Goal: Task Accomplishment & Management: Use online tool/utility

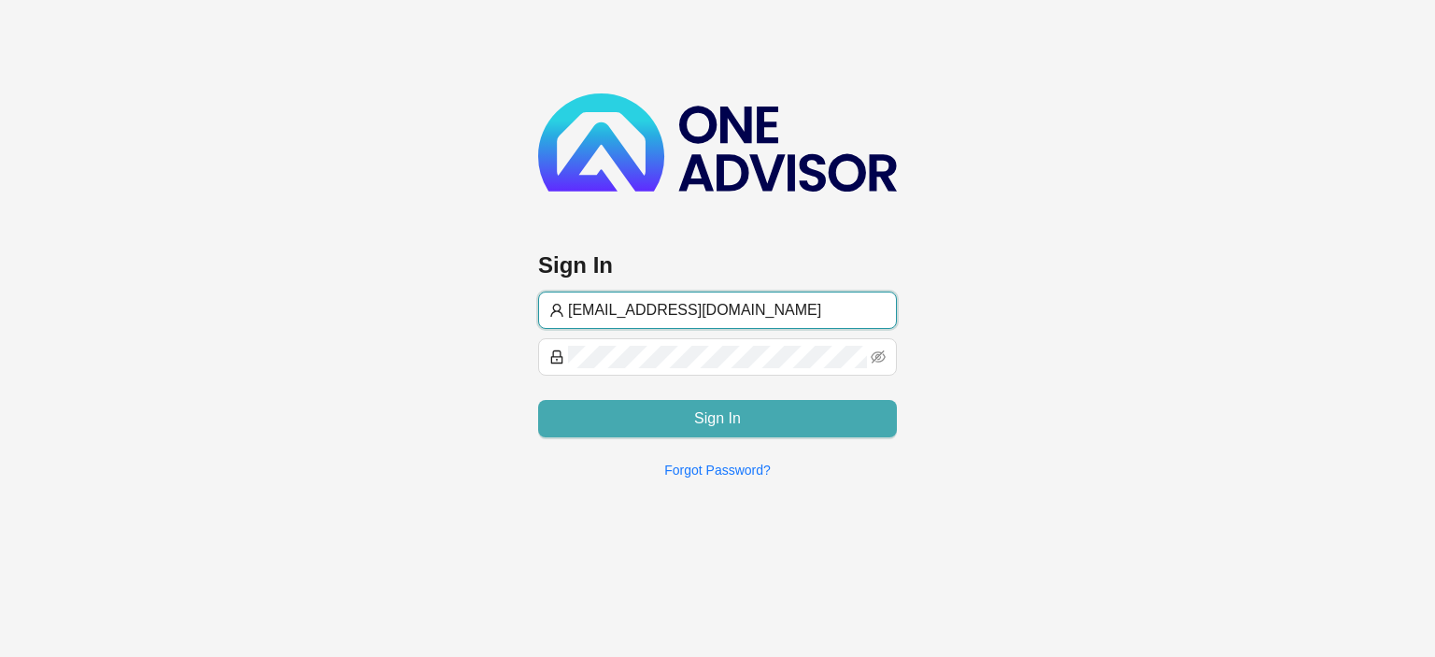
type input "[EMAIL_ADDRESS][DOMAIN_NAME]"
click at [673, 409] on button "Sign In" at bounding box center [717, 418] width 359 height 37
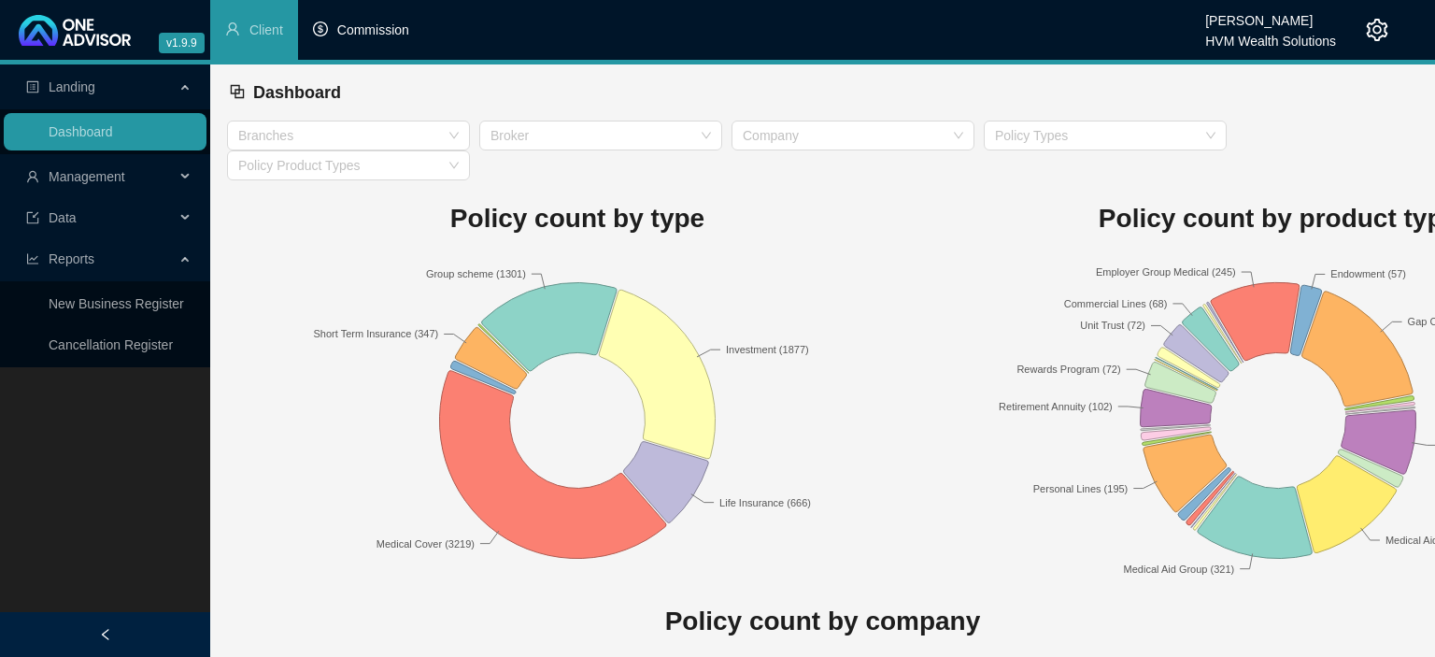
click at [347, 33] on span "Commission" at bounding box center [373, 29] width 72 height 15
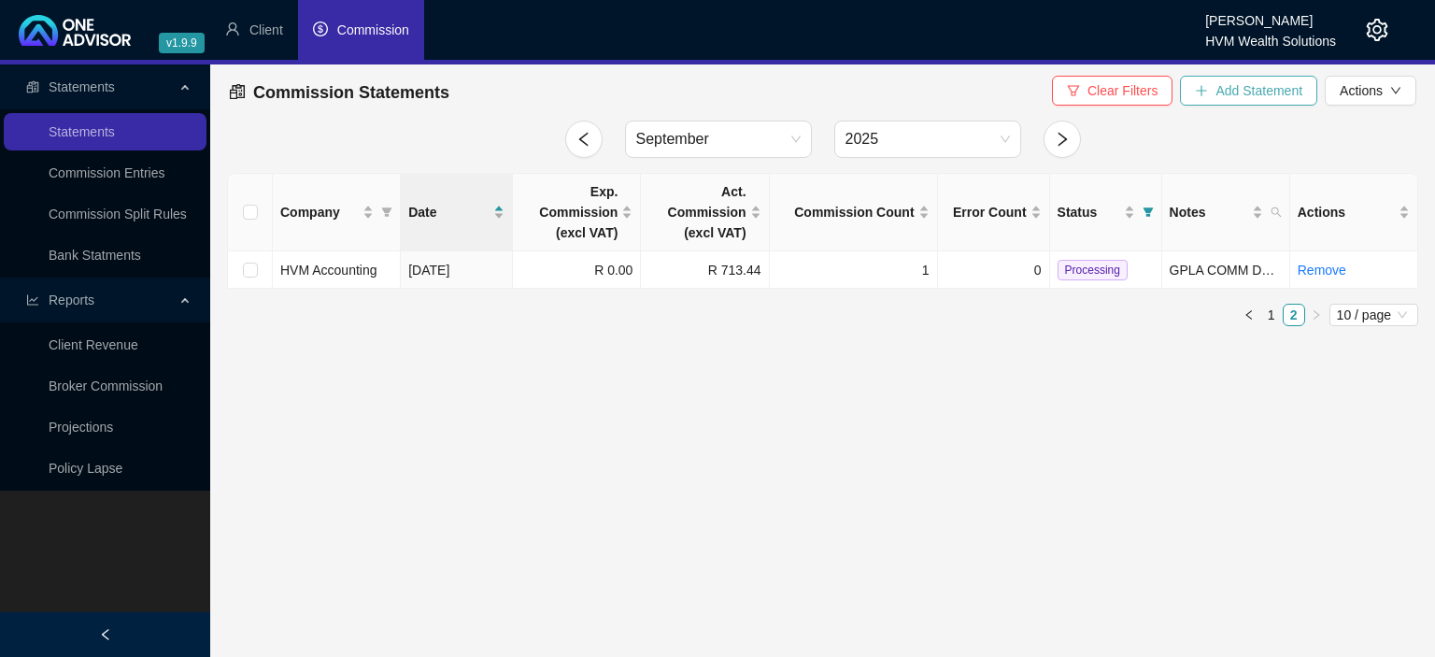
click at [1221, 98] on span "Add Statement" at bounding box center [1258, 90] width 87 height 21
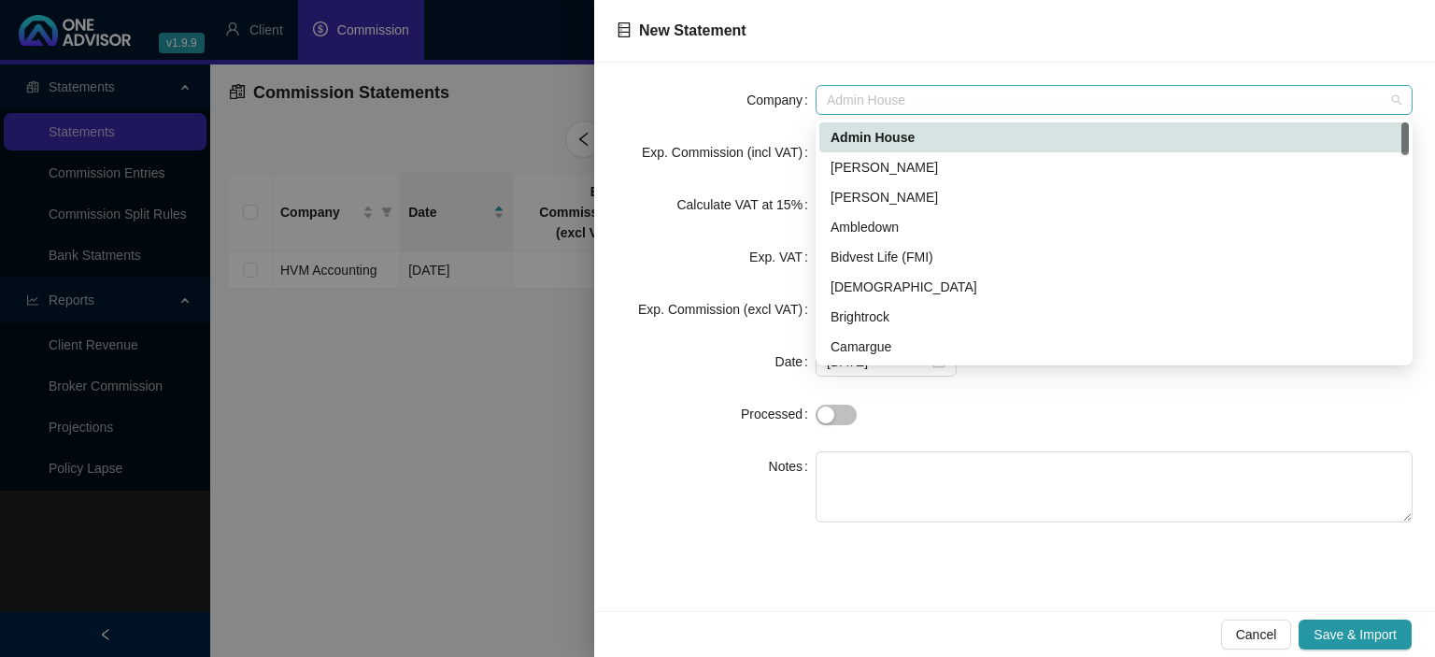
click at [873, 105] on span "Admin House" at bounding box center [1114, 100] width 575 height 28
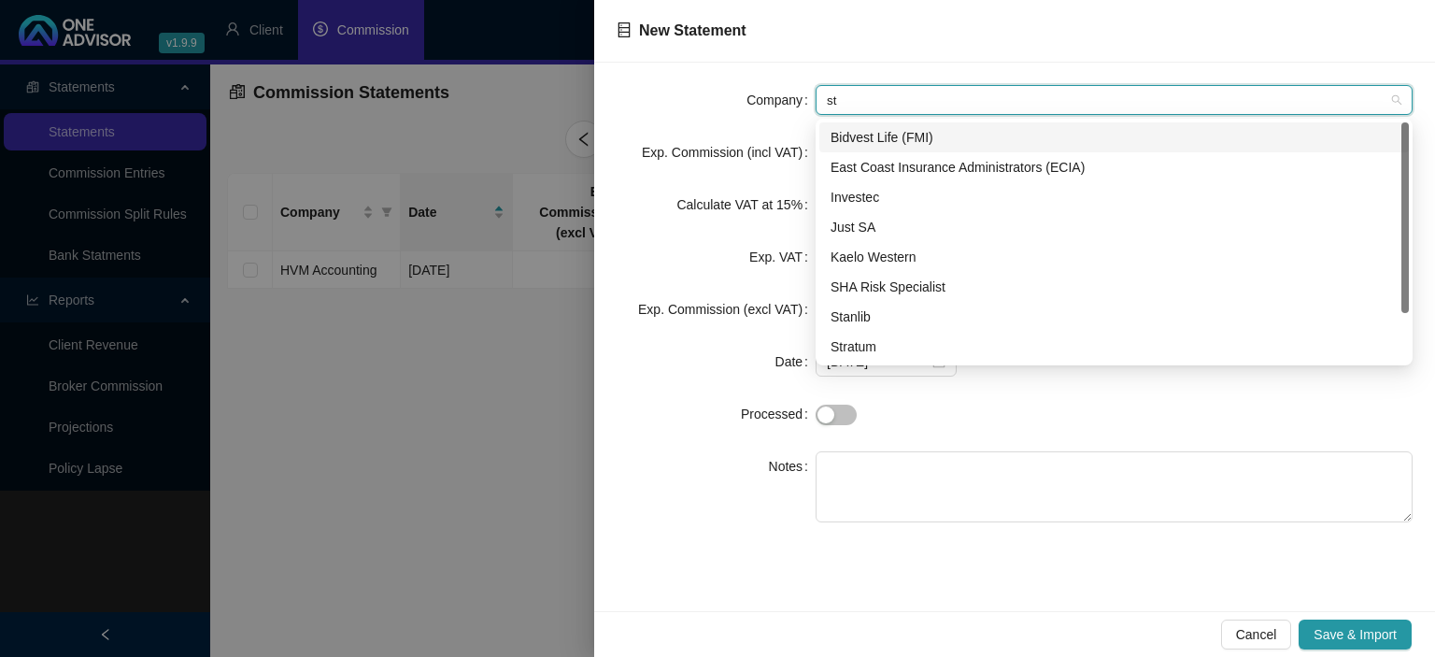
type input "sta"
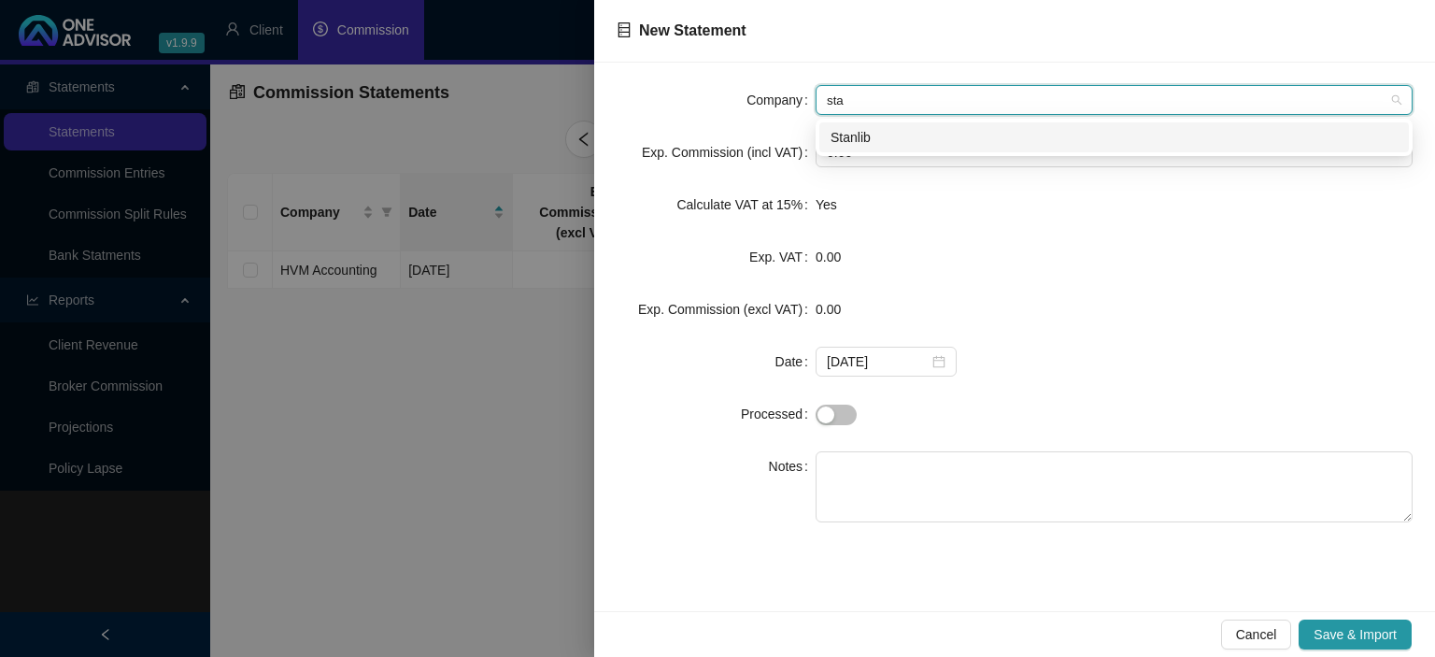
click at [861, 137] on div "Stanlib" at bounding box center [1114, 137] width 567 height 21
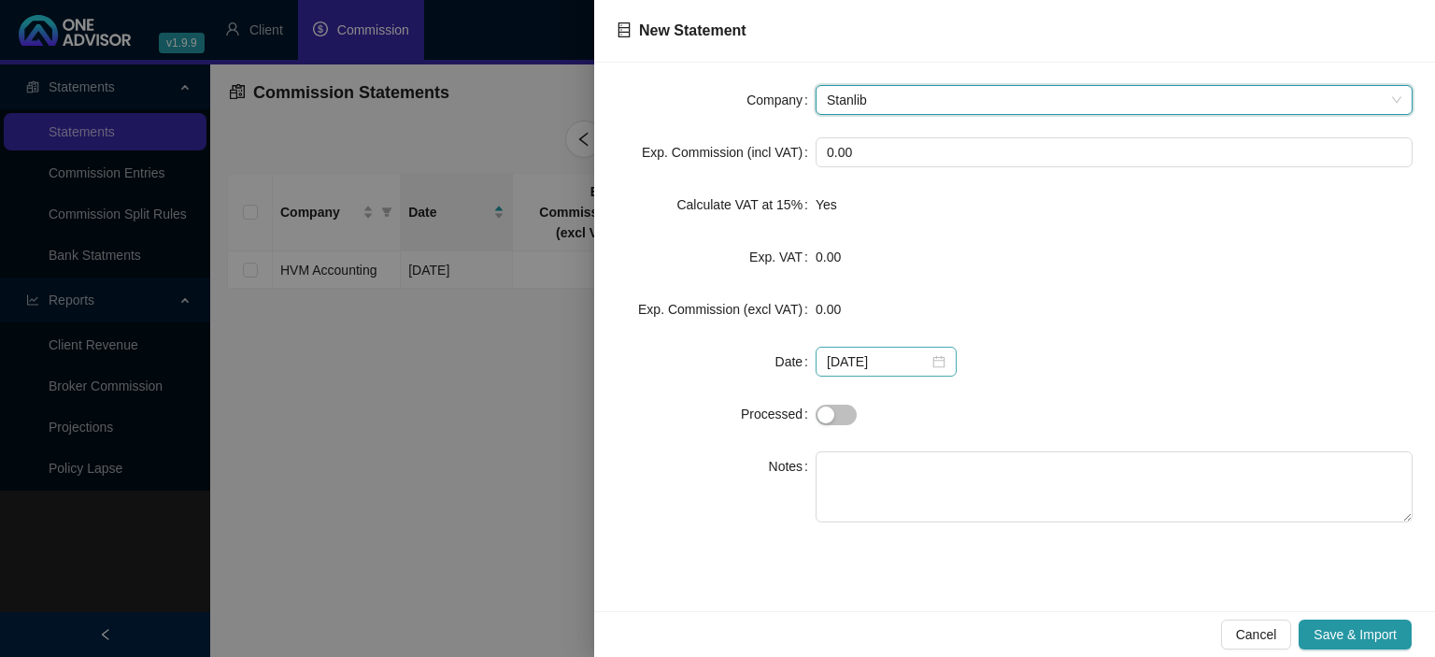
click at [928, 369] on div "[DATE]" at bounding box center [886, 361] width 119 height 21
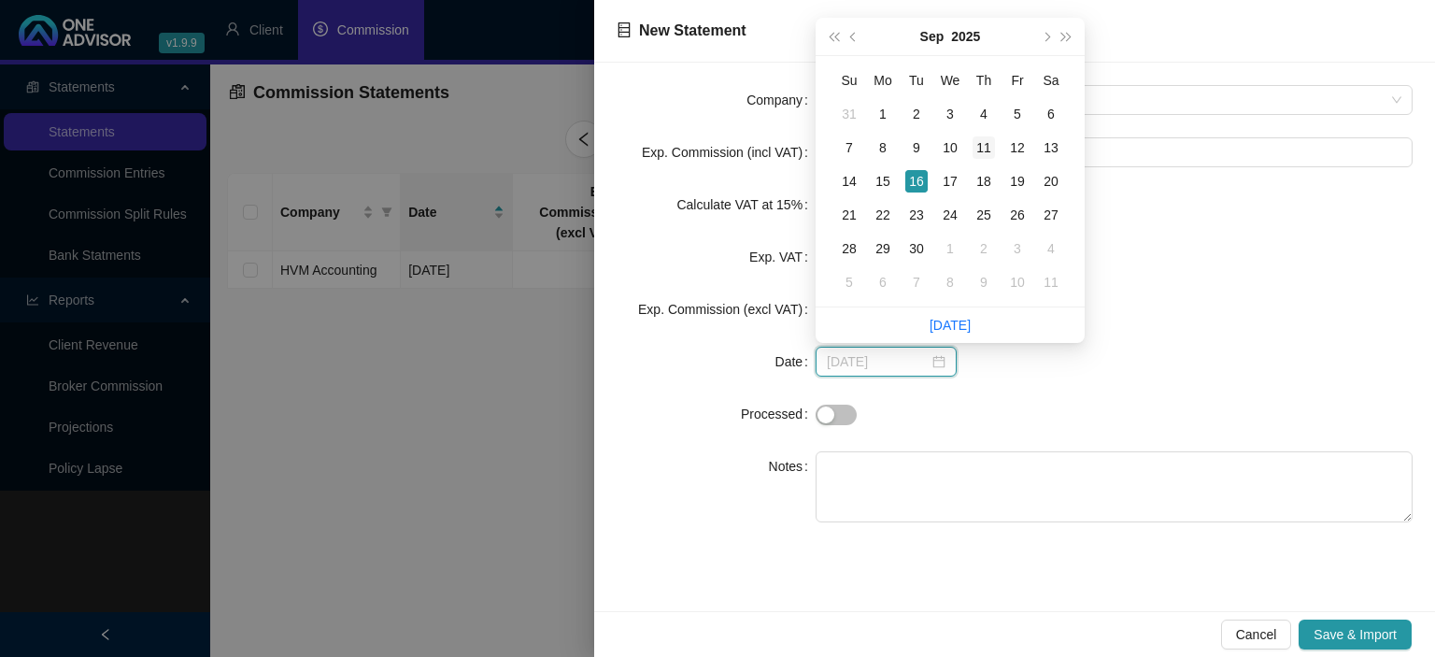
type input "[DATE]"
click at [982, 146] on div "11" at bounding box center [984, 147] width 22 height 22
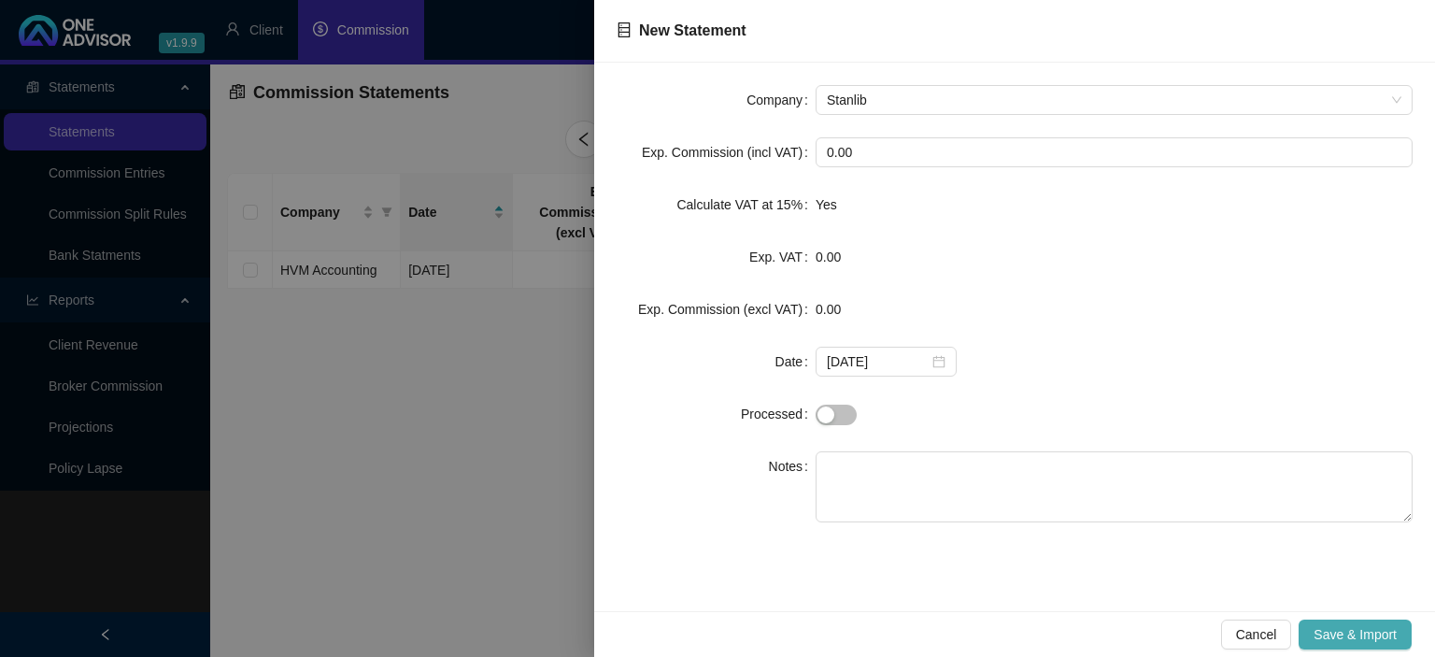
click at [1332, 626] on span "Save & Import" at bounding box center [1355, 634] width 83 height 21
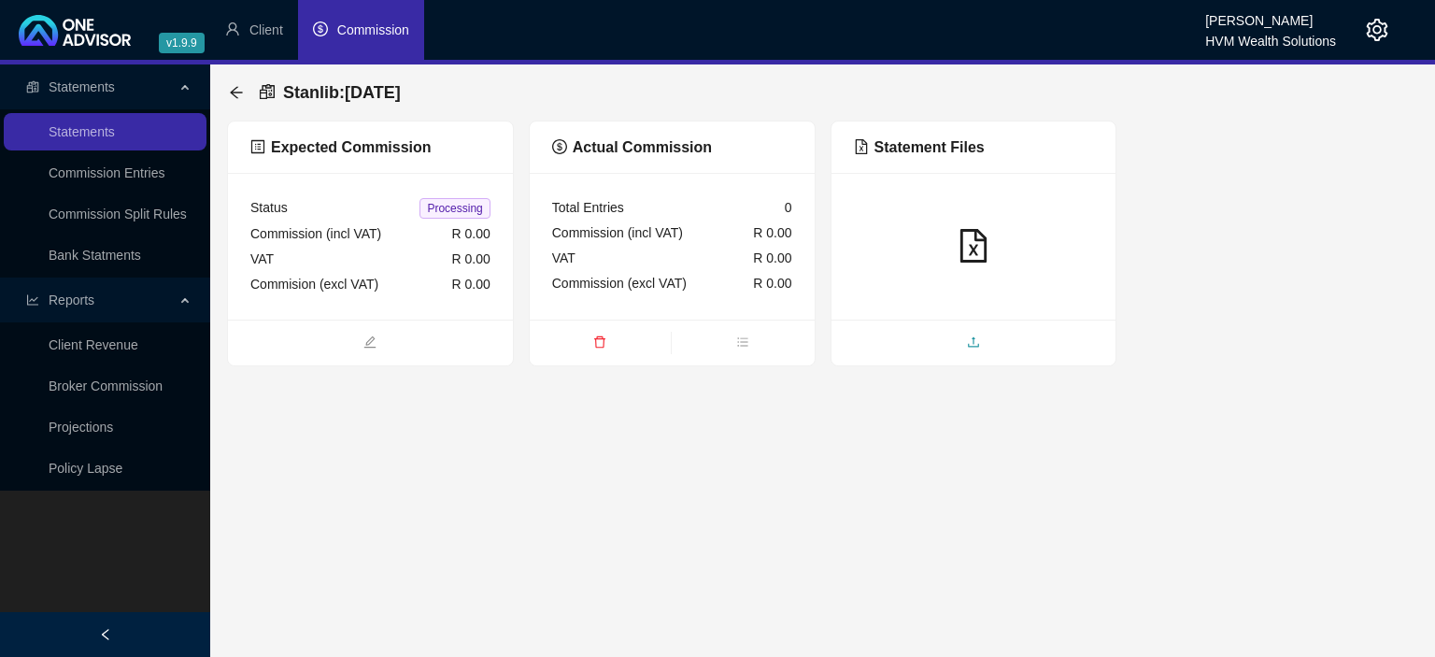
click at [948, 336] on span "upload" at bounding box center [973, 344] width 285 height 21
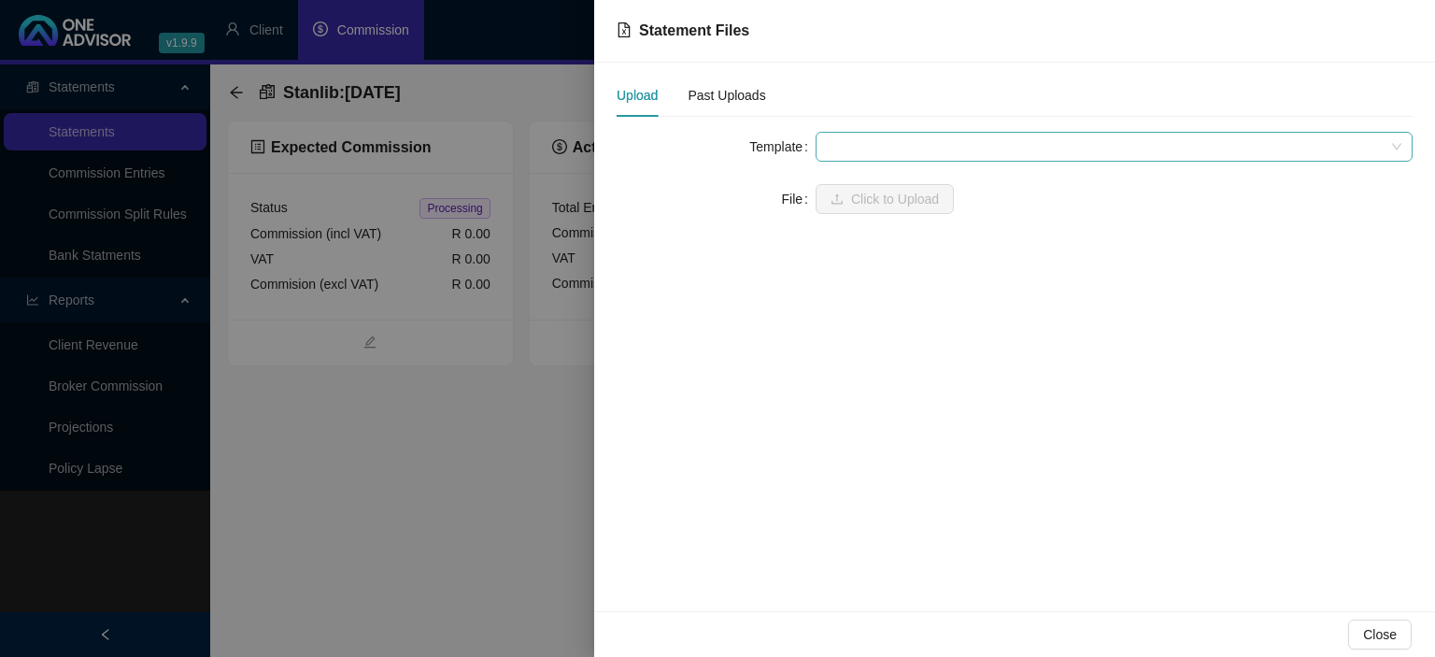
click at [873, 147] on span at bounding box center [1114, 147] width 575 height 28
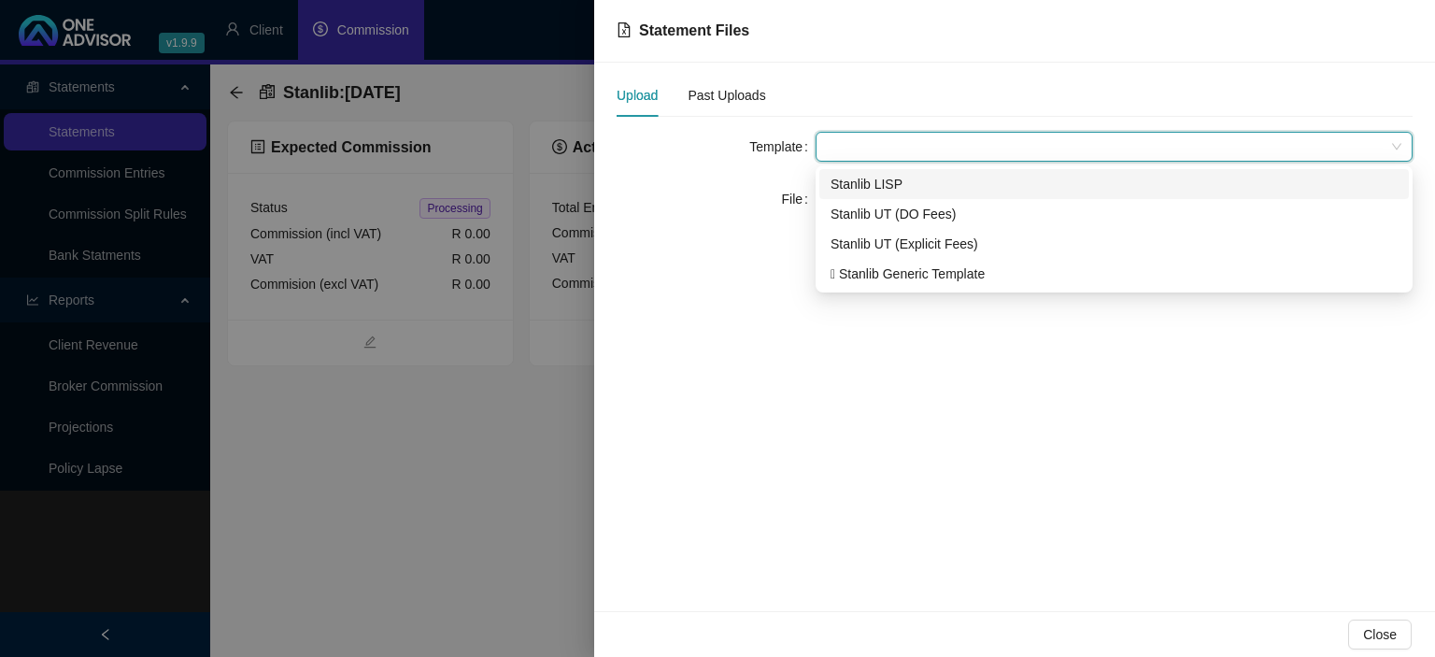
click at [854, 186] on div "Stanlib LISP" at bounding box center [1114, 184] width 567 height 21
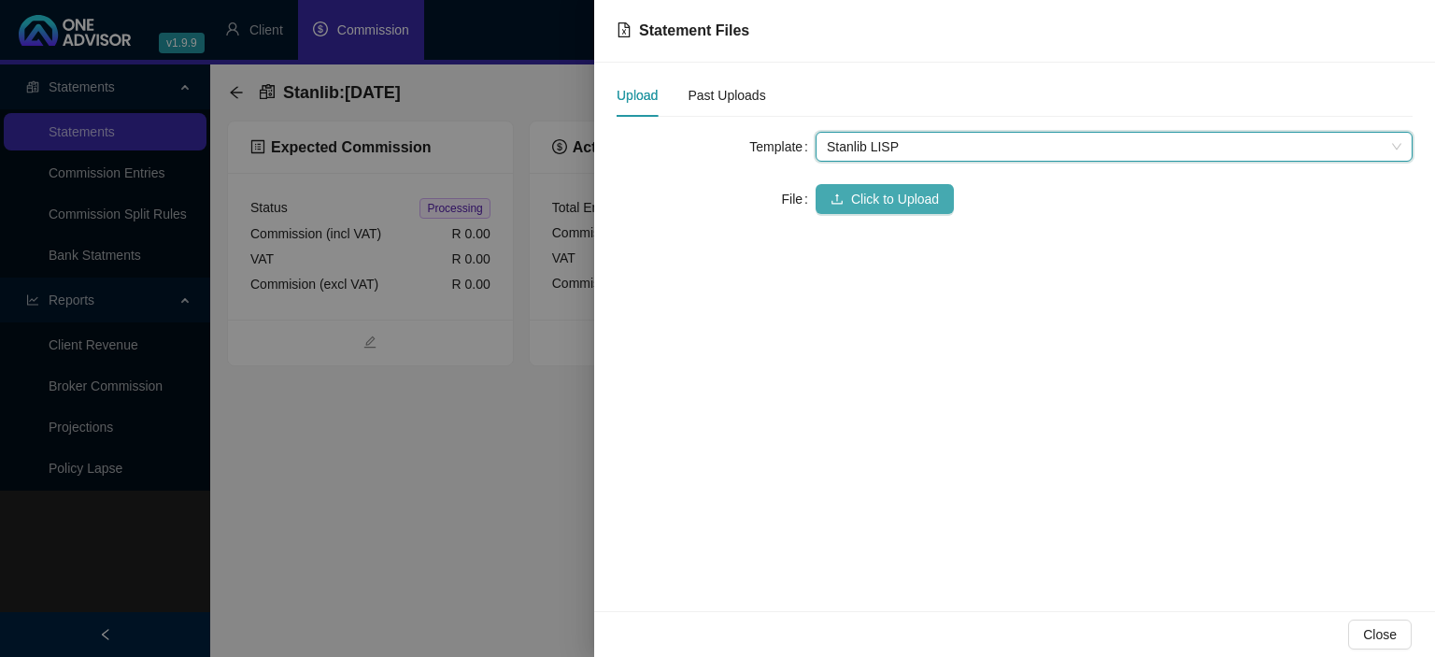
click at [851, 199] on span "Click to Upload" at bounding box center [895, 199] width 88 height 21
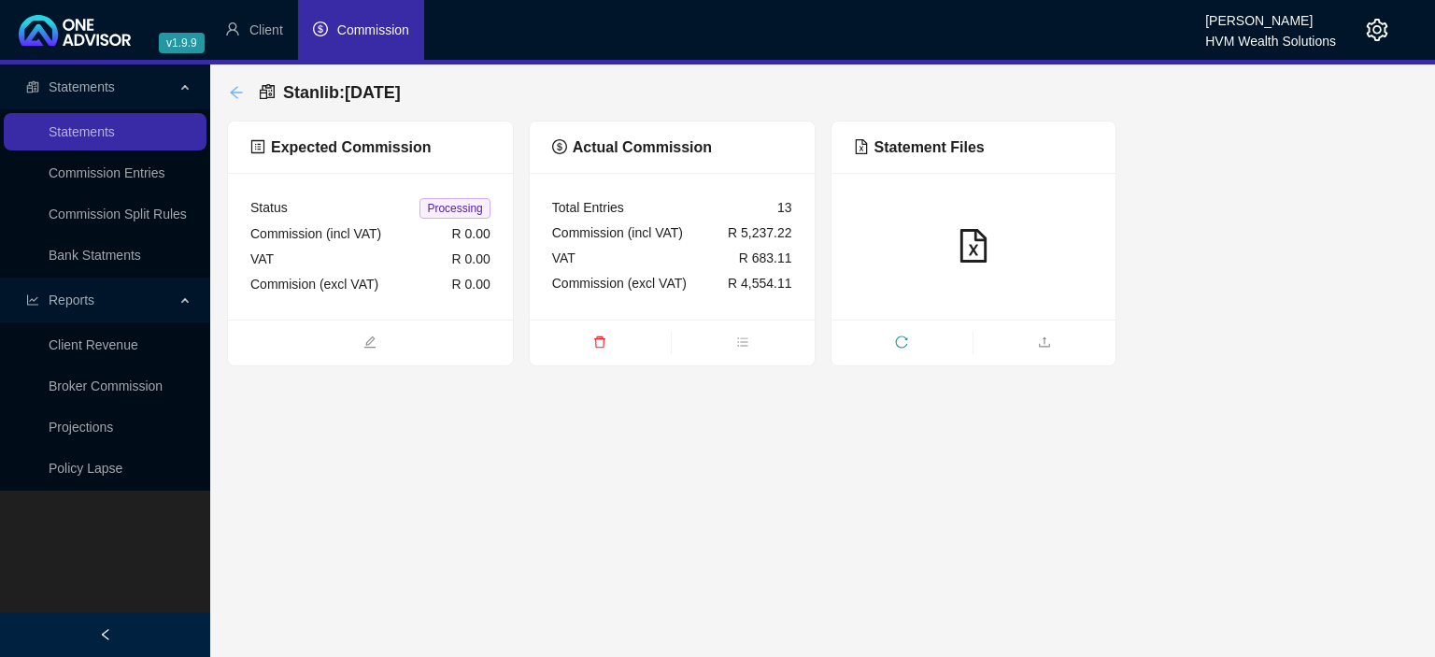
click at [241, 88] on icon "arrow-left" at bounding box center [236, 92] width 15 height 15
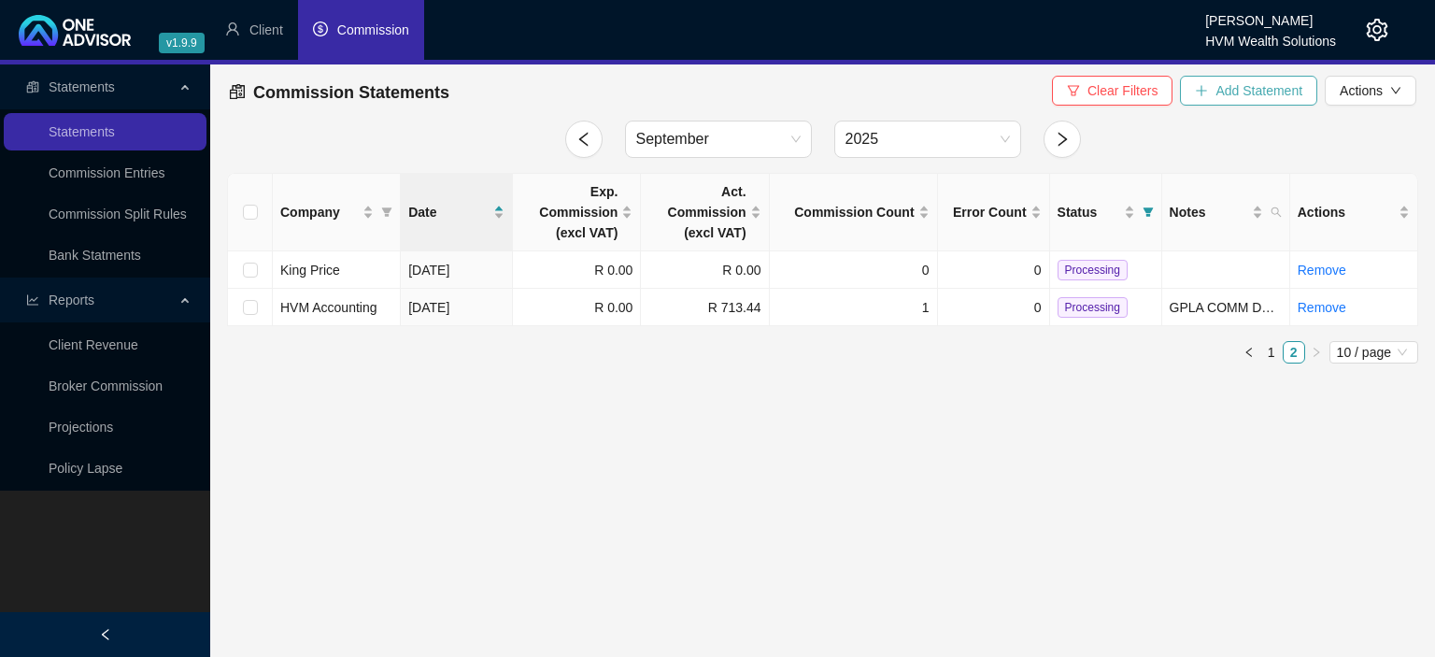
click at [1244, 92] on span "Add Statement" at bounding box center [1258, 90] width 87 height 21
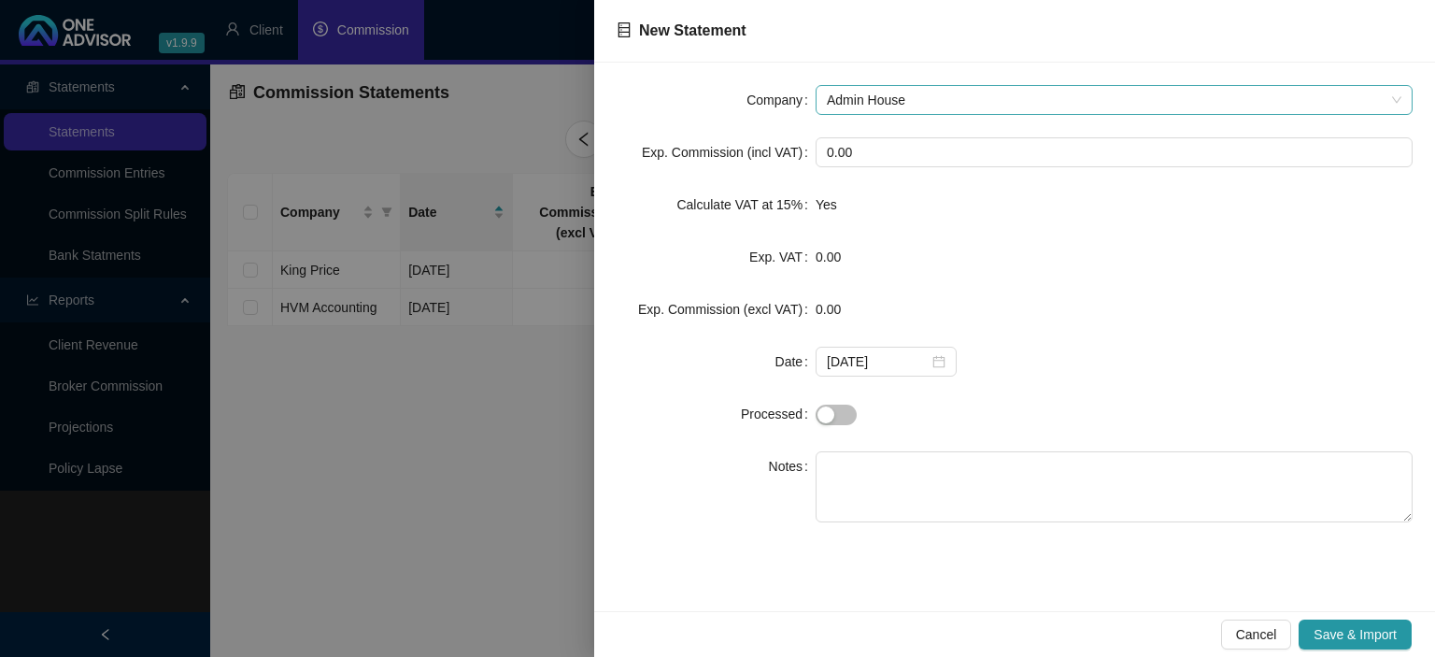
click at [888, 100] on span "Admin House" at bounding box center [1114, 100] width 575 height 28
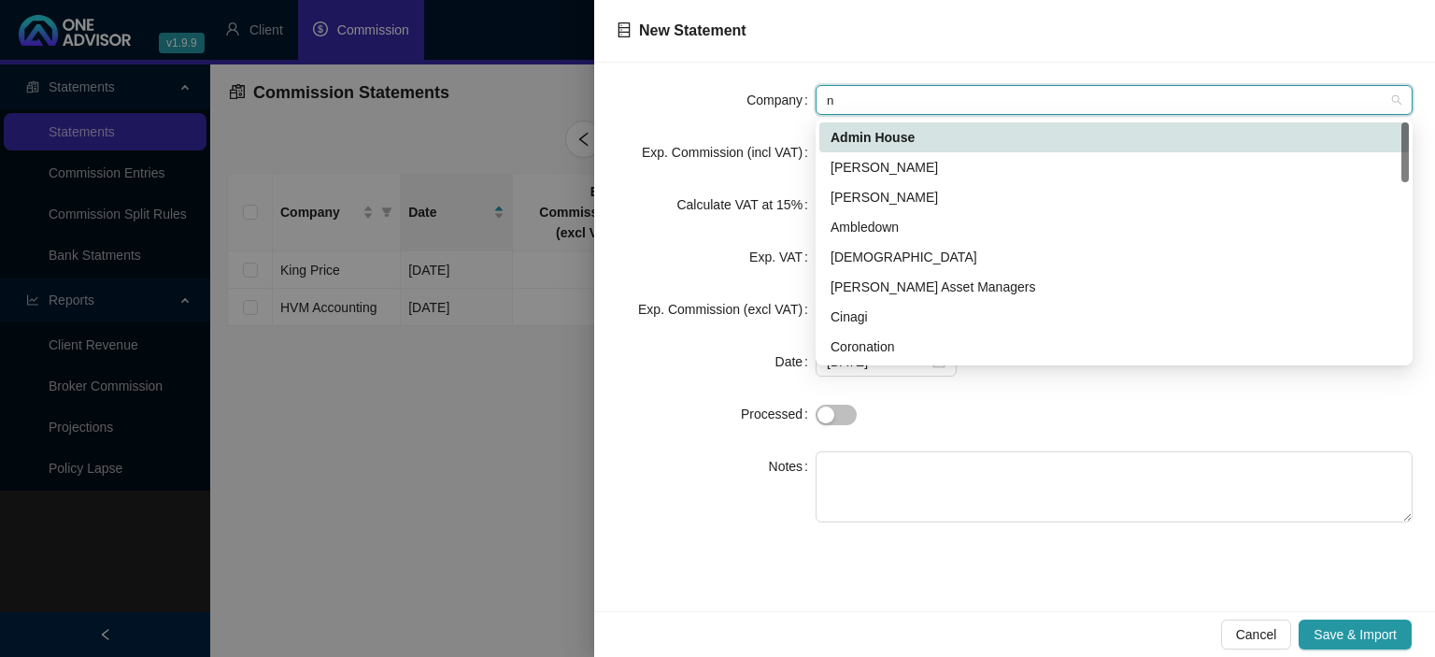
type input "ni"
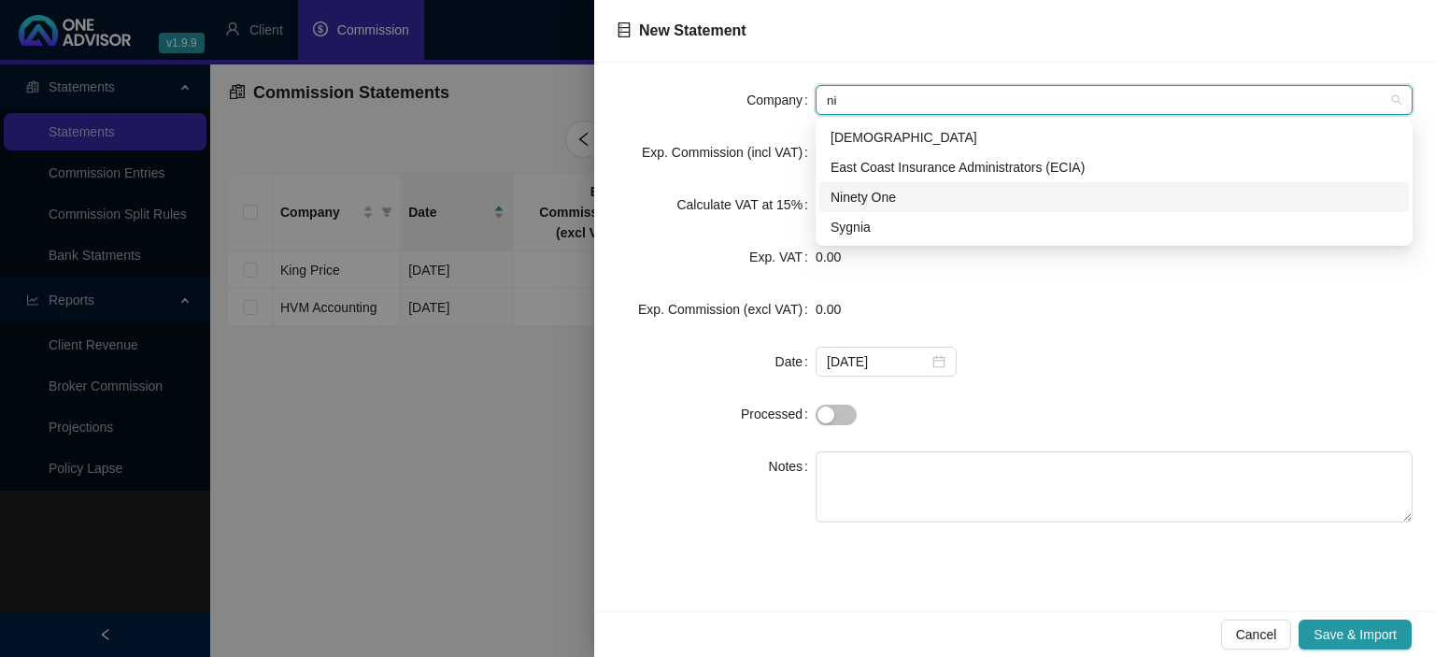
click at [861, 201] on div "Ninety One" at bounding box center [1114, 197] width 567 height 21
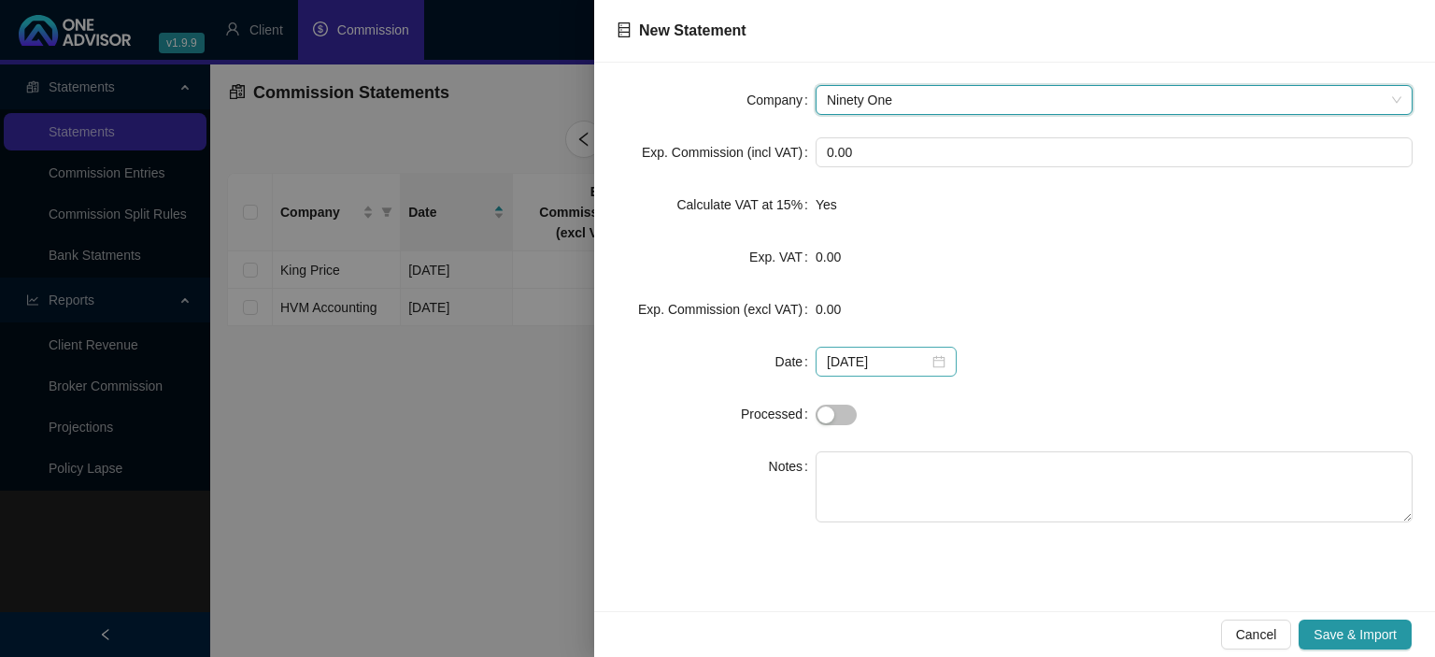
click at [935, 356] on div "[DATE]" at bounding box center [886, 361] width 119 height 21
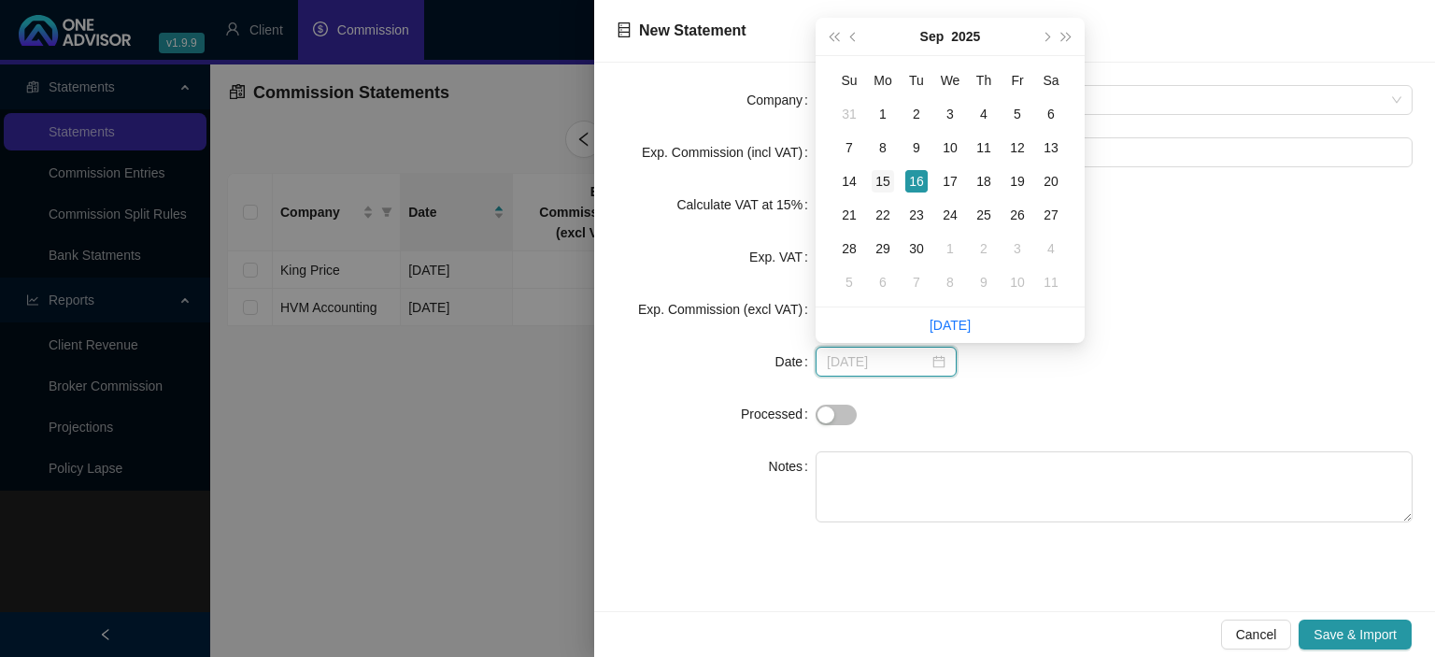
type input "[DATE]"
click at [884, 181] on div "15" at bounding box center [883, 181] width 22 height 22
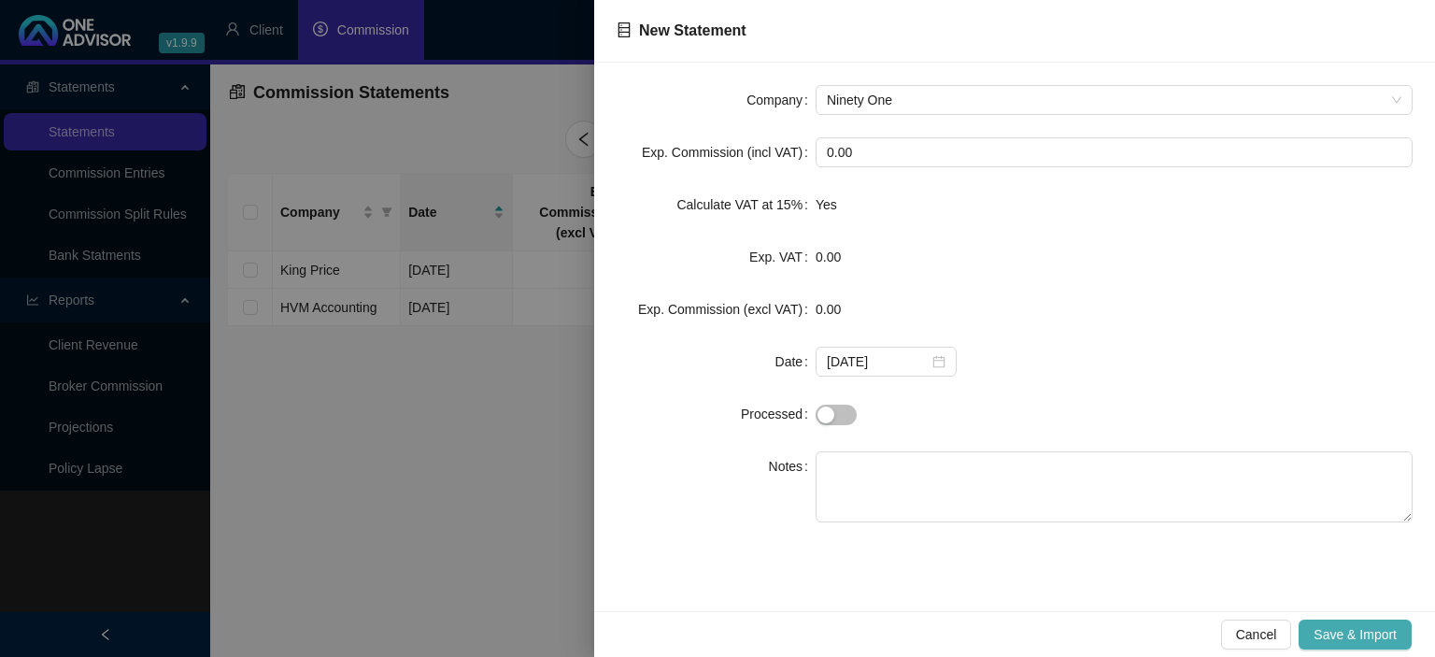
click at [1341, 626] on span "Save & Import" at bounding box center [1355, 634] width 83 height 21
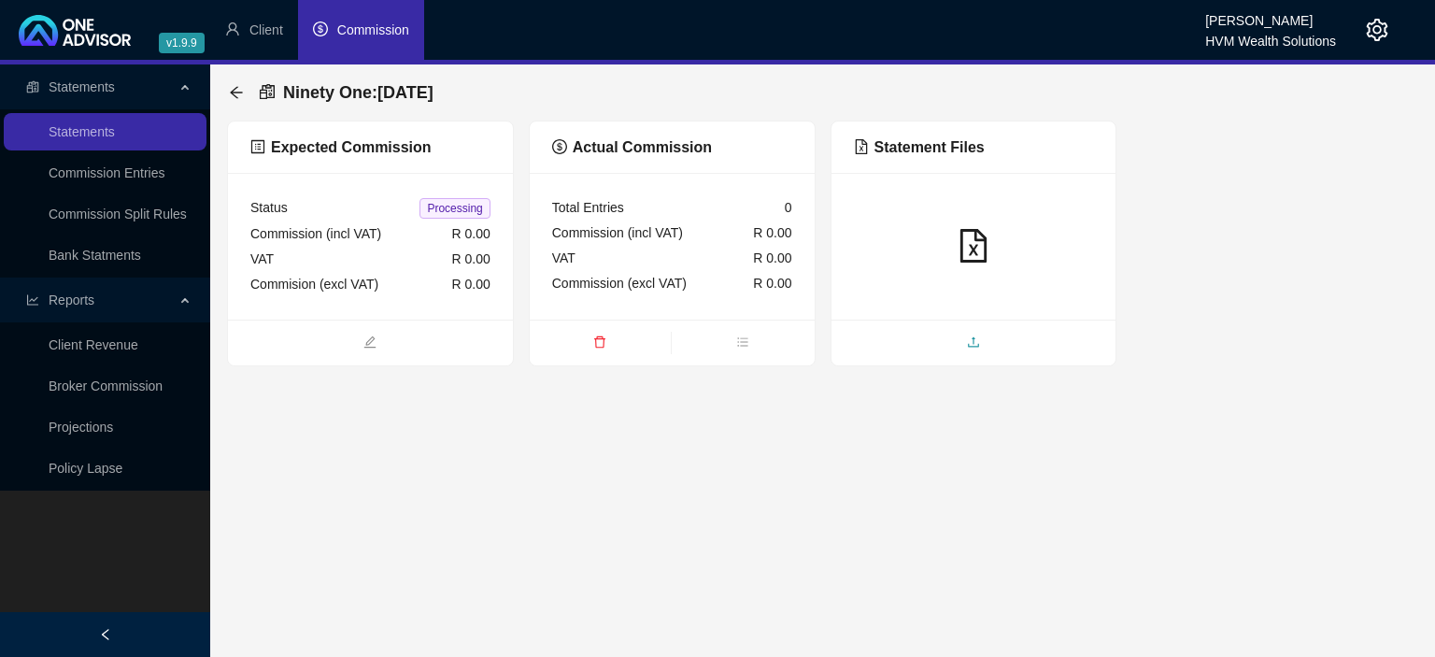
click at [960, 342] on span "upload" at bounding box center [973, 344] width 285 height 21
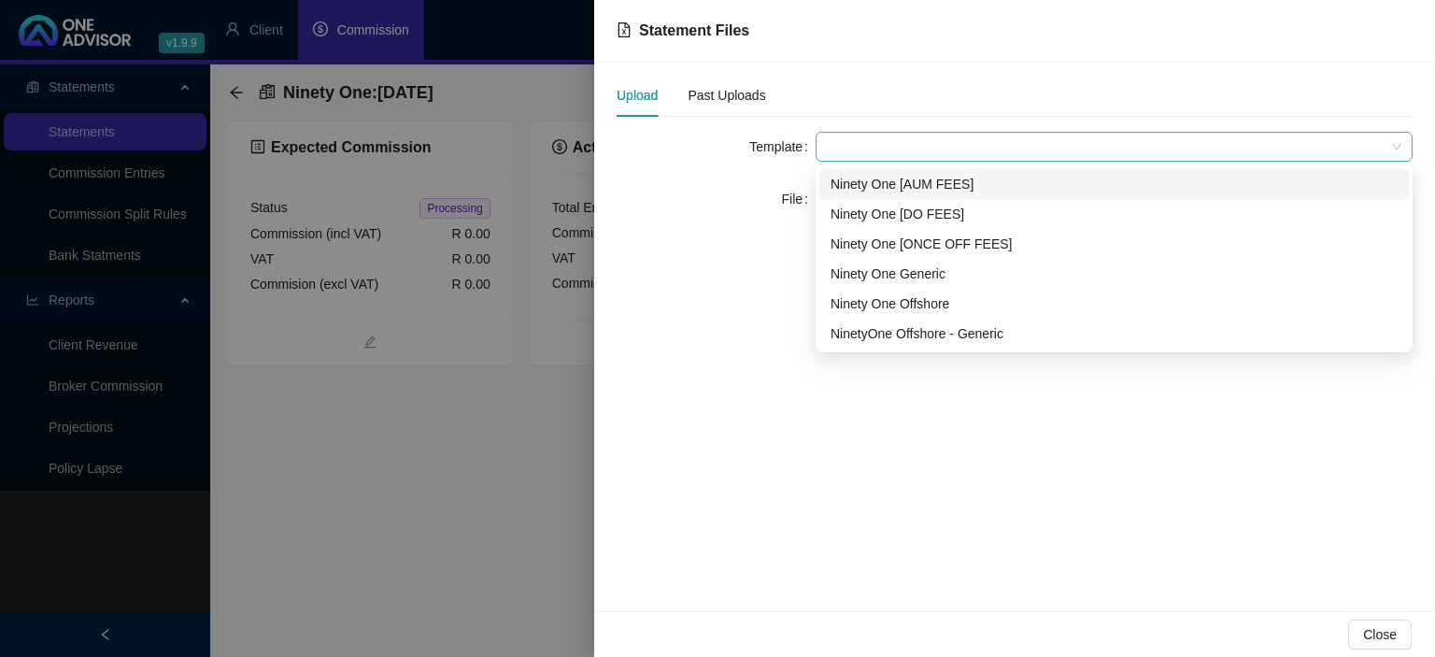
click at [860, 148] on span at bounding box center [1114, 147] width 575 height 28
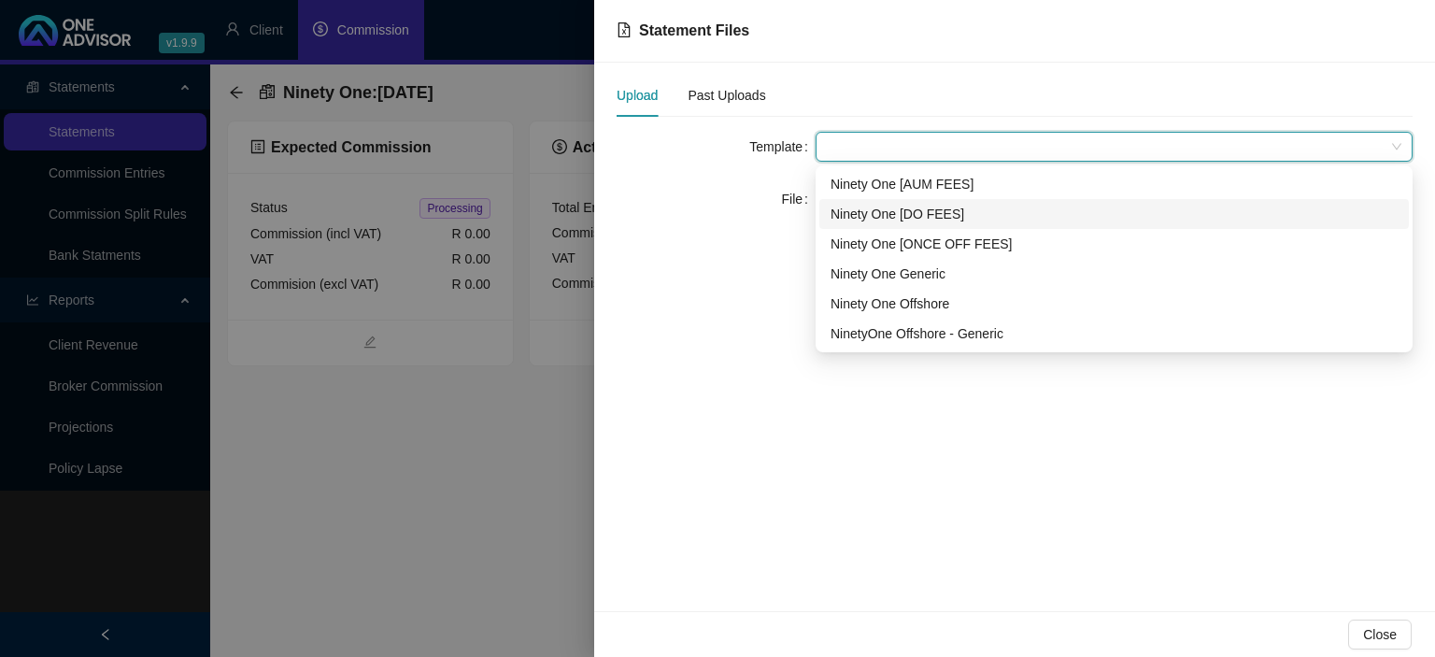
click at [871, 211] on div "Ninety One [DO FEES]" at bounding box center [1114, 214] width 567 height 21
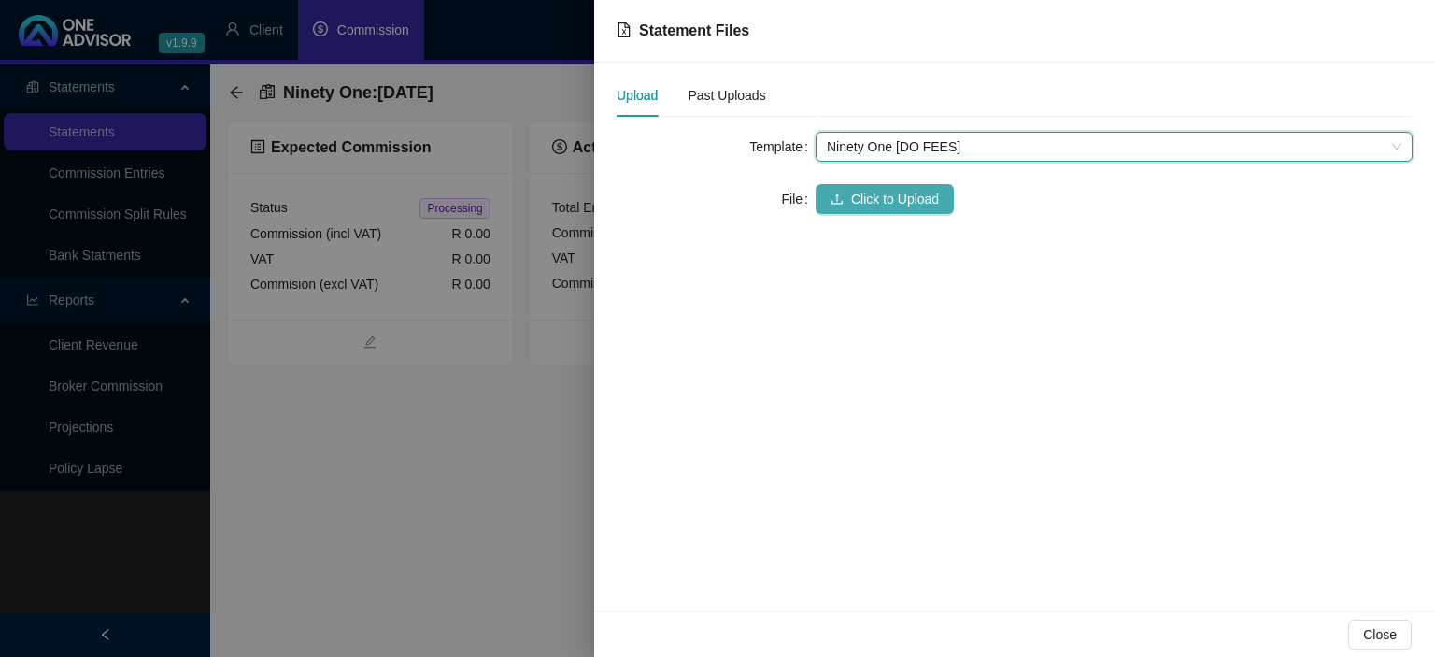
click at [844, 196] on button "Click to Upload" at bounding box center [885, 199] width 138 height 30
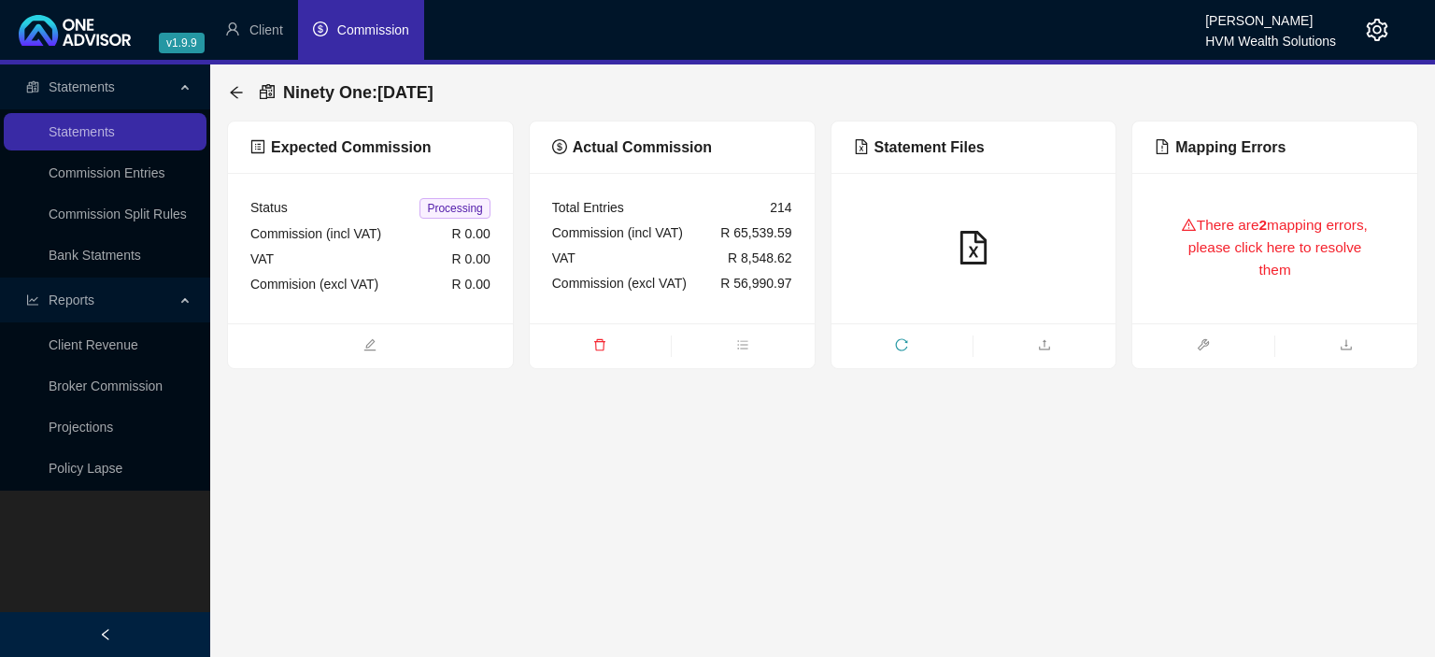
click at [1239, 258] on div "There are 2 mapping errors, please click here to resolve them" at bounding box center [1275, 248] width 240 height 106
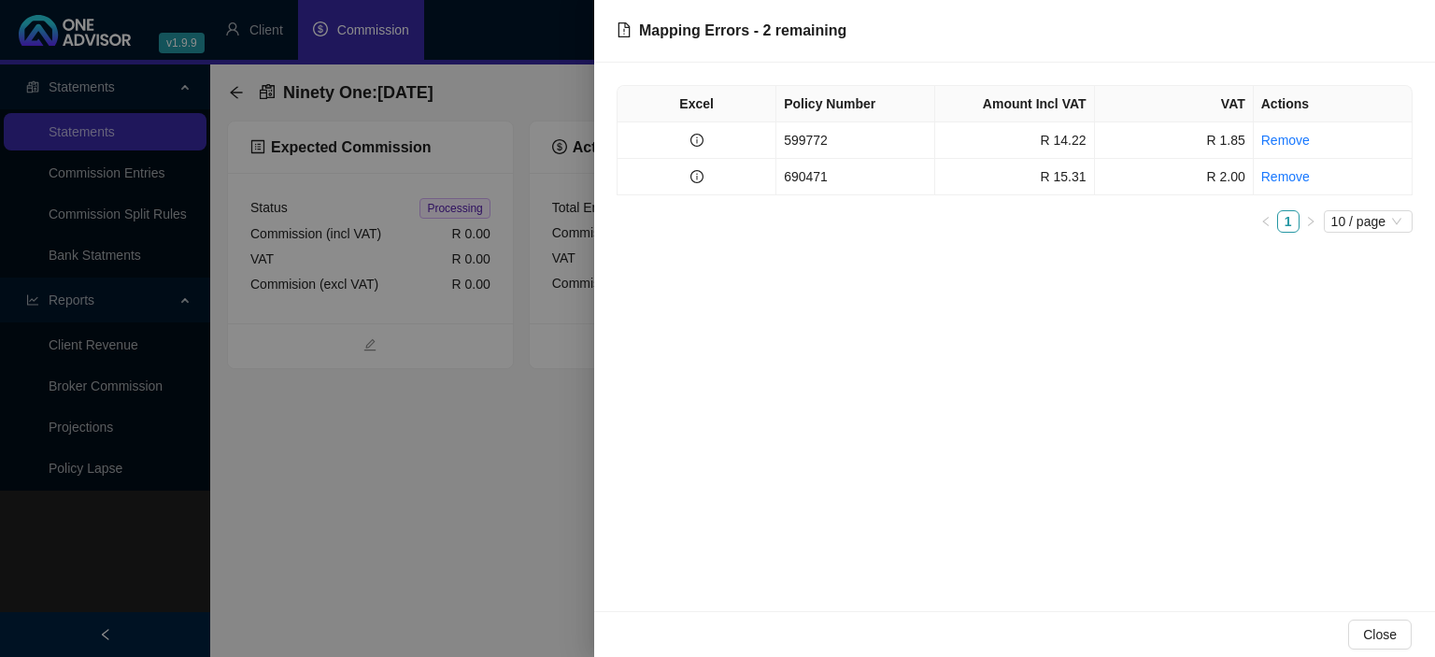
click at [826, 144] on td "599772" at bounding box center [855, 140] width 159 height 36
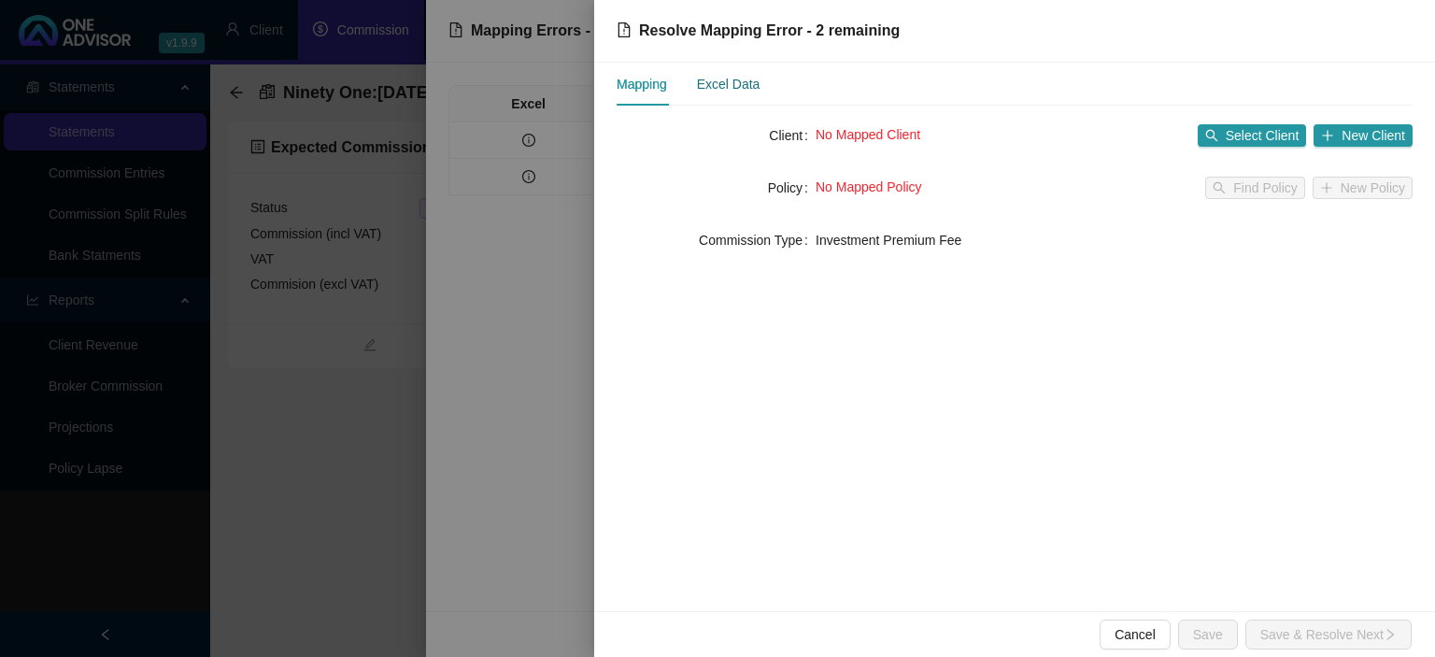
click at [730, 83] on div "Excel Data" at bounding box center [729, 84] width 64 height 21
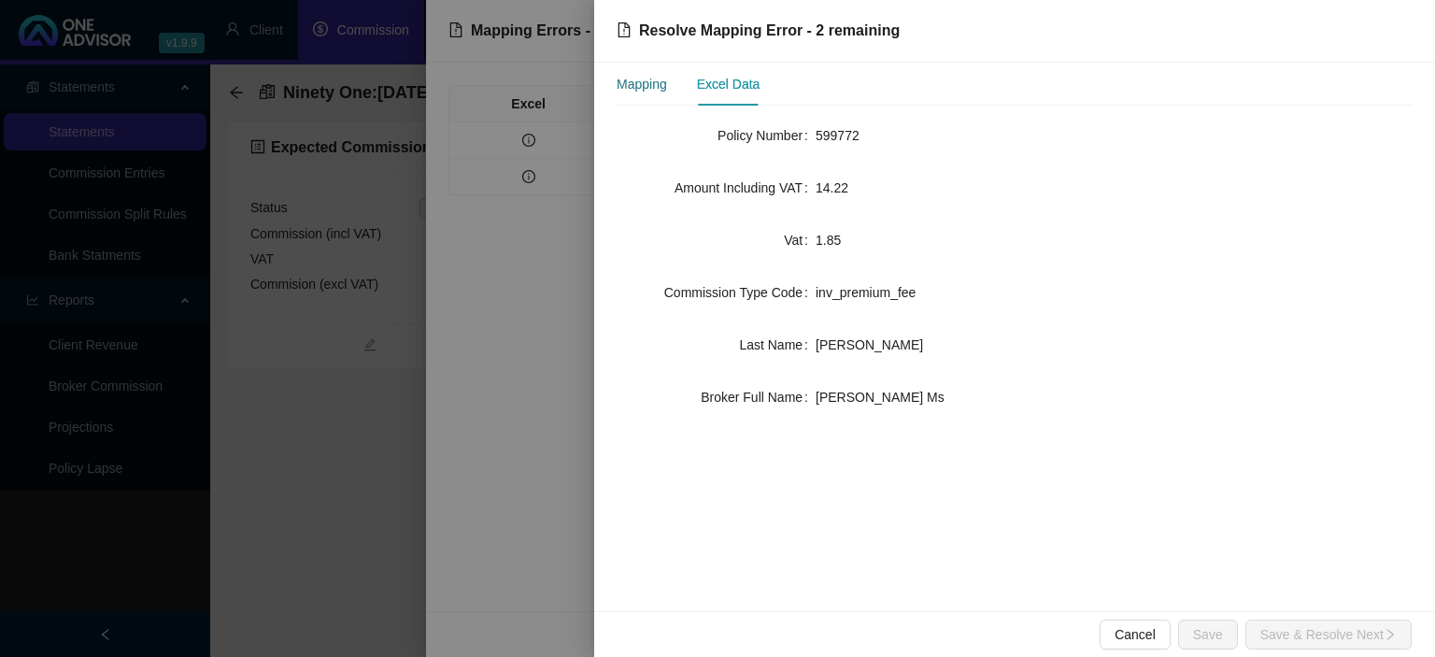
click at [648, 84] on div "Mapping" at bounding box center [642, 84] width 50 height 21
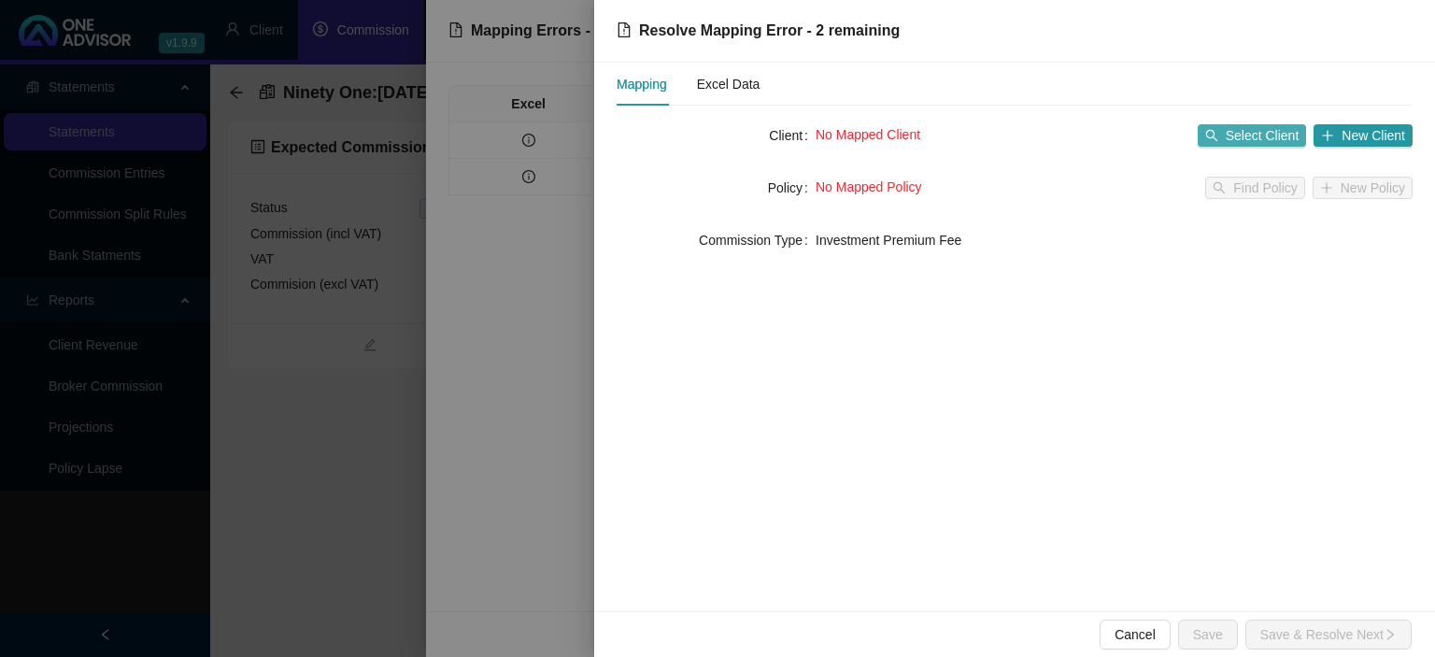
click at [1254, 142] on span "Select Client" at bounding box center [1263, 135] width 74 height 21
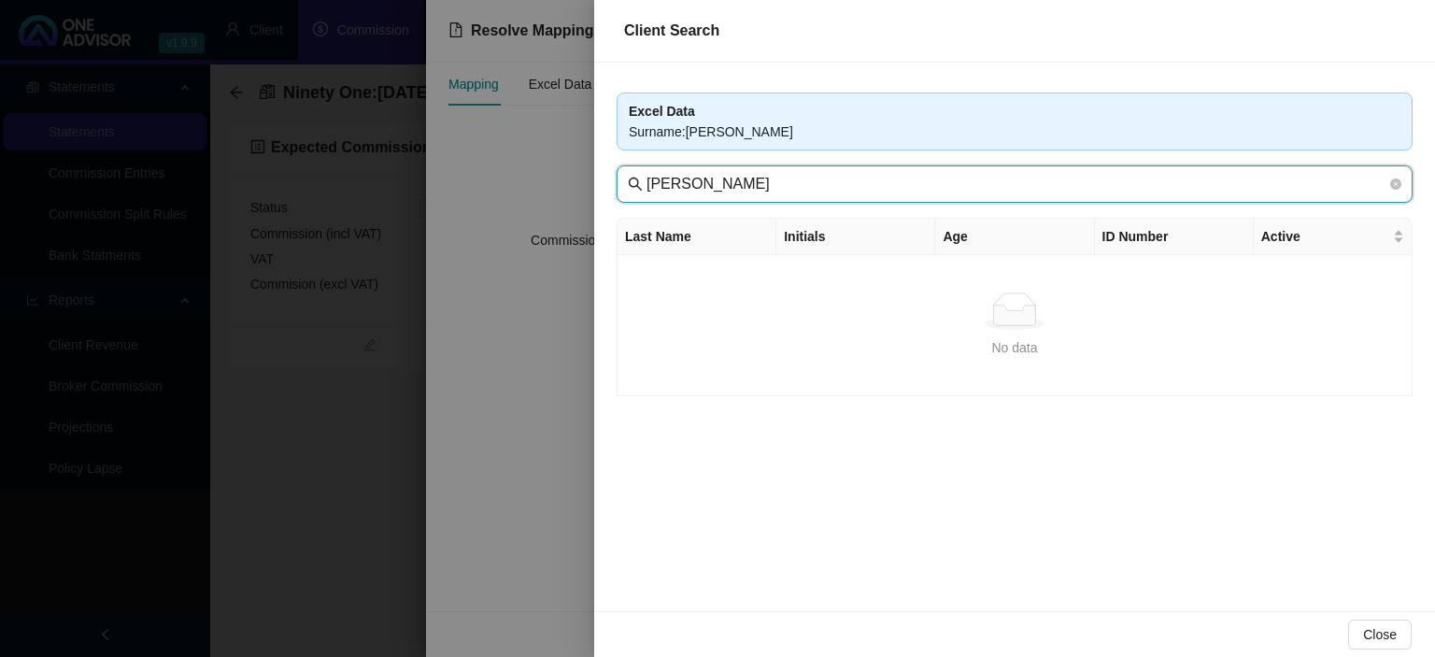
drag, startPoint x: 731, startPoint y: 184, endPoint x: 882, endPoint y: 198, distance: 152.0
click at [882, 195] on input "[PERSON_NAME]" at bounding box center [1016, 184] width 740 height 22
type input "Brokensha"
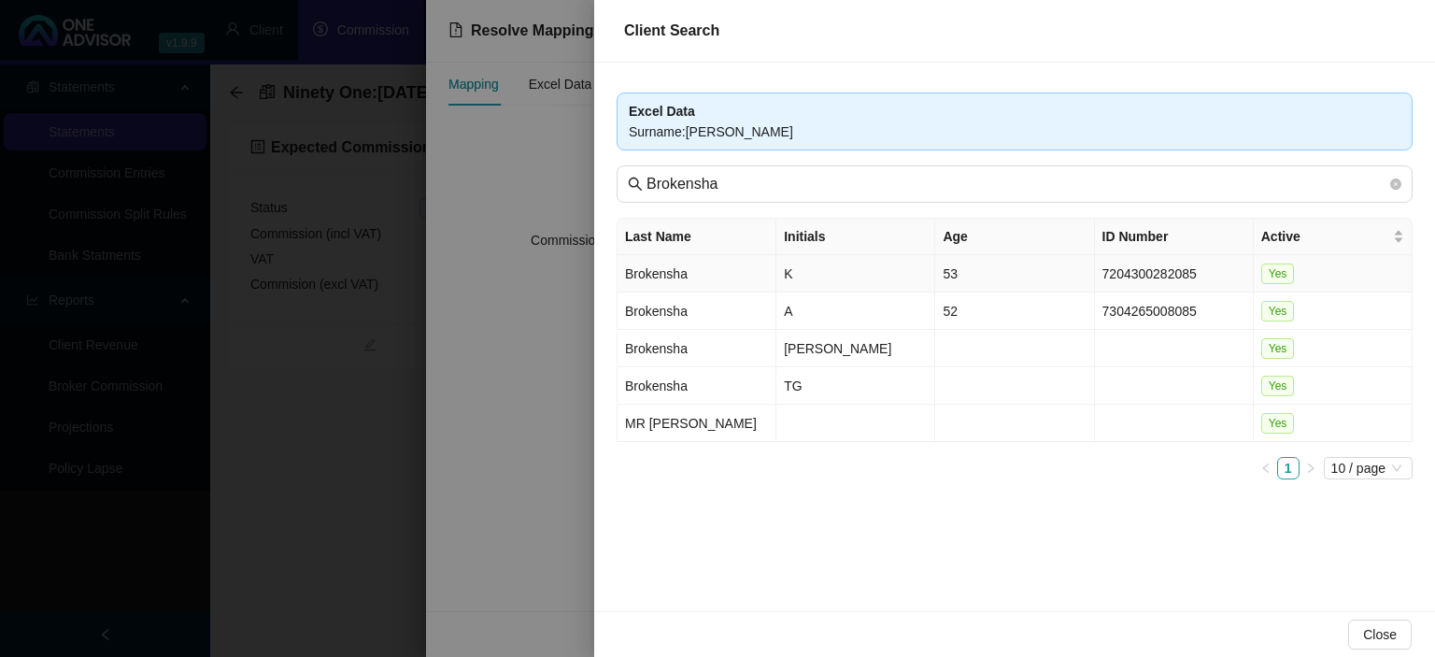
click at [736, 268] on td "Brokensha" at bounding box center [697, 273] width 159 height 37
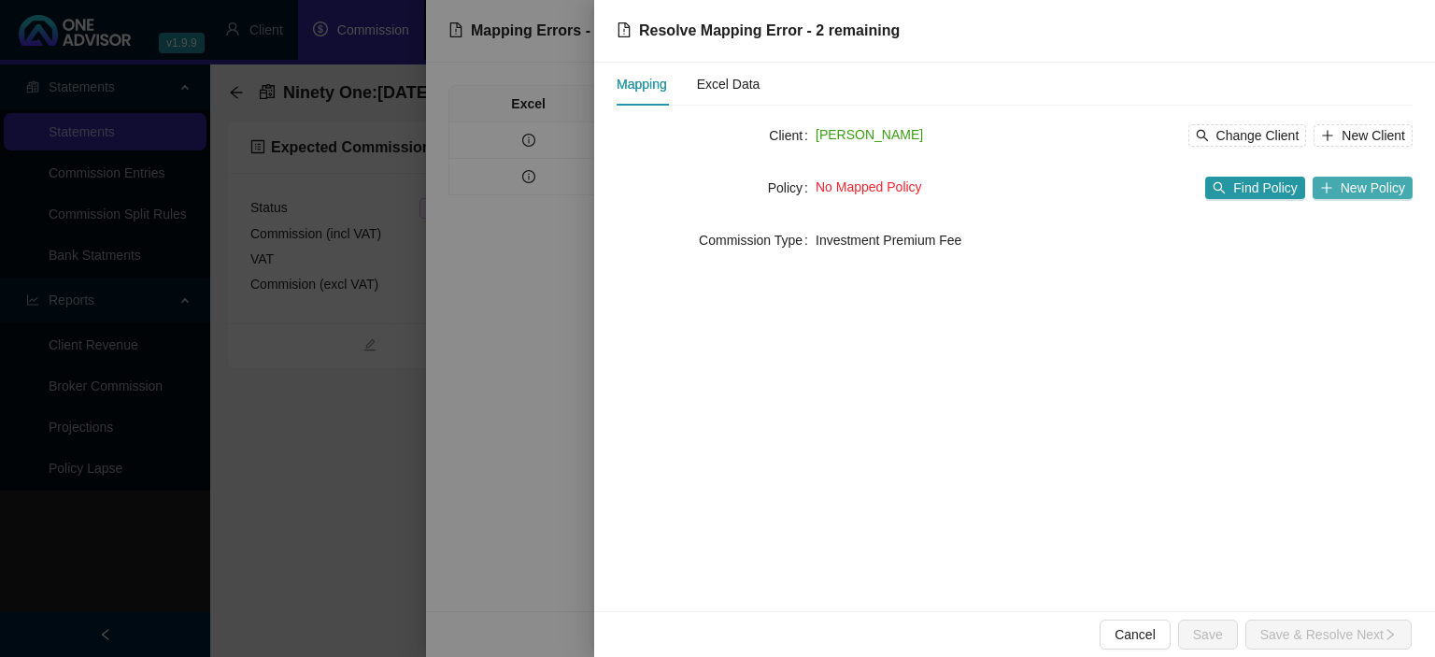
click at [1350, 189] on span "New Policy" at bounding box center [1373, 188] width 64 height 21
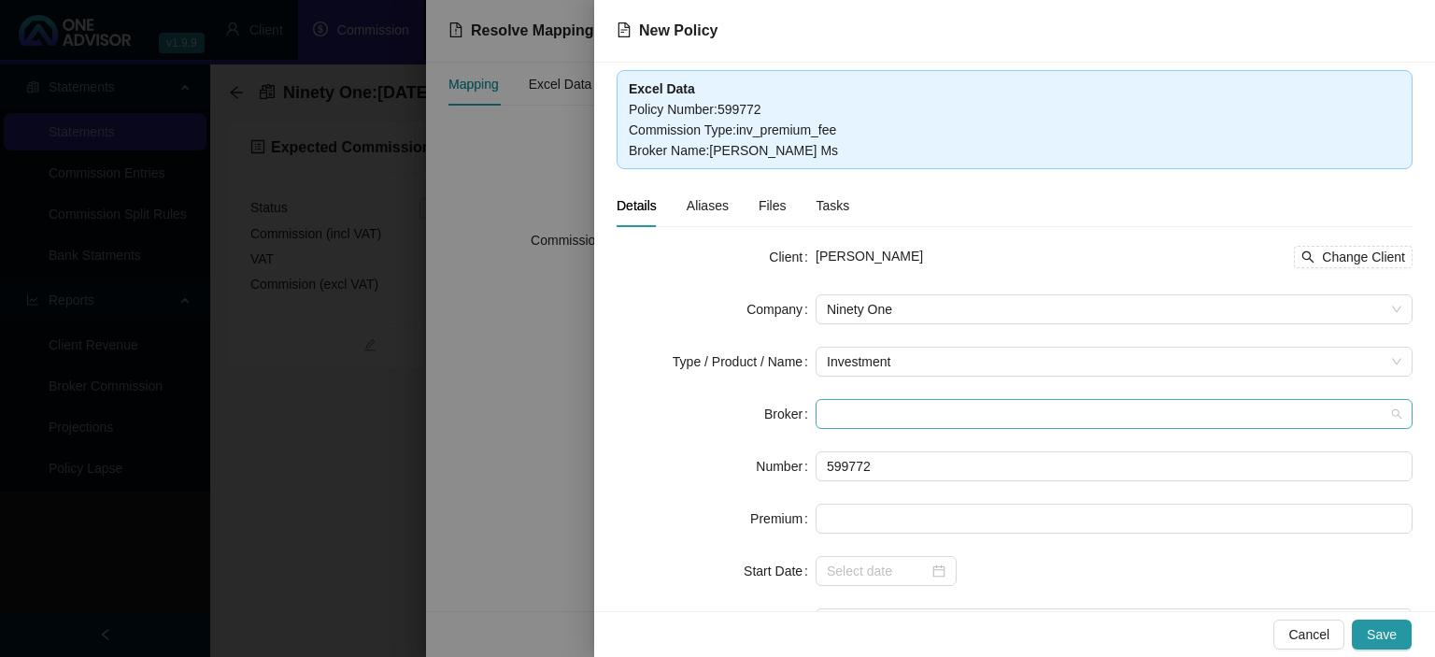
click at [837, 412] on span at bounding box center [1114, 414] width 575 height 28
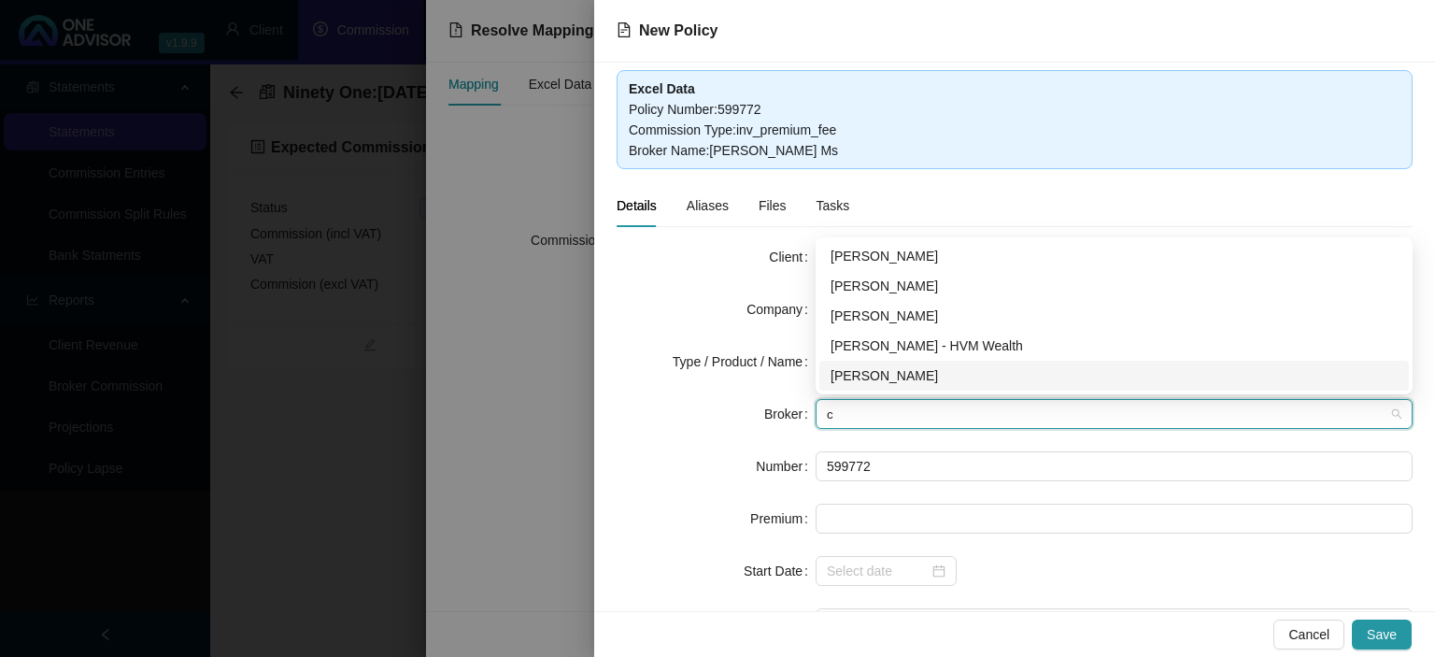
type input "c"
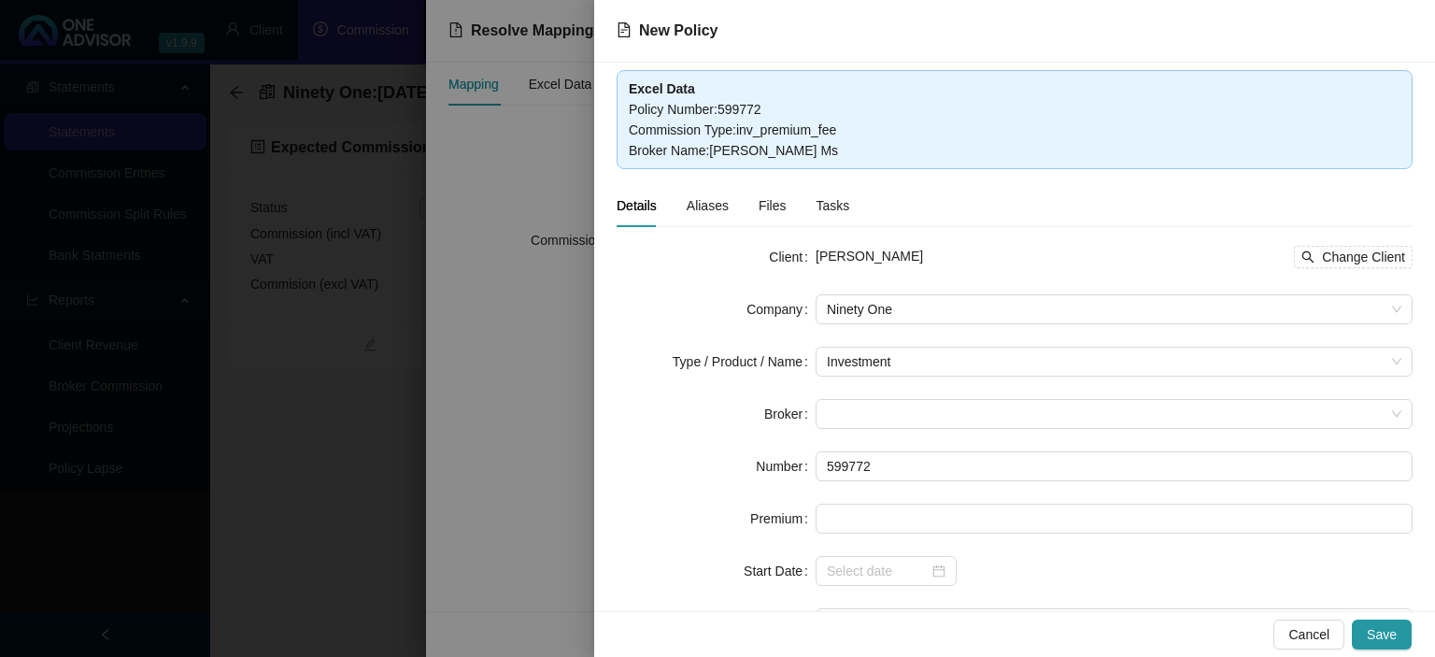
click at [547, 391] on div at bounding box center [717, 328] width 1435 height 657
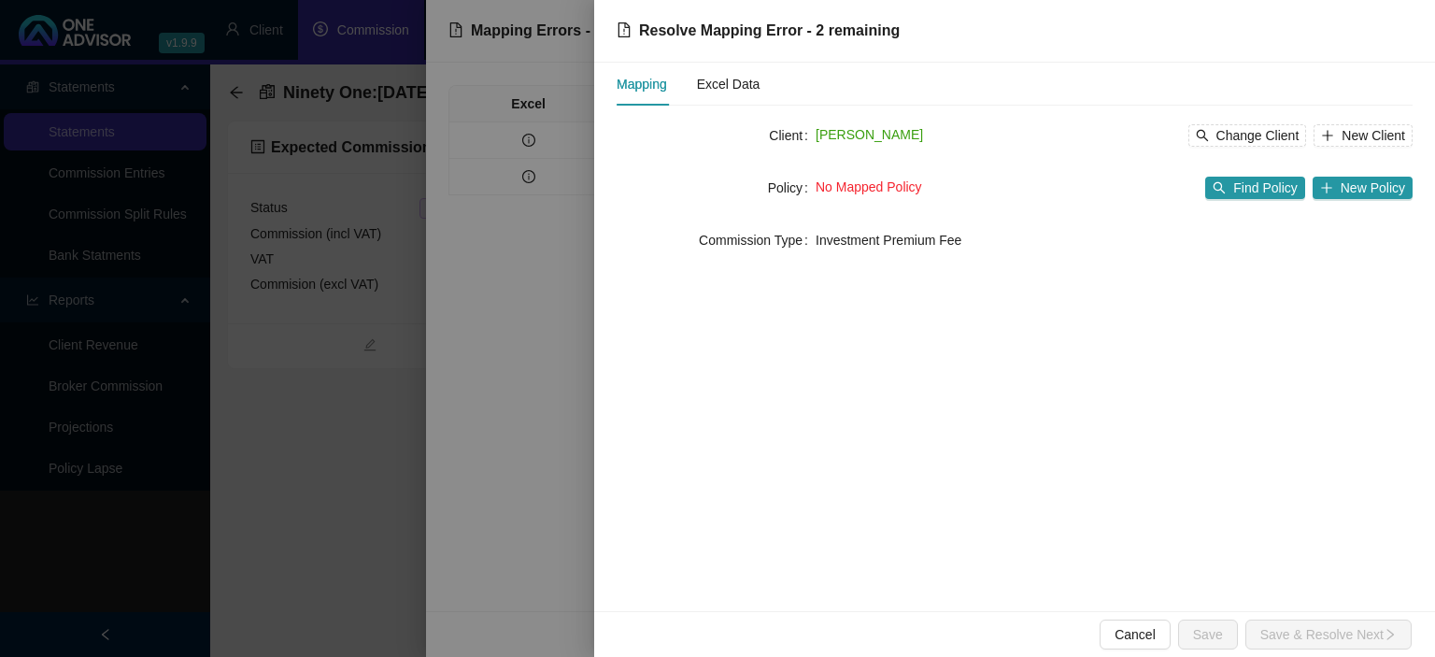
click at [547, 391] on div at bounding box center [717, 328] width 1435 height 657
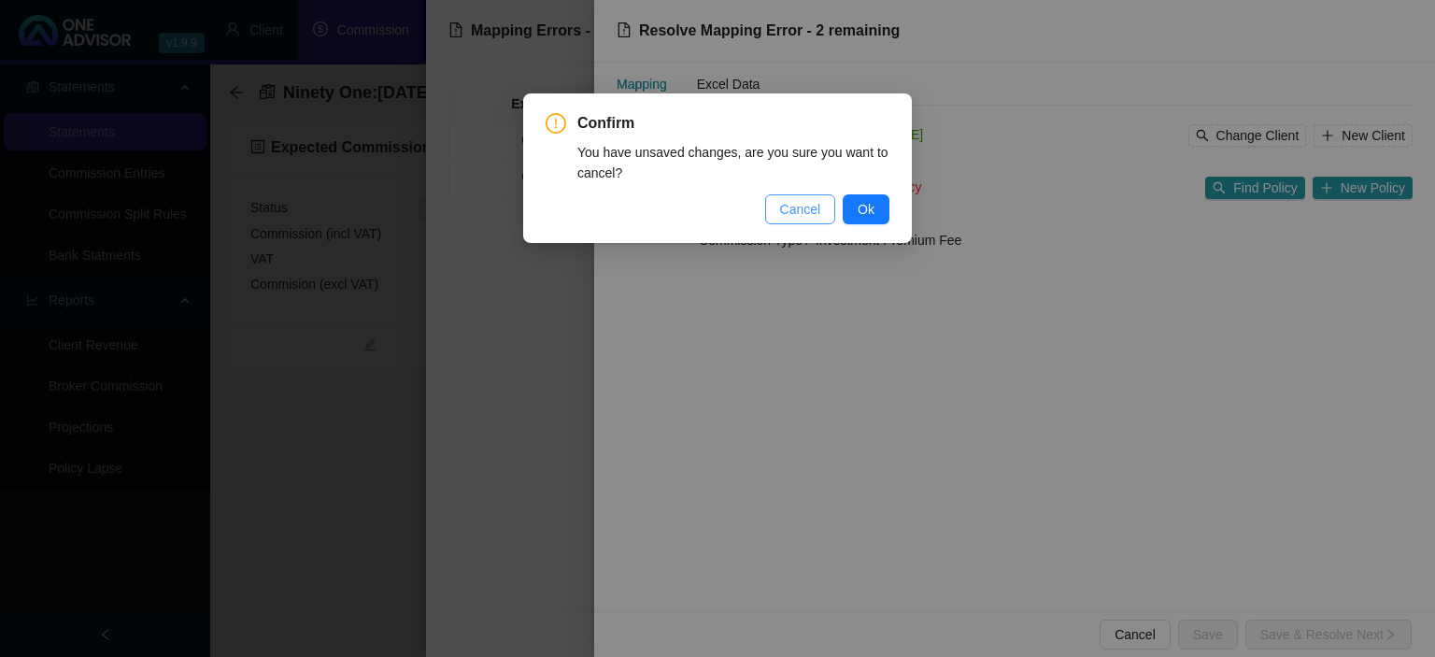
click at [803, 219] on span "Cancel" at bounding box center [800, 209] width 41 height 21
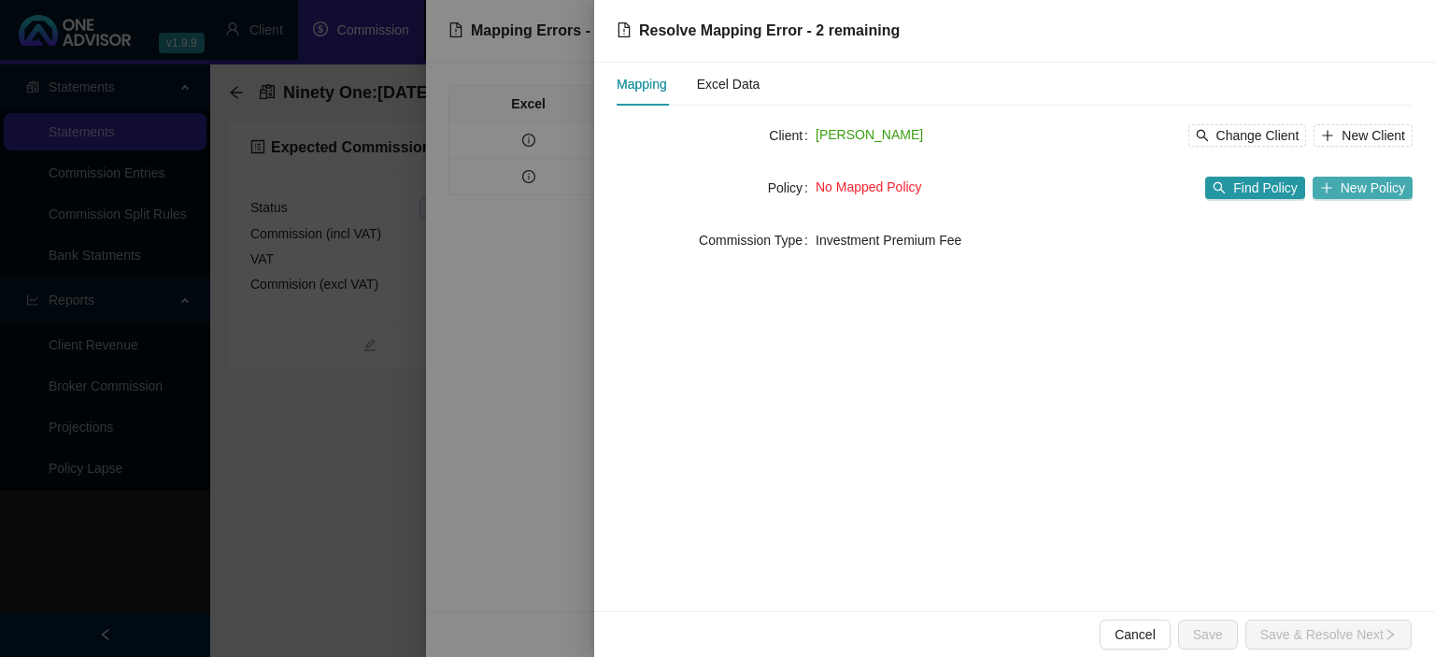
click at [1361, 192] on span "New Policy" at bounding box center [1373, 188] width 64 height 21
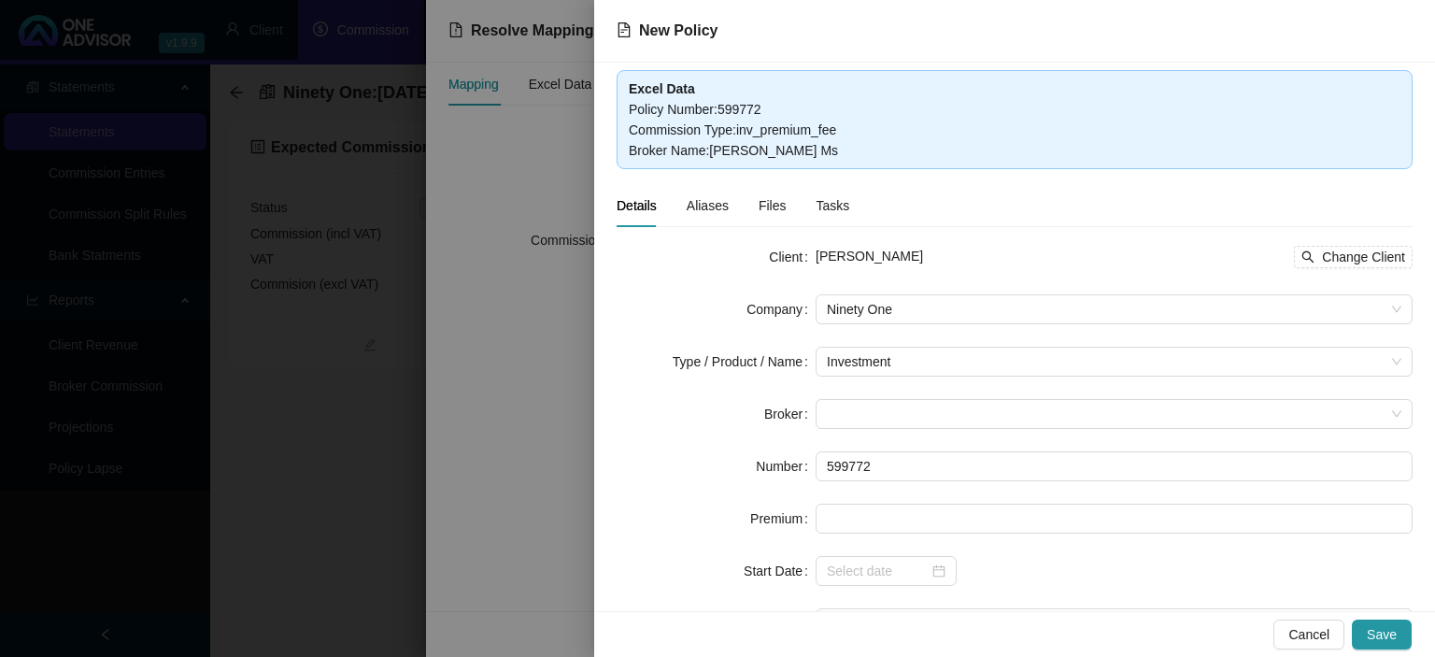
click at [435, 445] on div at bounding box center [717, 328] width 1435 height 657
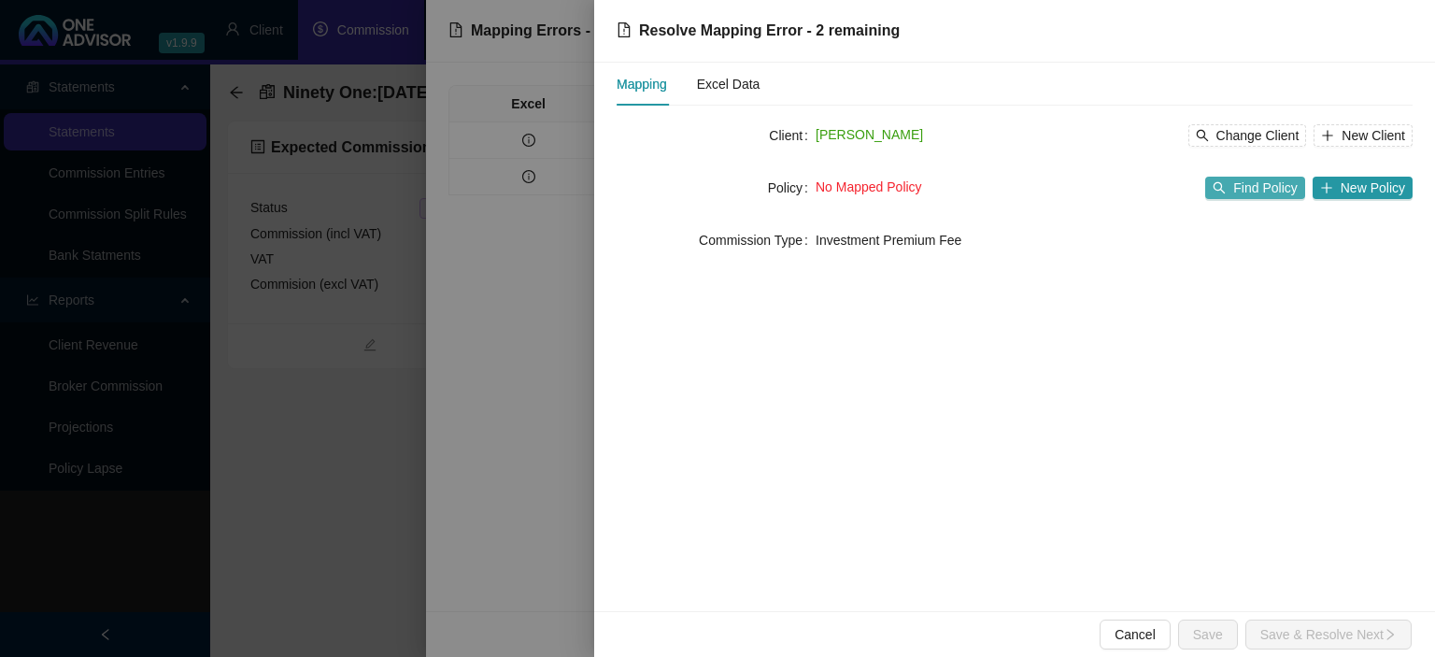
click at [1291, 192] on span "Find Policy" at bounding box center [1265, 188] width 64 height 21
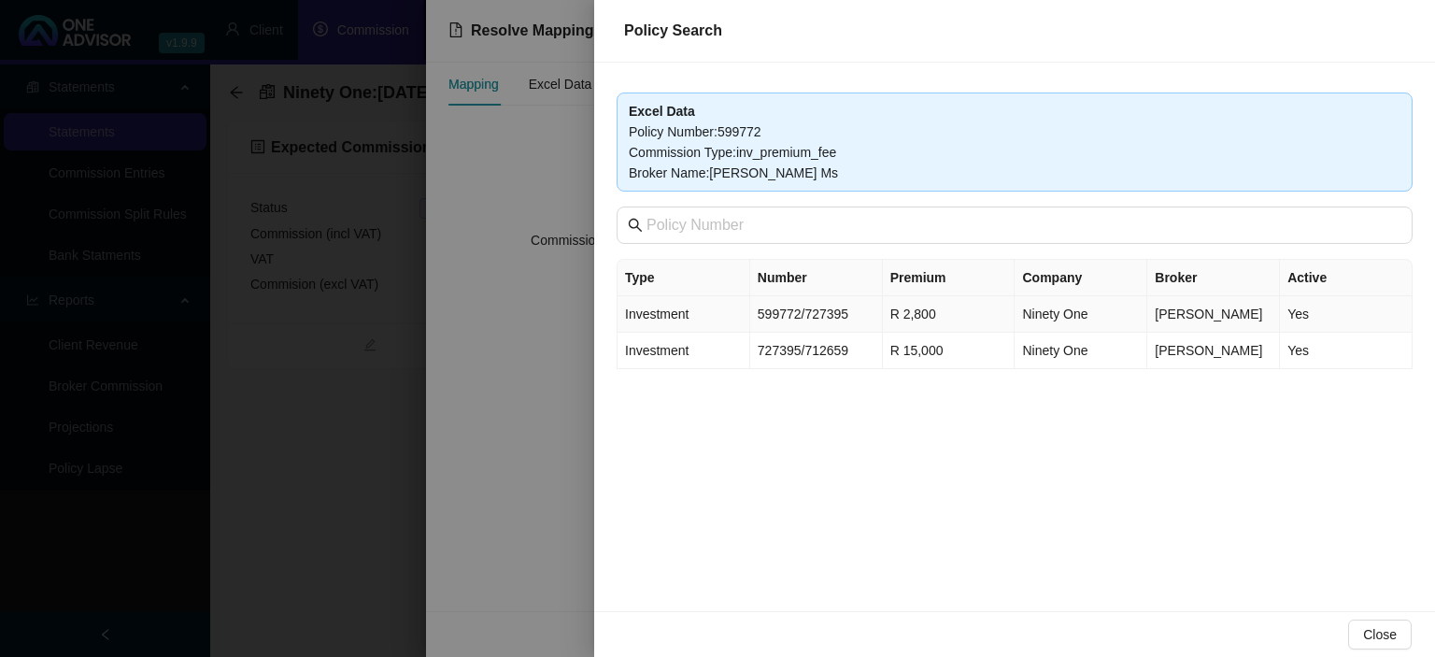
click at [849, 318] on td "599772/727395" at bounding box center [816, 314] width 133 height 36
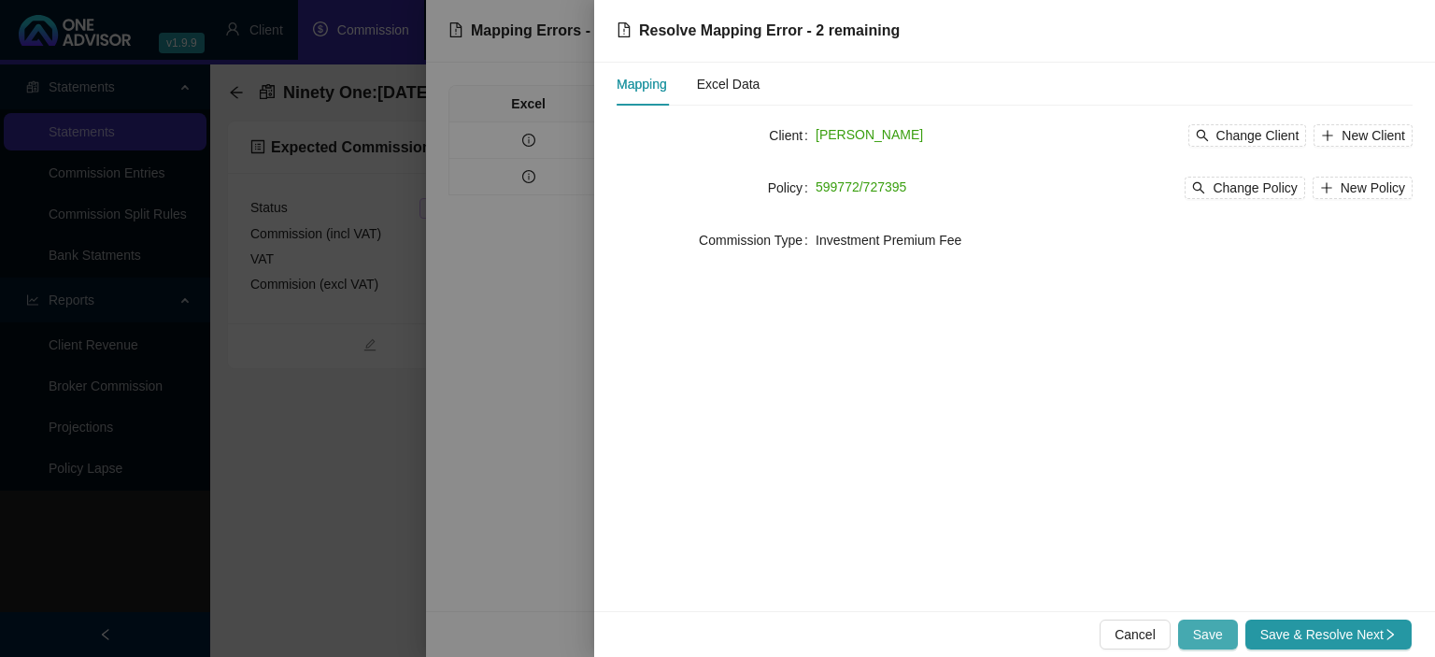
click at [1194, 626] on button "Save" at bounding box center [1208, 634] width 60 height 30
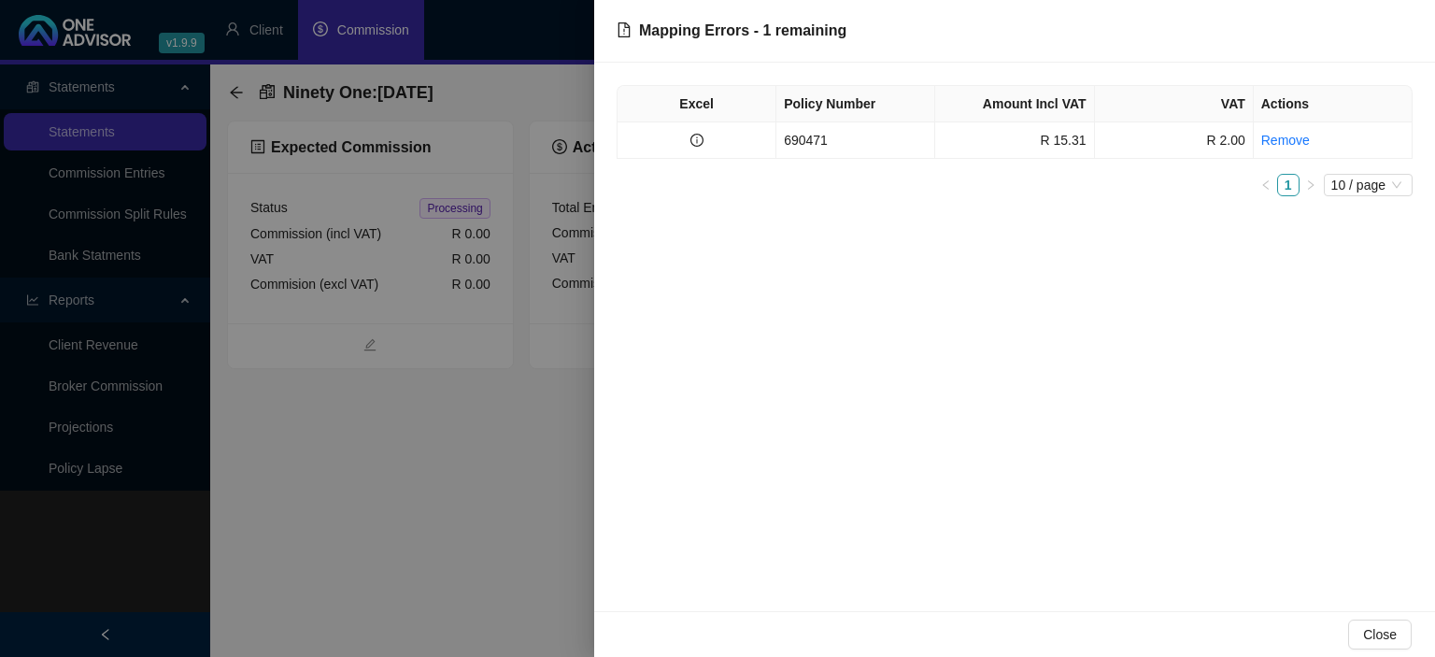
drag, startPoint x: 1022, startPoint y: 162, endPoint x: 1017, endPoint y: 147, distance: 15.7
click at [1022, 160] on div "Excel Policy Number Amount Incl VAT VAT Actions 690471 R 15.31 R 2.00 Remove 1 …" at bounding box center [1015, 140] width 796 height 111
click at [1017, 146] on td "R 15.31" at bounding box center [1014, 140] width 159 height 36
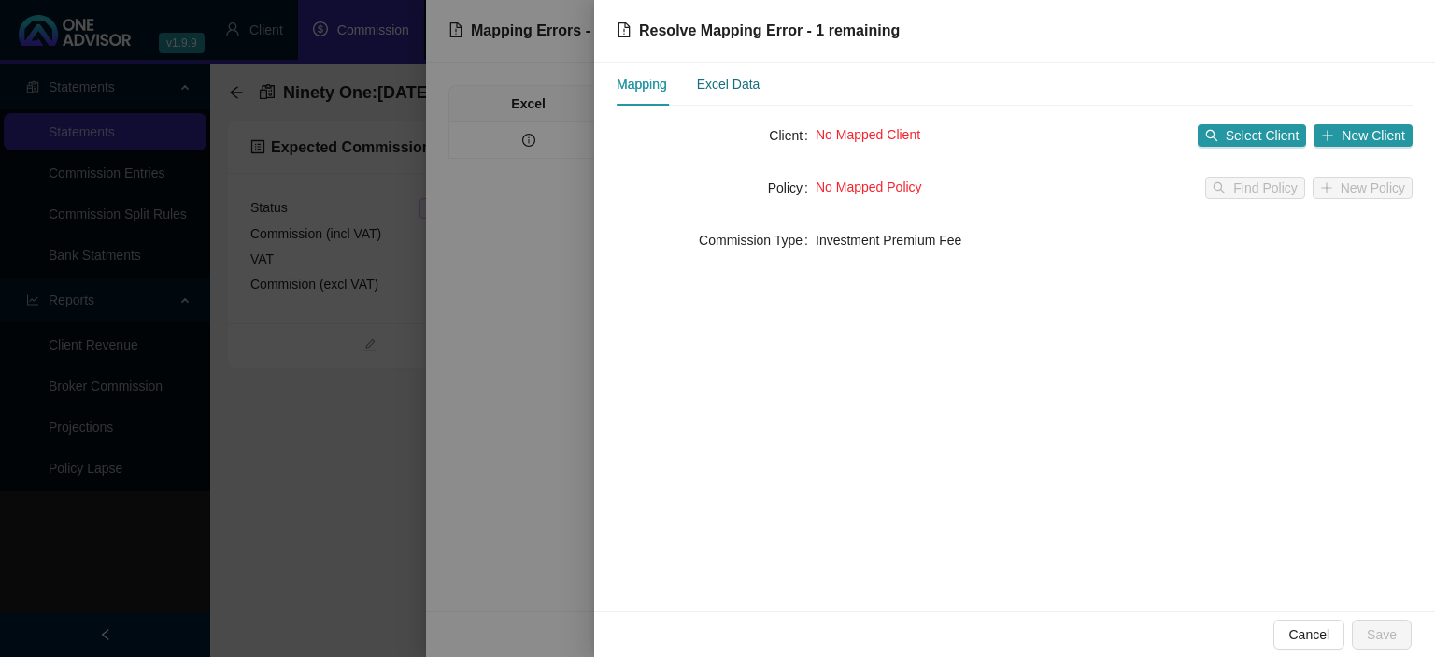
click at [742, 88] on div "Excel Data" at bounding box center [729, 84] width 64 height 21
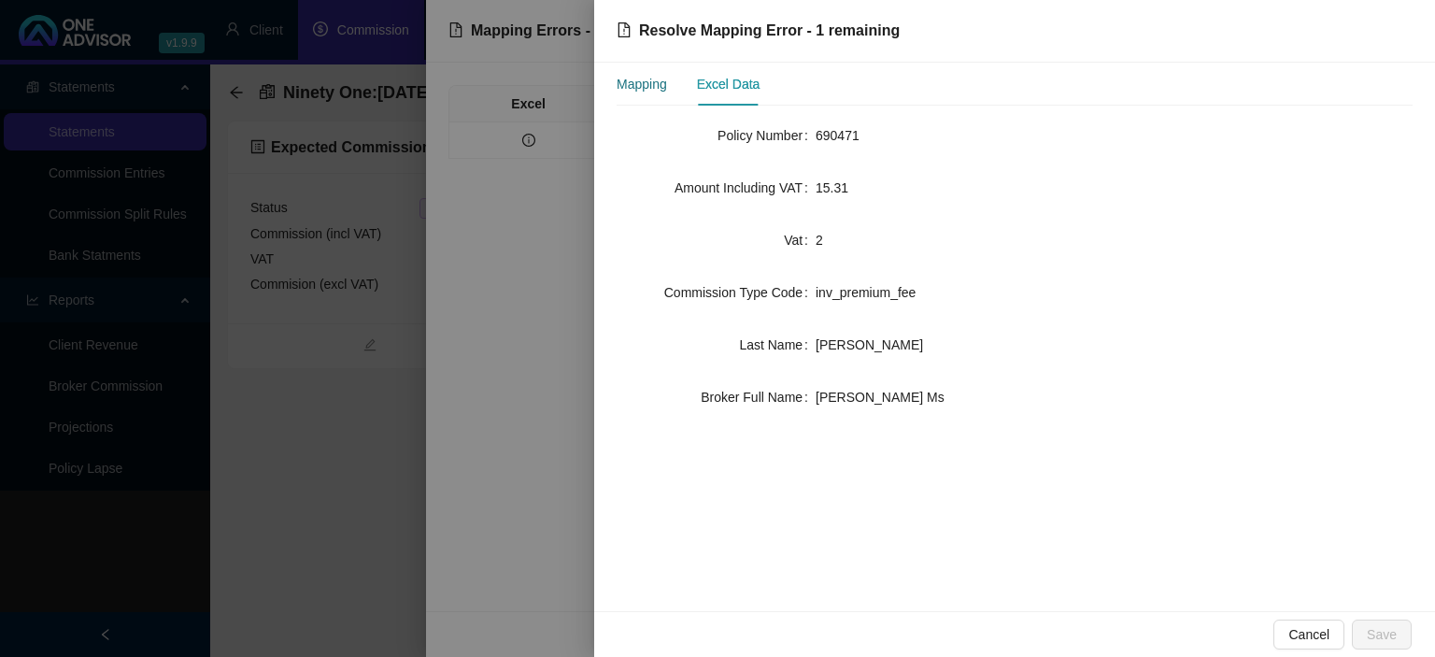
click at [630, 84] on div "Mapping" at bounding box center [642, 84] width 50 height 21
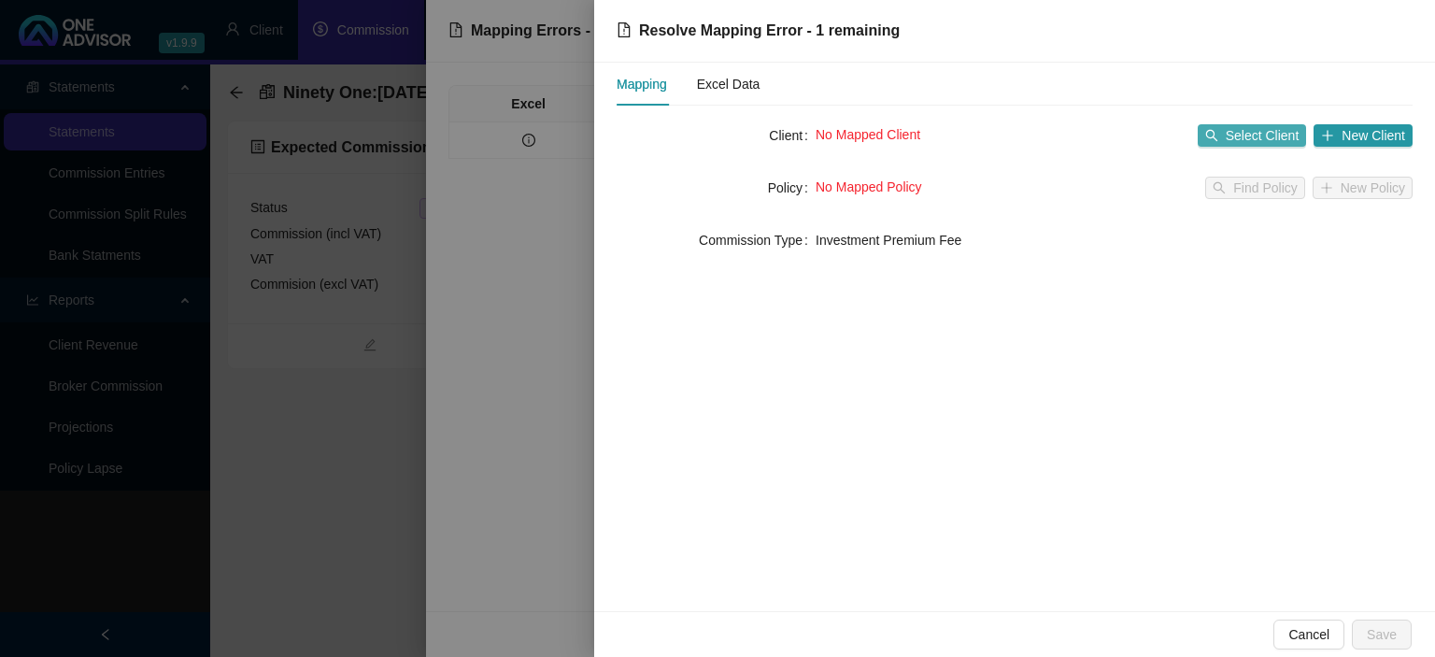
click at [1256, 126] on span "Select Client" at bounding box center [1263, 135] width 74 height 21
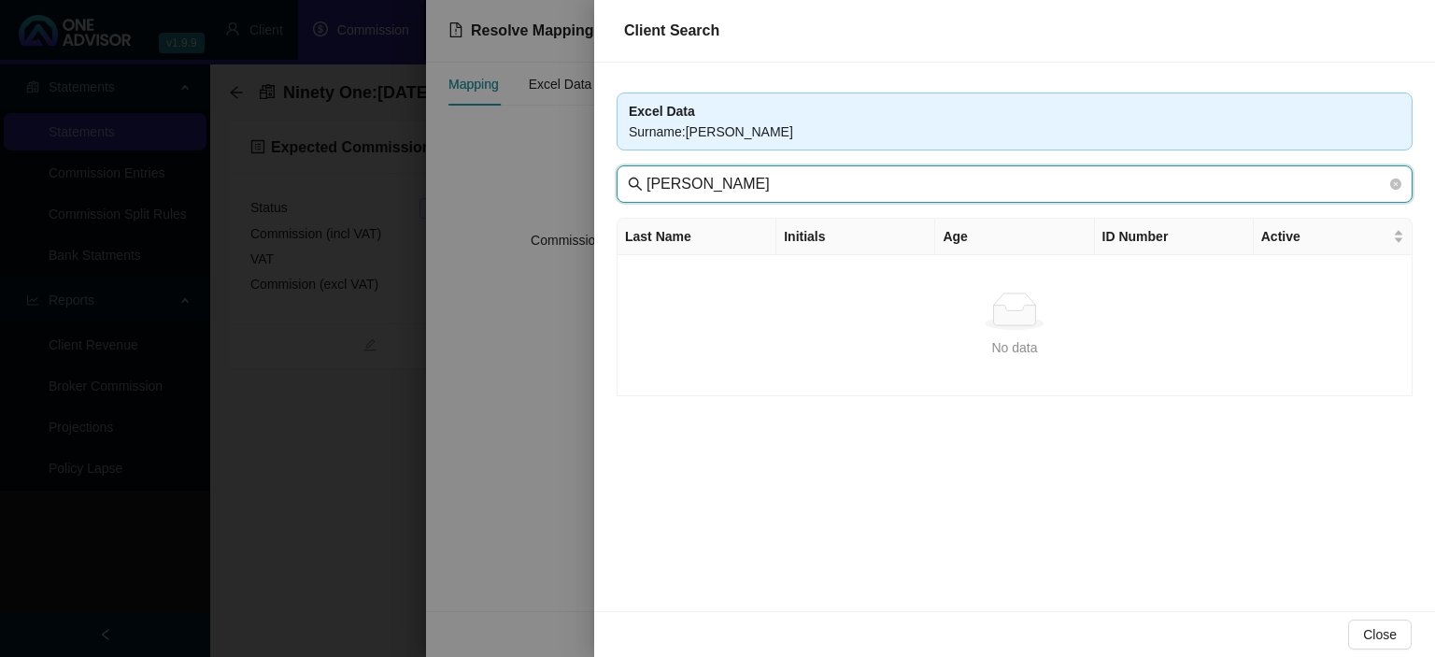
drag, startPoint x: 716, startPoint y: 183, endPoint x: 983, endPoint y: 181, distance: 267.2
click at [983, 181] on input "[PERSON_NAME]" at bounding box center [1016, 184] width 740 height 22
type input "Moodley"
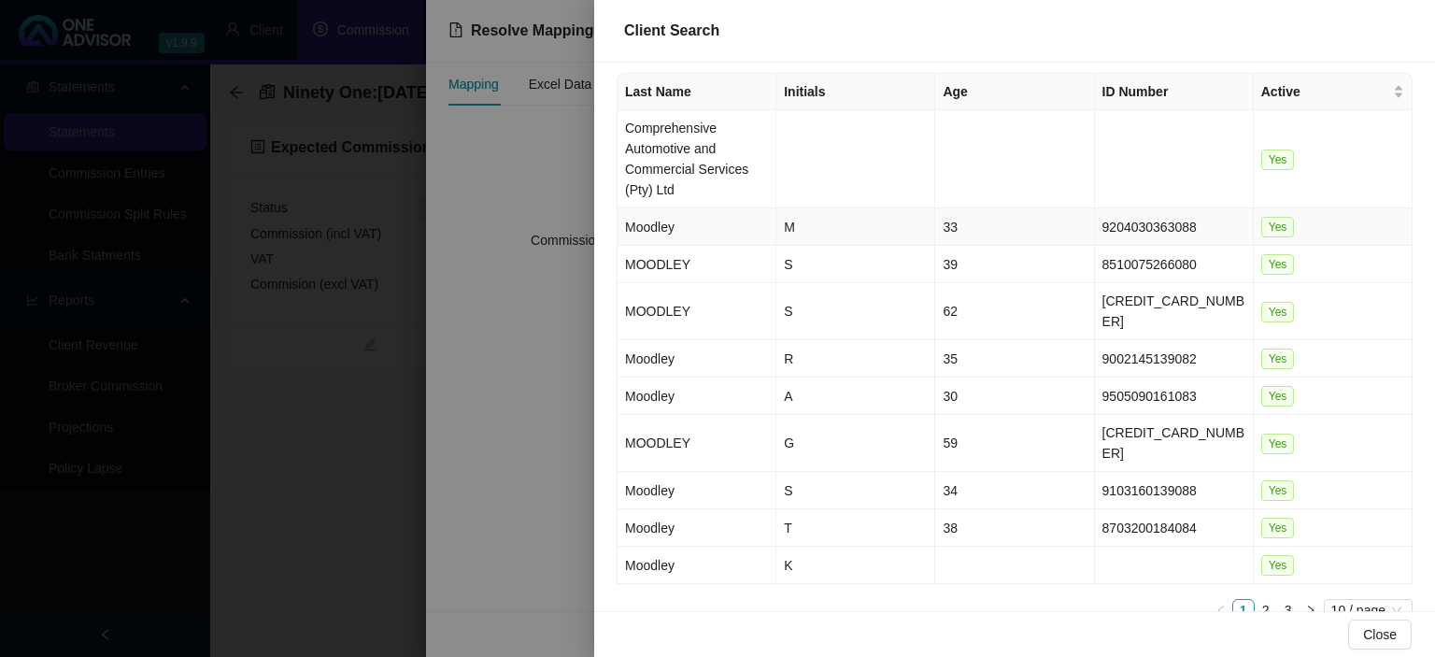
scroll to position [149, 0]
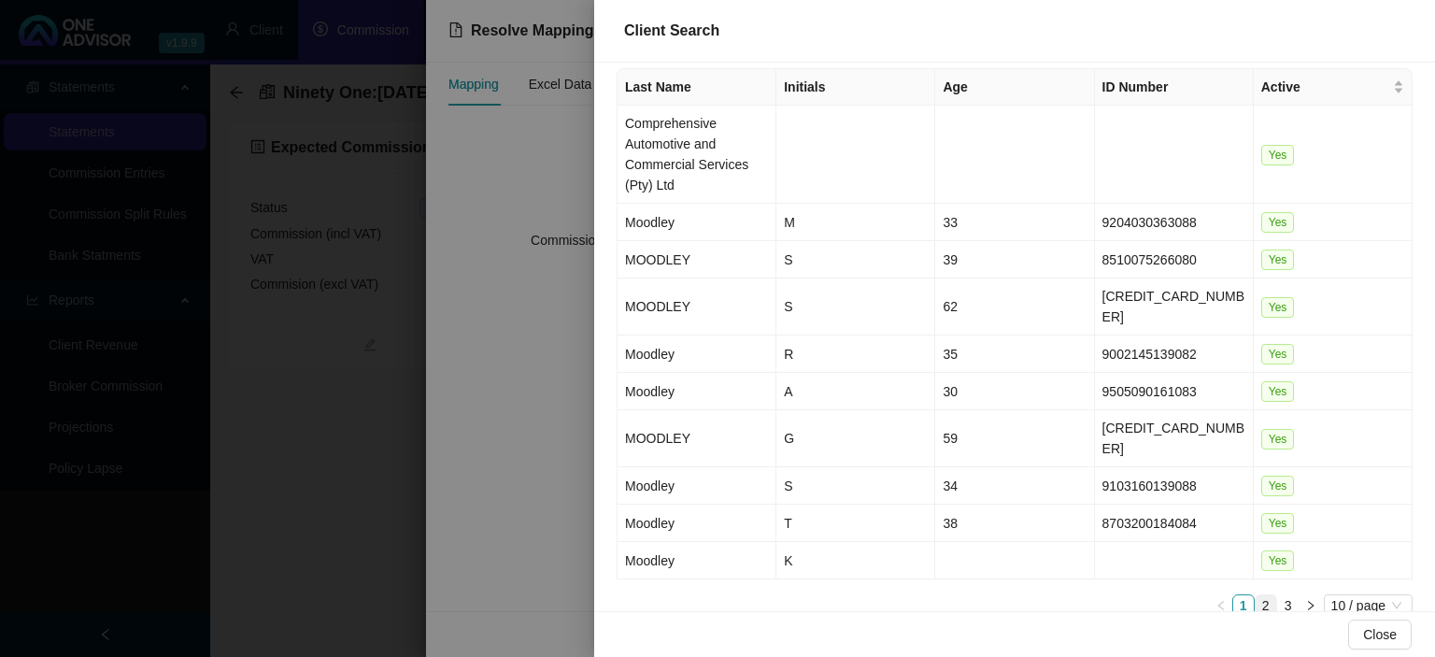
click at [1269, 595] on link "2" at bounding box center [1266, 605] width 21 height 21
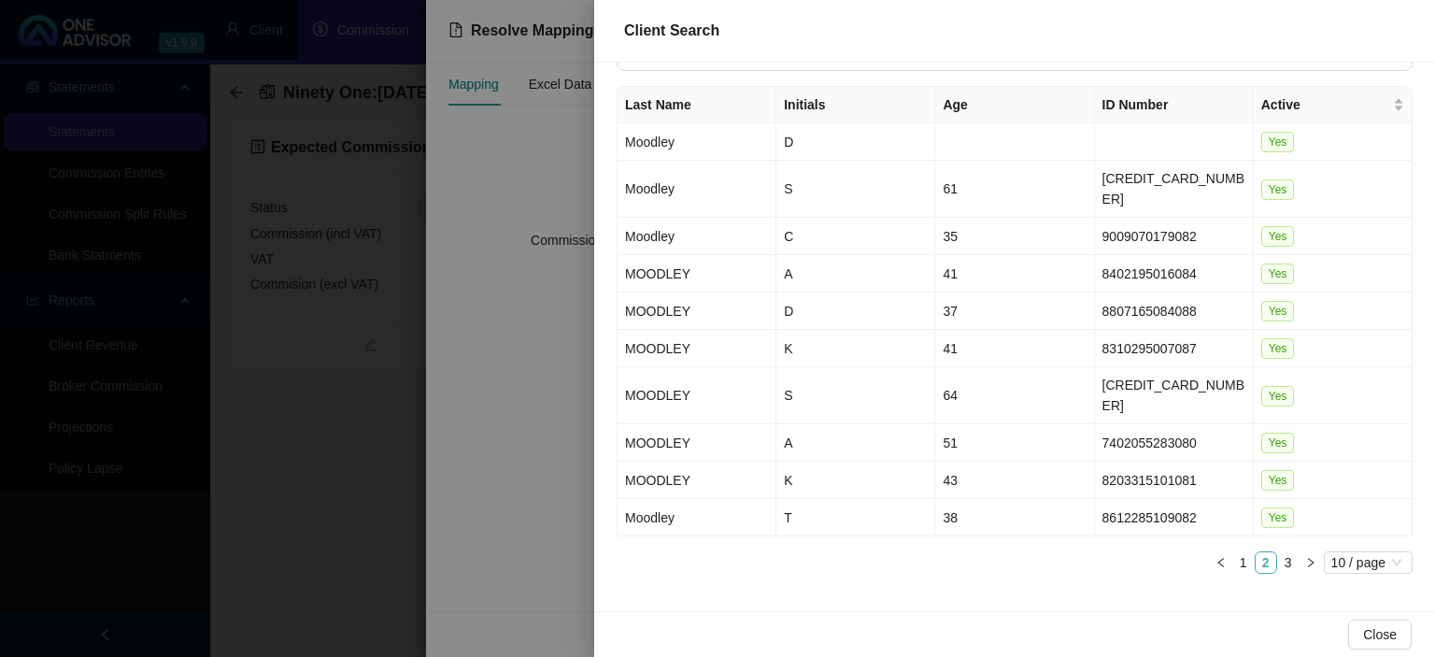
scroll to position [89, 0]
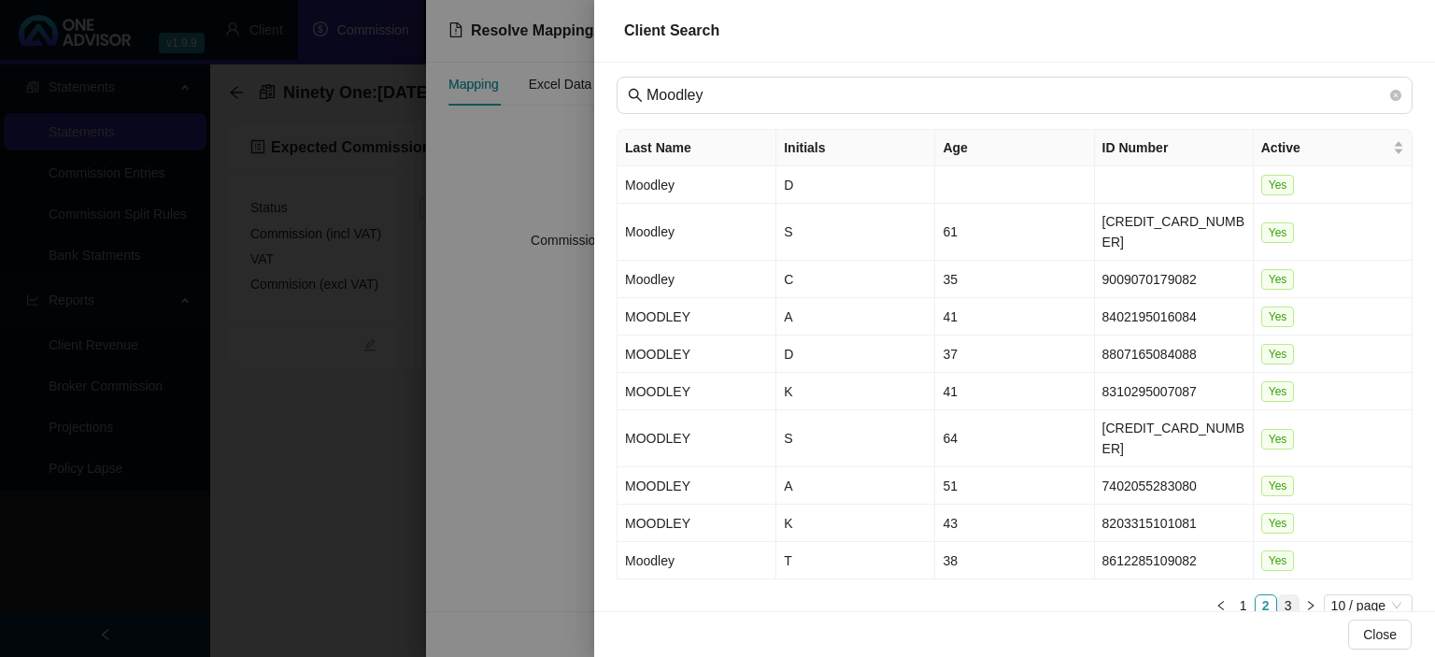
click at [1286, 595] on link "3" at bounding box center [1288, 605] width 21 height 21
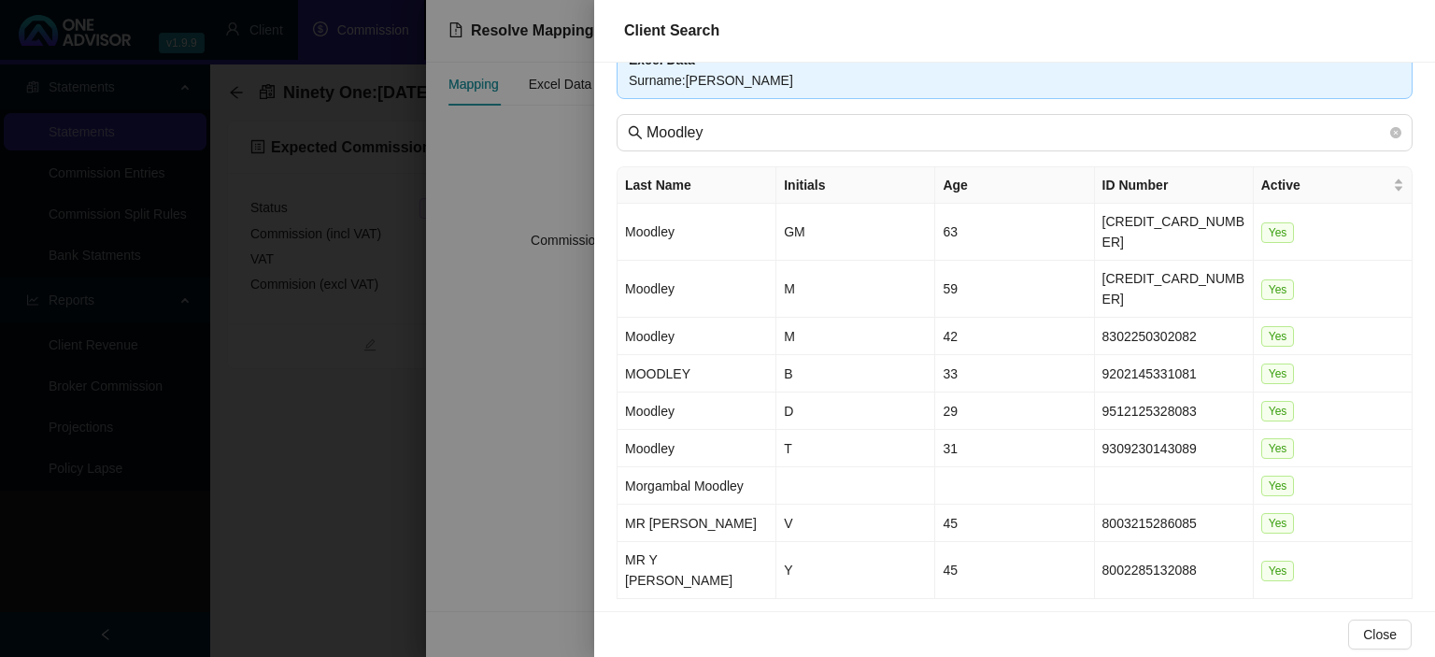
click at [558, 592] on div at bounding box center [717, 328] width 1435 height 657
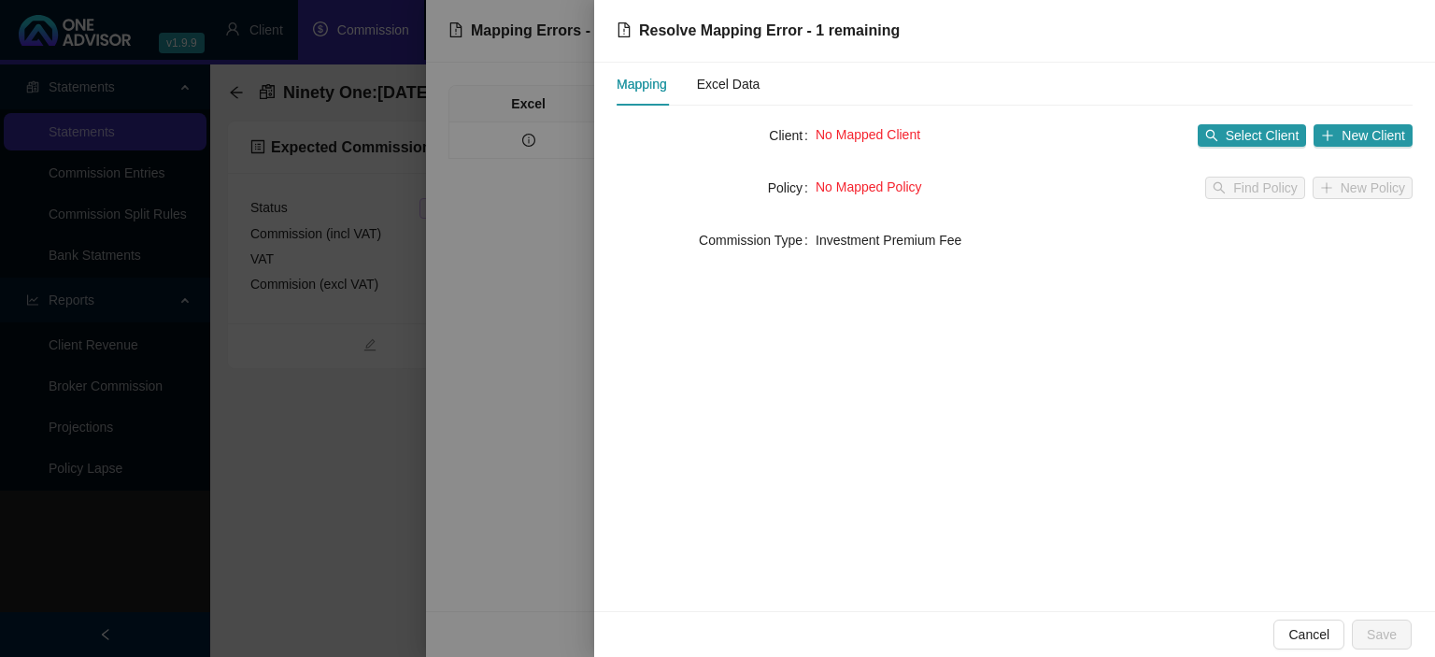
click at [558, 592] on div at bounding box center [717, 328] width 1435 height 657
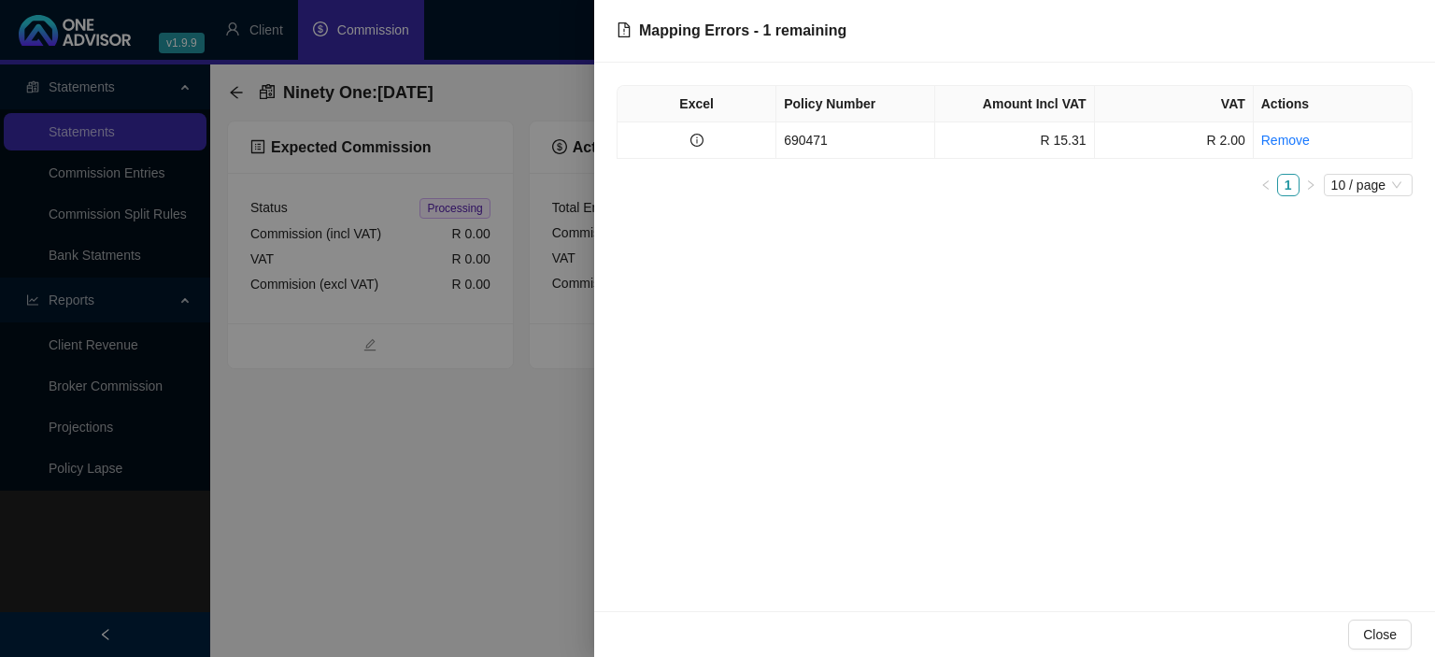
click at [558, 592] on div at bounding box center [717, 328] width 1435 height 657
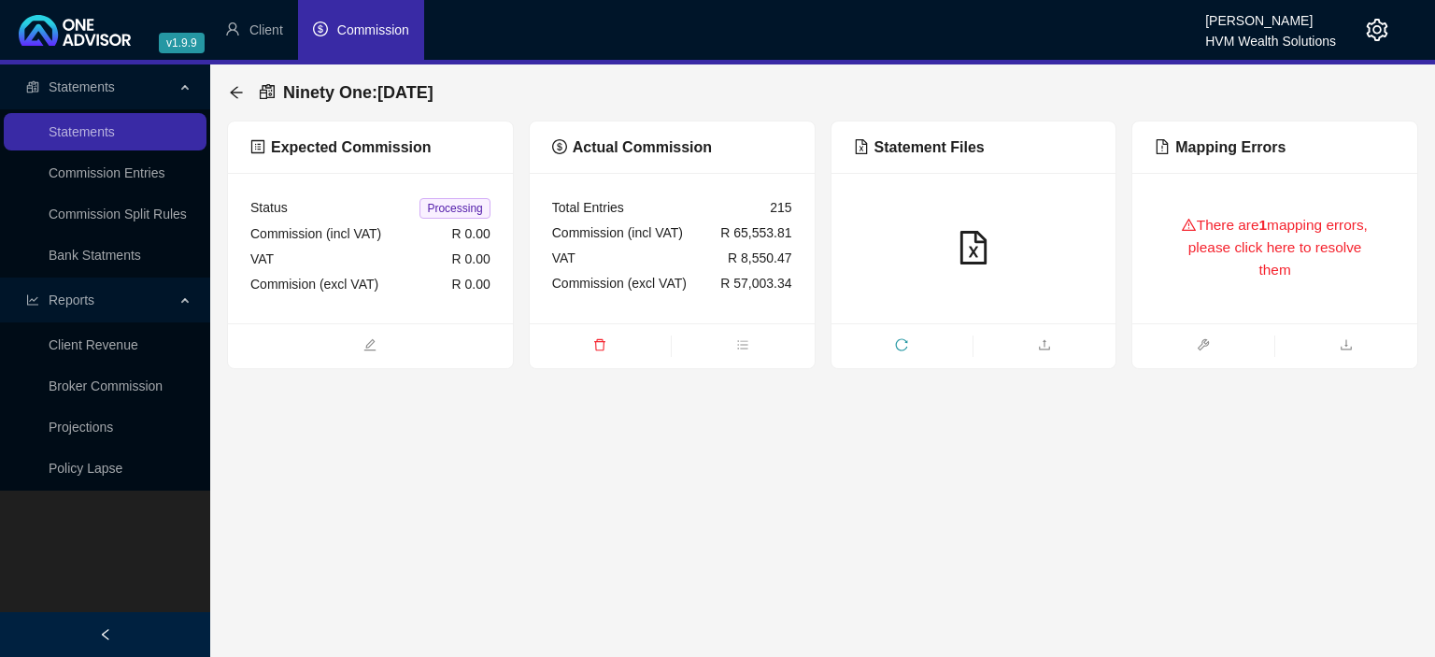
click at [1175, 304] on div "There are 1 mapping errors, please click here to resolve them" at bounding box center [1274, 248] width 285 height 150
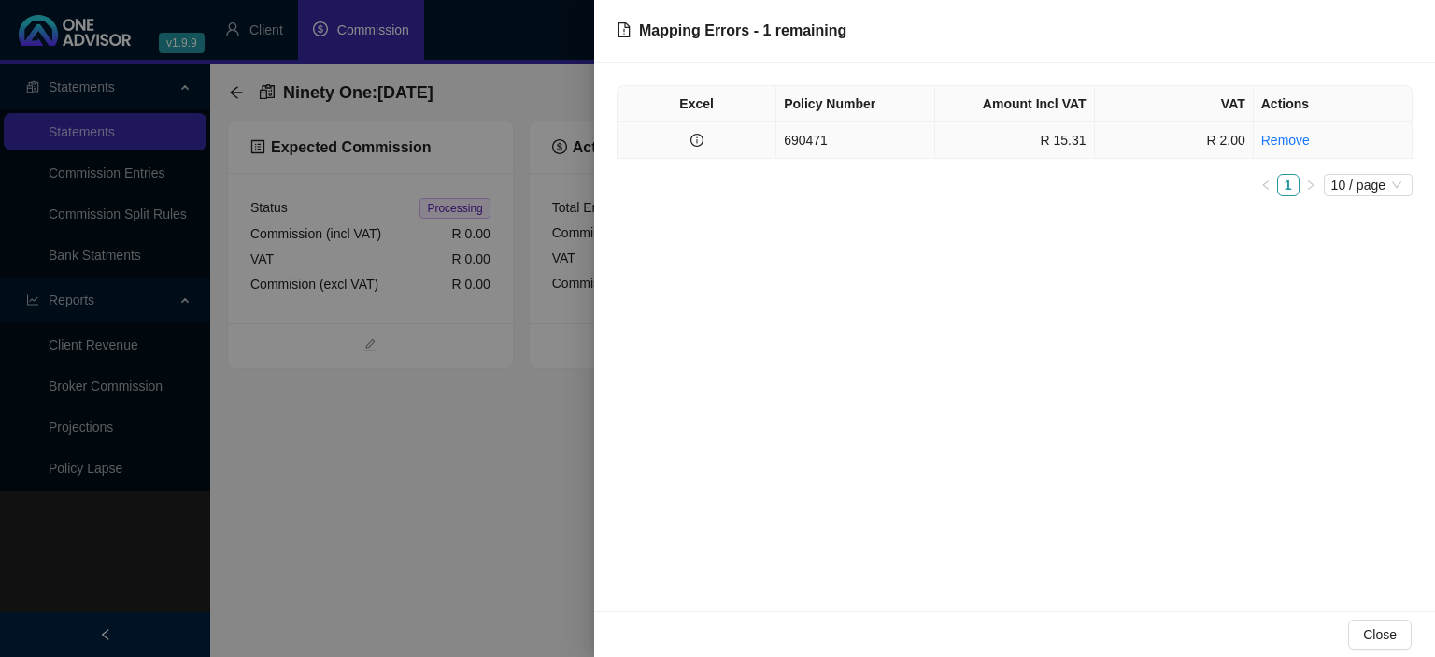
click at [828, 138] on td "690471" at bounding box center [855, 140] width 159 height 36
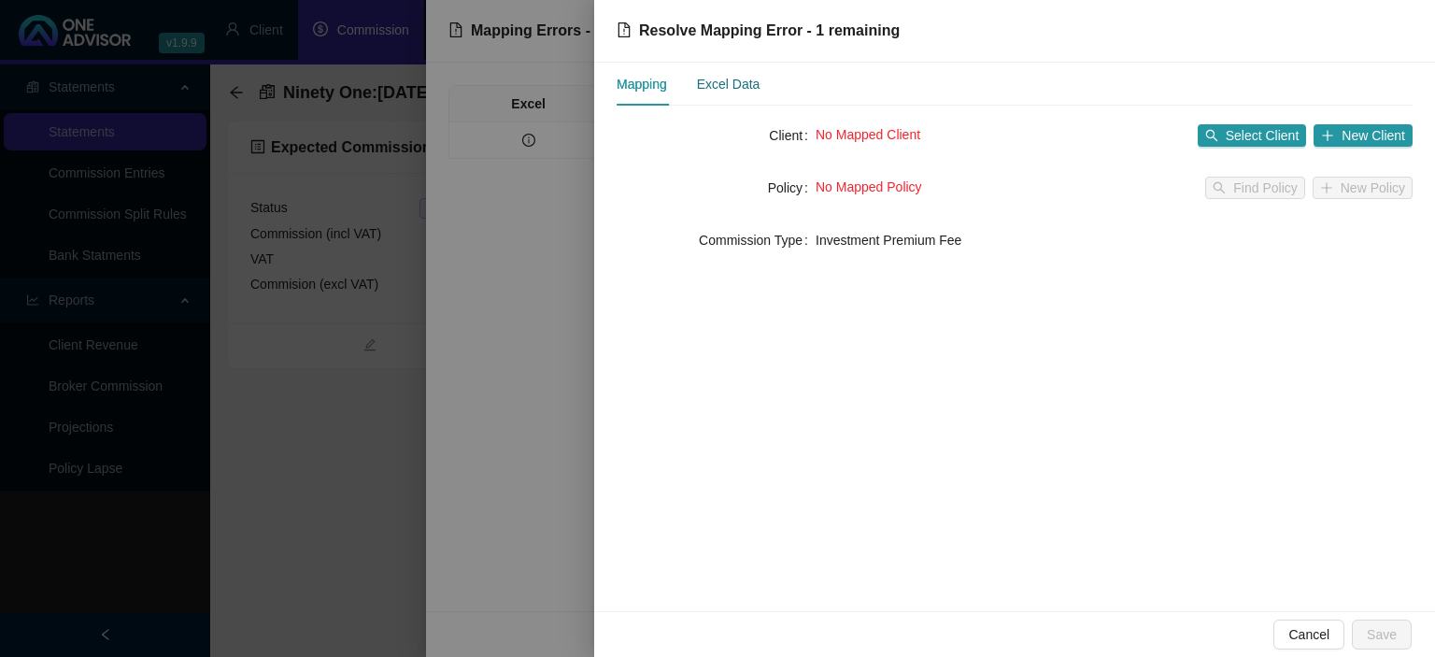
click at [729, 87] on div "Excel Data" at bounding box center [729, 84] width 64 height 21
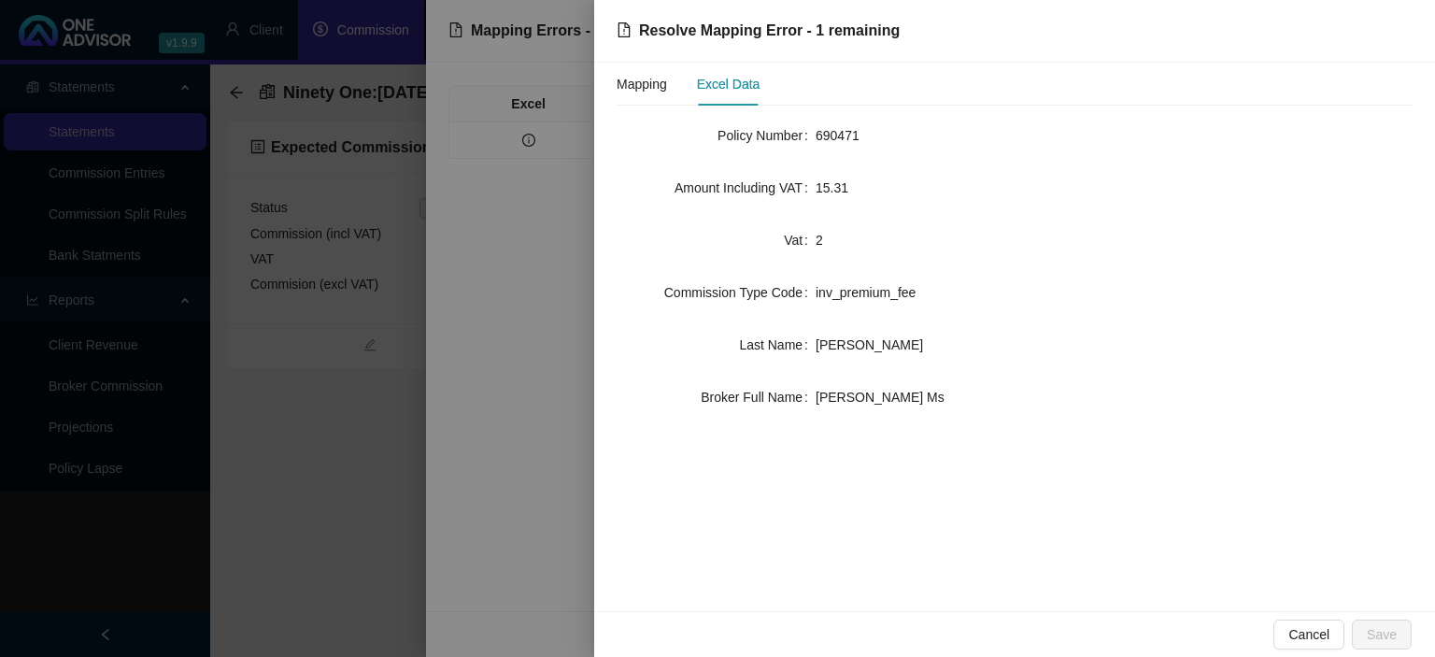
click at [372, 490] on div at bounding box center [717, 328] width 1435 height 657
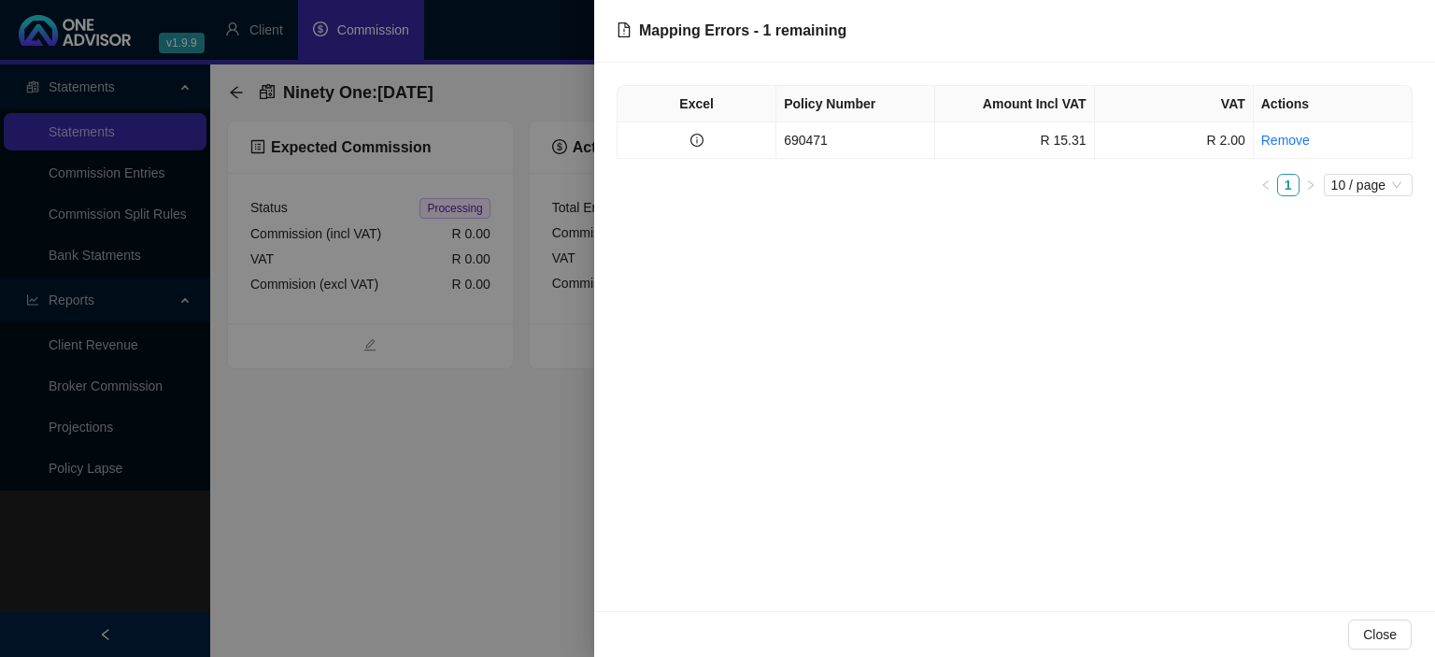
click at [372, 490] on div at bounding box center [717, 328] width 1435 height 657
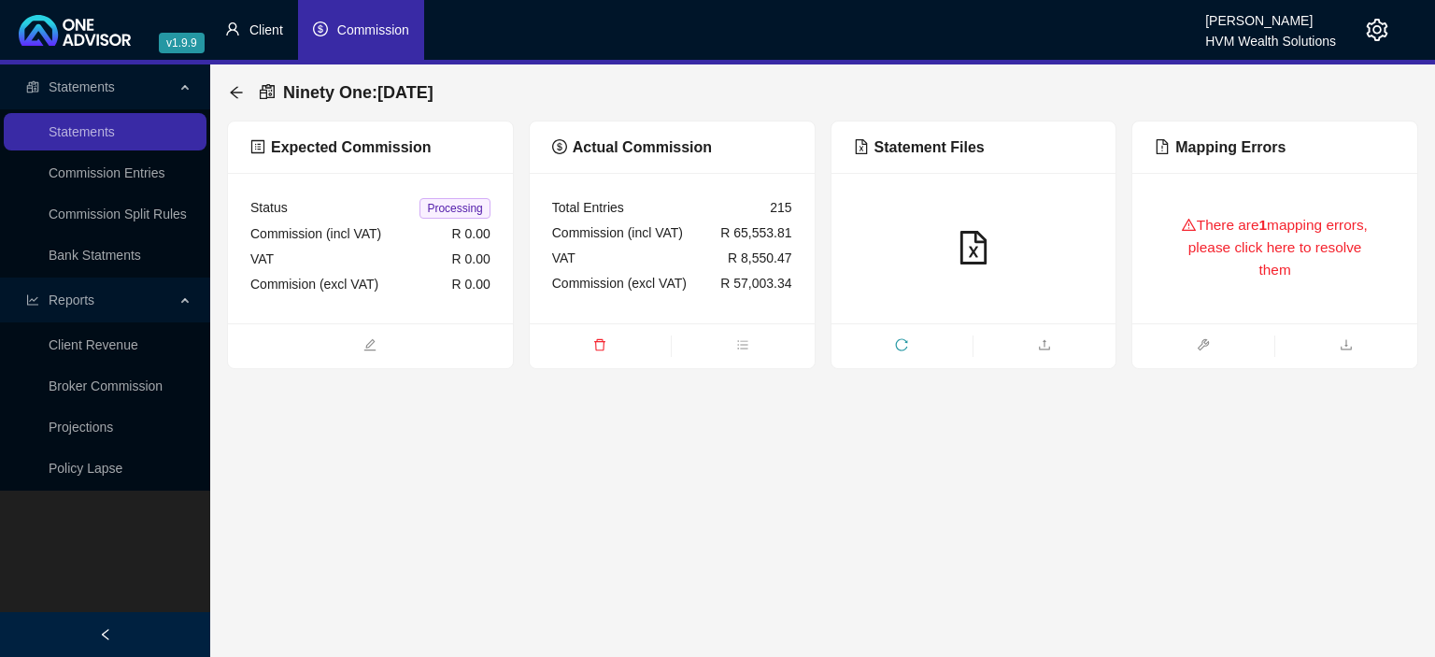
click at [267, 25] on span "Client" at bounding box center [266, 29] width 34 height 15
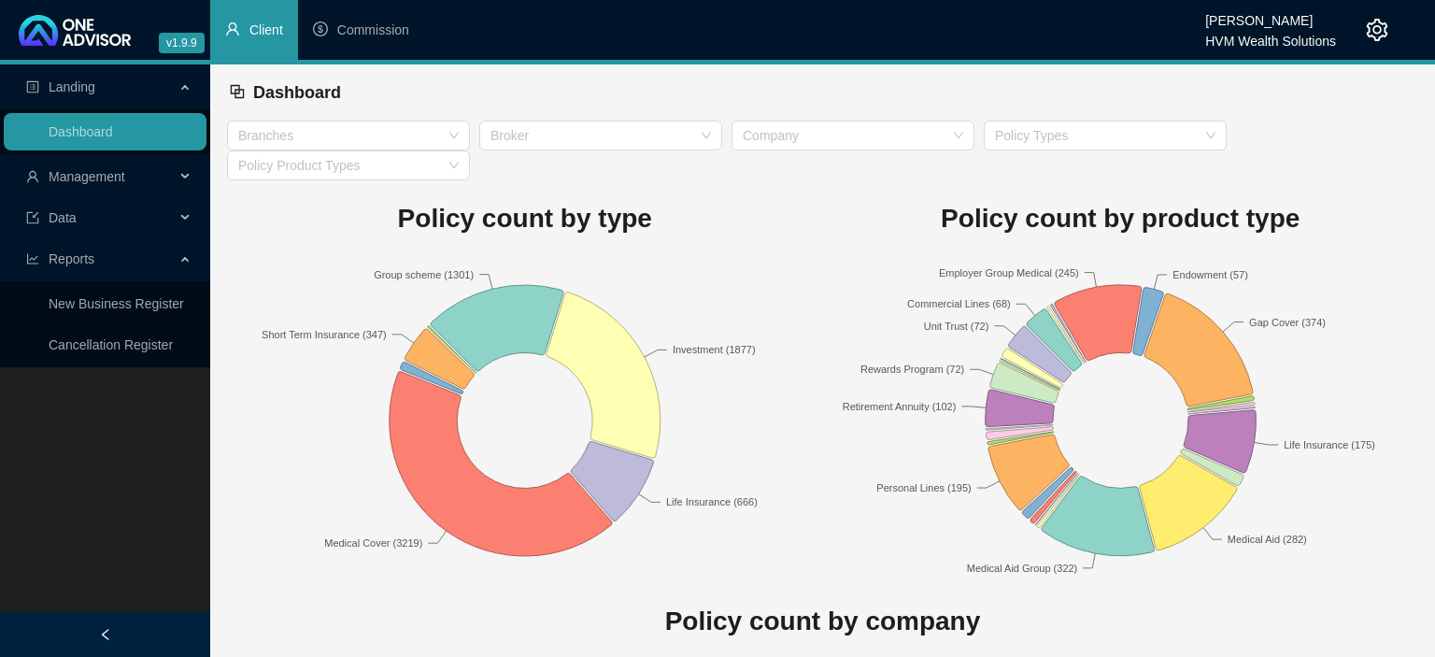
click at [67, 175] on span "Management" at bounding box center [87, 176] width 77 height 15
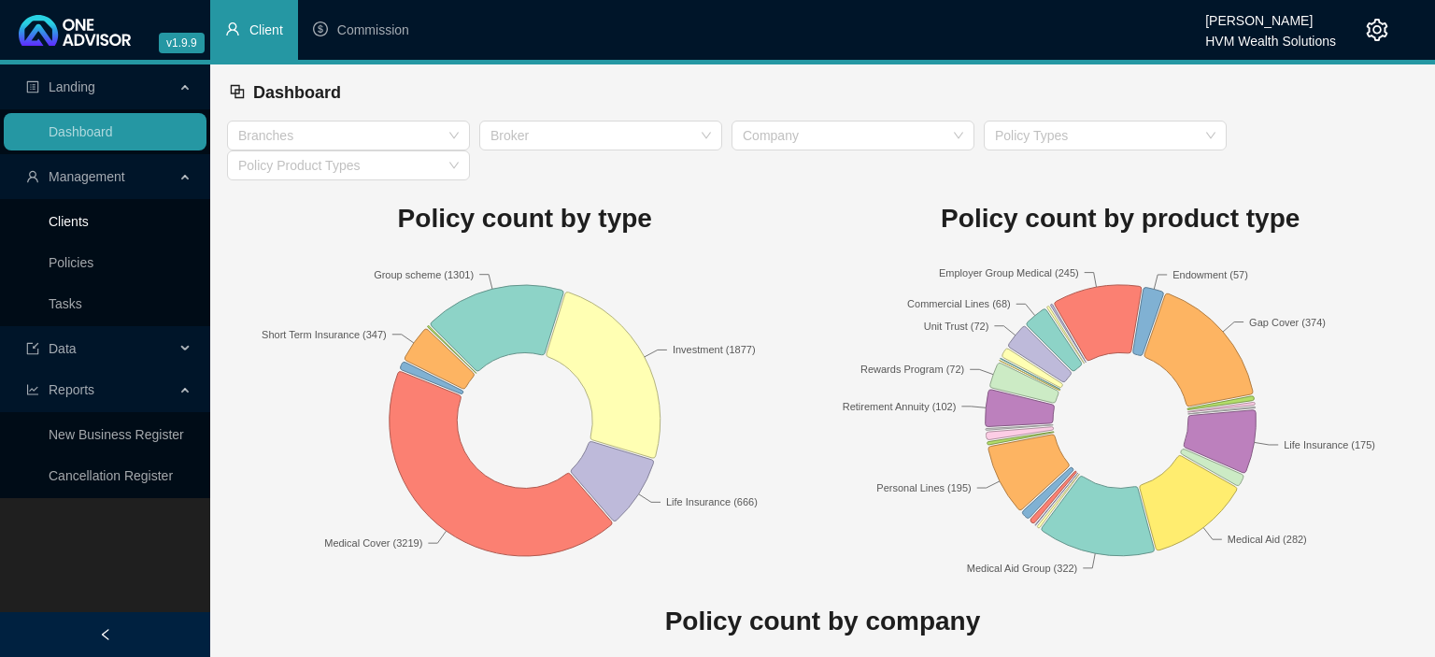
click at [66, 225] on link "Clients" at bounding box center [69, 221] width 40 height 15
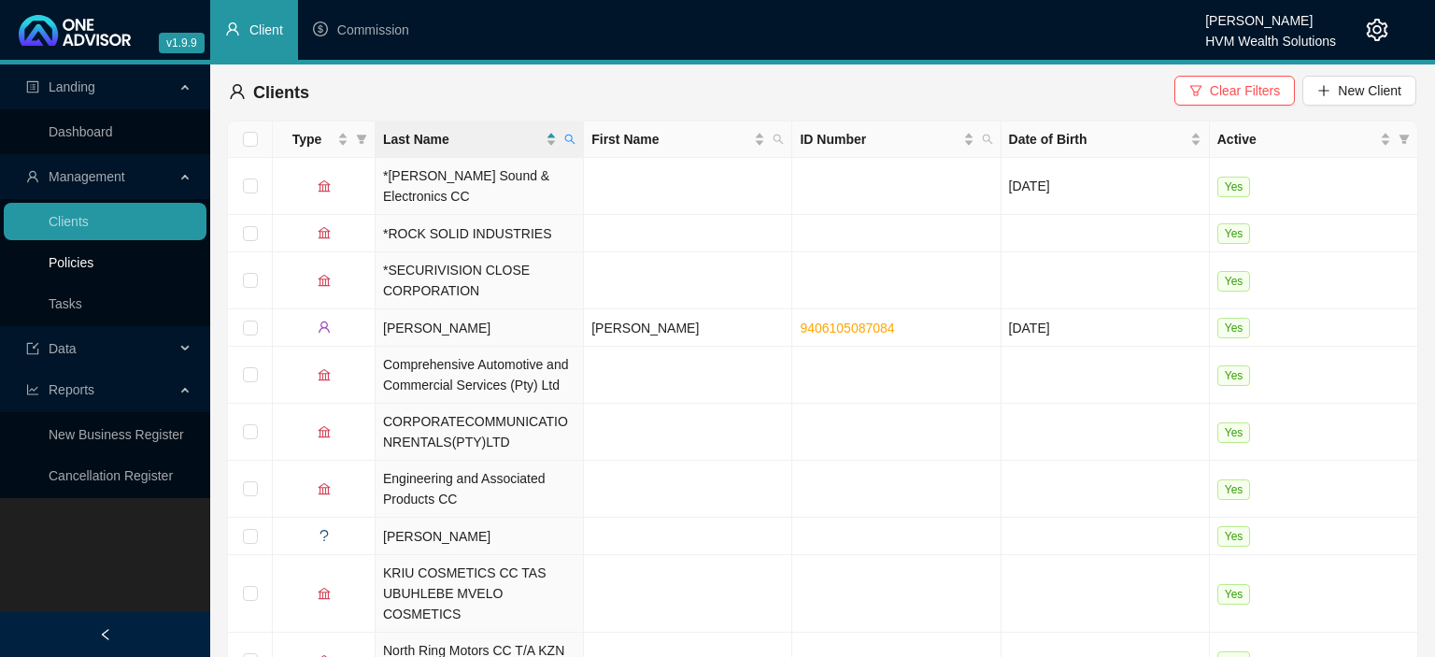
click at [69, 270] on link "Policies" at bounding box center [71, 262] width 45 height 15
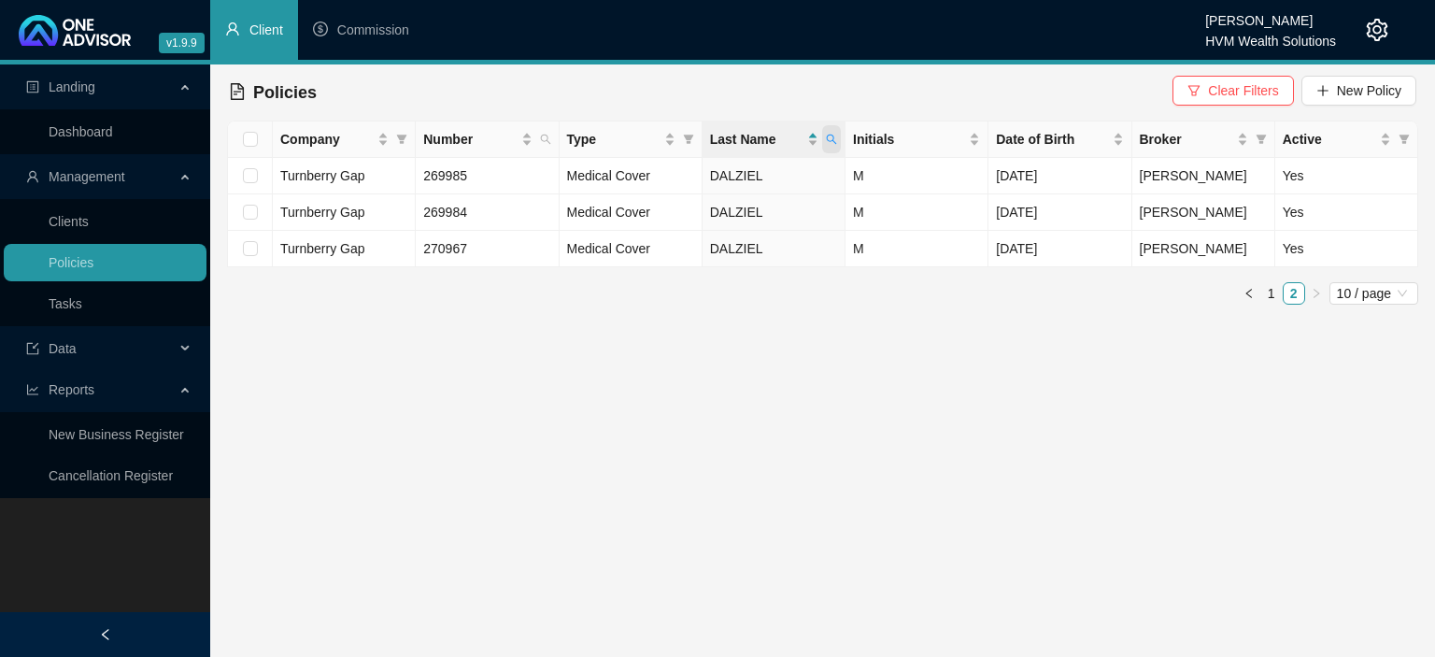
click at [835, 137] on icon "search" at bounding box center [831, 139] width 11 height 11
click at [804, 170] on input "dalziel" at bounding box center [746, 179] width 176 height 30
type input "d"
type input "<"
type input "Moodley"
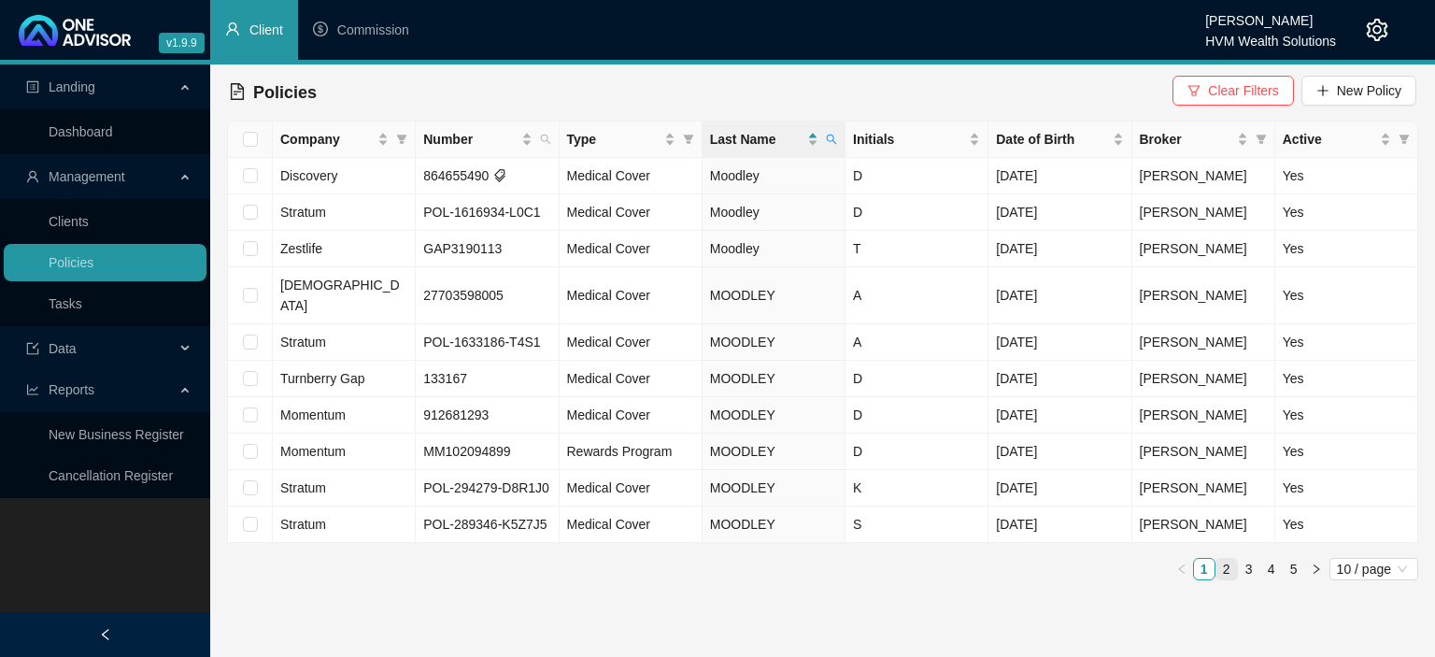
click at [1228, 559] on link "2" at bounding box center [1226, 569] width 21 height 21
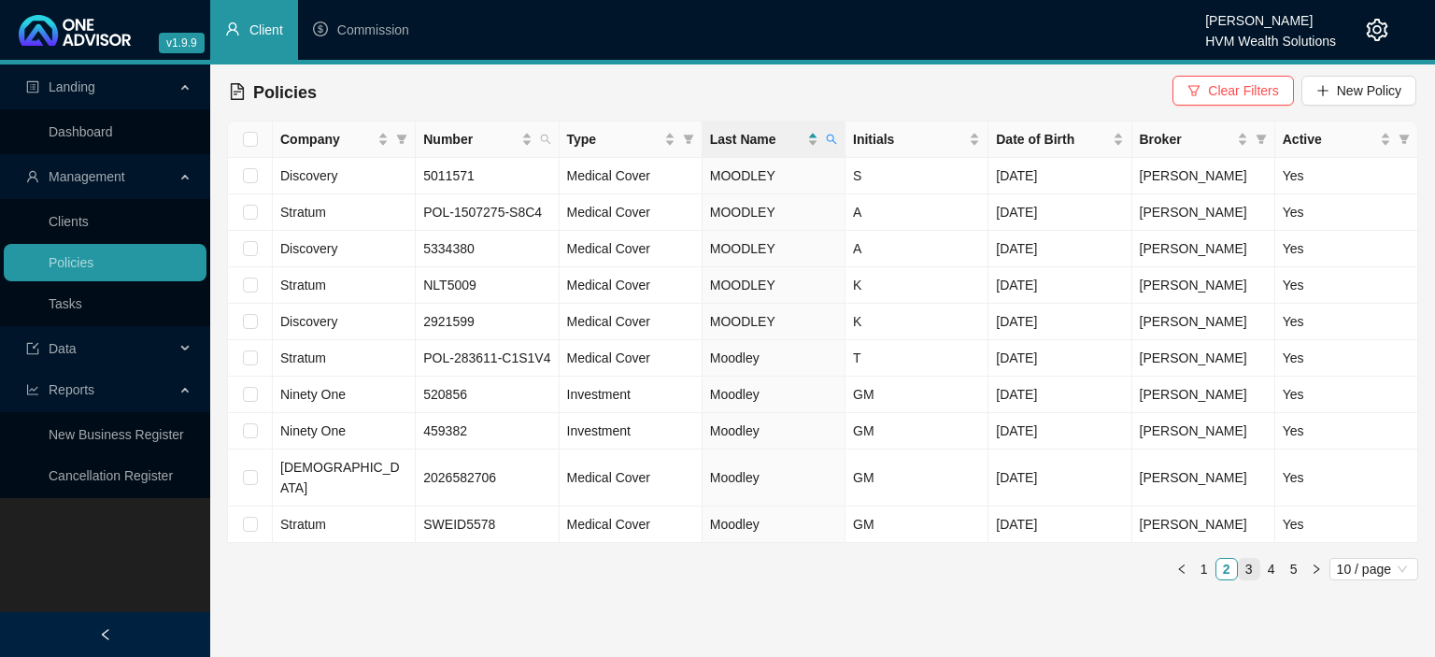
click at [1243, 559] on link "3" at bounding box center [1249, 569] width 21 height 21
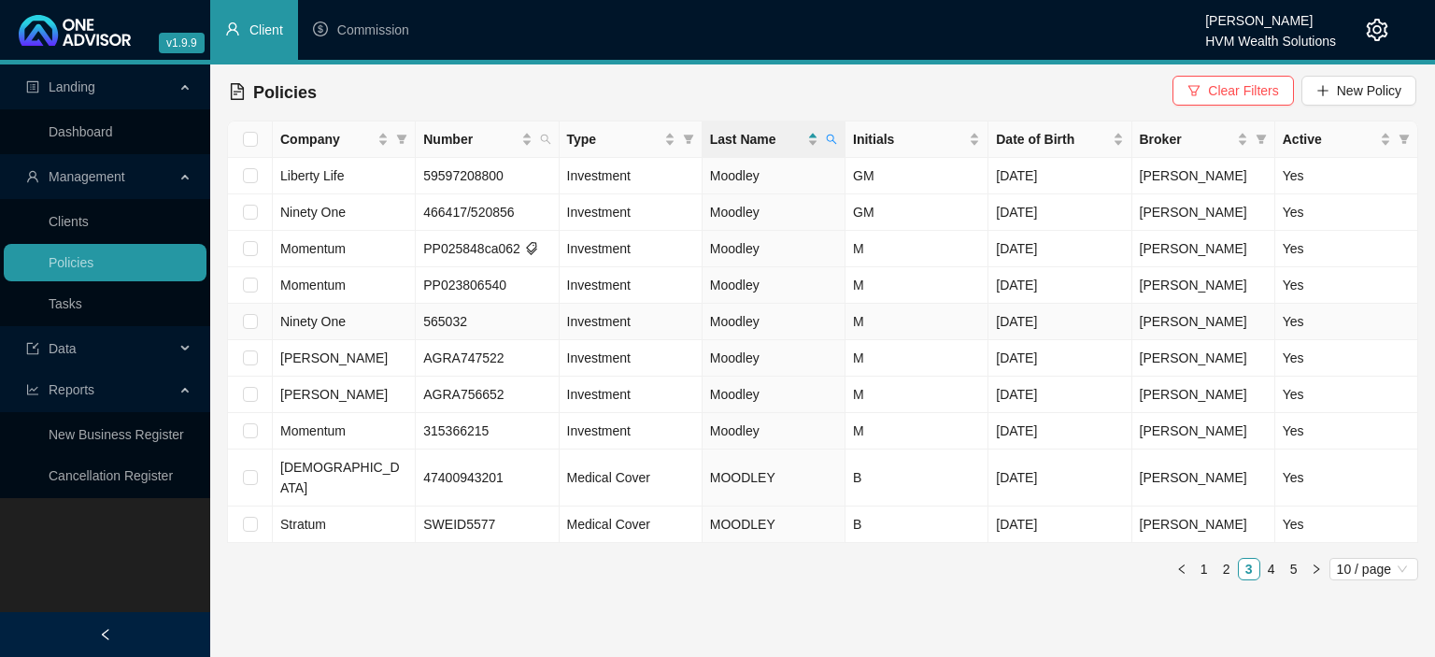
click at [772, 323] on td "Moodley" at bounding box center [774, 322] width 143 height 36
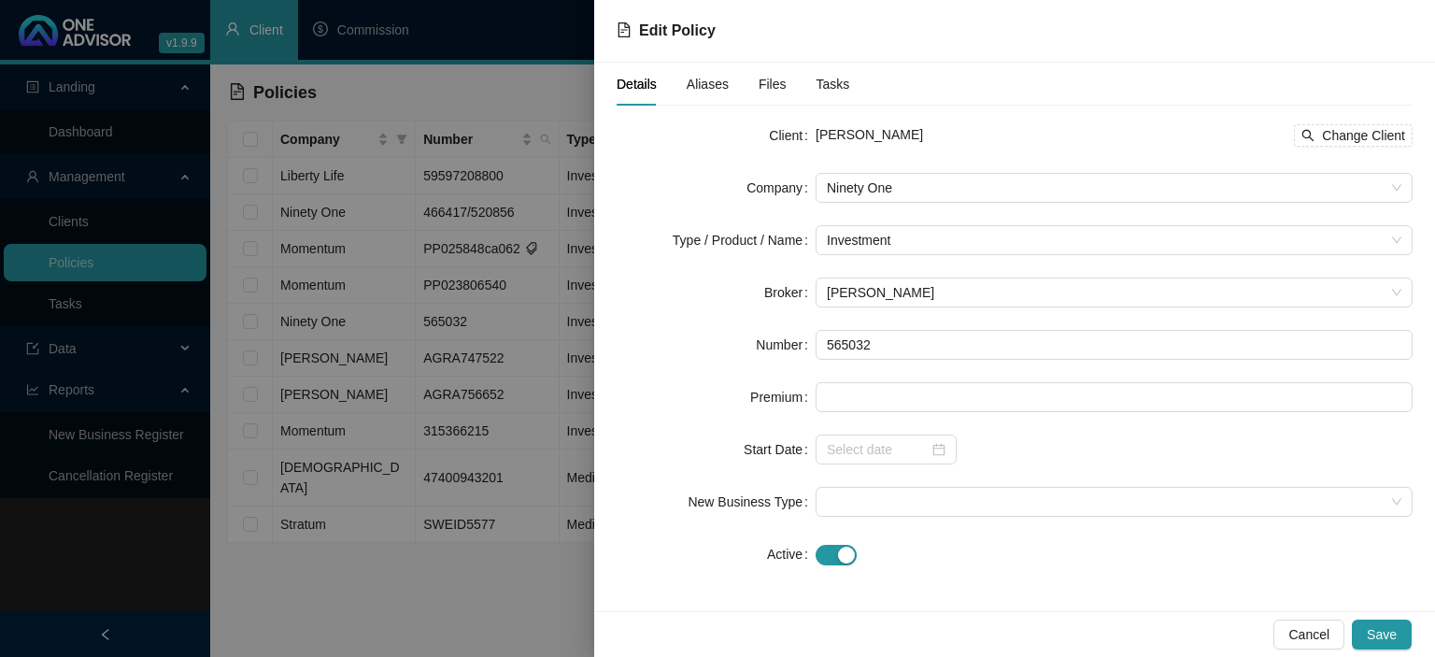
scroll to position [2, 0]
click at [711, 80] on span "Aliases" at bounding box center [708, 84] width 42 height 13
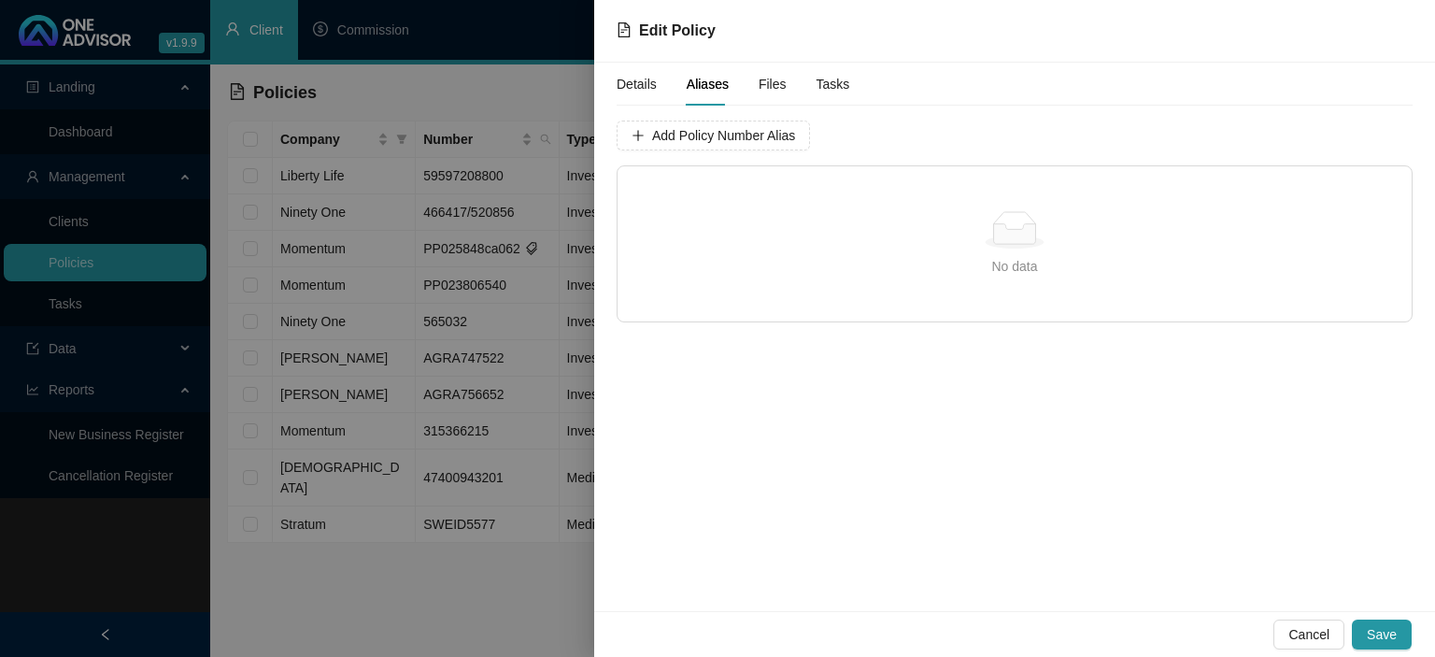
click at [629, 80] on span "Details" at bounding box center [637, 84] width 40 height 13
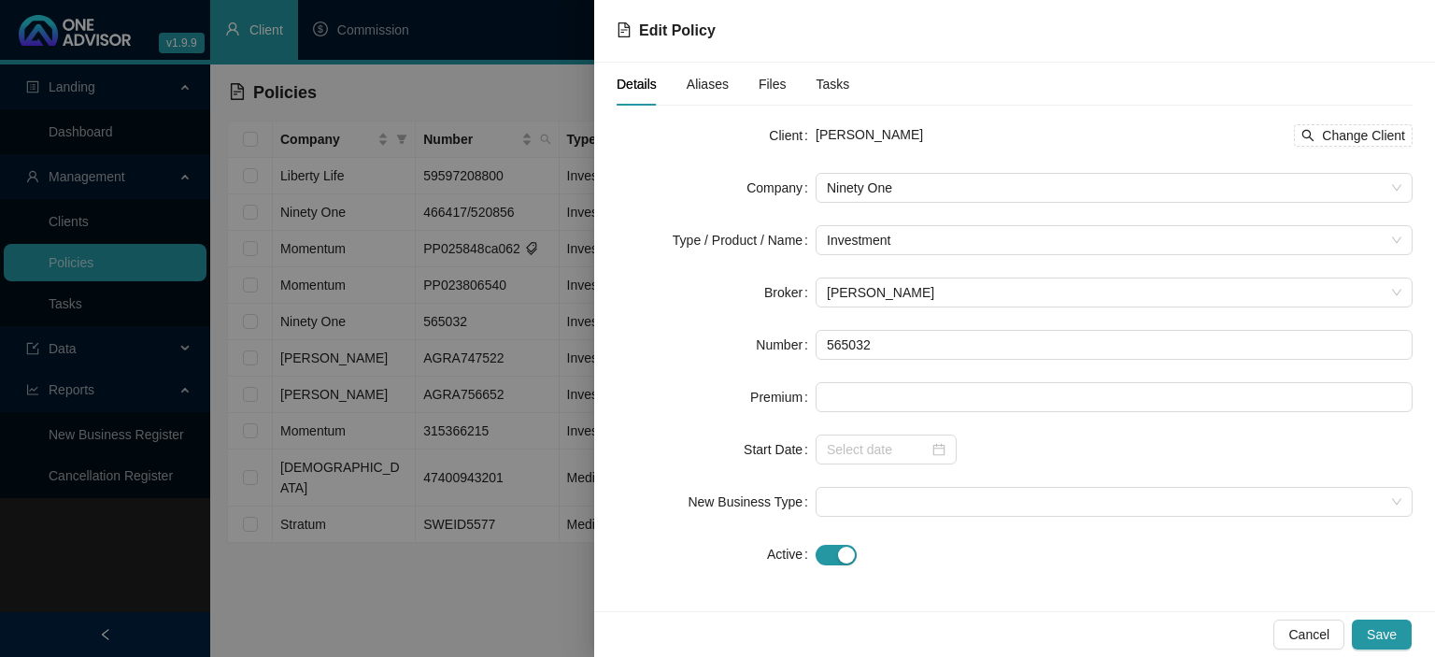
click at [472, 566] on div at bounding box center [717, 328] width 1435 height 657
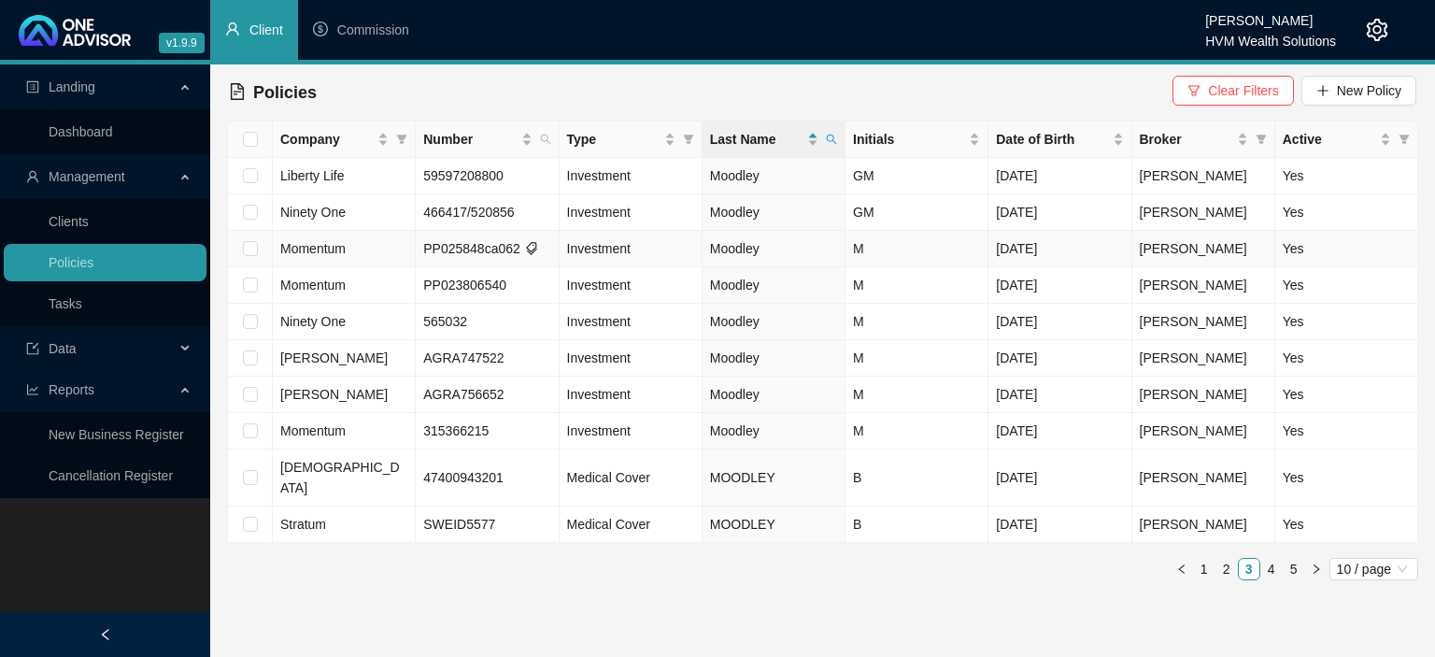
click at [845, 252] on td "Moodley" at bounding box center [774, 249] width 143 height 36
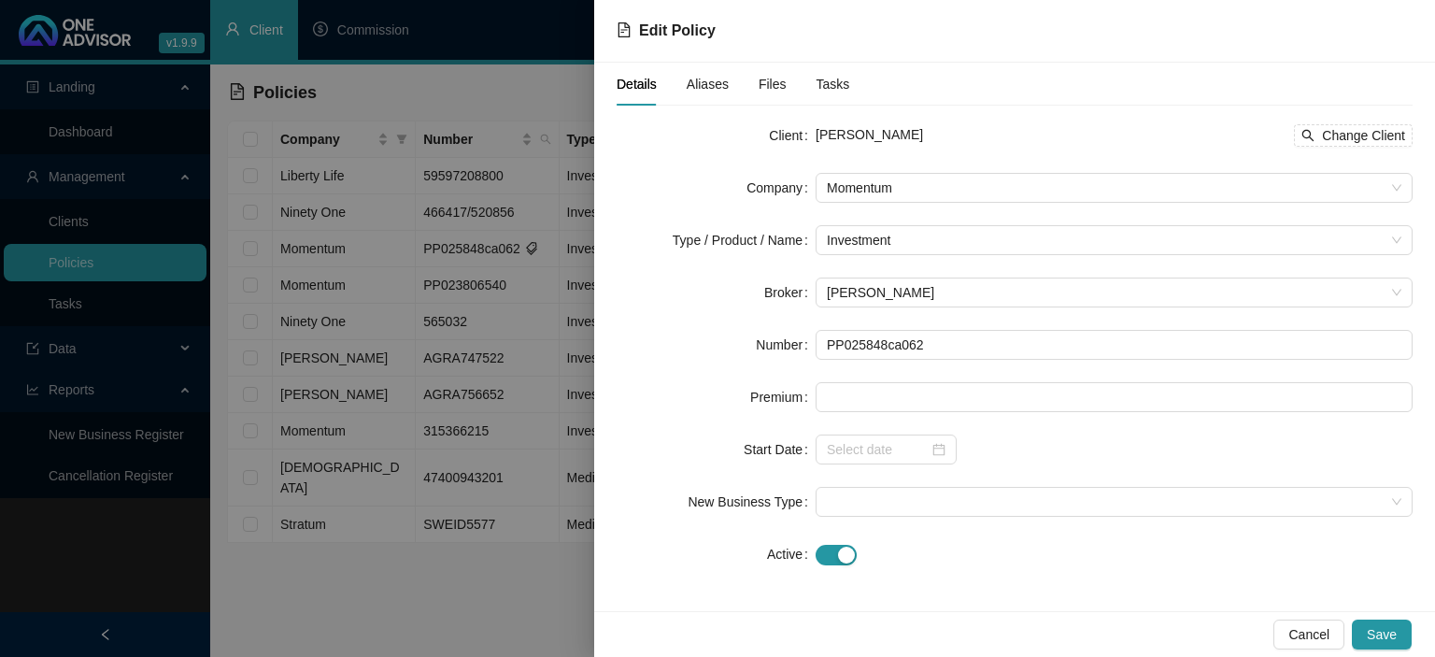
click at [469, 518] on div at bounding box center [717, 328] width 1435 height 657
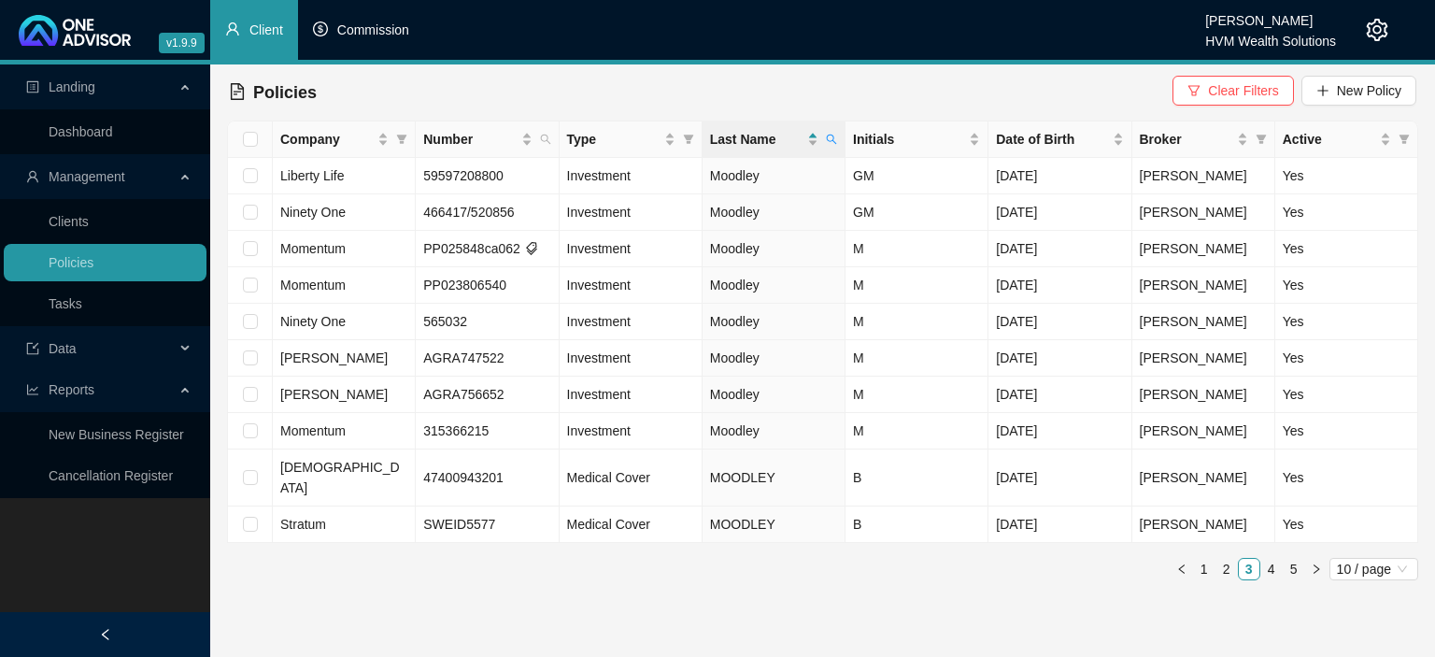
click at [358, 37] on span "Commission" at bounding box center [373, 29] width 72 height 15
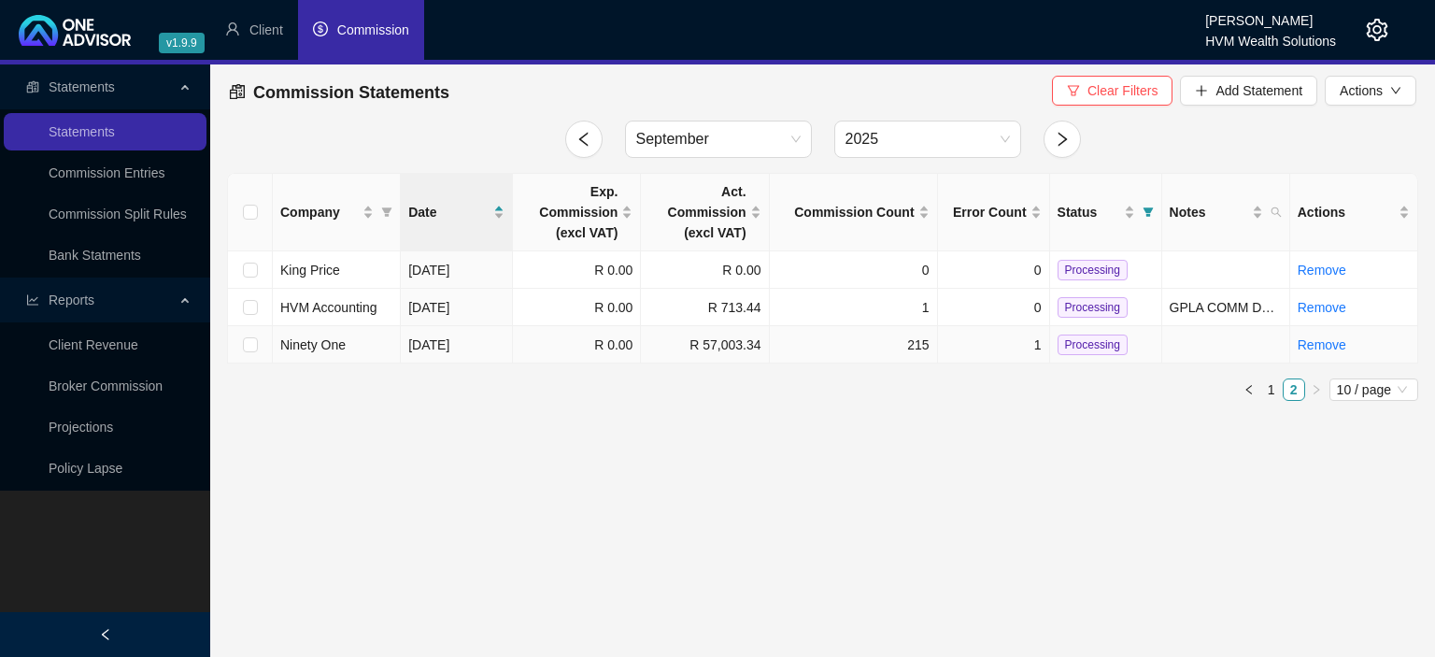
click at [358, 344] on td "Ninety One" at bounding box center [337, 344] width 128 height 37
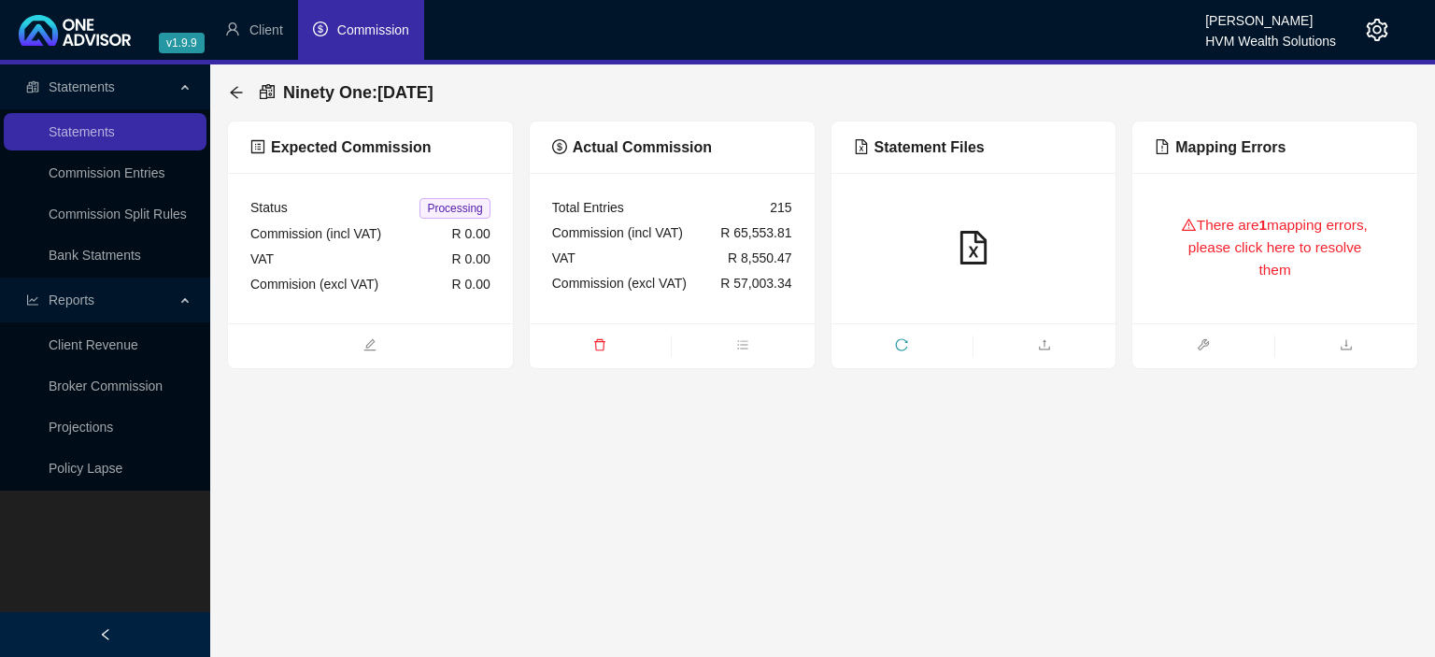
click at [1134, 263] on div "There are 1 mapping errors, please click here to resolve them" at bounding box center [1274, 248] width 285 height 150
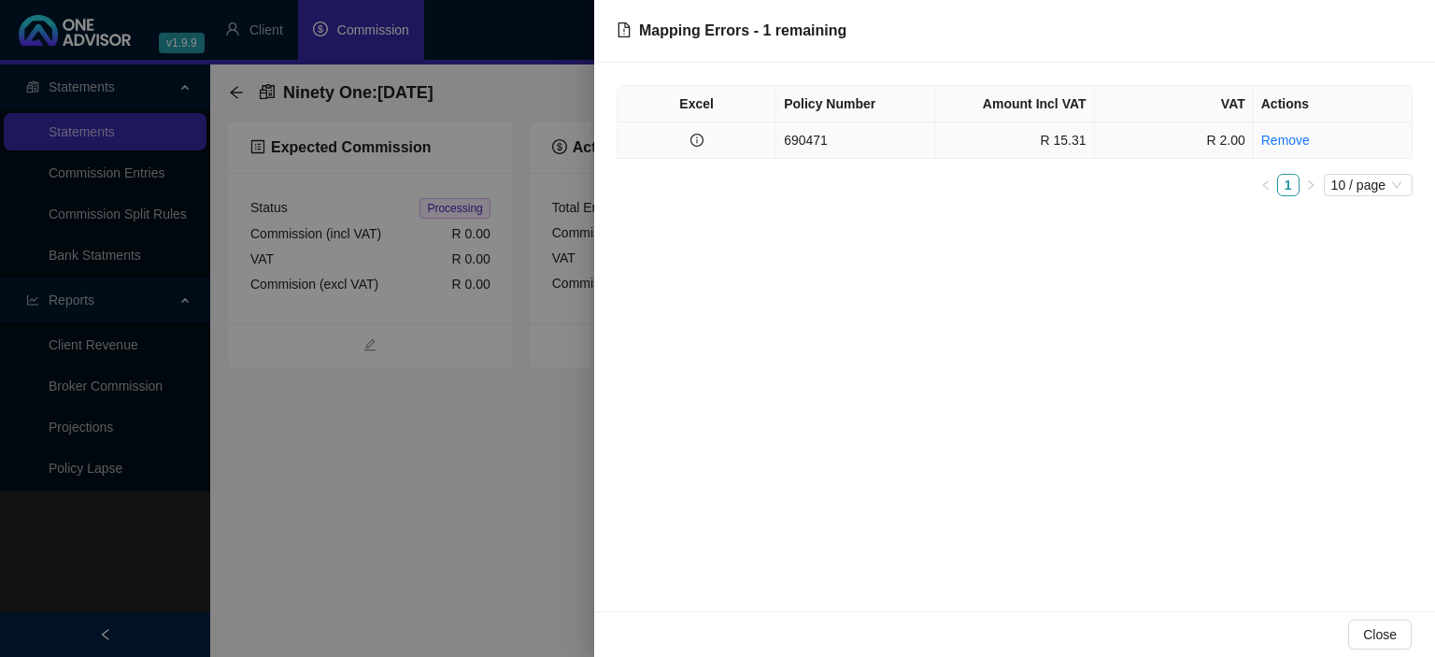
click at [929, 149] on td "690471" at bounding box center [855, 140] width 159 height 36
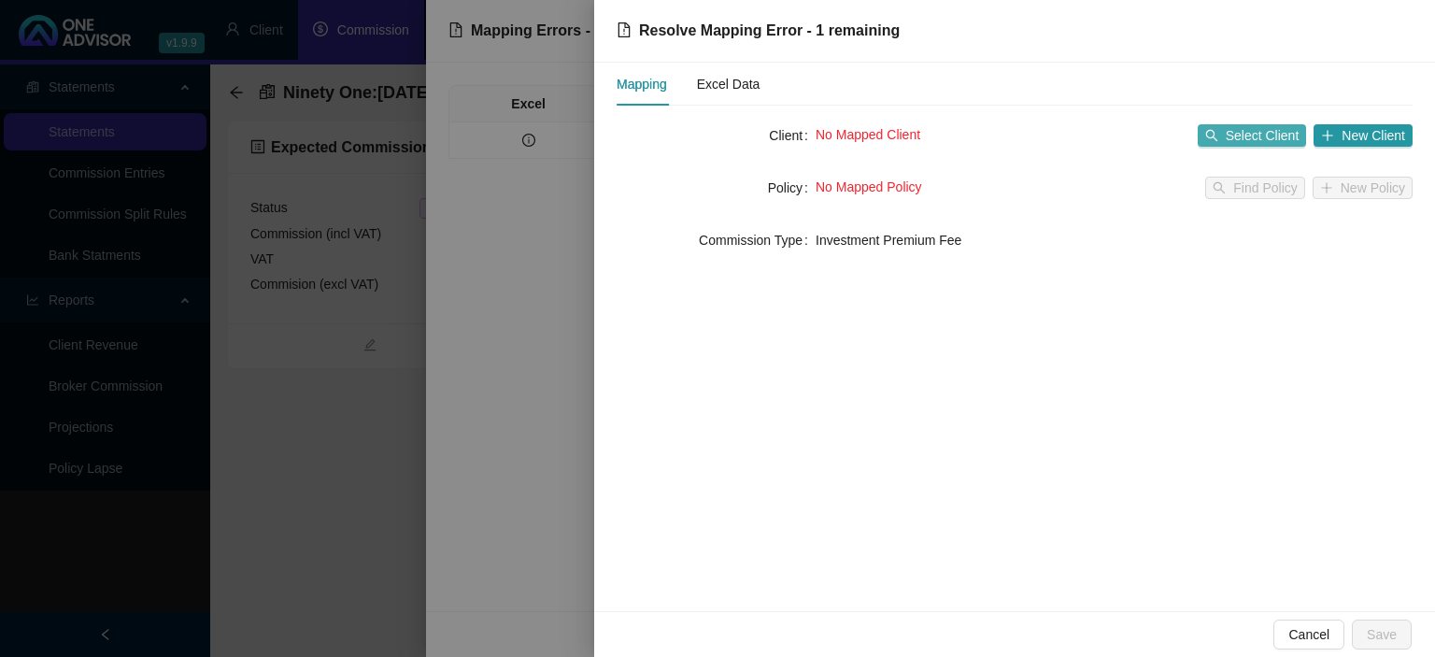
click at [1234, 135] on span "Select Client" at bounding box center [1263, 135] width 74 height 21
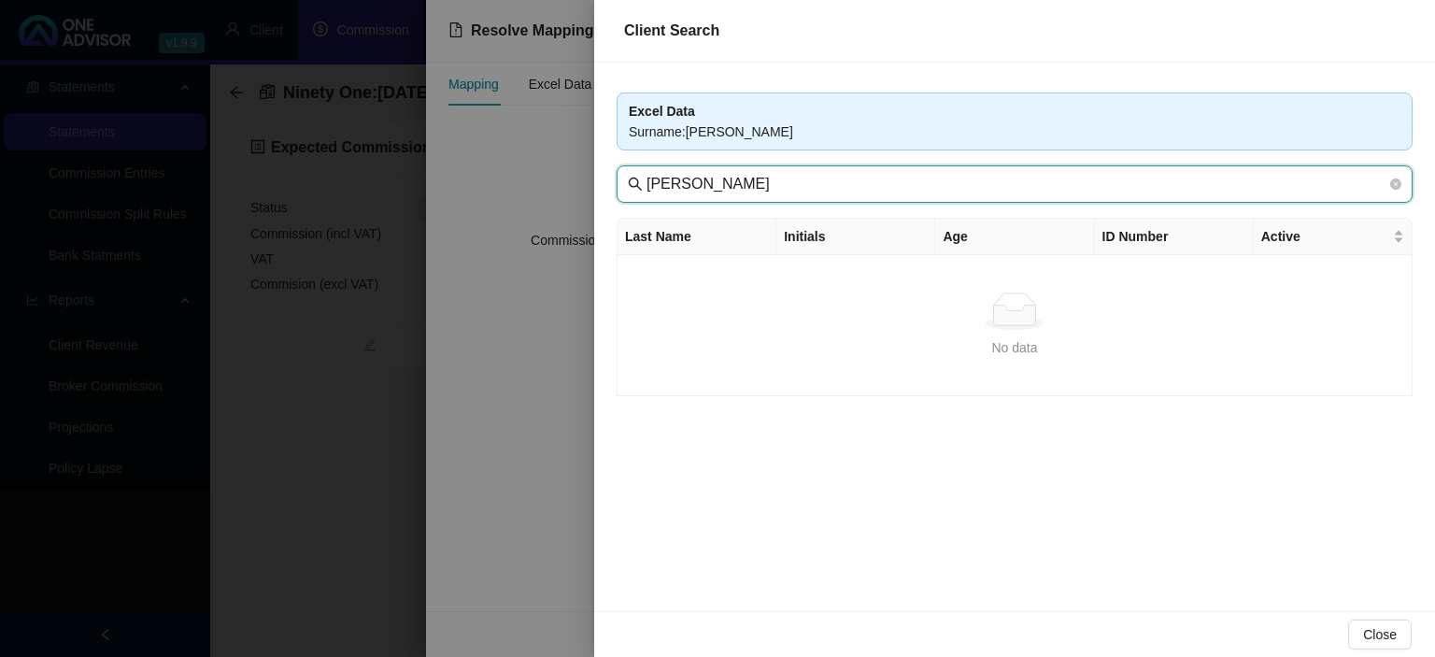
drag, startPoint x: 712, startPoint y: 181, endPoint x: 975, endPoint y: 182, distance: 263.5
click at [975, 182] on input "[PERSON_NAME]" at bounding box center [1016, 184] width 740 height 22
type input "Moodley"
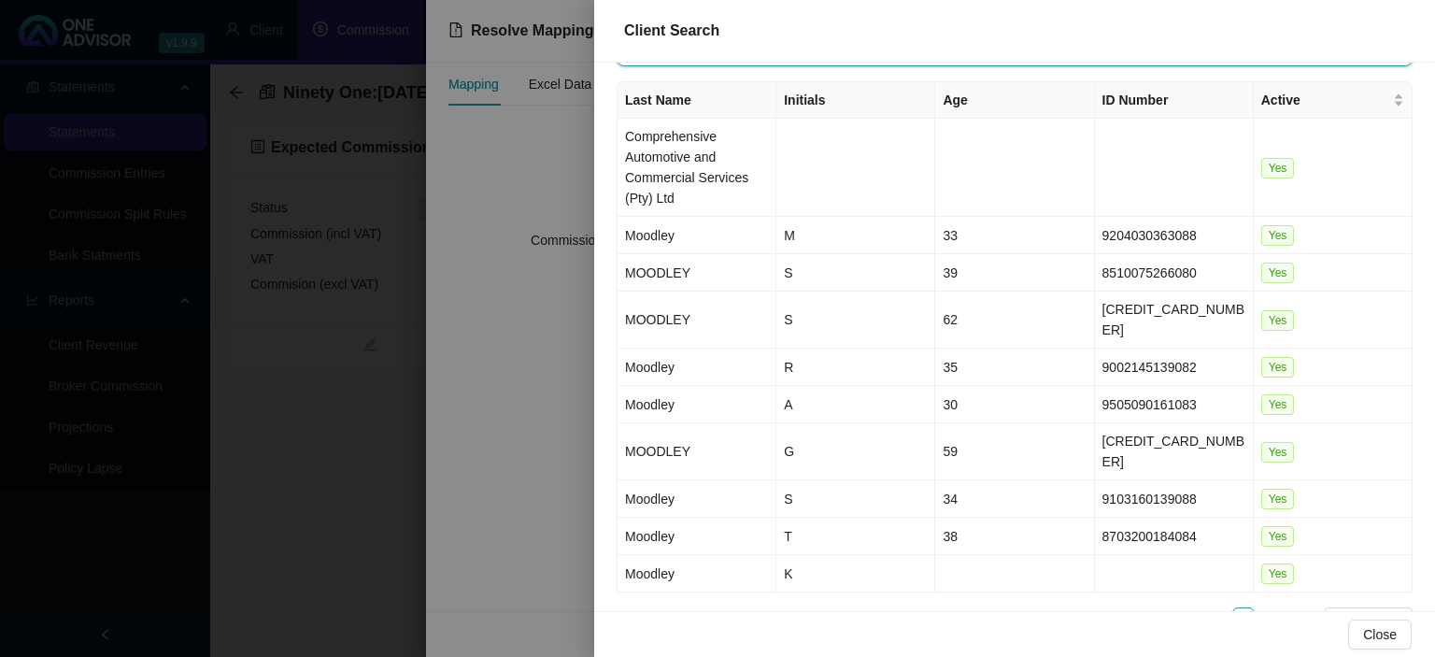
scroll to position [149, 0]
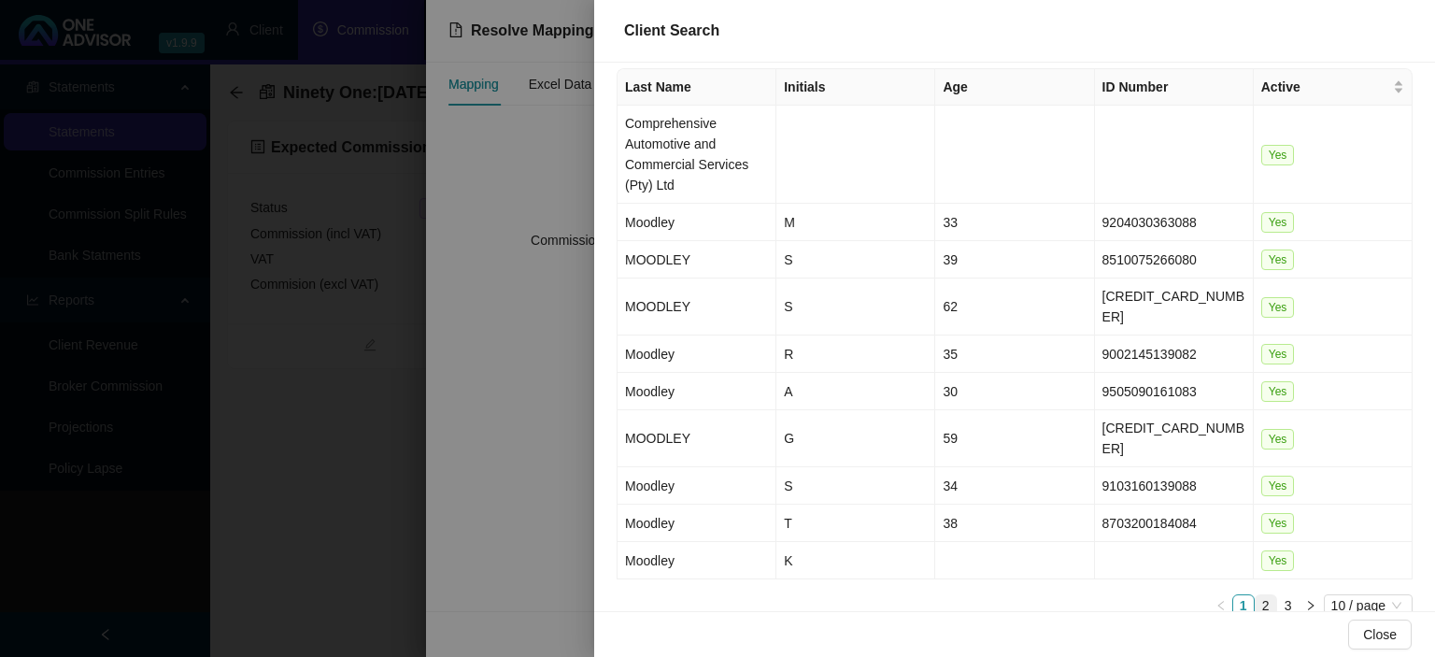
click at [1272, 595] on link "2" at bounding box center [1266, 605] width 21 height 21
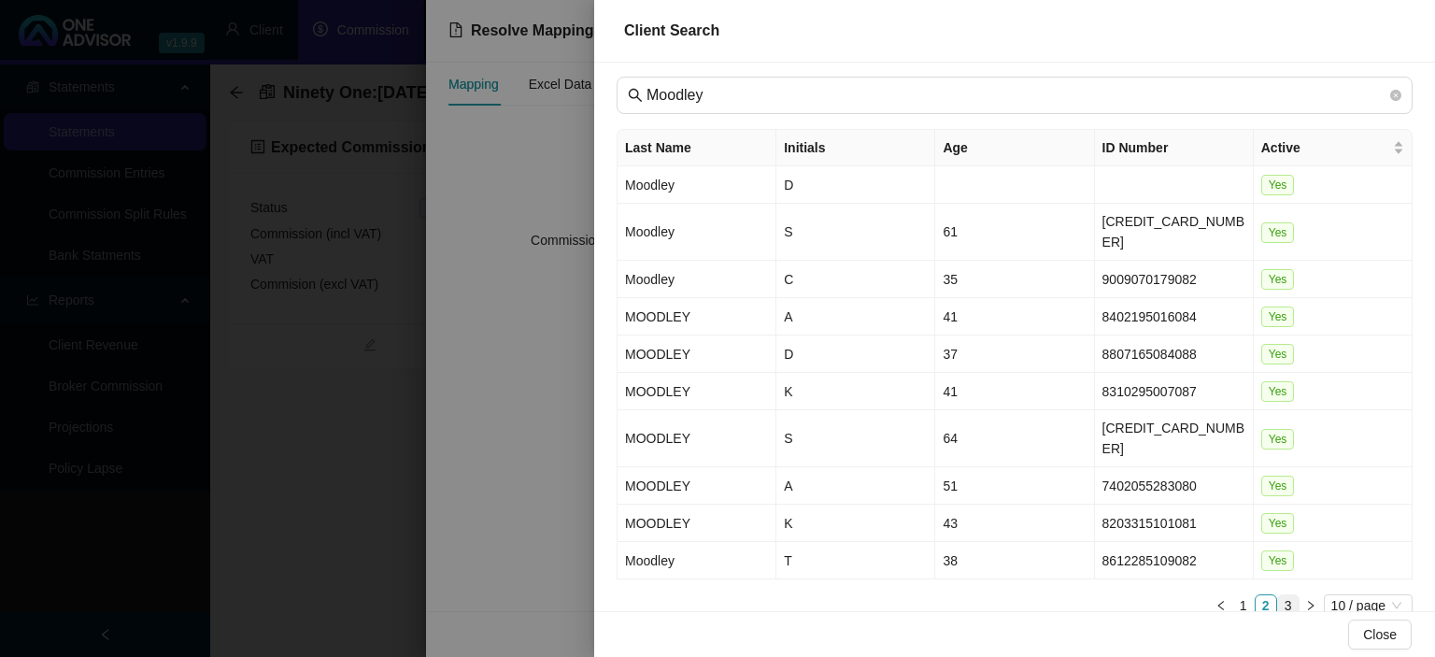
click at [1282, 595] on link "3" at bounding box center [1288, 605] width 21 height 21
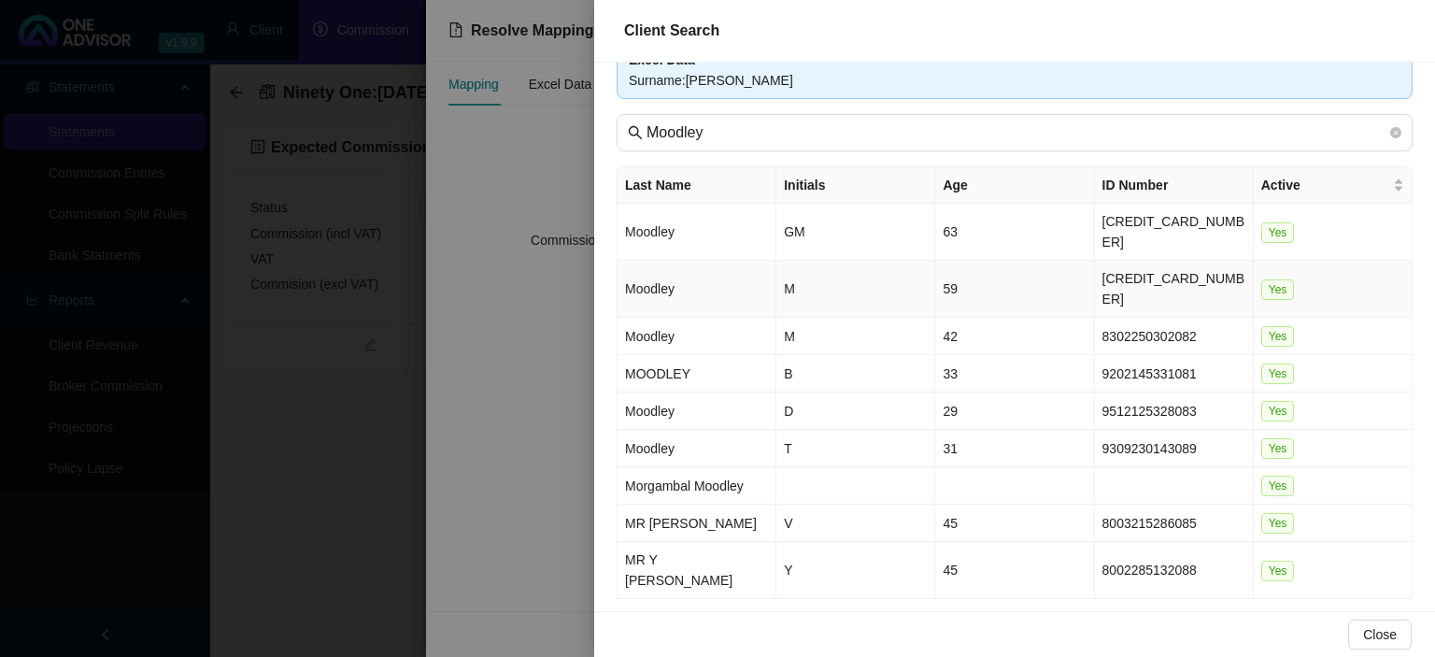
click at [1127, 261] on td "[CREDIT_CARD_NUMBER]" at bounding box center [1174, 289] width 159 height 57
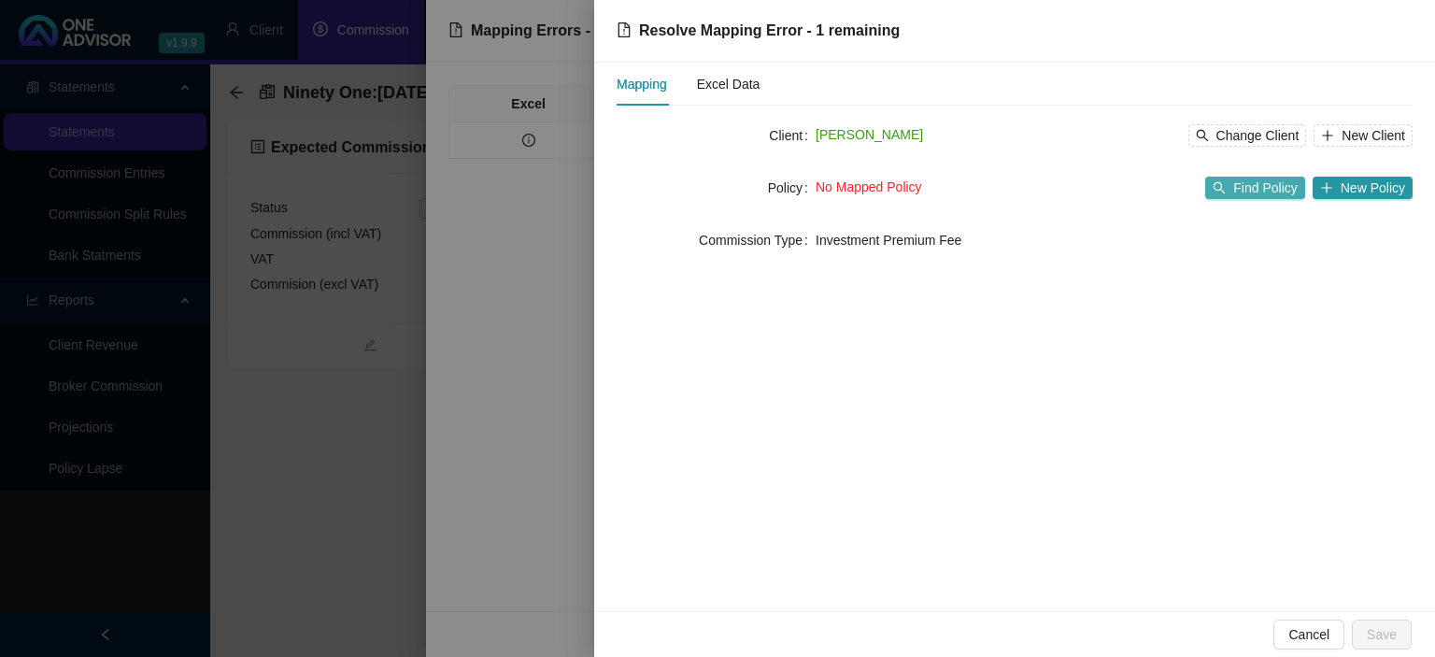
click at [1266, 192] on span "Find Policy" at bounding box center [1265, 188] width 64 height 21
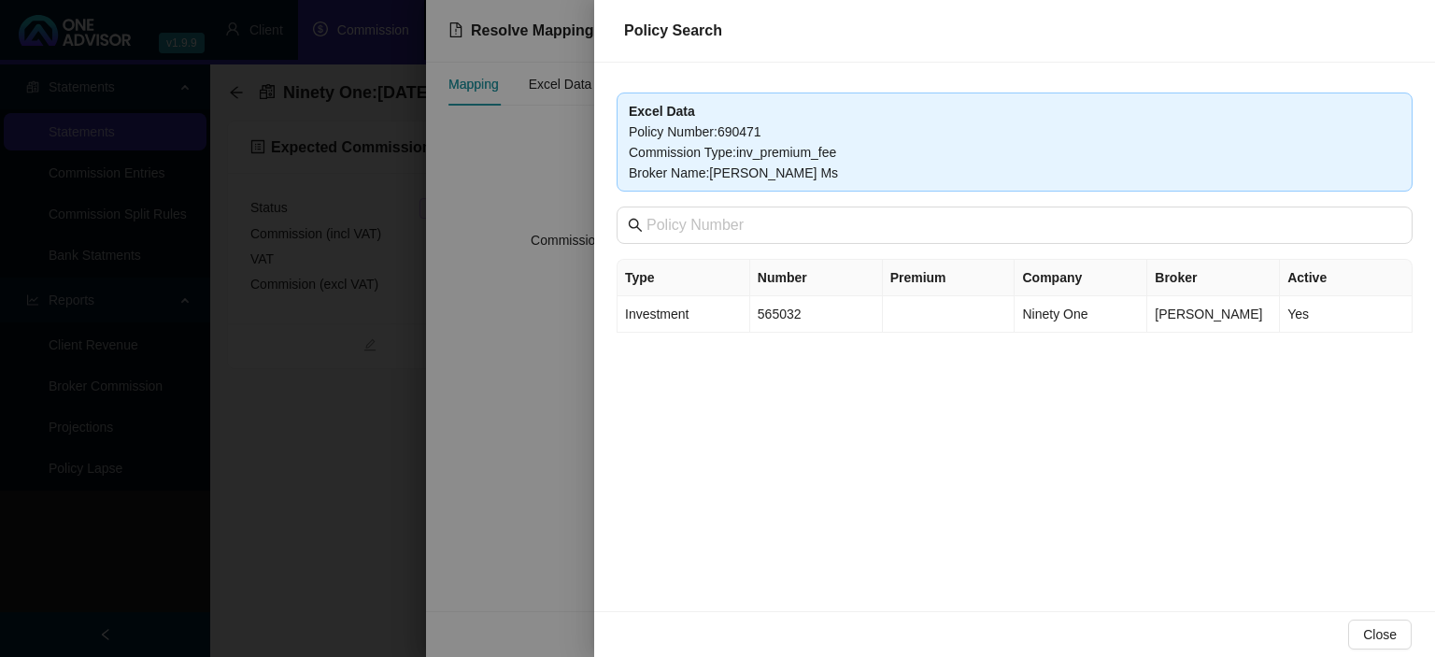
click at [572, 492] on div at bounding box center [717, 328] width 1435 height 657
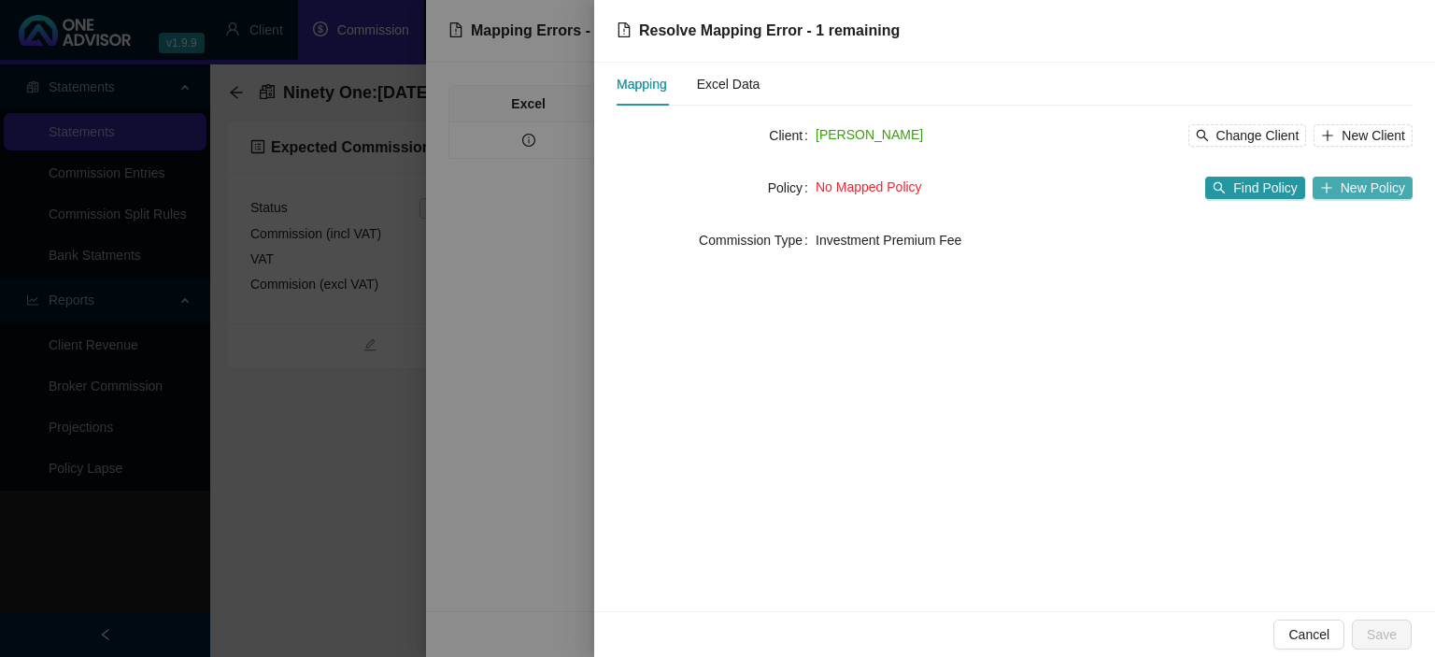
click at [1342, 180] on button "New Policy" at bounding box center [1363, 188] width 100 height 22
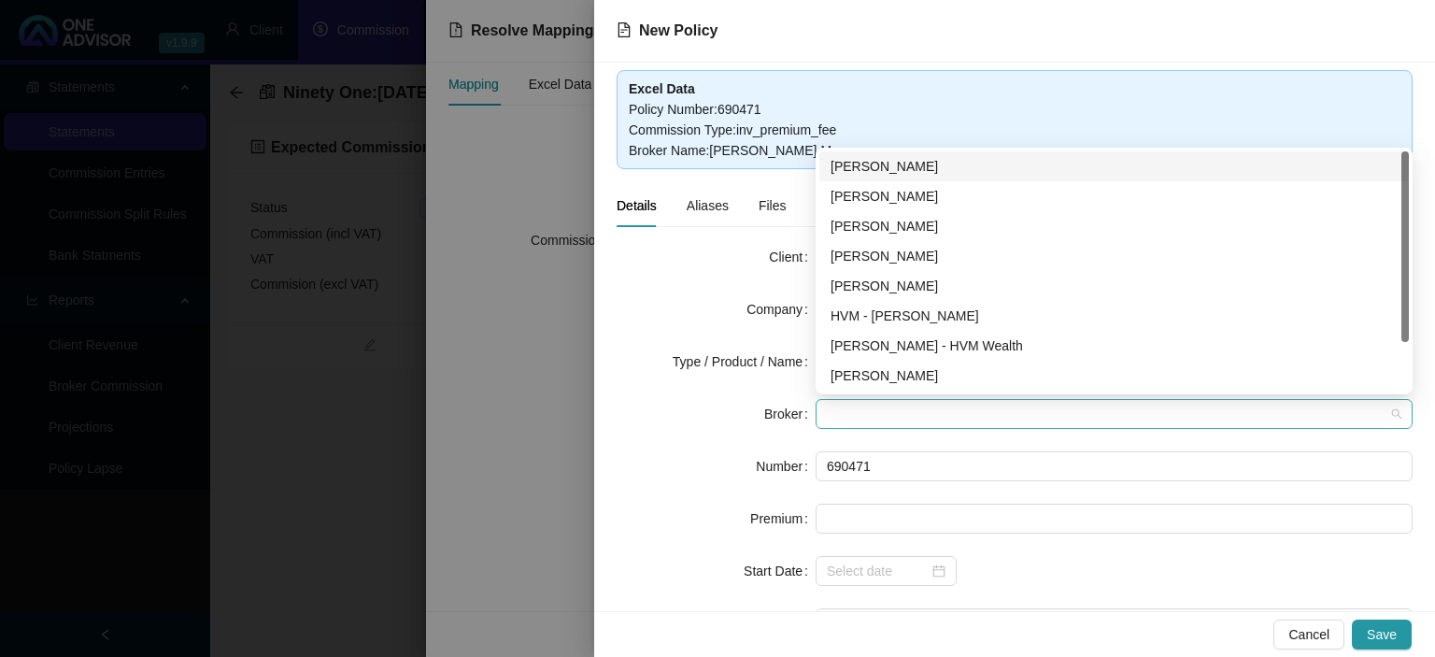
click at [863, 414] on span at bounding box center [1114, 414] width 575 height 28
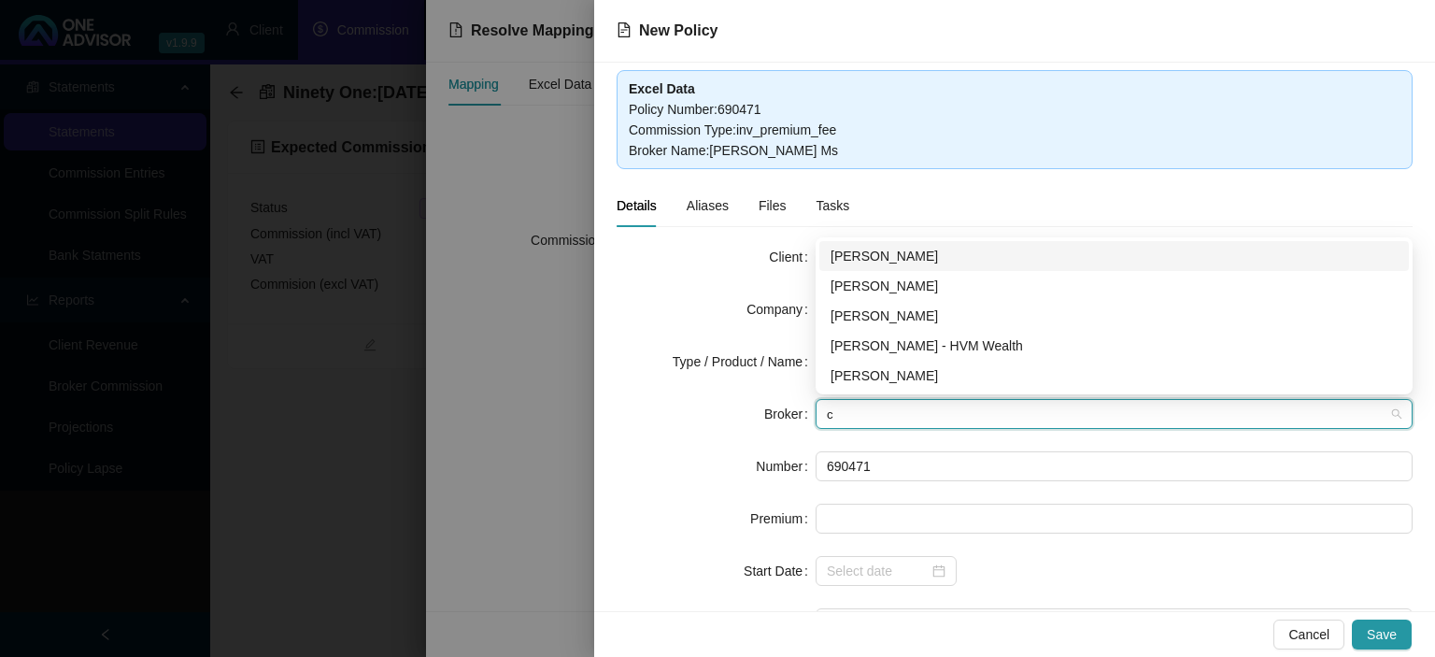
type input "ca"
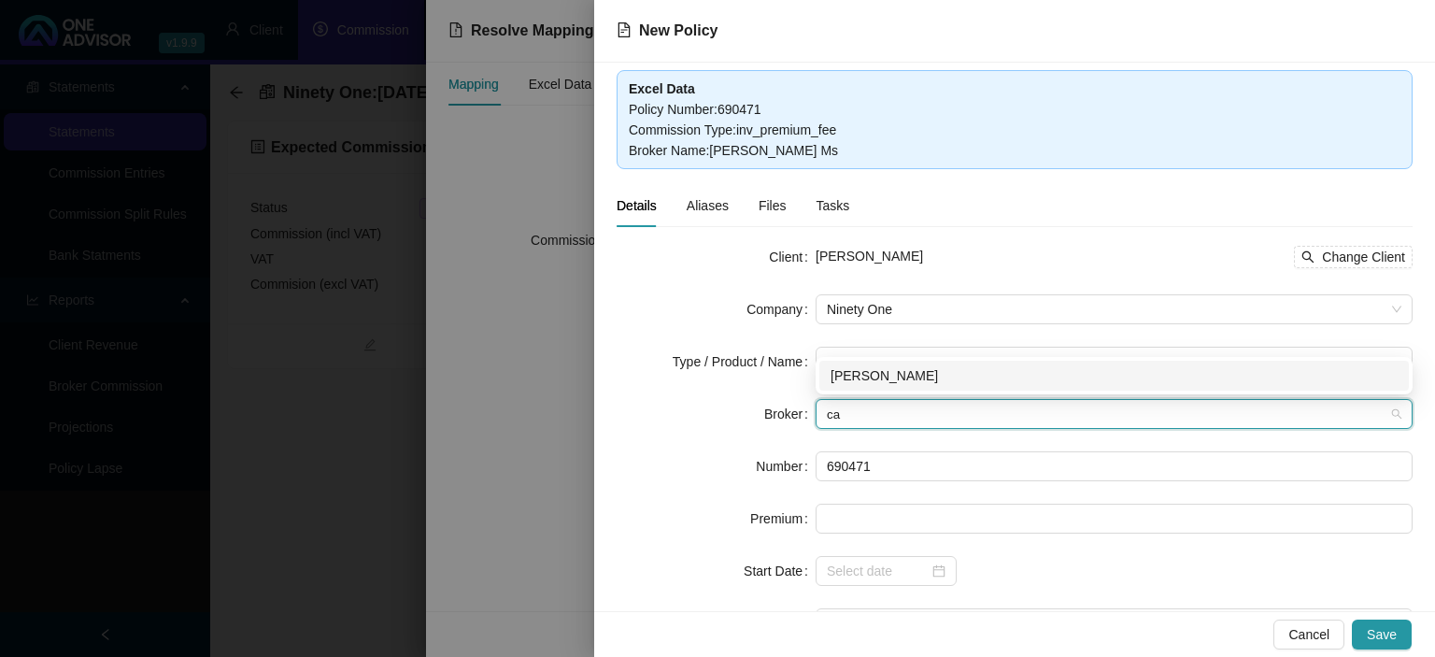
click at [871, 376] on div "[PERSON_NAME]" at bounding box center [1114, 375] width 567 height 21
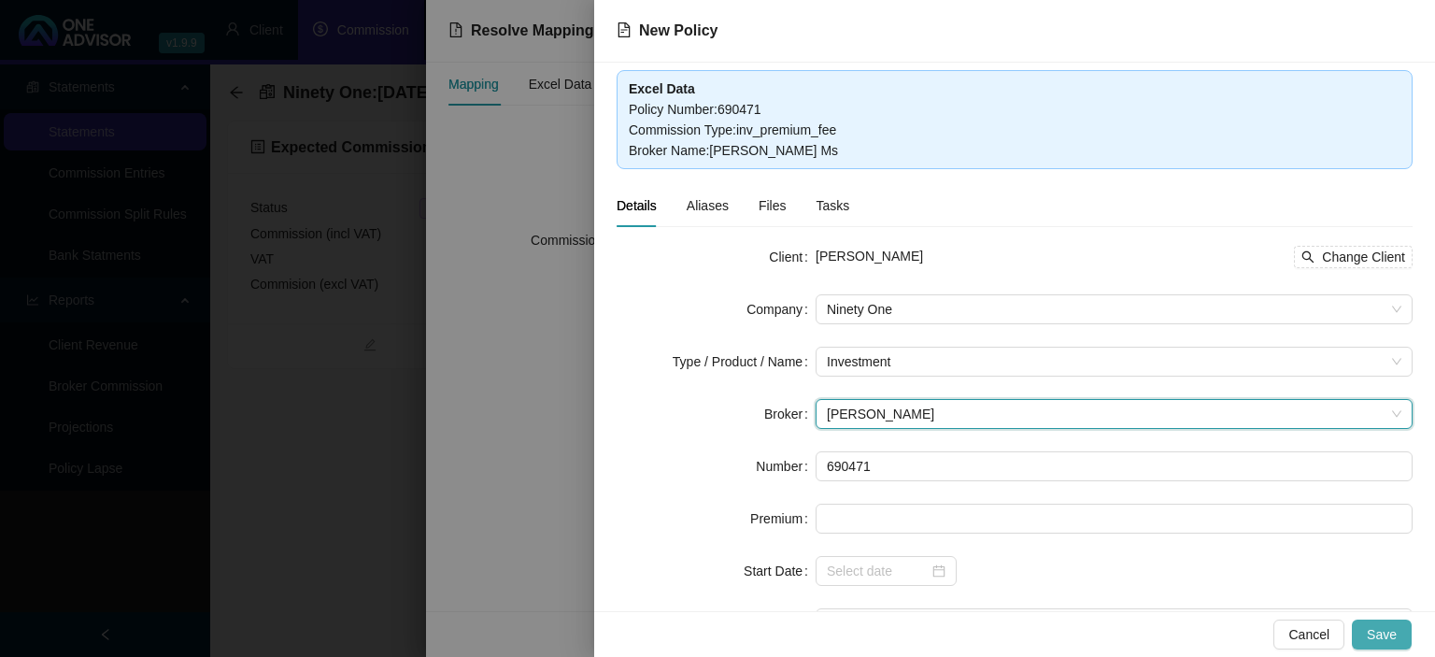
click at [1371, 633] on span "Save" at bounding box center [1382, 634] width 30 height 21
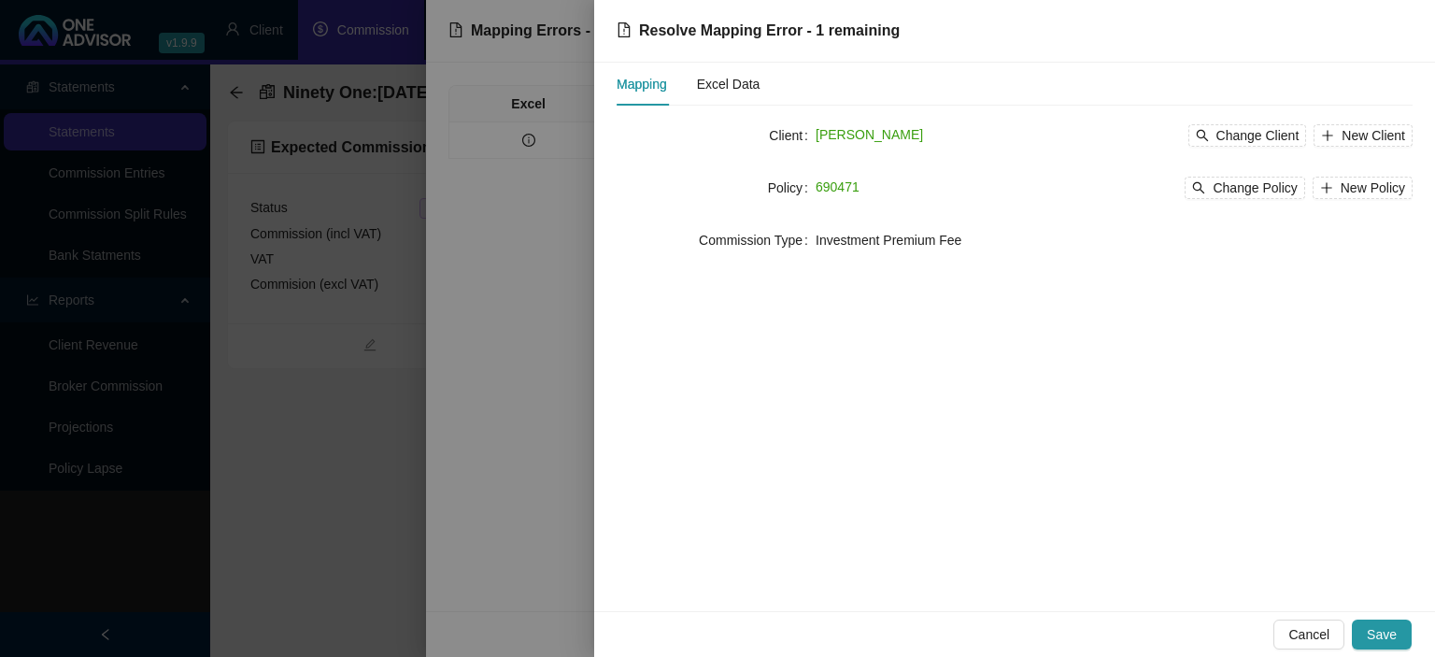
click at [1371, 633] on span "Save" at bounding box center [1382, 634] width 30 height 21
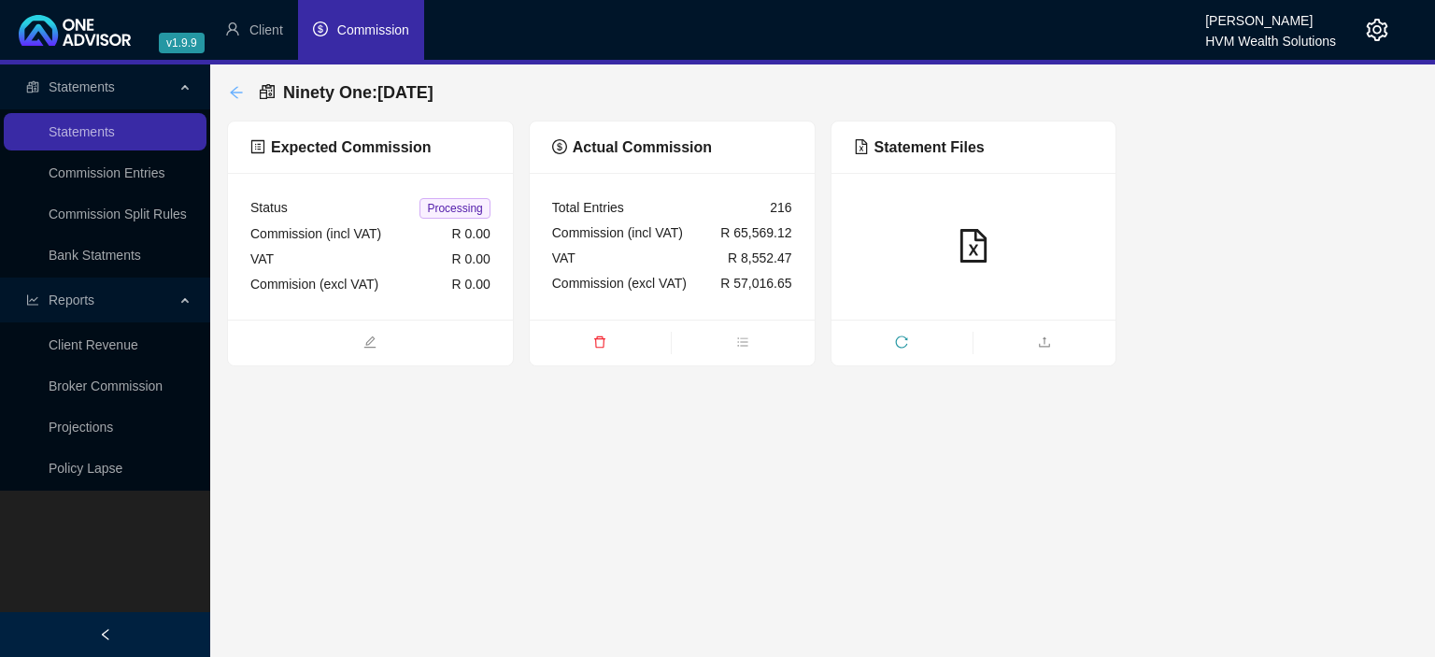
click at [239, 91] on icon "arrow-left" at bounding box center [236, 92] width 15 height 15
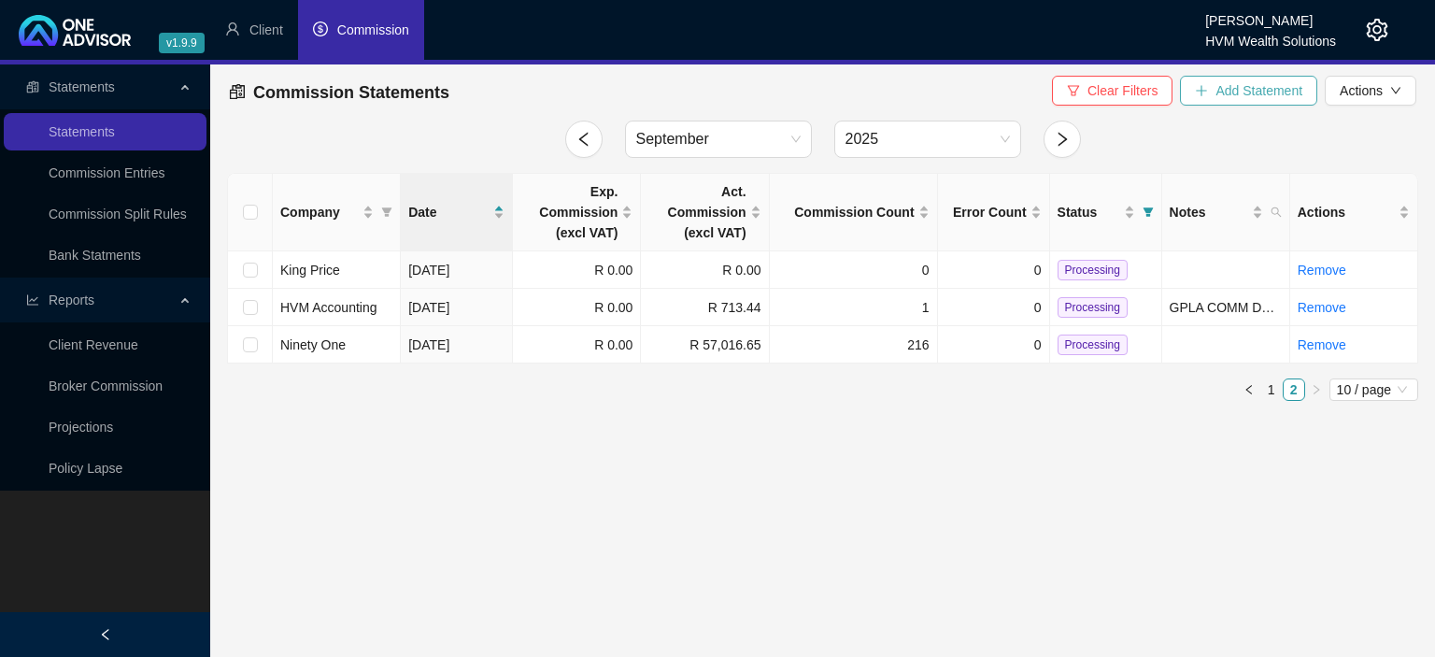
click at [1233, 101] on button "Add Statement" at bounding box center [1248, 91] width 137 height 30
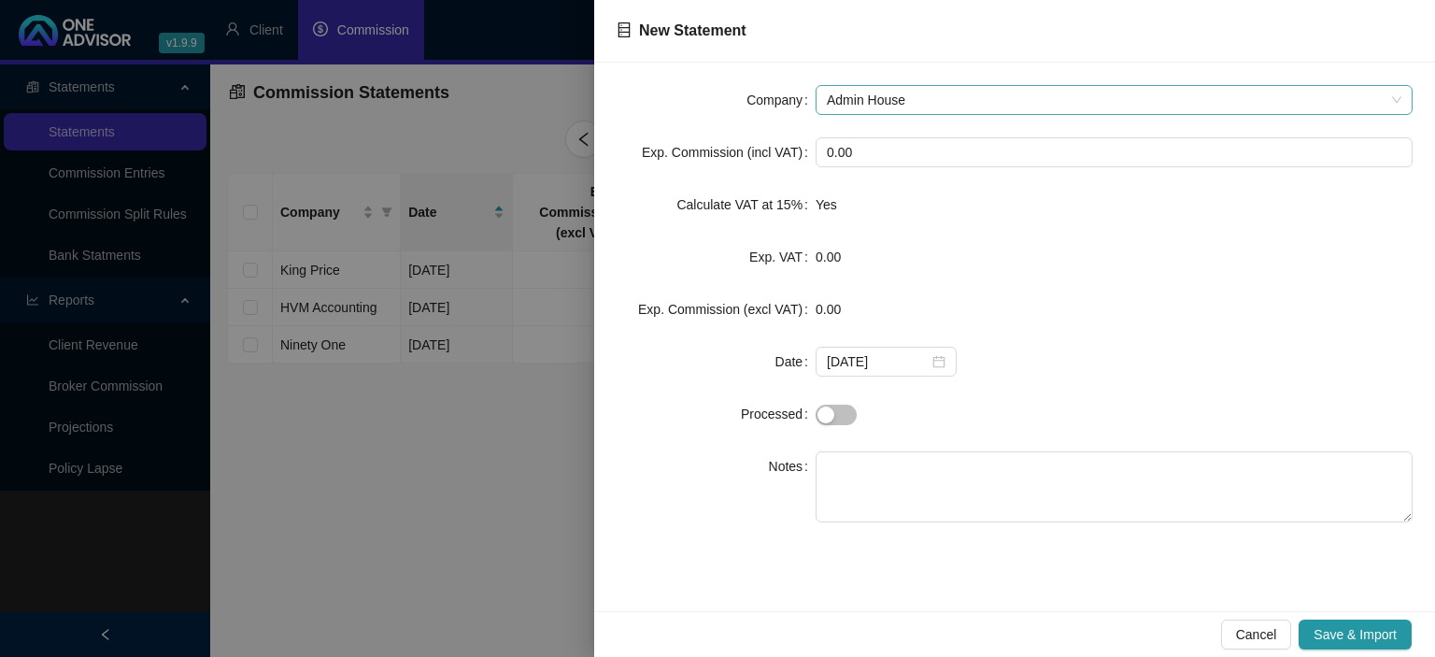
click at [916, 96] on span "Admin House" at bounding box center [1114, 100] width 575 height 28
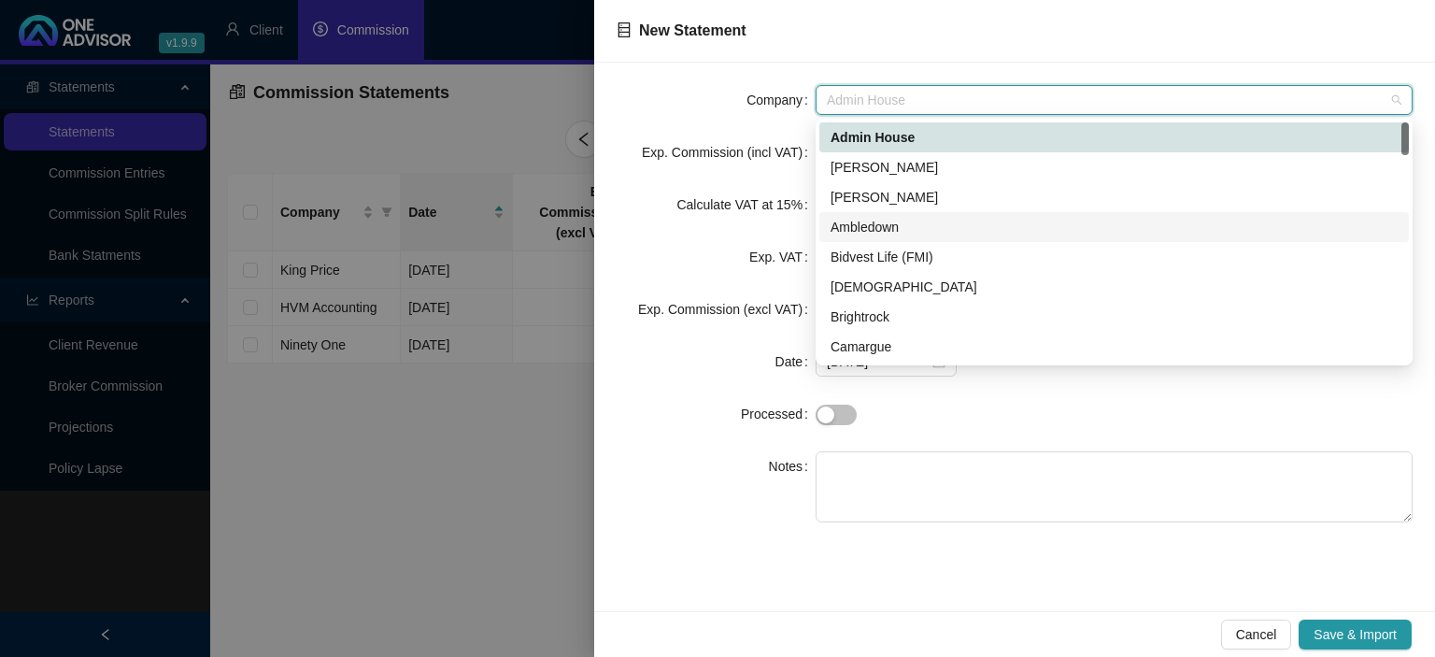
click at [876, 229] on div "Ambledown" at bounding box center [1114, 227] width 567 height 21
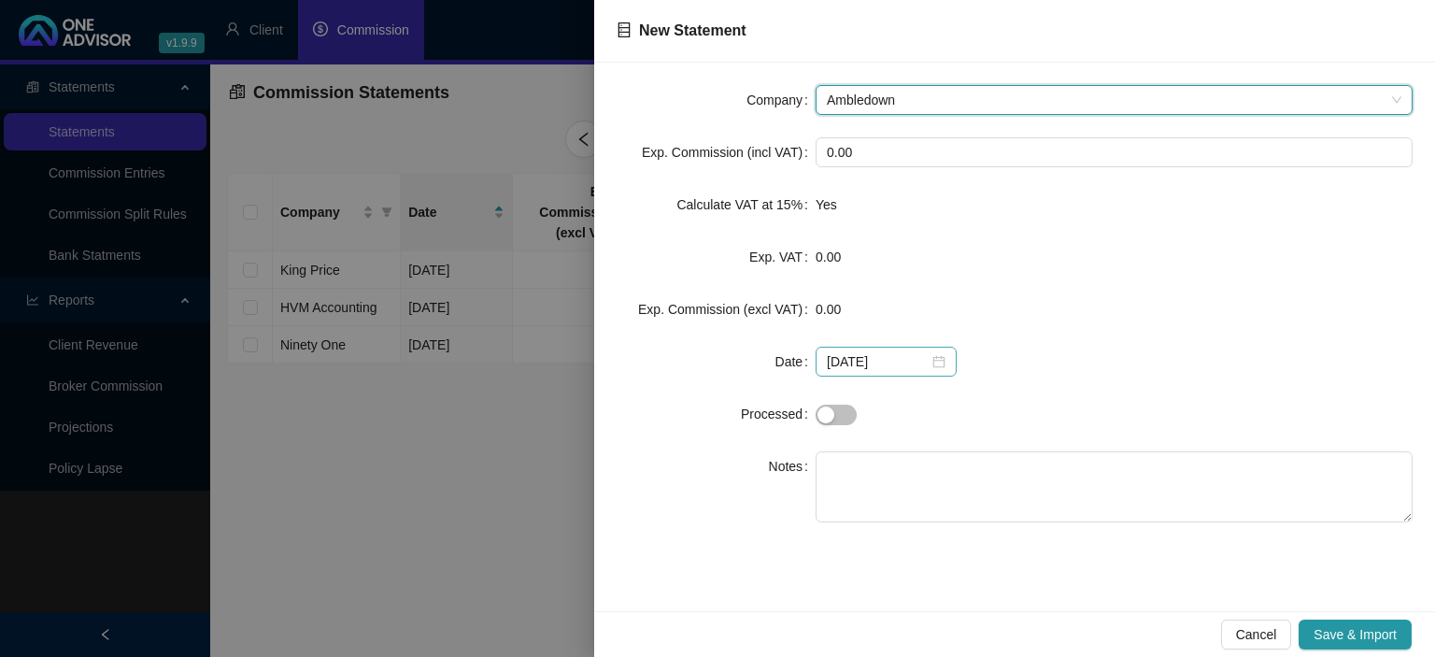
click at [926, 372] on div "[DATE]" at bounding box center [886, 361] width 119 height 21
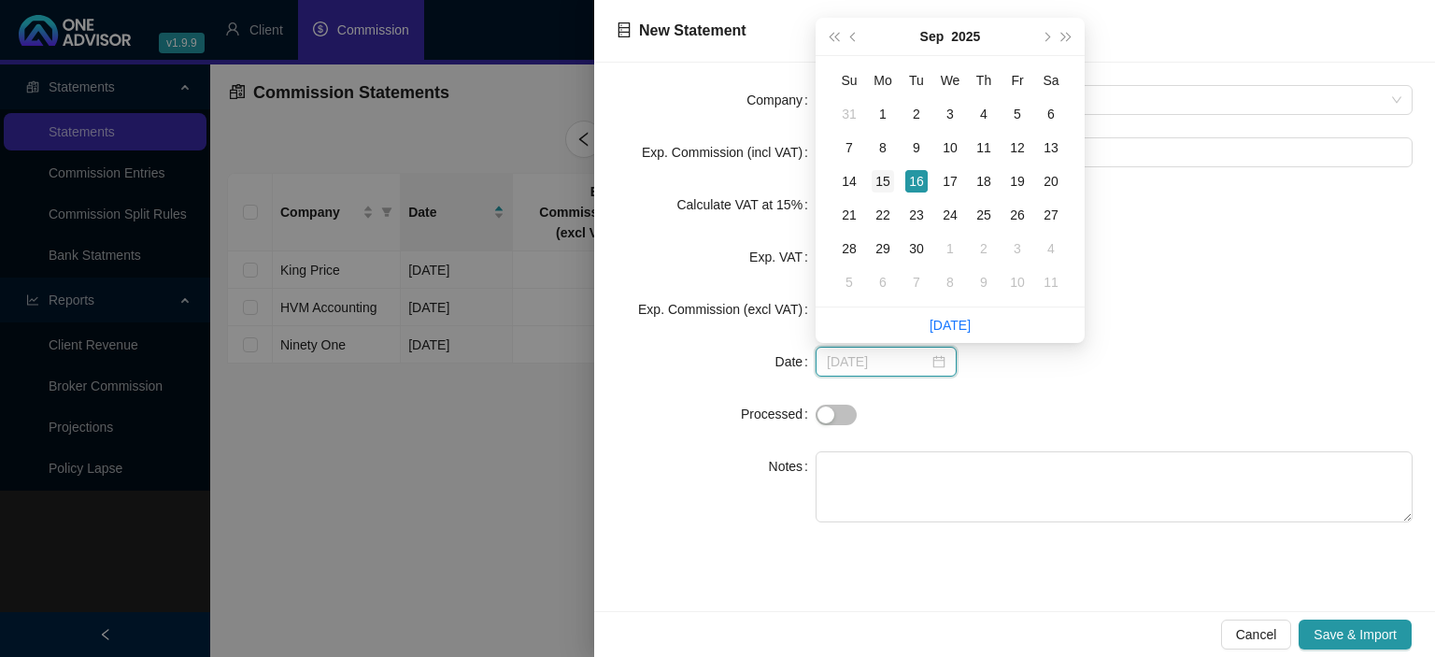
type input "[DATE]"
click at [895, 181] on td "15" at bounding box center [883, 181] width 34 height 34
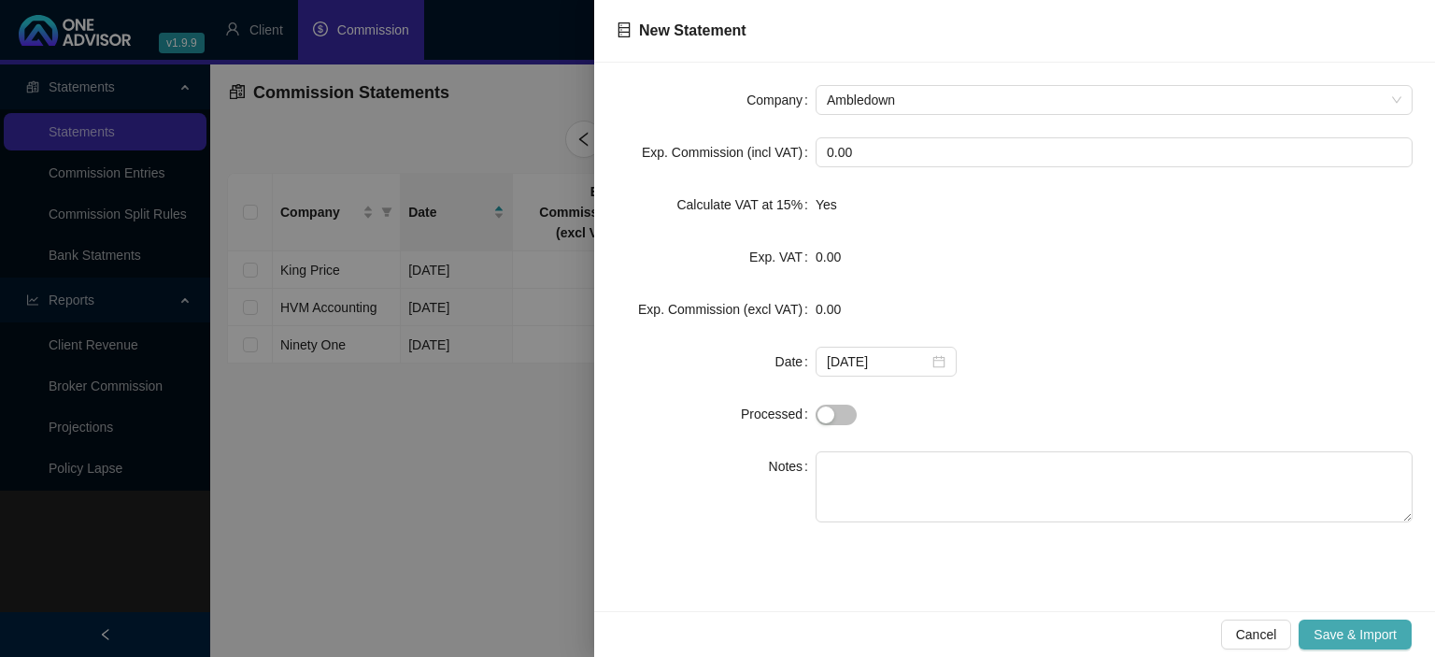
click at [1334, 648] on button "Save & Import" at bounding box center [1355, 634] width 113 height 30
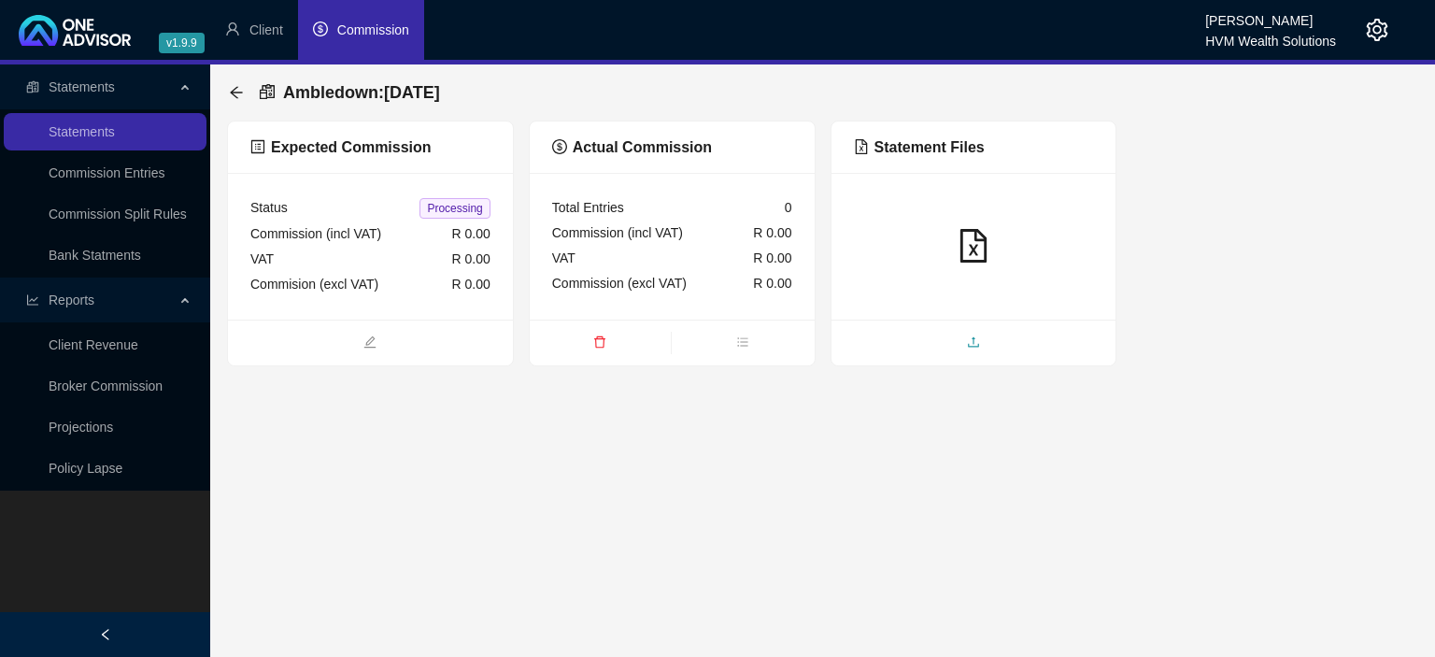
click at [953, 334] on span "upload" at bounding box center [973, 344] width 285 height 21
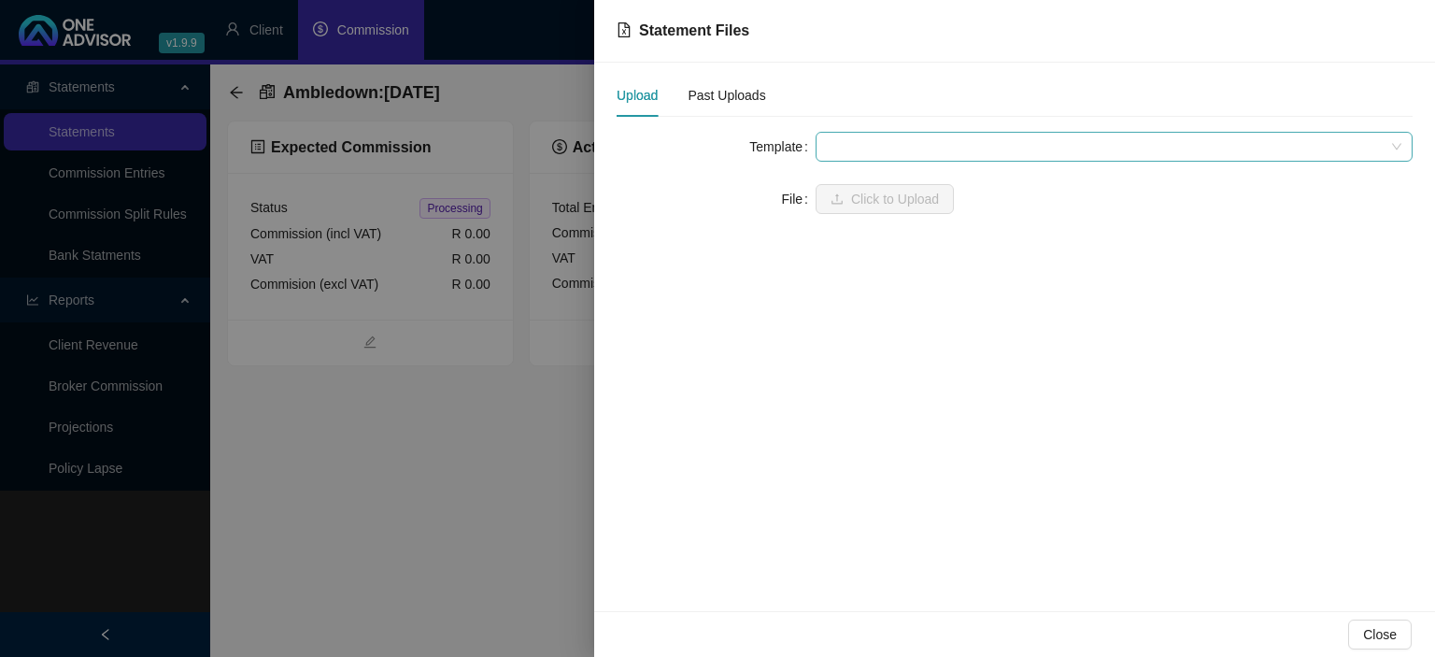
click at [835, 136] on span at bounding box center [1114, 147] width 575 height 28
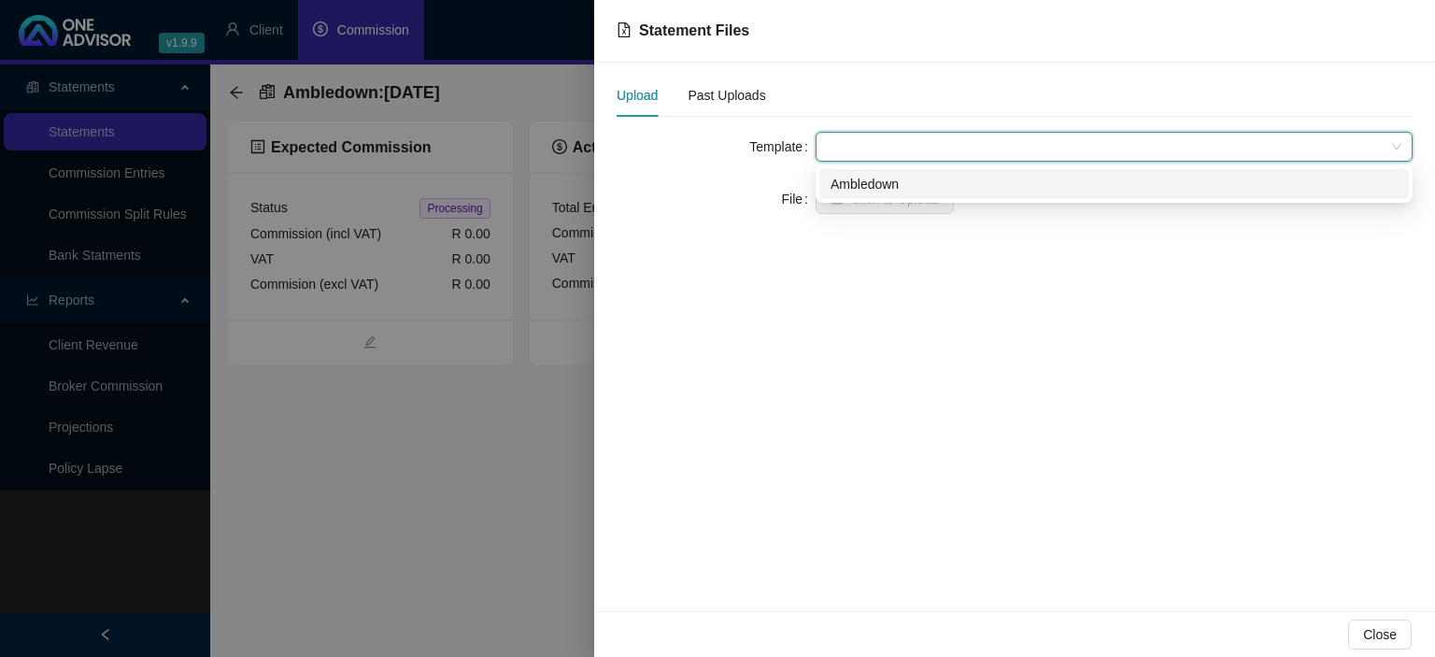
click at [846, 182] on div "Ambledown" at bounding box center [1114, 184] width 567 height 21
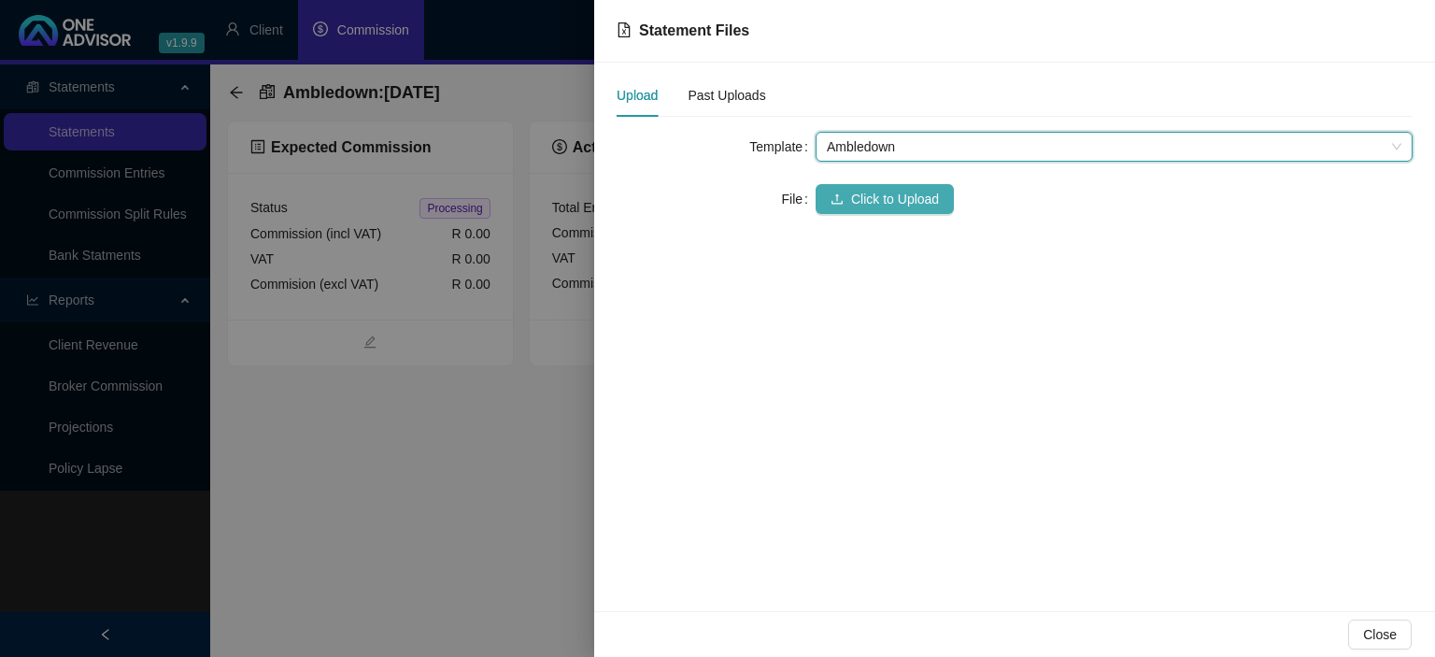
click at [846, 191] on button "Click to Upload" at bounding box center [885, 199] width 138 height 30
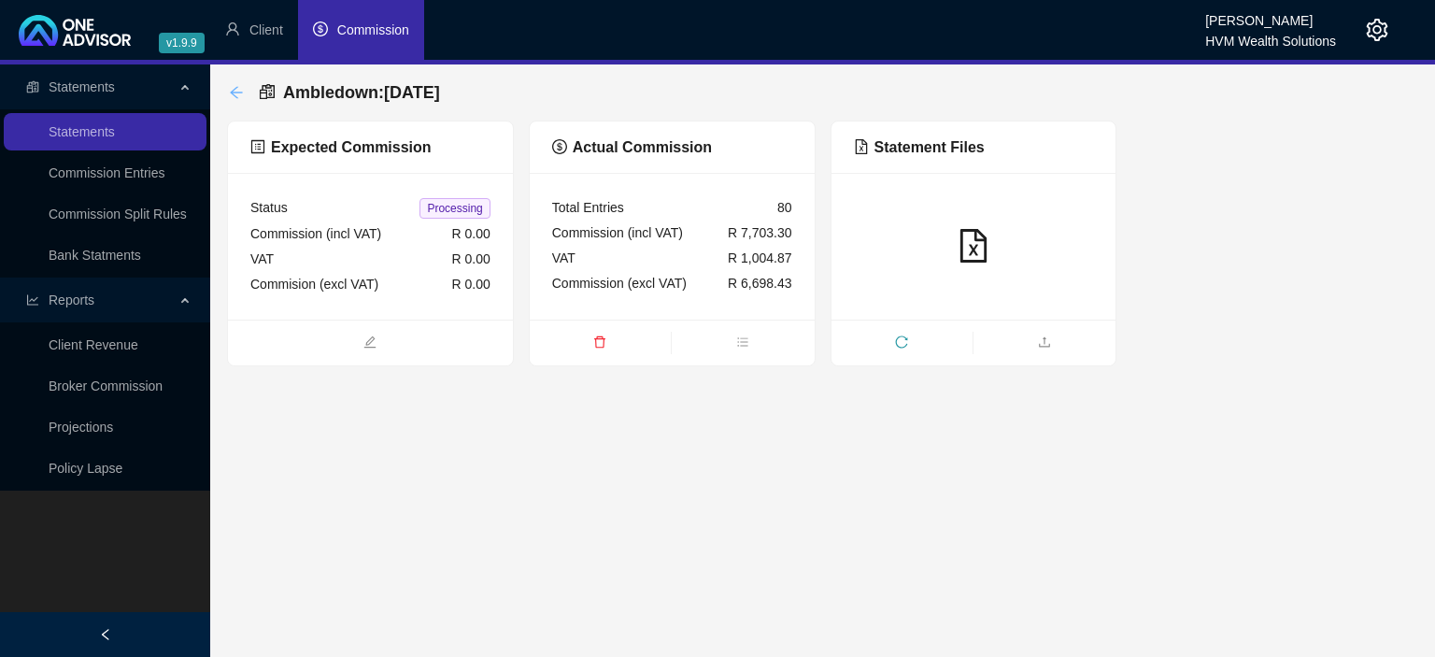
click at [234, 92] on icon "arrow-left" at bounding box center [236, 92] width 12 height 12
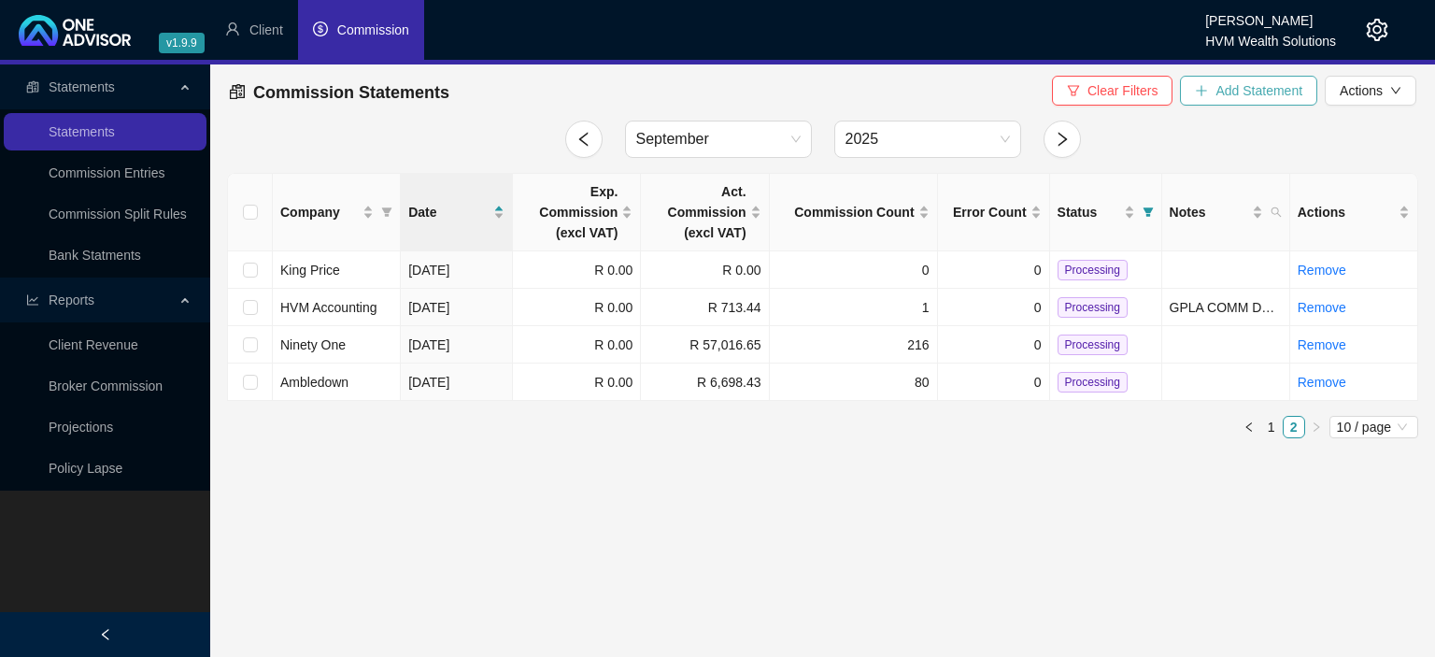
click at [1228, 95] on span "Add Statement" at bounding box center [1258, 90] width 87 height 21
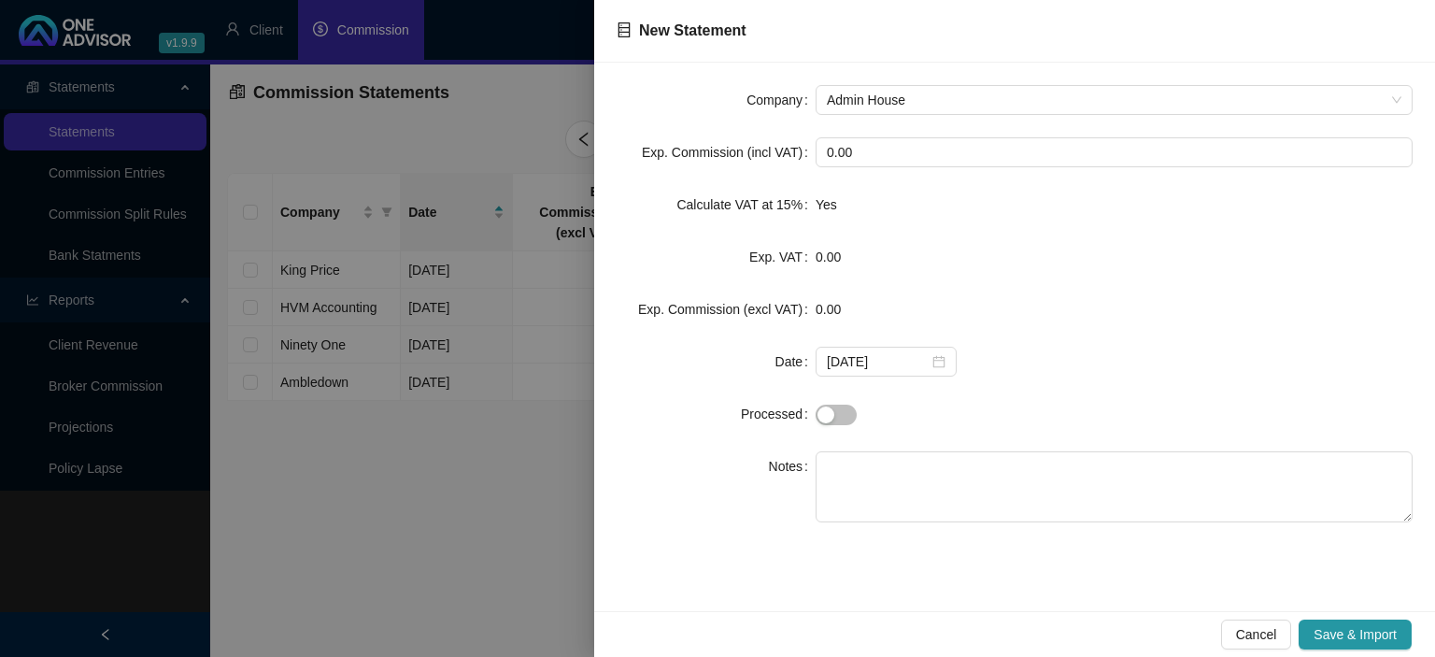
click at [928, 120] on form "Company Admin House Exp. Commission (incl VAT) 0.00 Calculate VAT at 15% Yes Ex…" at bounding box center [1015, 303] width 796 height 437
click at [893, 96] on span "Admin House" at bounding box center [1114, 100] width 575 height 28
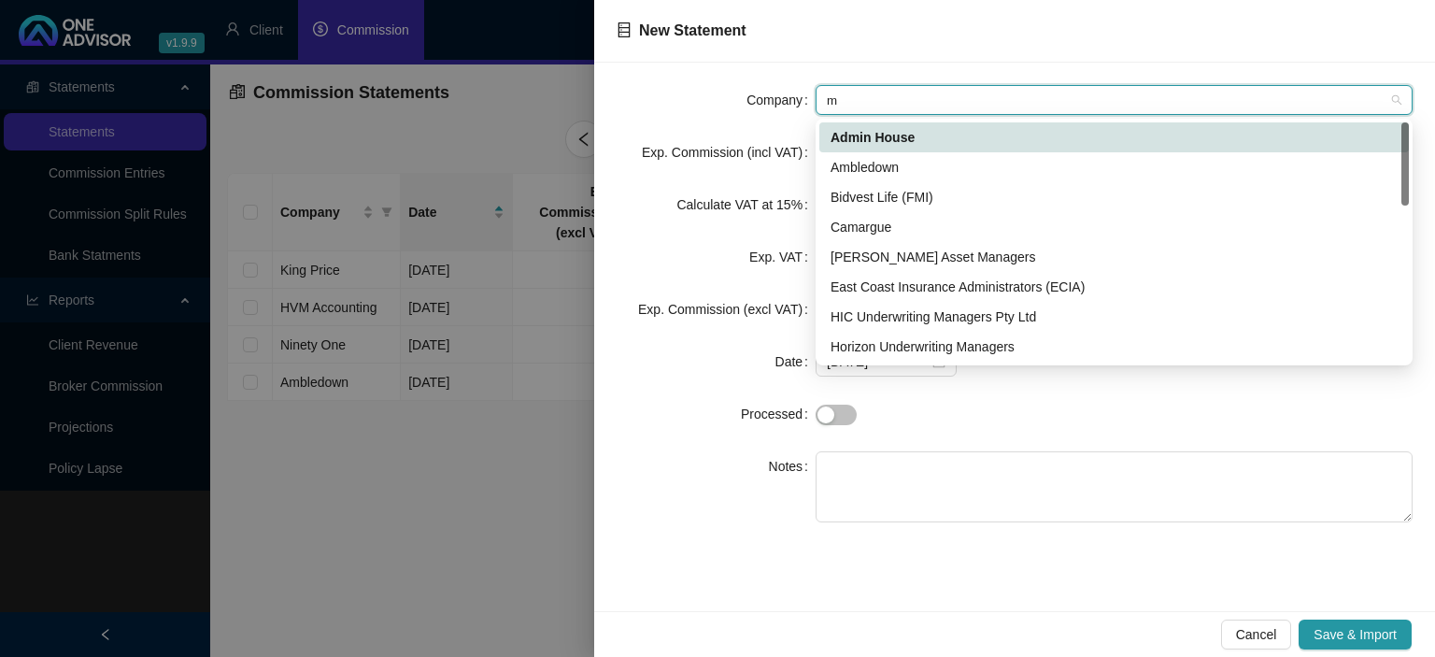
type input "mu"
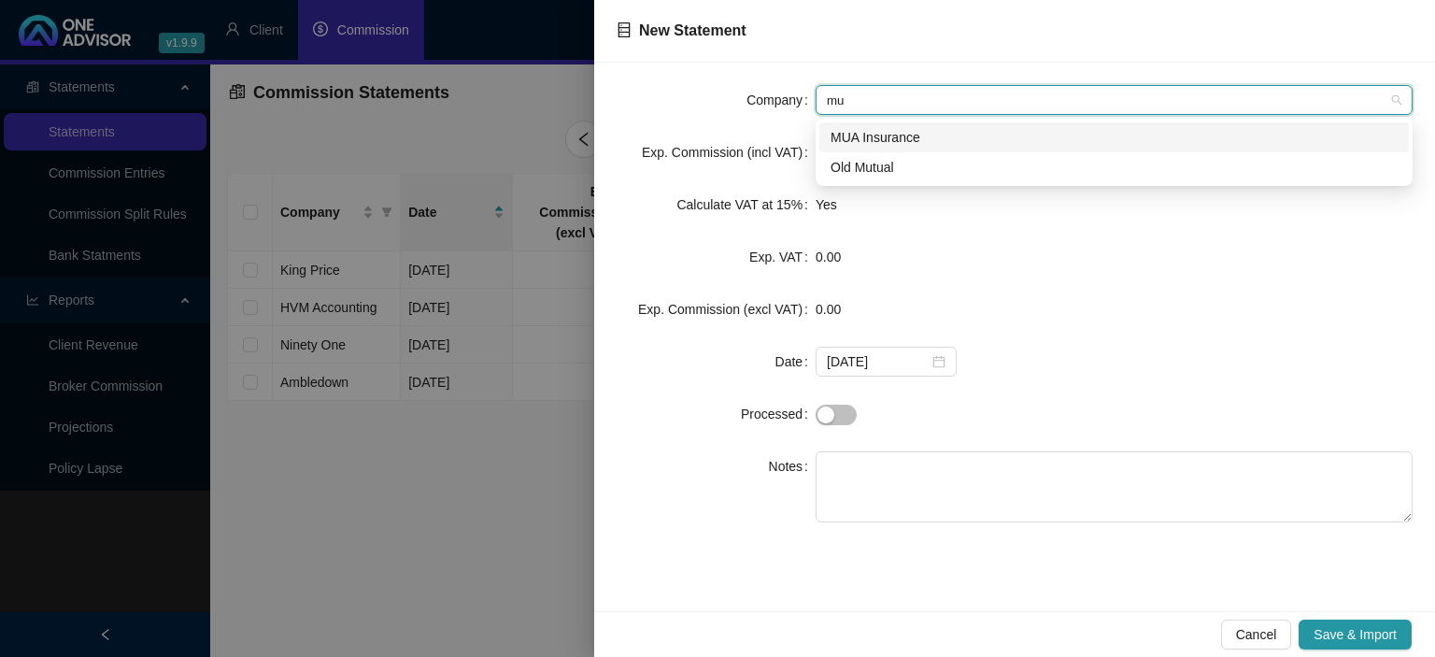
click at [878, 129] on div "MUA Insurance" at bounding box center [1114, 137] width 567 height 21
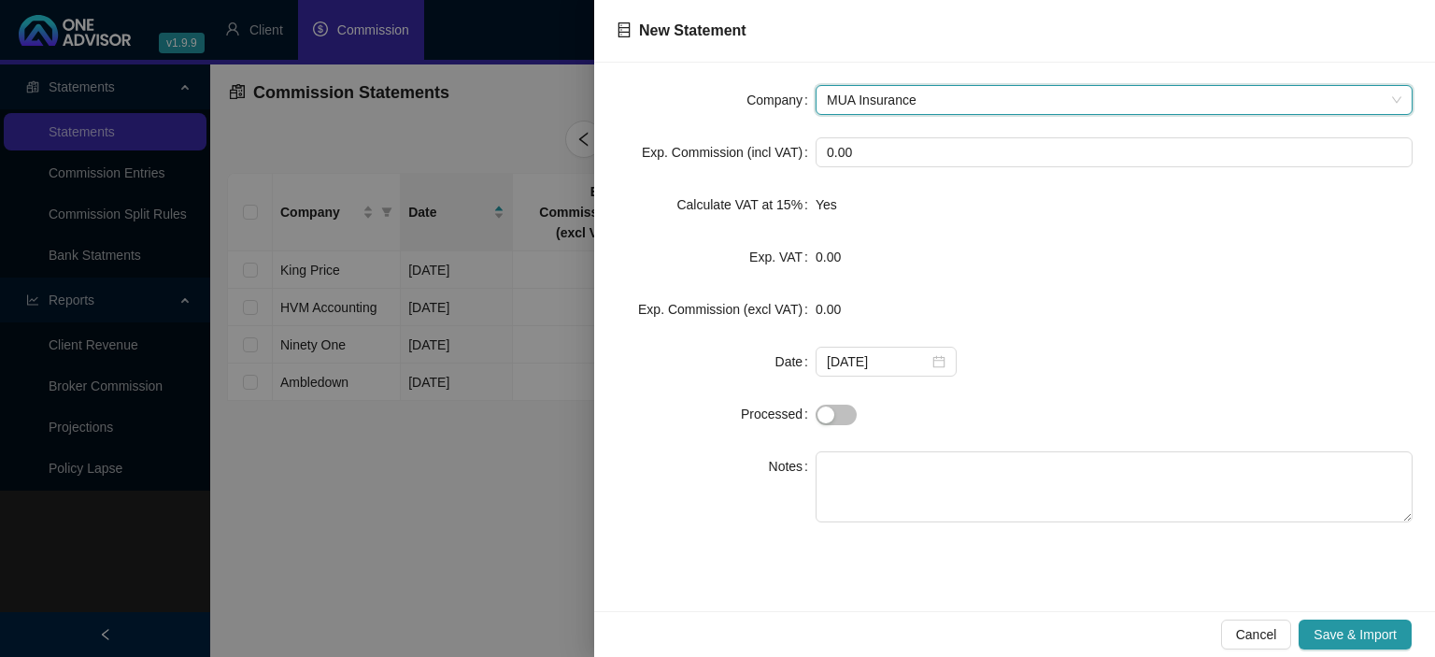
click at [928, 346] on form "Company MUA Insurance MUA Insurance Exp. Commission (incl VAT) 0.00 Calculate V…" at bounding box center [1015, 303] width 796 height 437
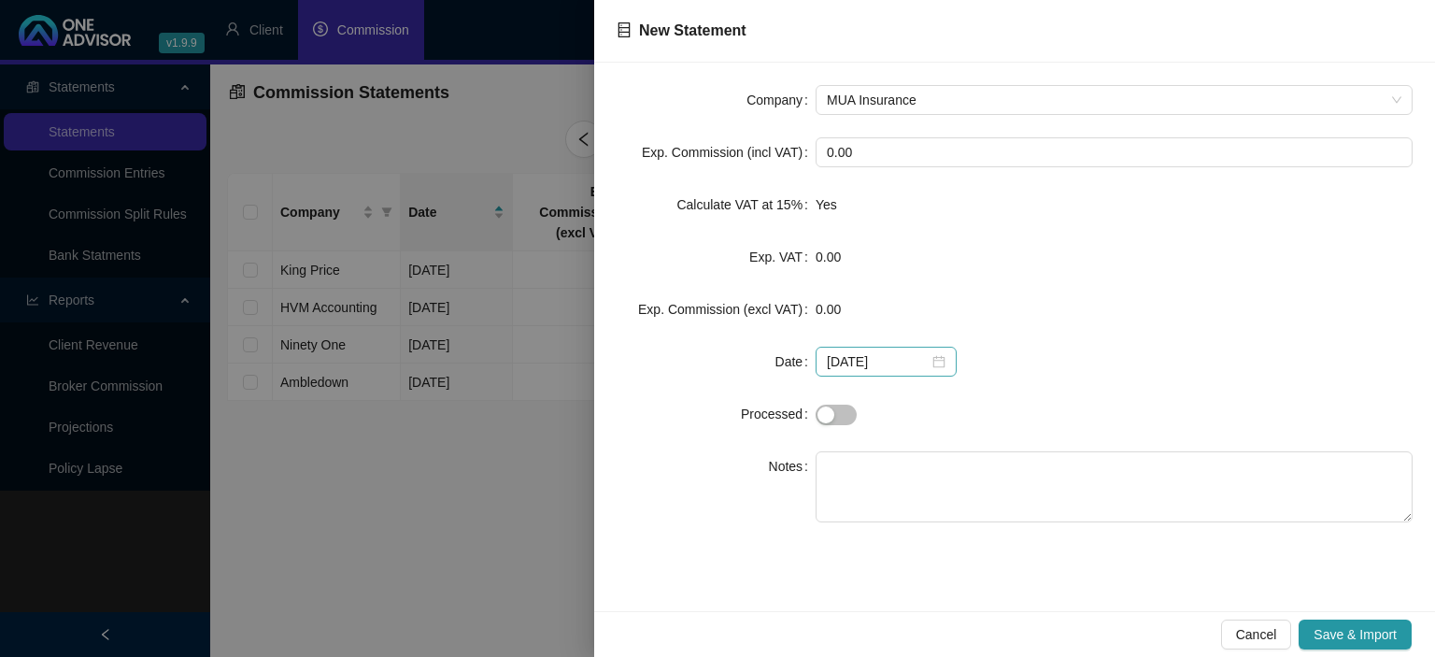
click at [929, 361] on div "[DATE]" at bounding box center [886, 361] width 119 height 21
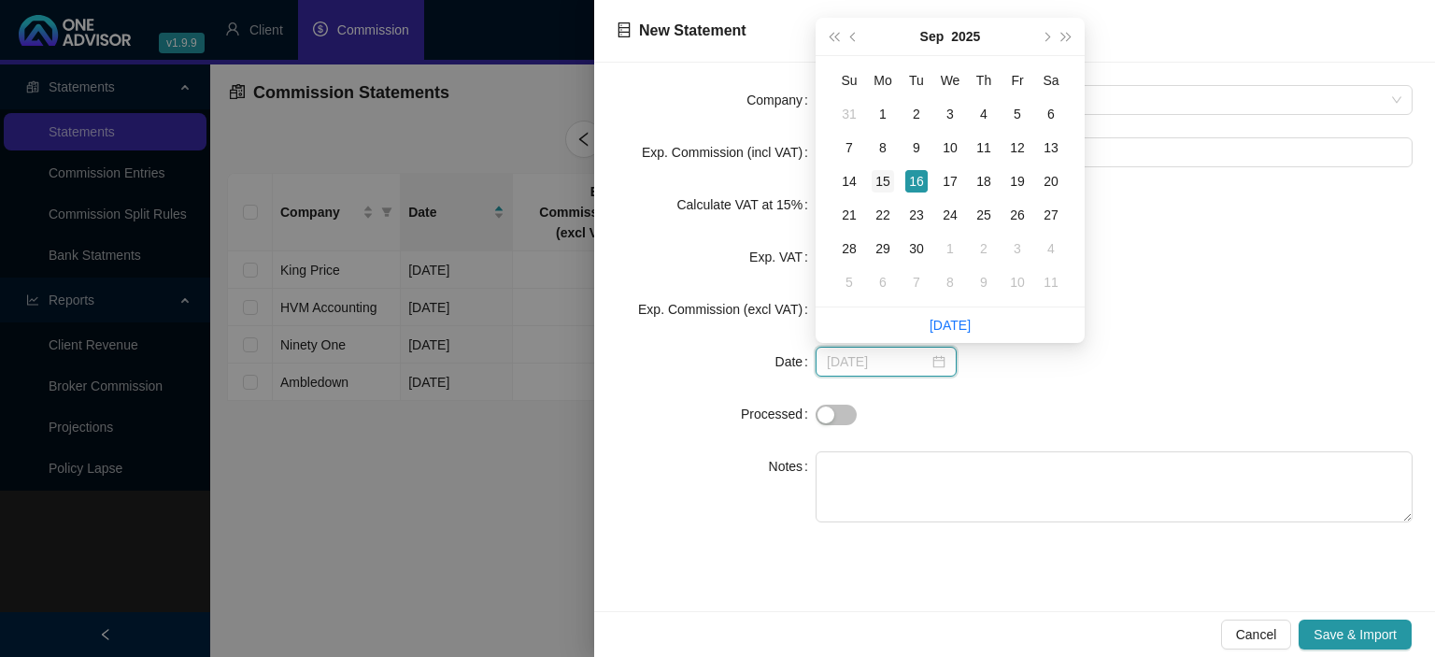
type input "[DATE]"
click at [884, 178] on div "15" at bounding box center [883, 181] width 22 height 22
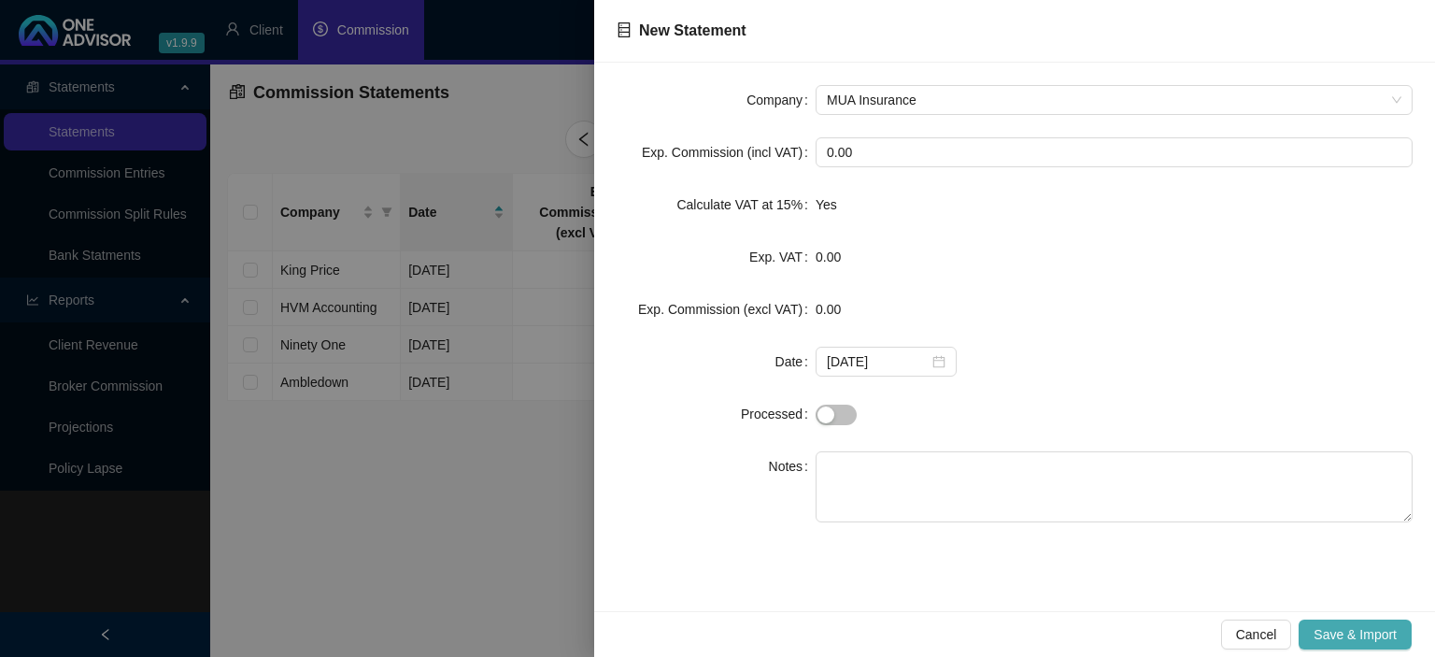
click at [1342, 624] on button "Save & Import" at bounding box center [1355, 634] width 113 height 30
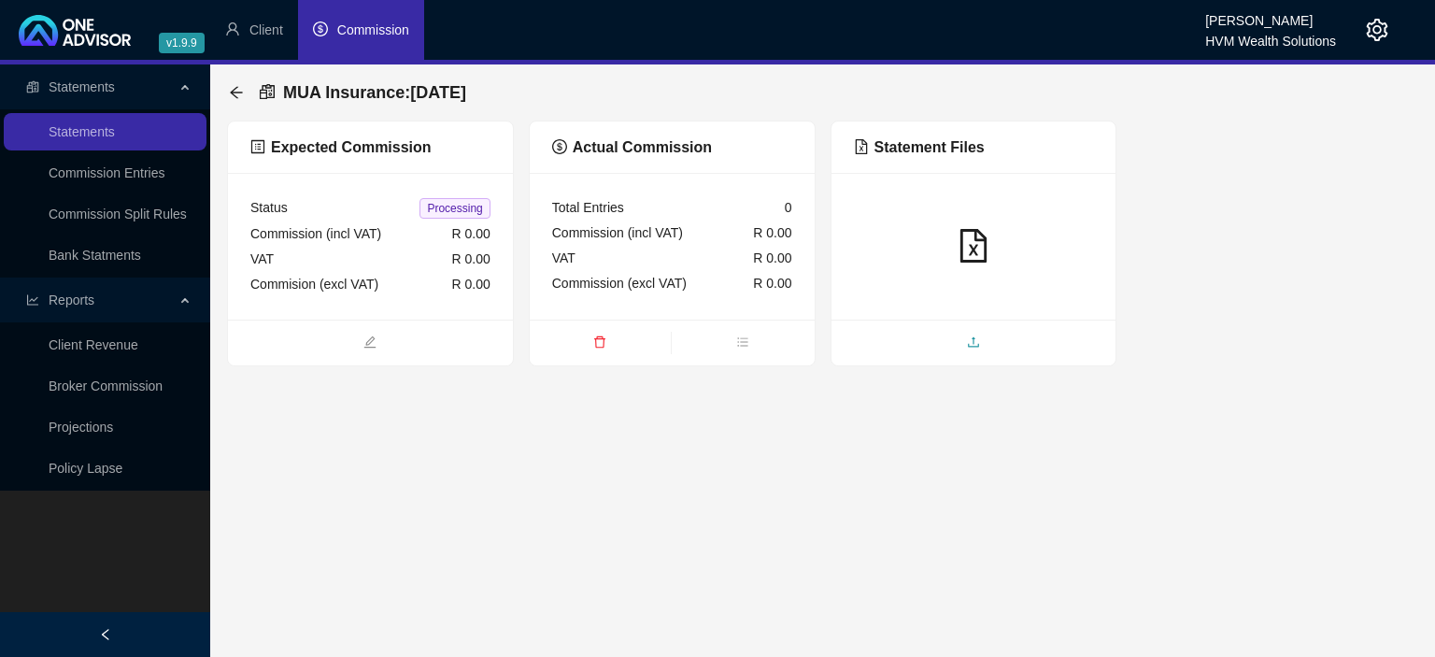
click at [917, 334] on span "upload" at bounding box center [973, 344] width 285 height 21
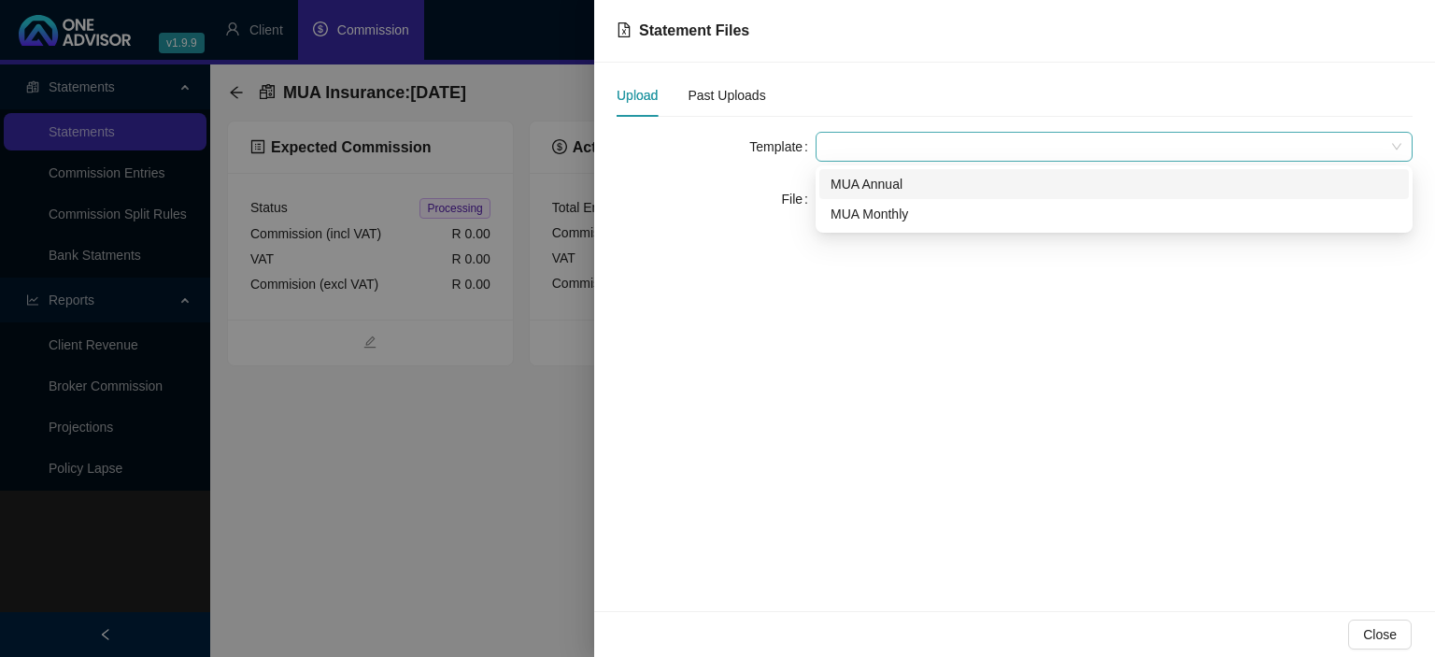
click at [863, 142] on span at bounding box center [1114, 147] width 575 height 28
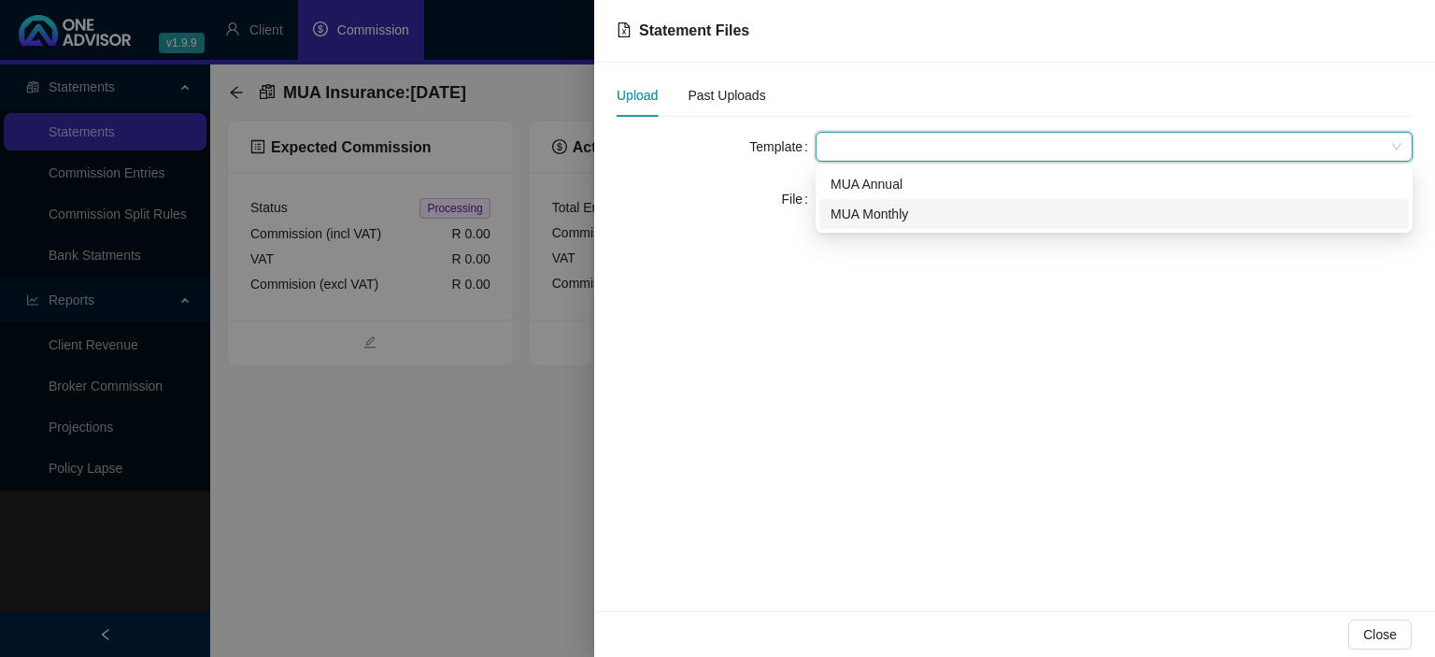
drag, startPoint x: 860, startPoint y: 195, endPoint x: 861, endPoint y: 220, distance: 24.3
click at [861, 220] on div "MUA Annual MUA Monthly" at bounding box center [1113, 199] width 589 height 60
click at [861, 220] on div "MUA Monthly" at bounding box center [1114, 214] width 567 height 21
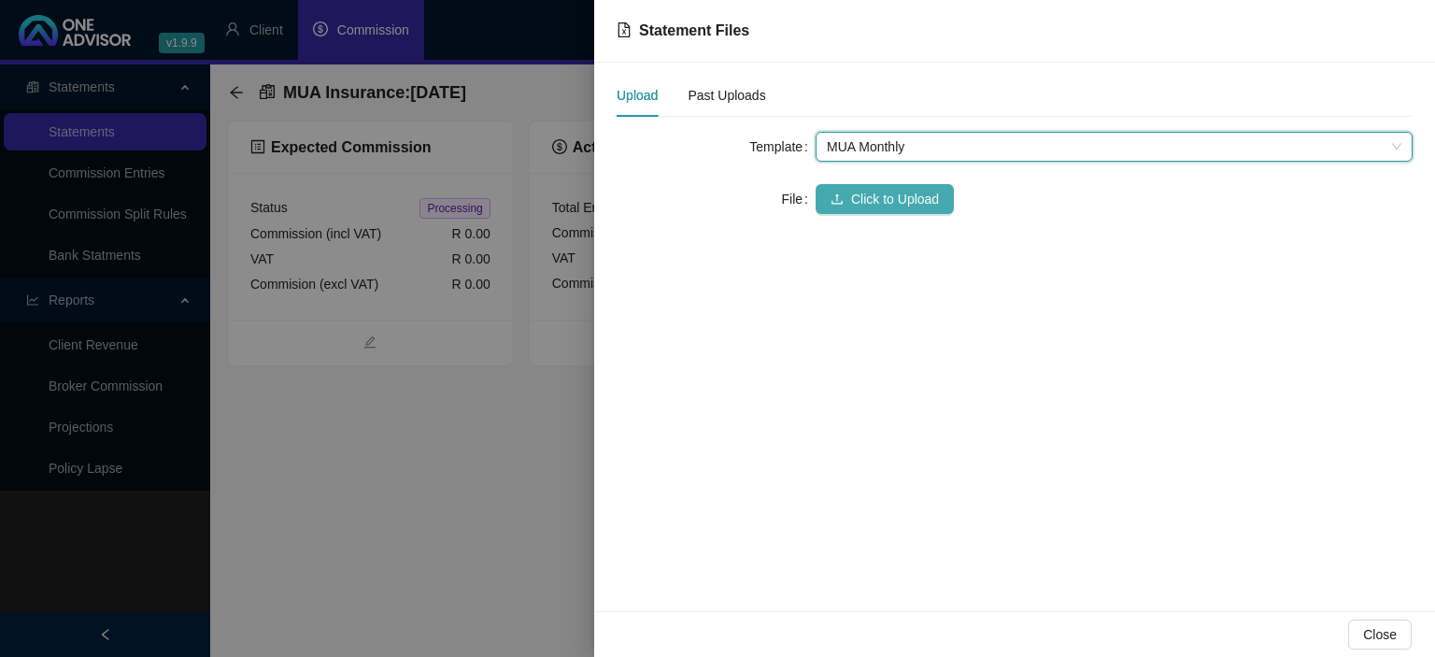
click at [861, 204] on span "Click to Upload" at bounding box center [895, 199] width 88 height 21
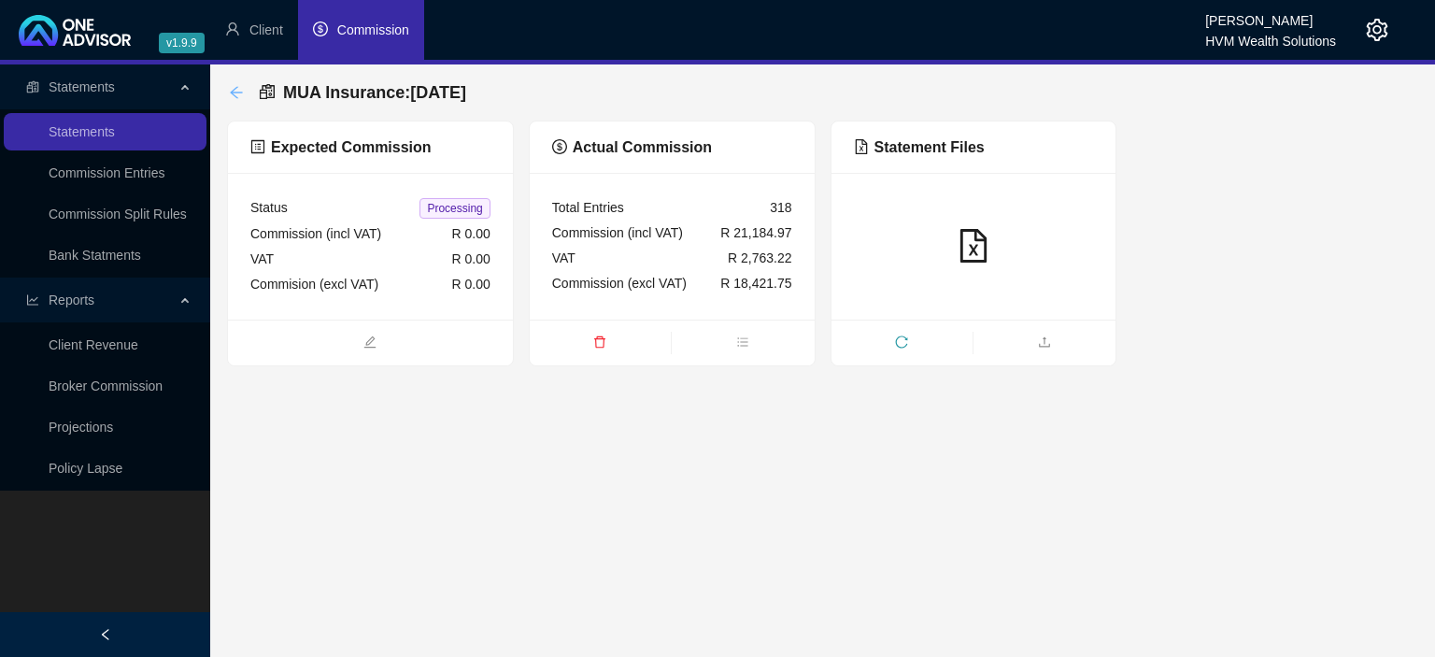
click at [244, 93] on icon "arrow-left" at bounding box center [236, 92] width 15 height 15
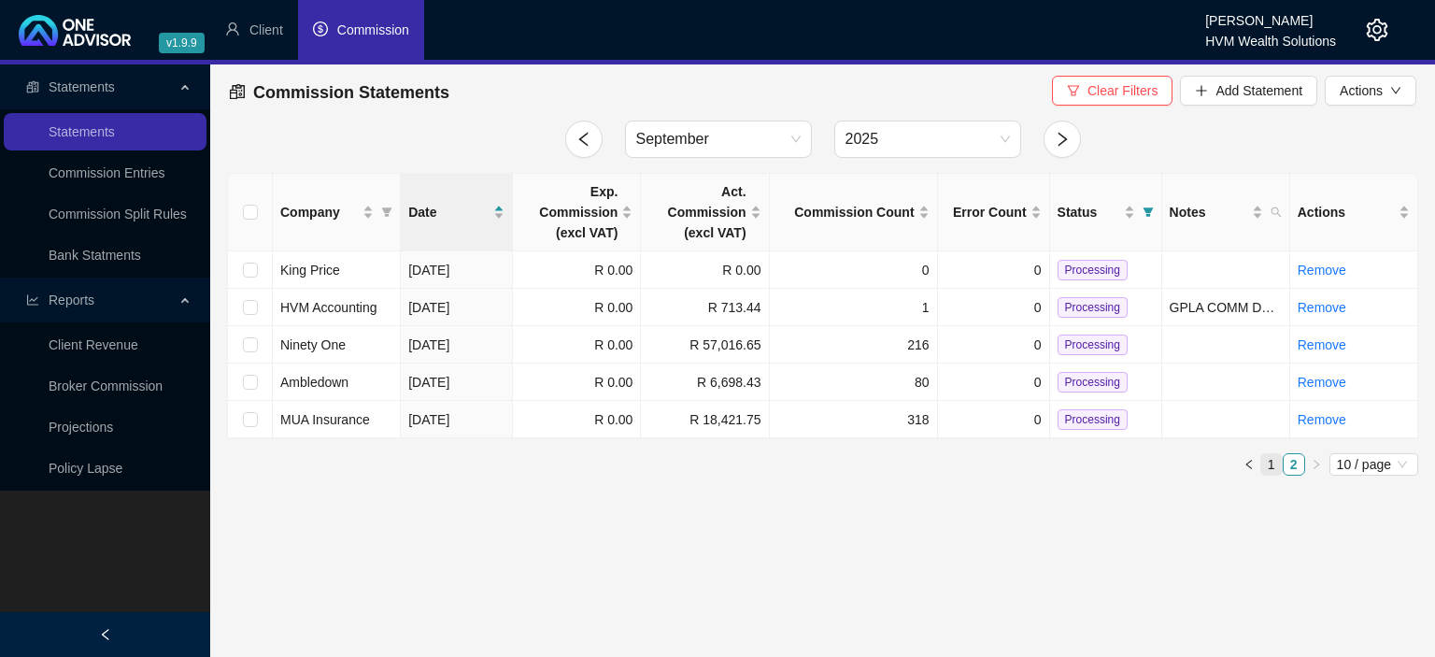
click at [1269, 470] on link "1" at bounding box center [1271, 464] width 21 height 21
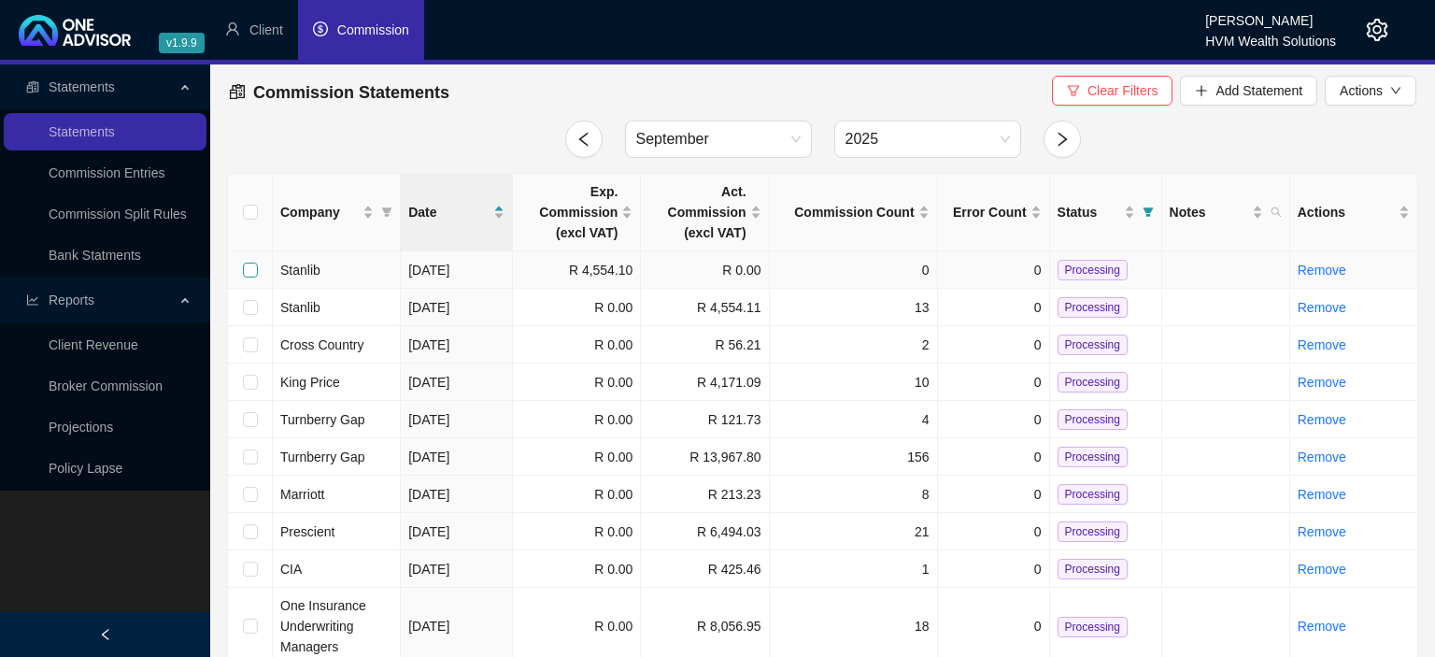
click at [245, 272] on input "checkbox" at bounding box center [250, 270] width 15 height 15
checkbox input "true"
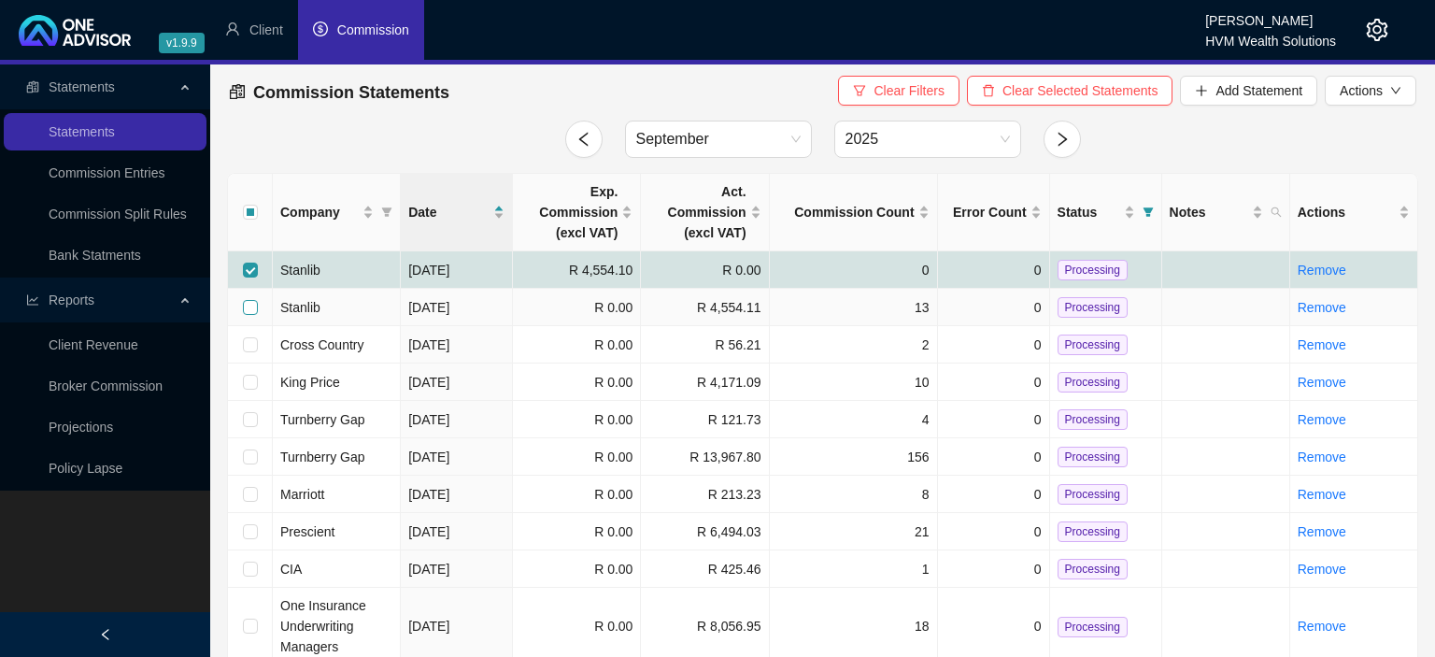
click at [247, 305] on input "checkbox" at bounding box center [250, 307] width 15 height 15
checkbox input "true"
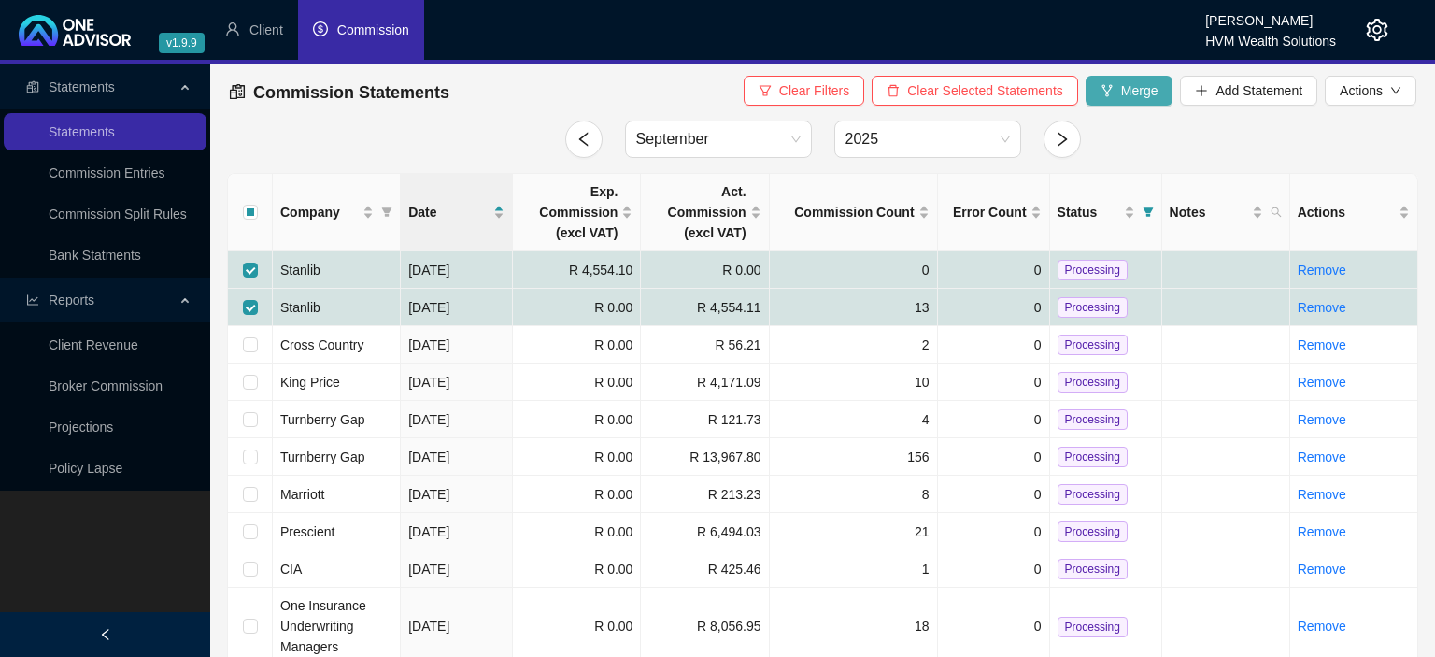
click at [1134, 101] on button "Merge" at bounding box center [1130, 91] width 88 height 30
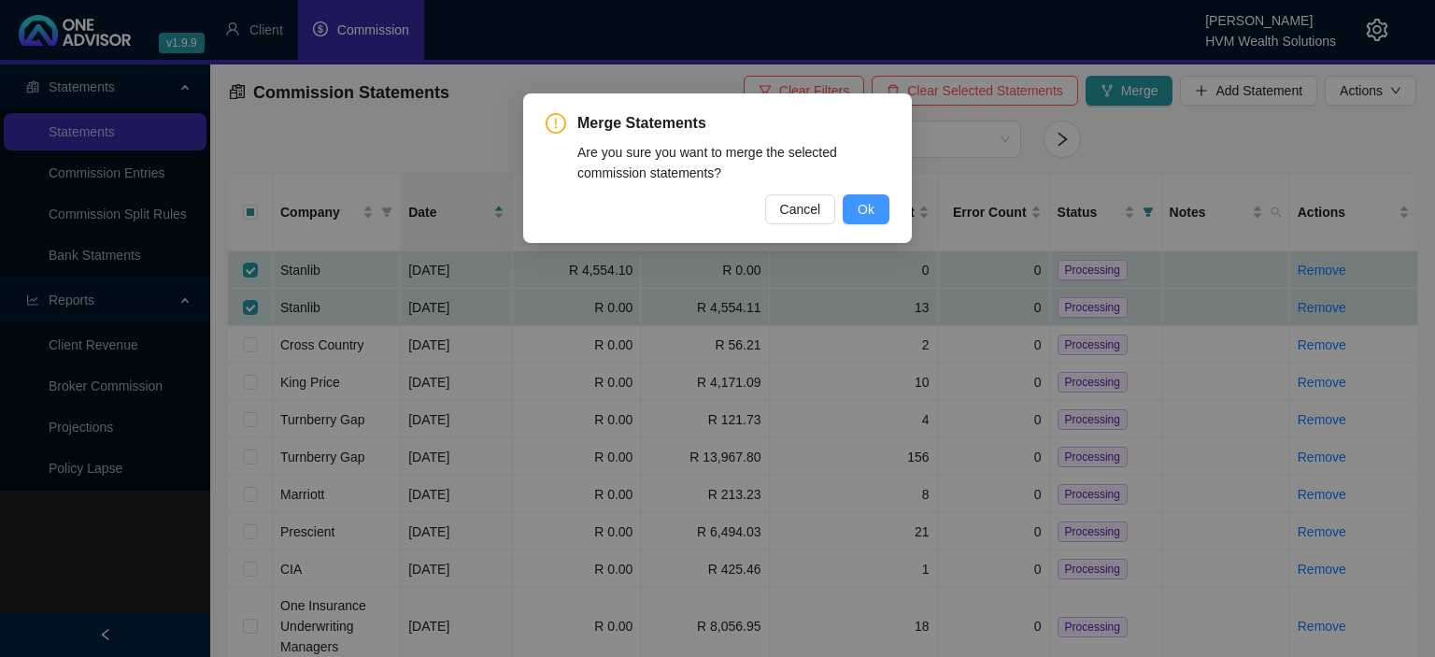
click at [854, 211] on button "Ok" at bounding box center [866, 209] width 47 height 30
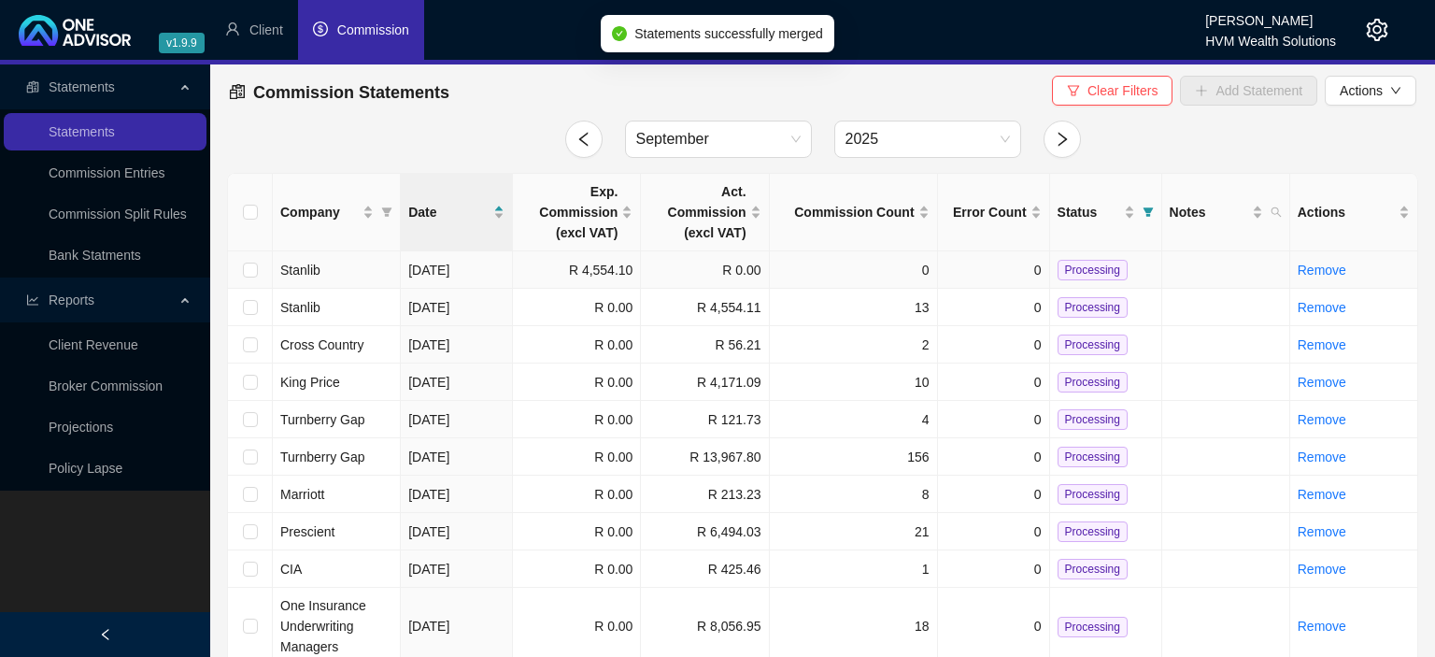
checkbox input "false"
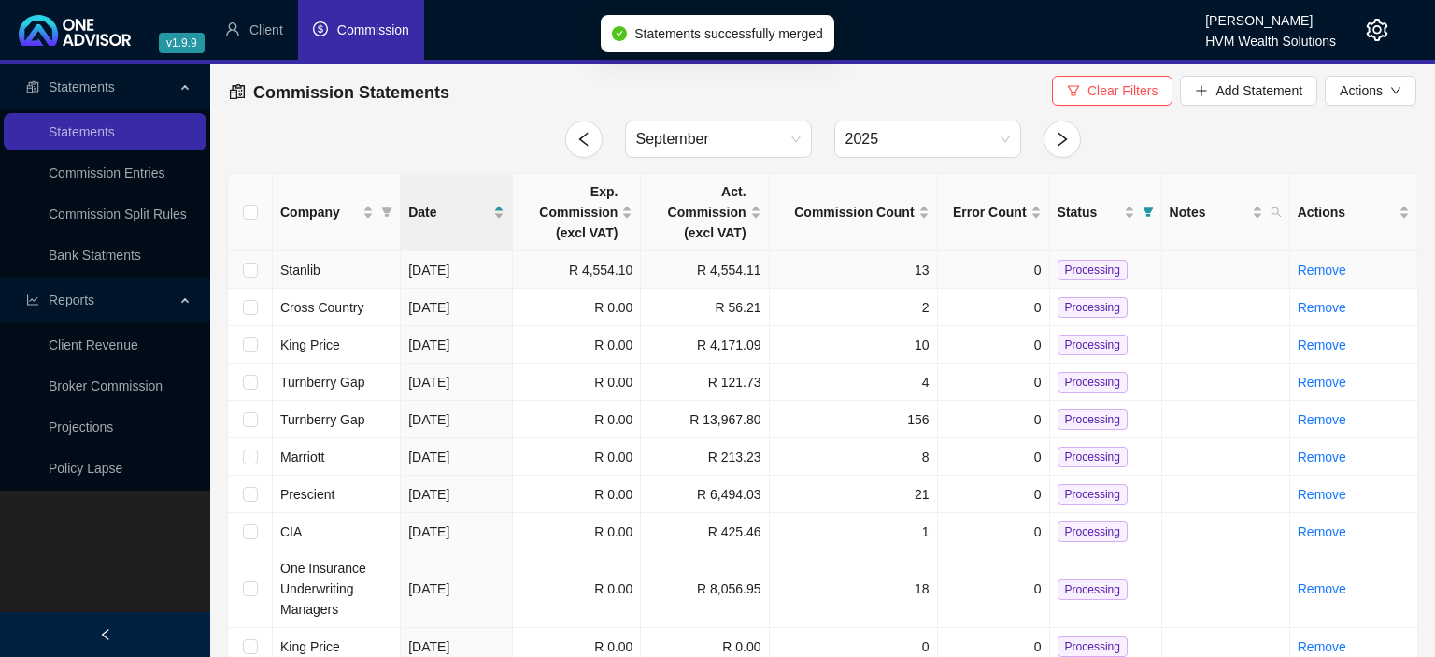
click at [1104, 278] on span "Processing" at bounding box center [1093, 270] width 70 height 21
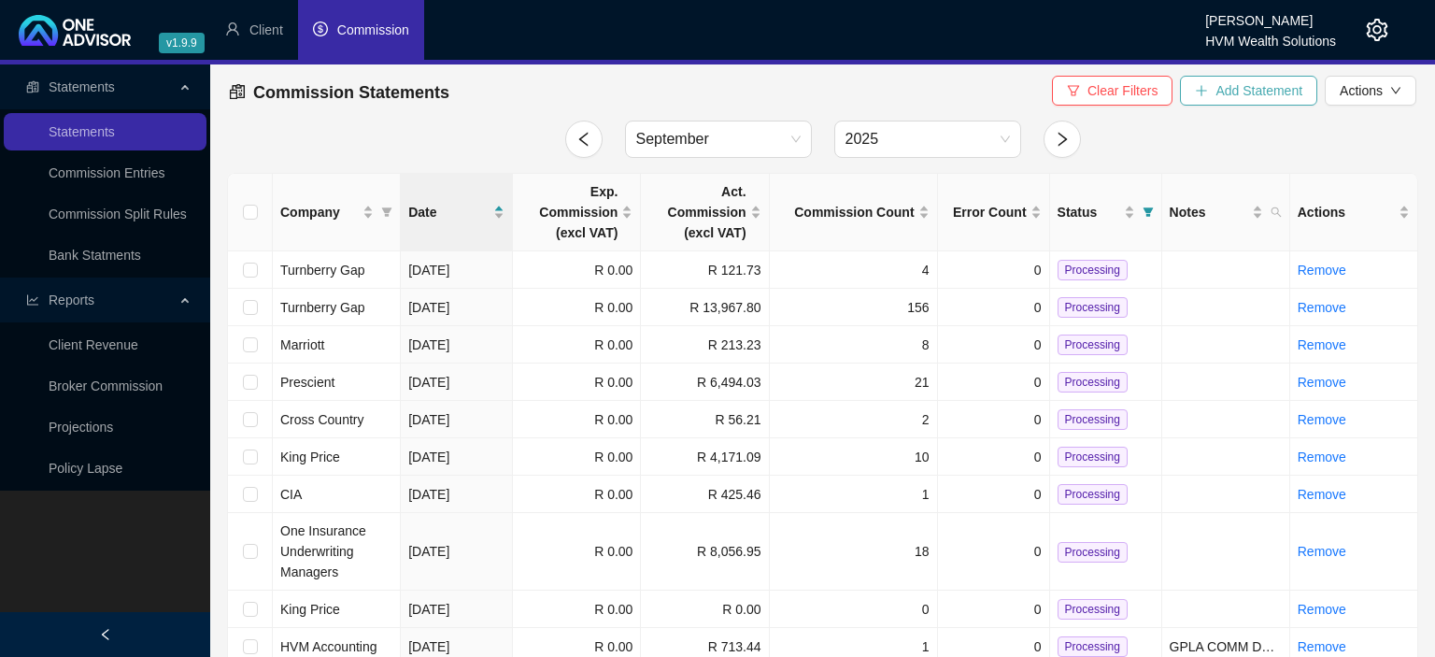
click at [1224, 97] on span "Add Statement" at bounding box center [1258, 90] width 87 height 21
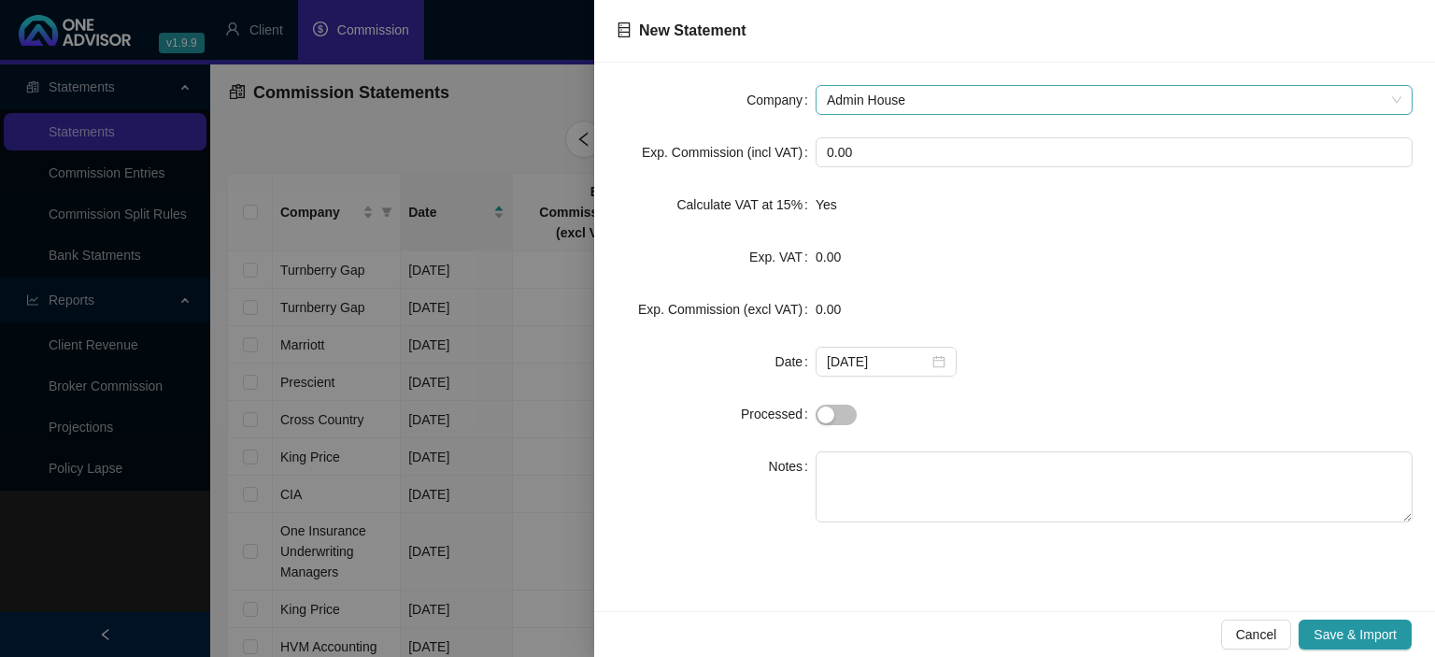
click at [876, 105] on span "Admin House" at bounding box center [1114, 100] width 575 height 28
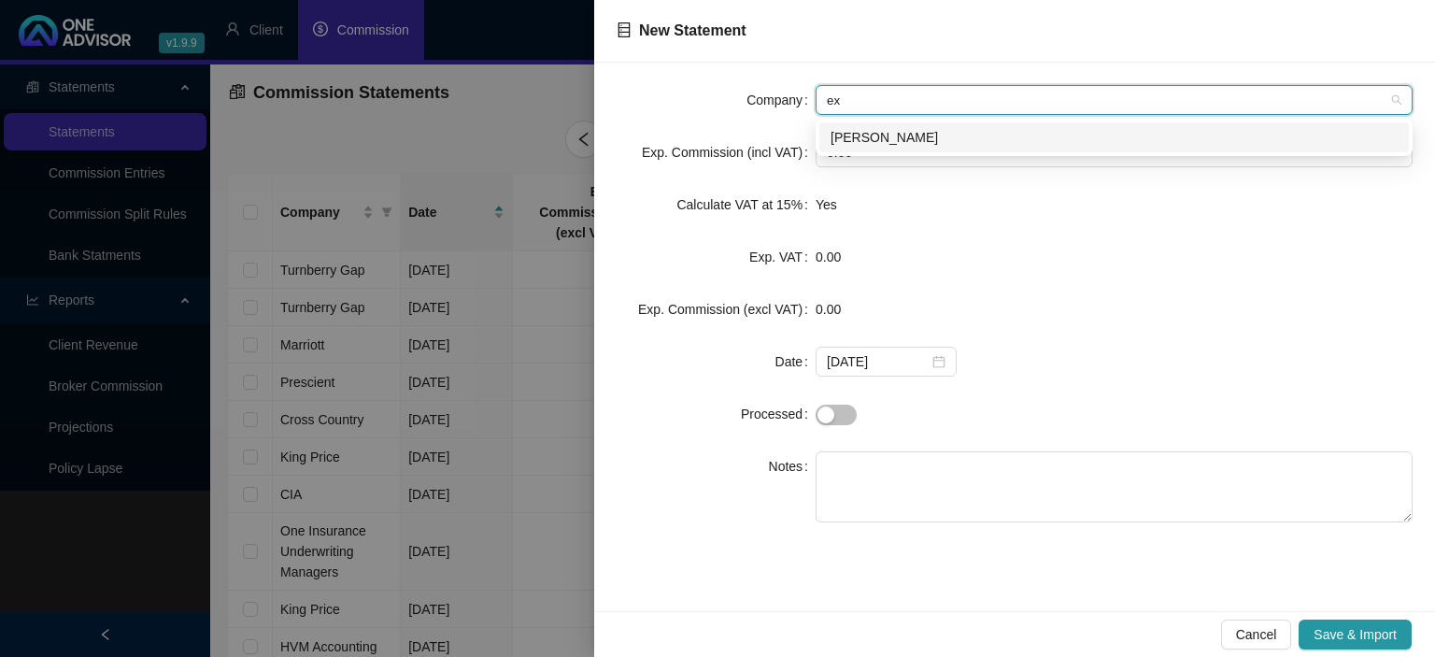
click at [861, 99] on input "ex" at bounding box center [1106, 100] width 558 height 28
type input "ec"
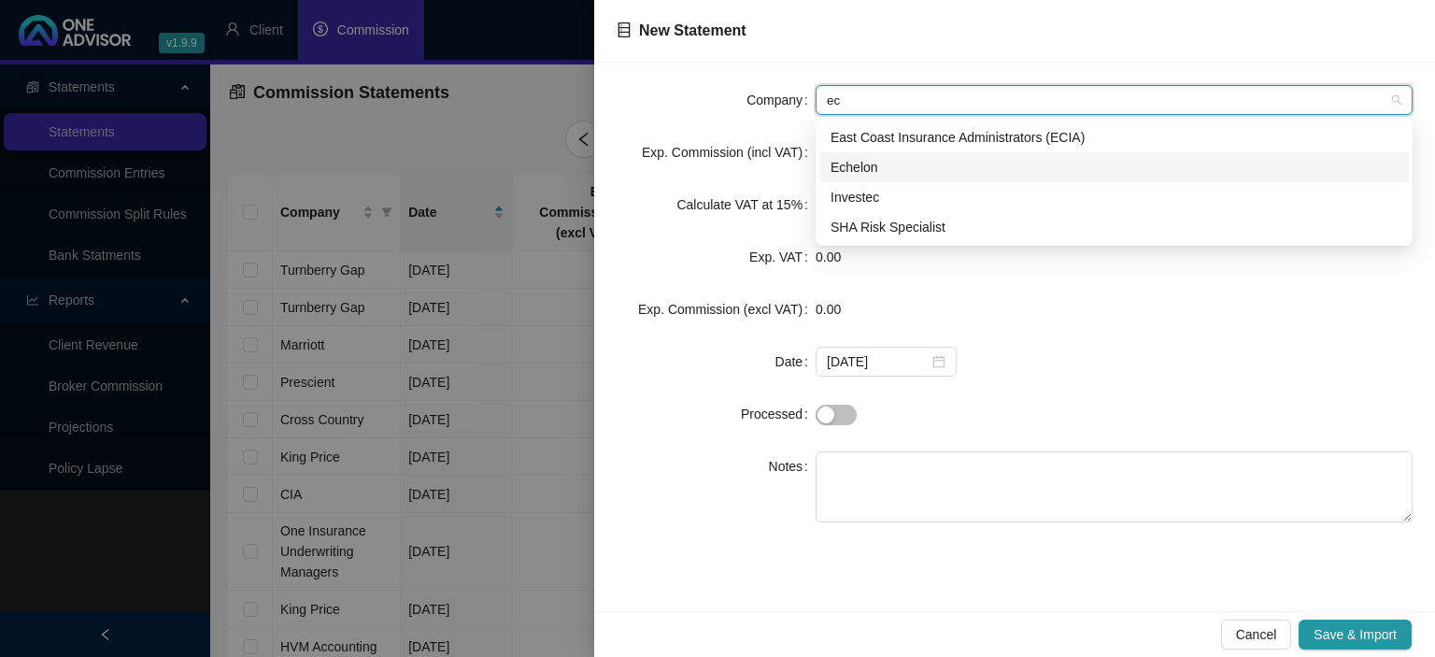
click at [878, 159] on div "Echelon" at bounding box center [1114, 167] width 567 height 21
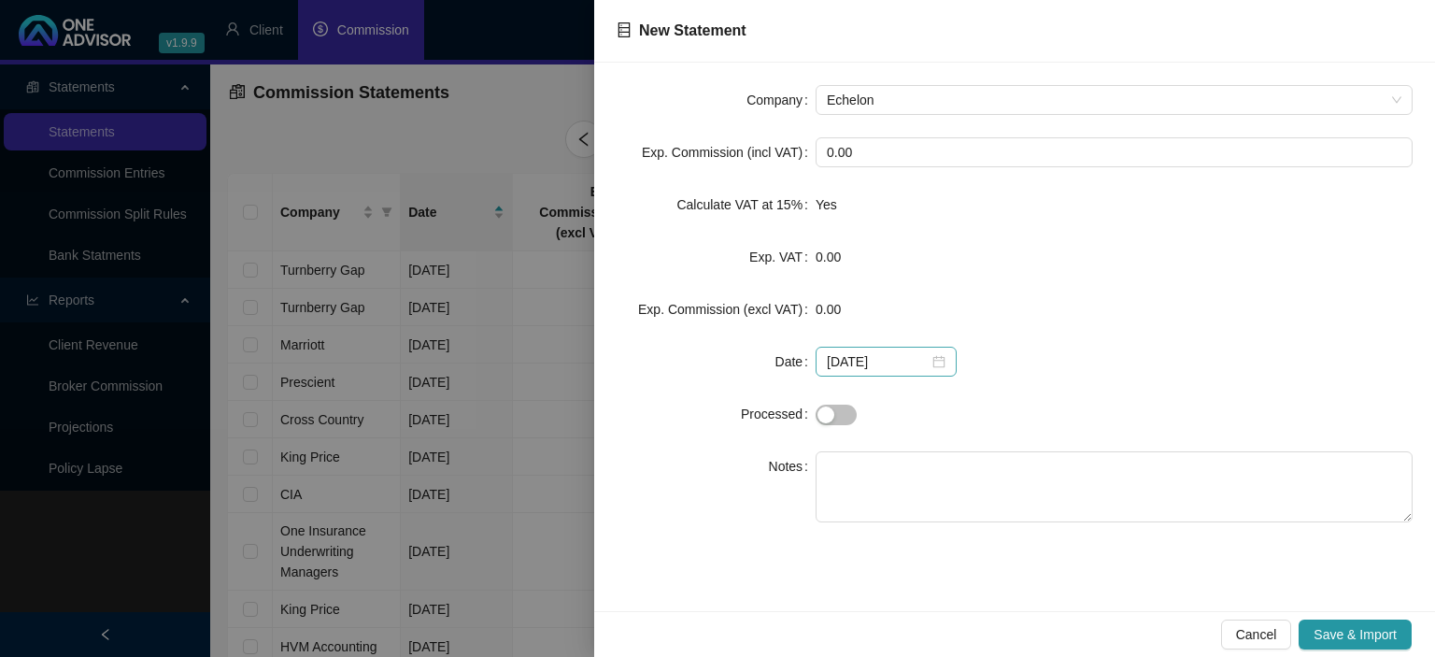
click at [927, 366] on div "[DATE]" at bounding box center [886, 361] width 119 height 21
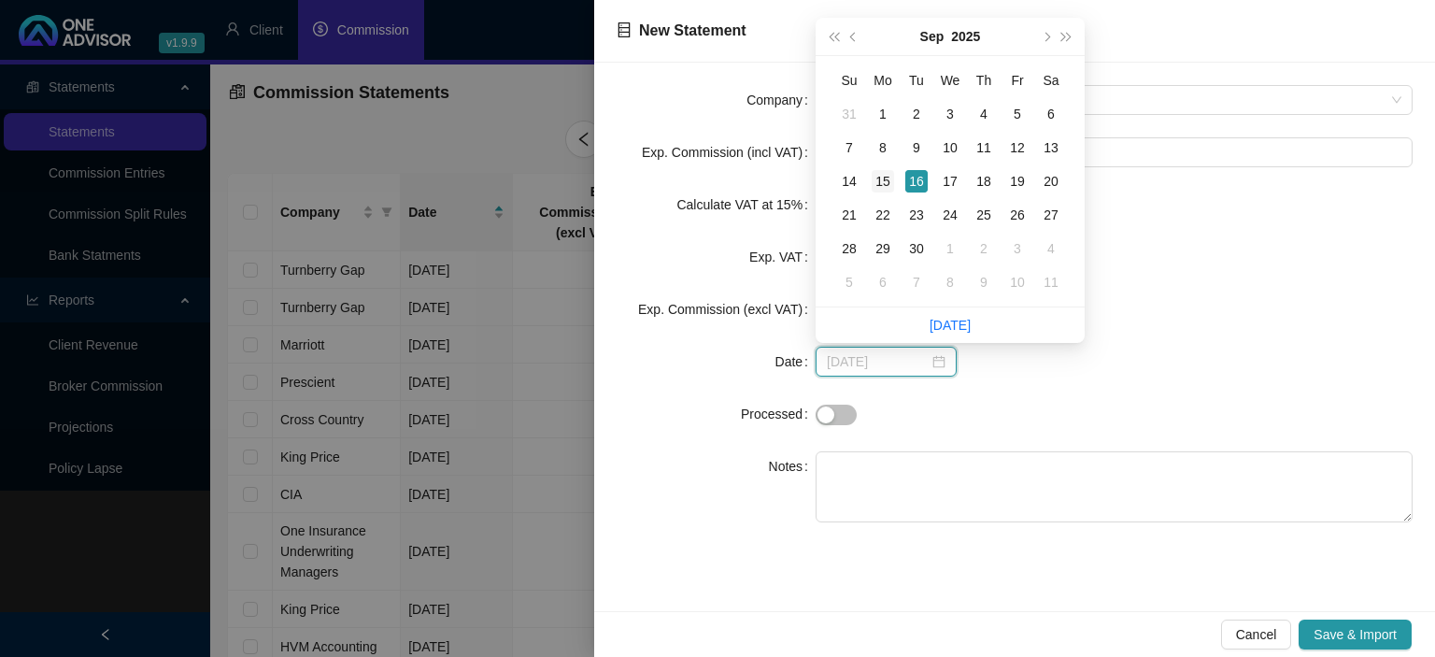
type input "[DATE]"
click at [879, 189] on div "15" at bounding box center [883, 181] width 22 height 22
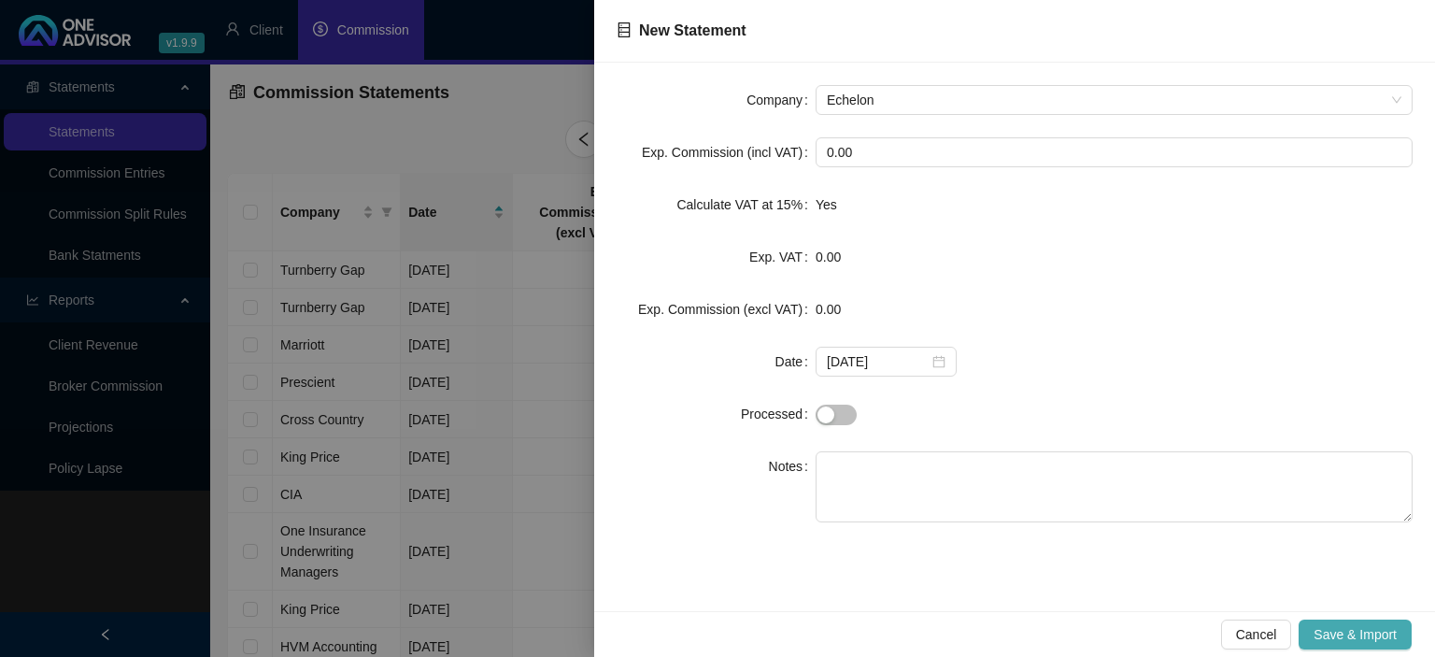
click at [1337, 641] on span "Save & Import" at bounding box center [1355, 634] width 83 height 21
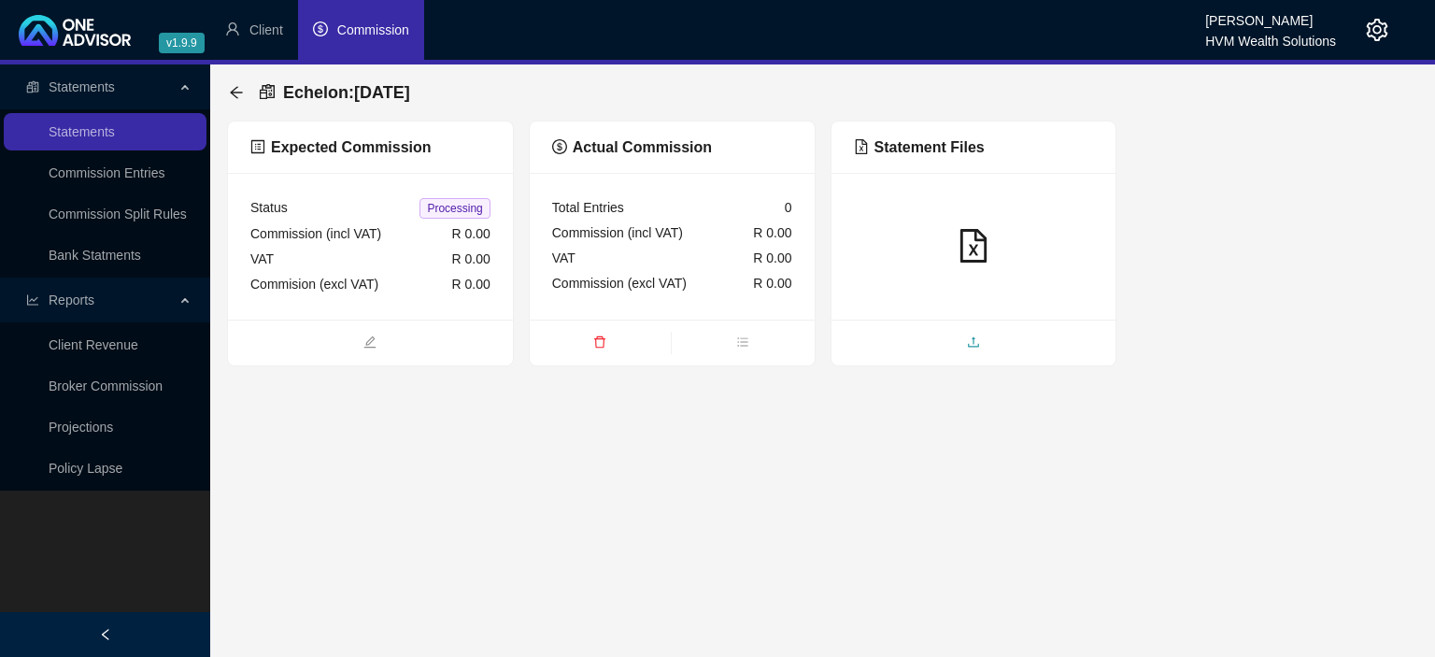
click at [927, 334] on span "upload" at bounding box center [973, 344] width 285 height 21
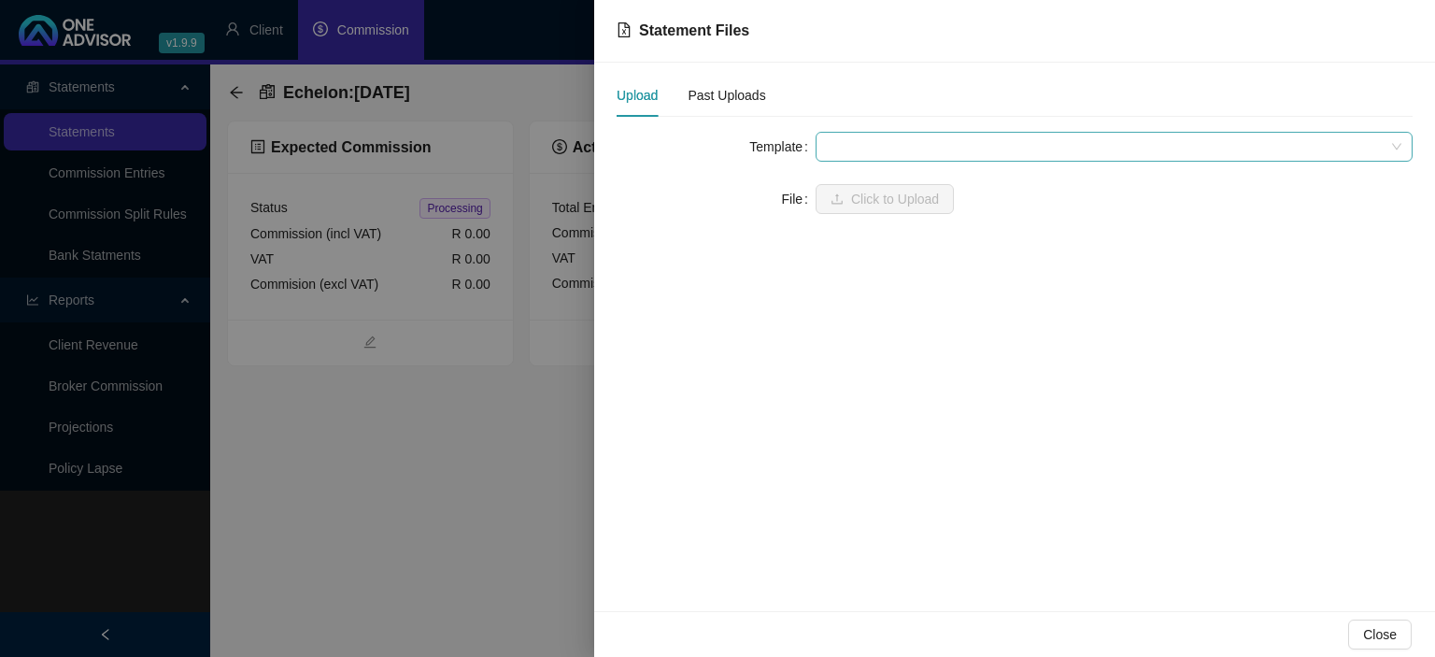
click at [859, 150] on span at bounding box center [1114, 147] width 575 height 28
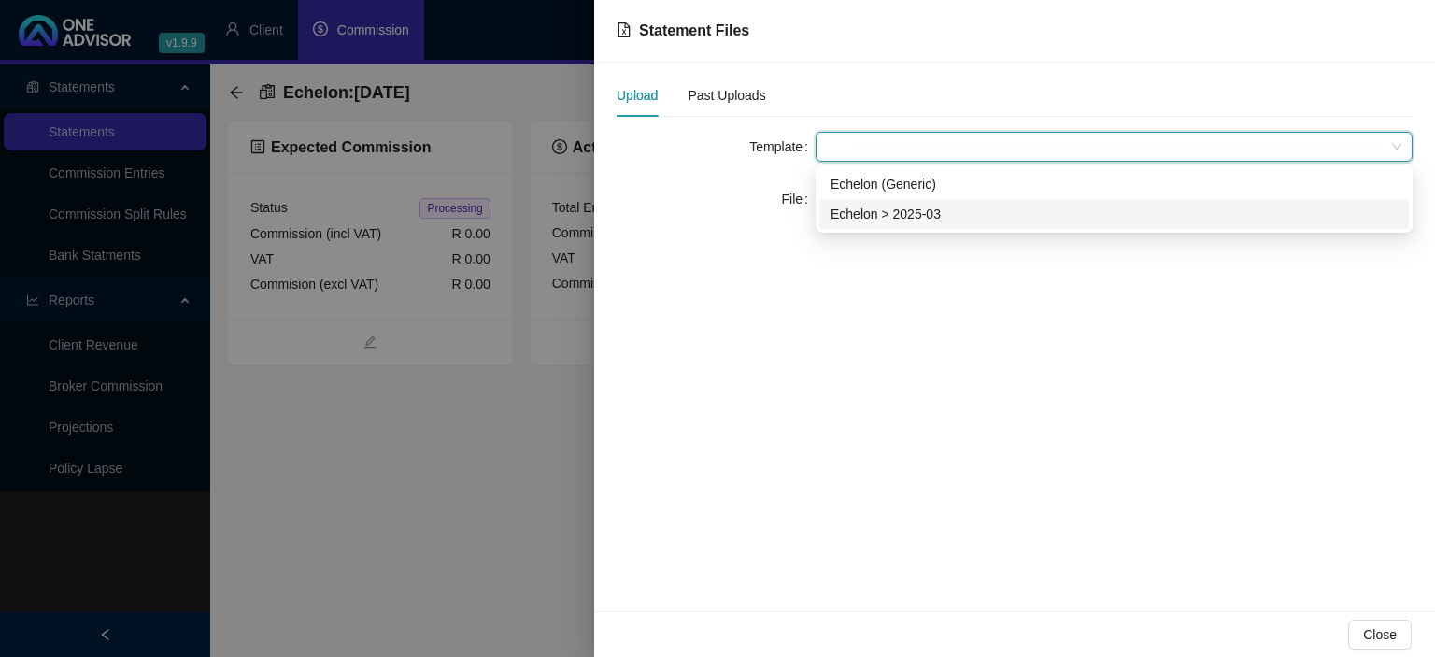
click at [858, 220] on div "Echelon > 2025-03" at bounding box center [1114, 214] width 567 height 21
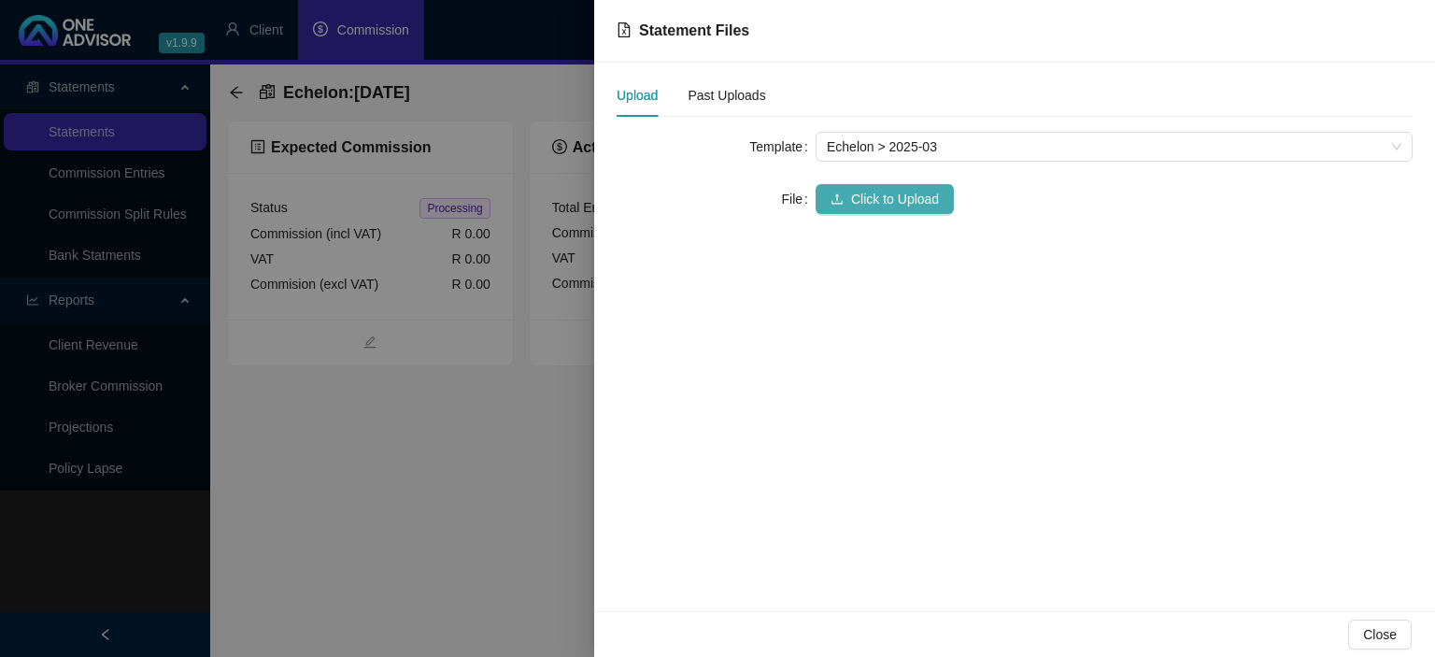
click at [854, 193] on span "Click to Upload" at bounding box center [895, 199] width 88 height 21
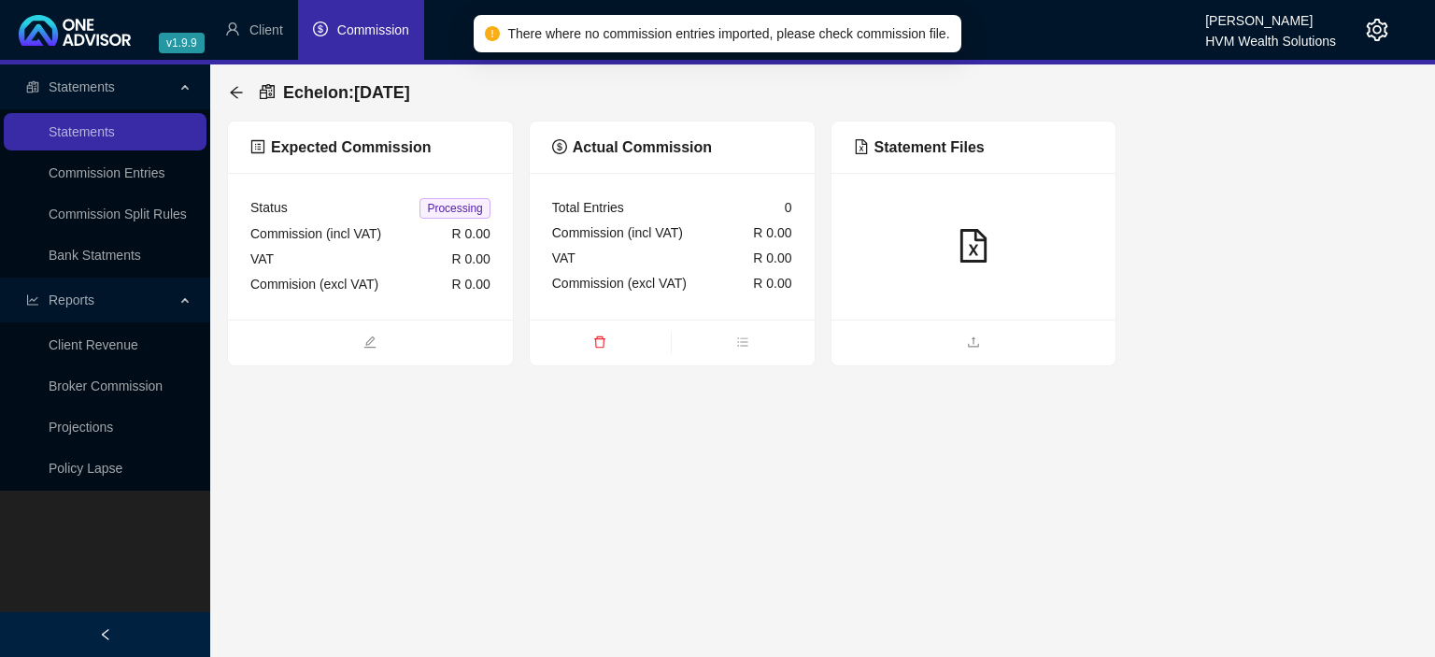
click at [596, 344] on icon "delete" at bounding box center [599, 342] width 11 height 12
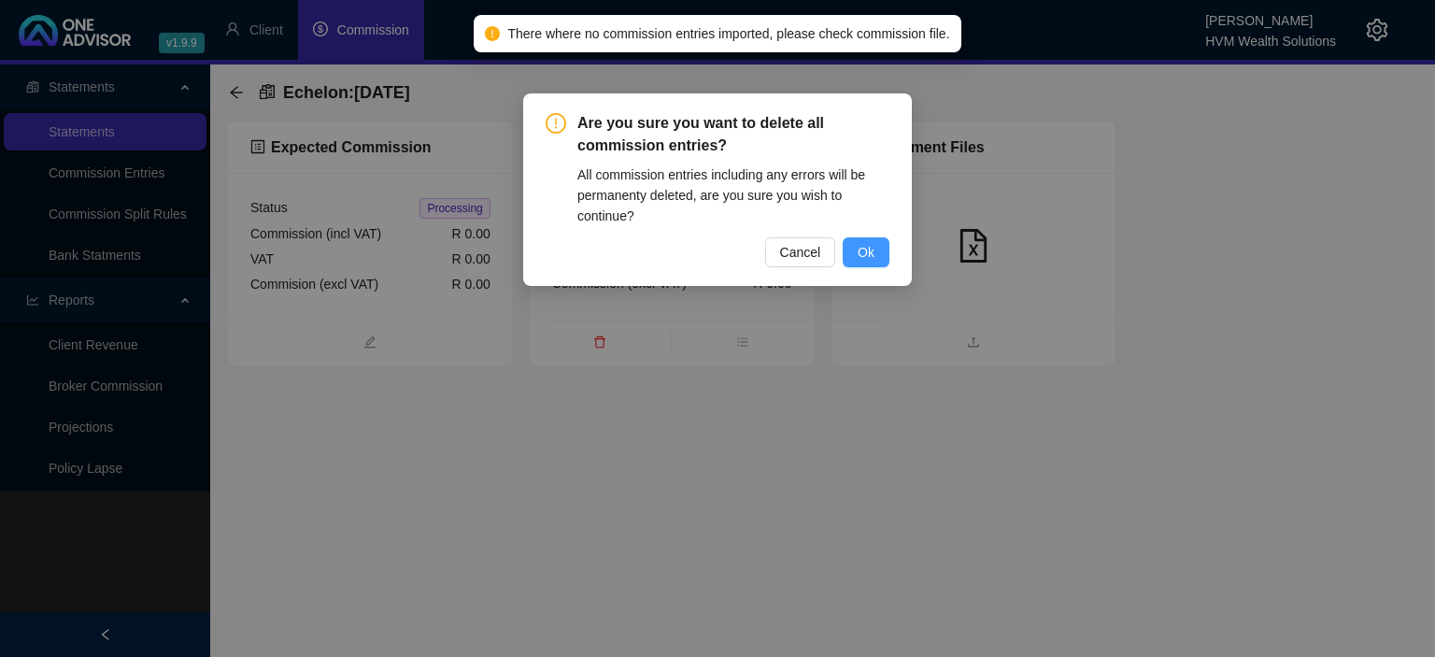
click at [847, 254] on button "Ok" at bounding box center [866, 252] width 47 height 30
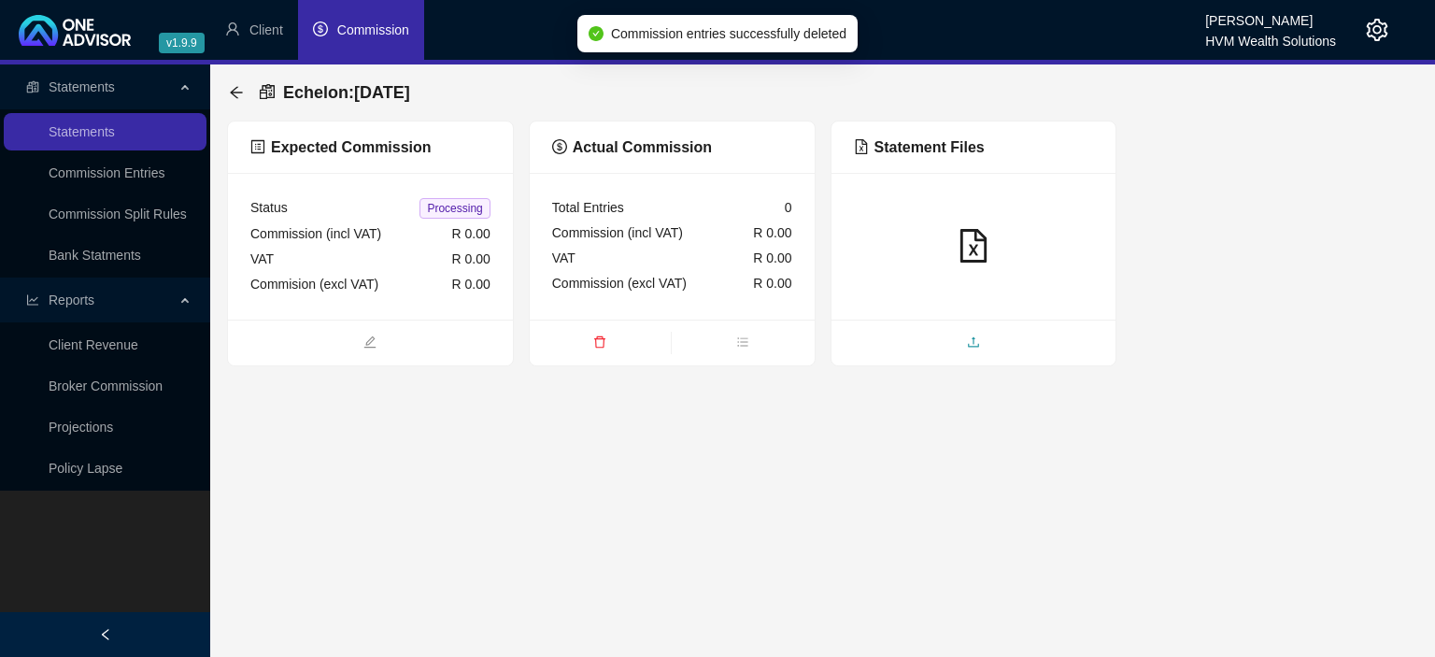
click at [972, 348] on icon "upload" at bounding box center [973, 341] width 13 height 13
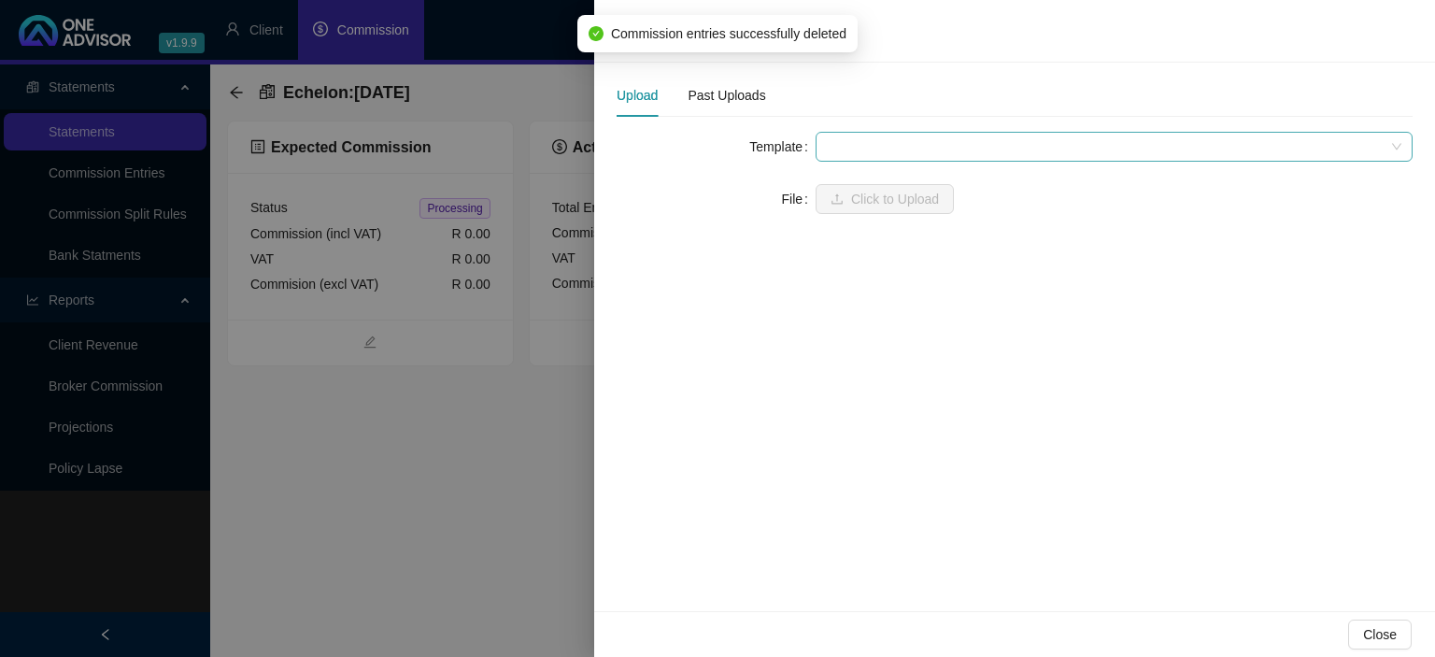
click at [840, 145] on span at bounding box center [1114, 147] width 575 height 28
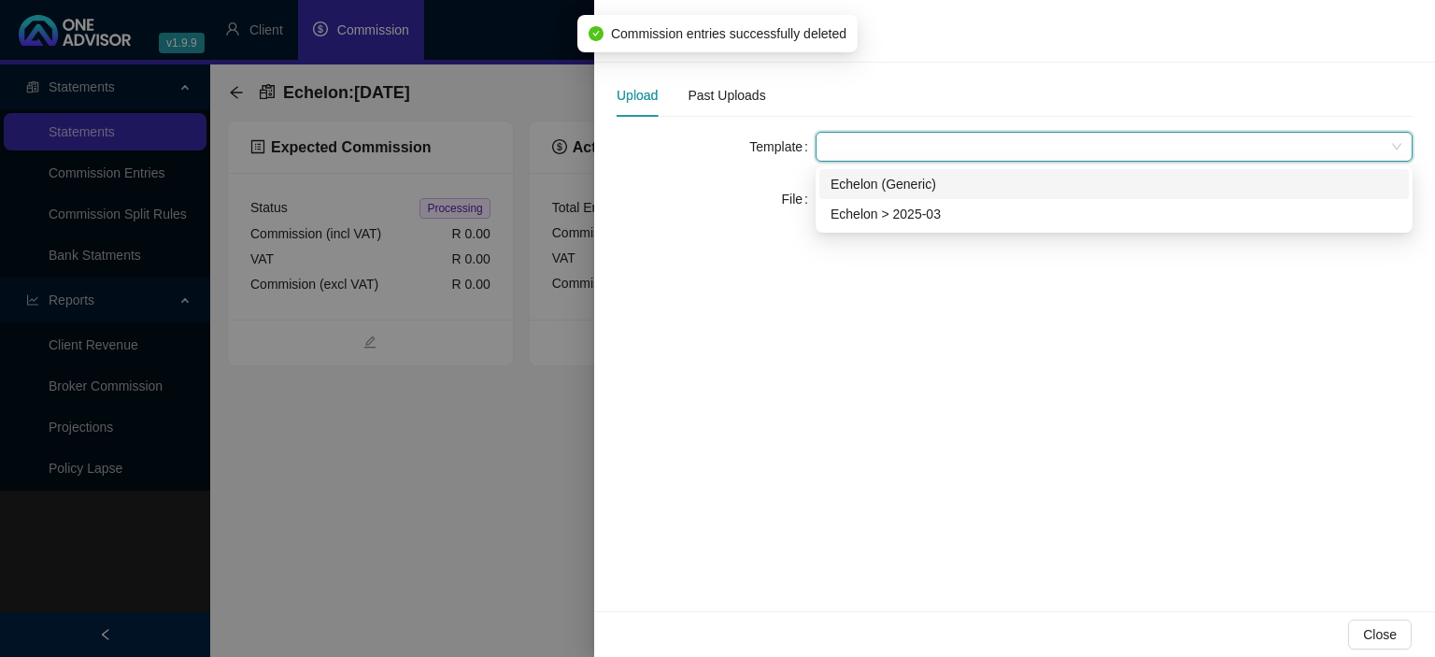
click at [846, 182] on div "Echelon (Generic)" at bounding box center [1114, 184] width 567 height 21
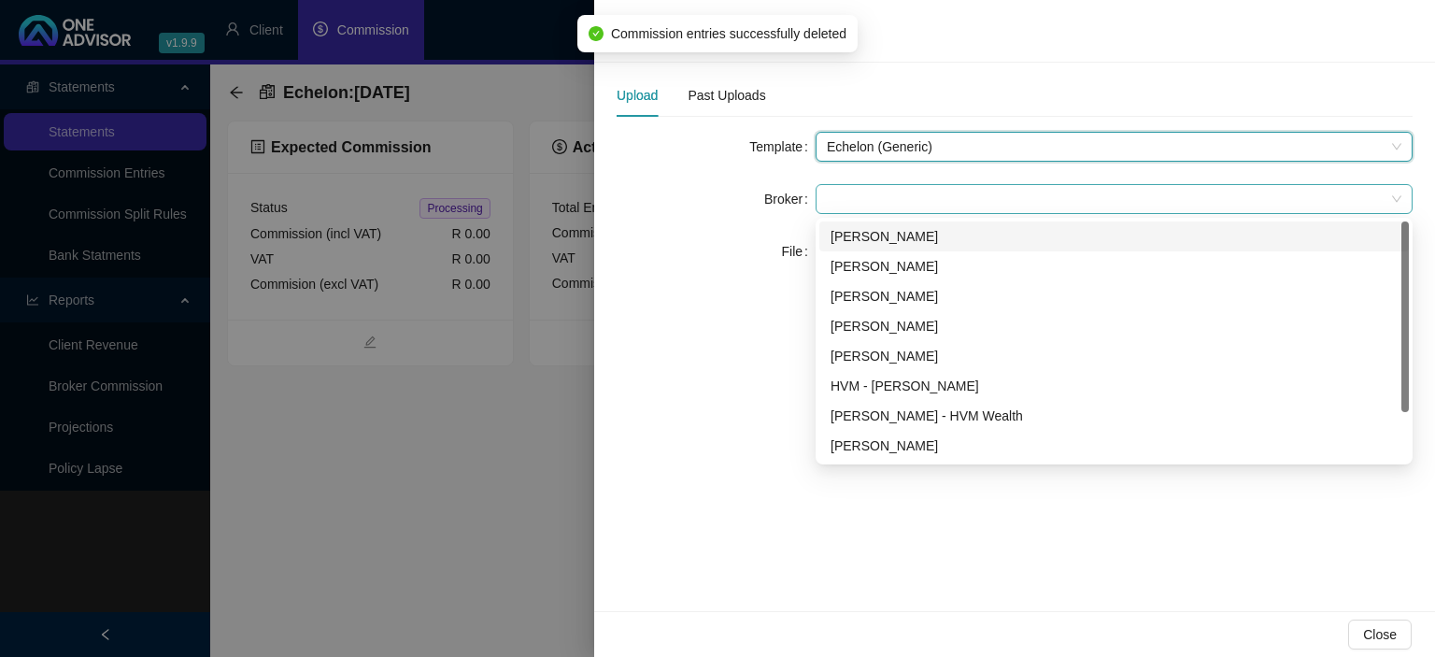
click at [859, 200] on span at bounding box center [1114, 199] width 575 height 28
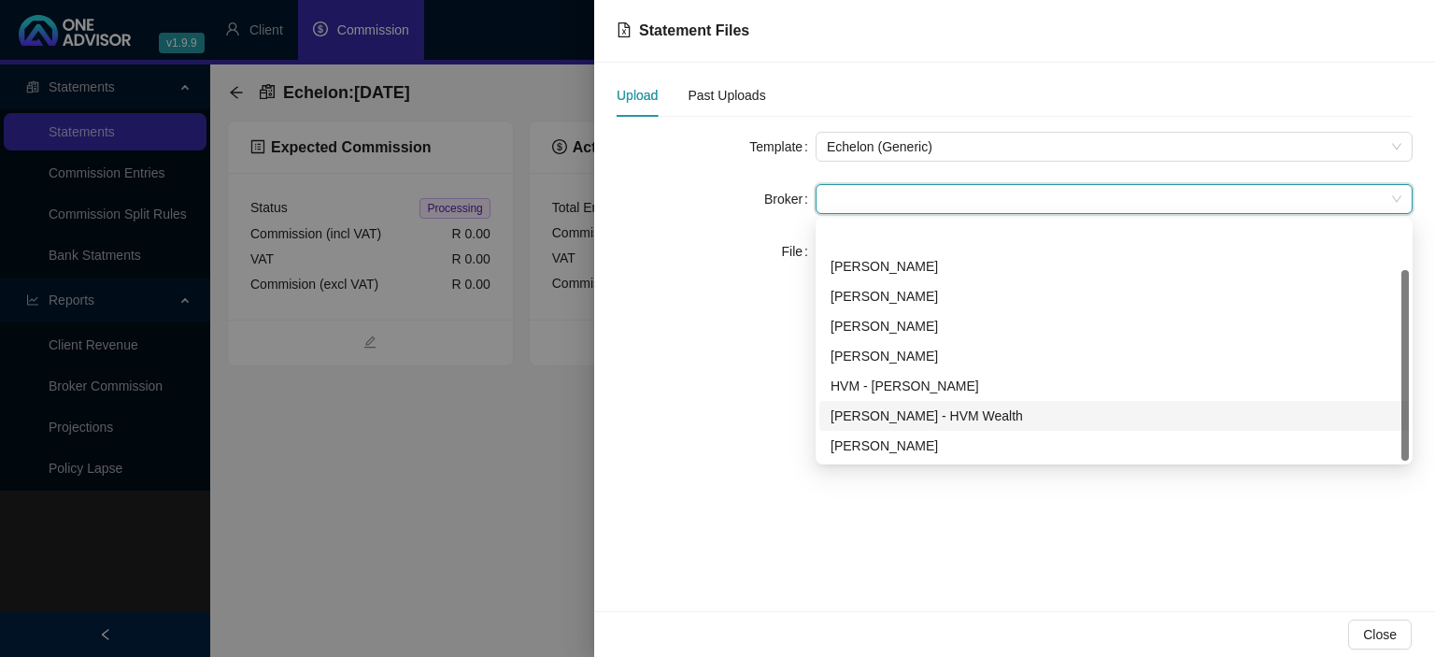
scroll to position [60, 0]
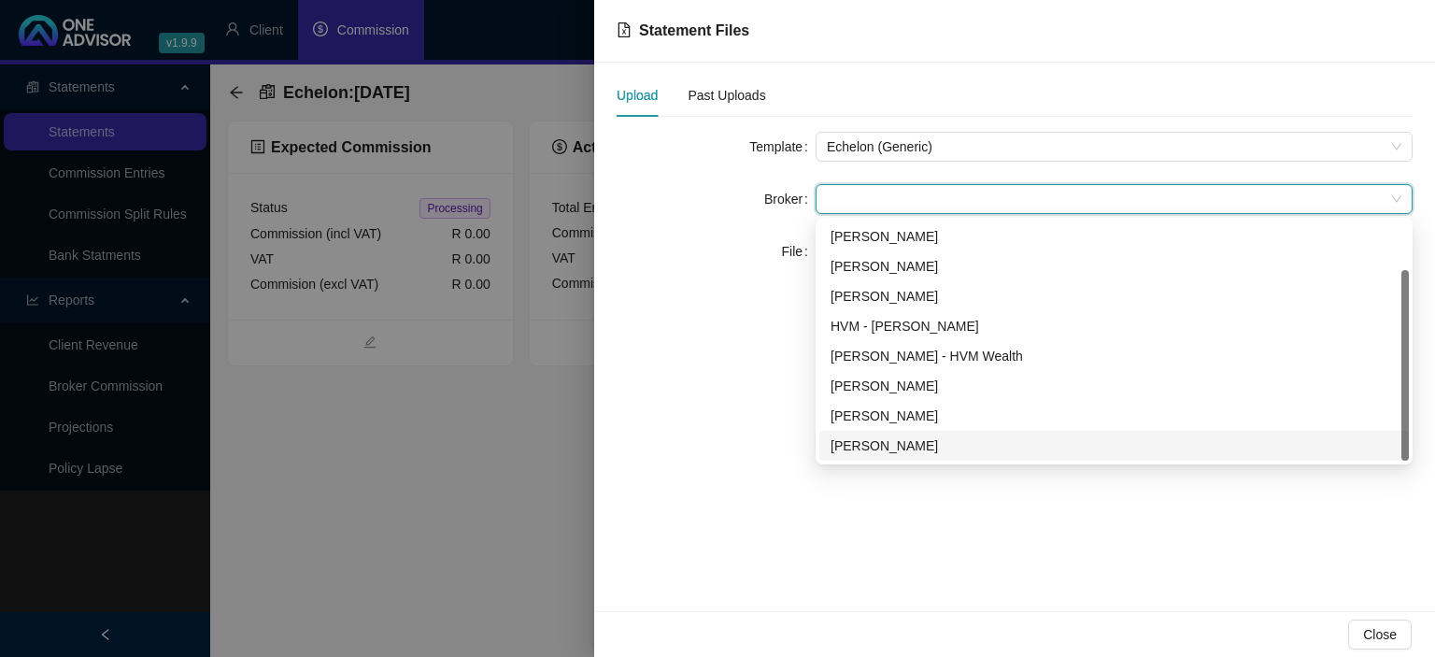
click at [877, 450] on div "[PERSON_NAME]" at bounding box center [1114, 445] width 567 height 21
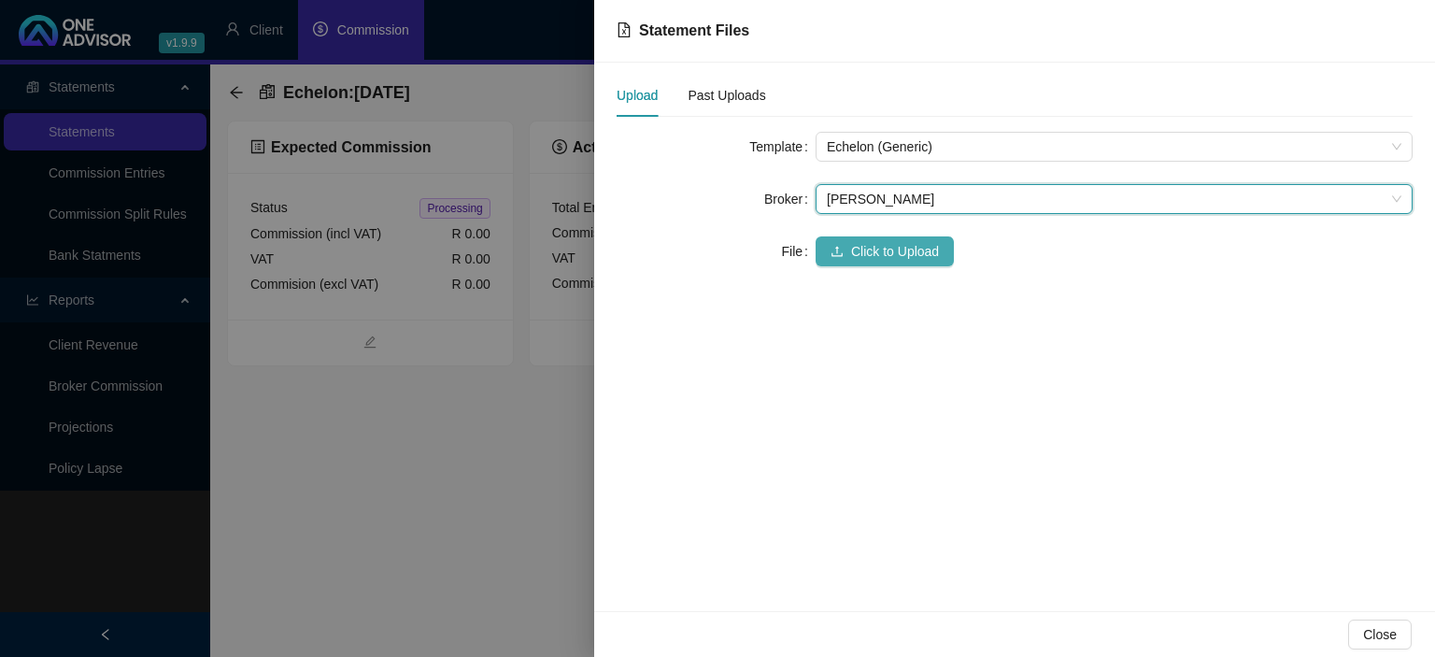
click at [865, 260] on span "Click to Upload" at bounding box center [895, 251] width 88 height 21
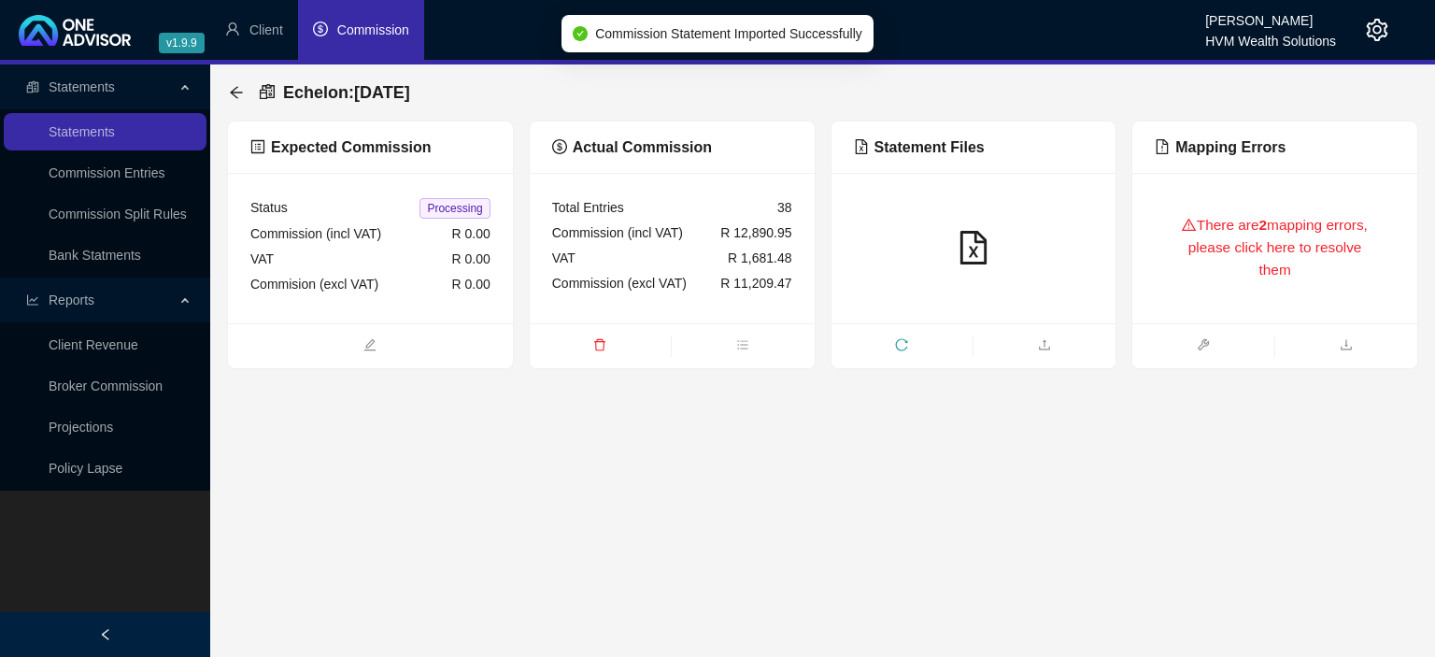
click at [1228, 277] on div "There are 2 mapping errors, please click here to resolve them" at bounding box center [1275, 248] width 240 height 106
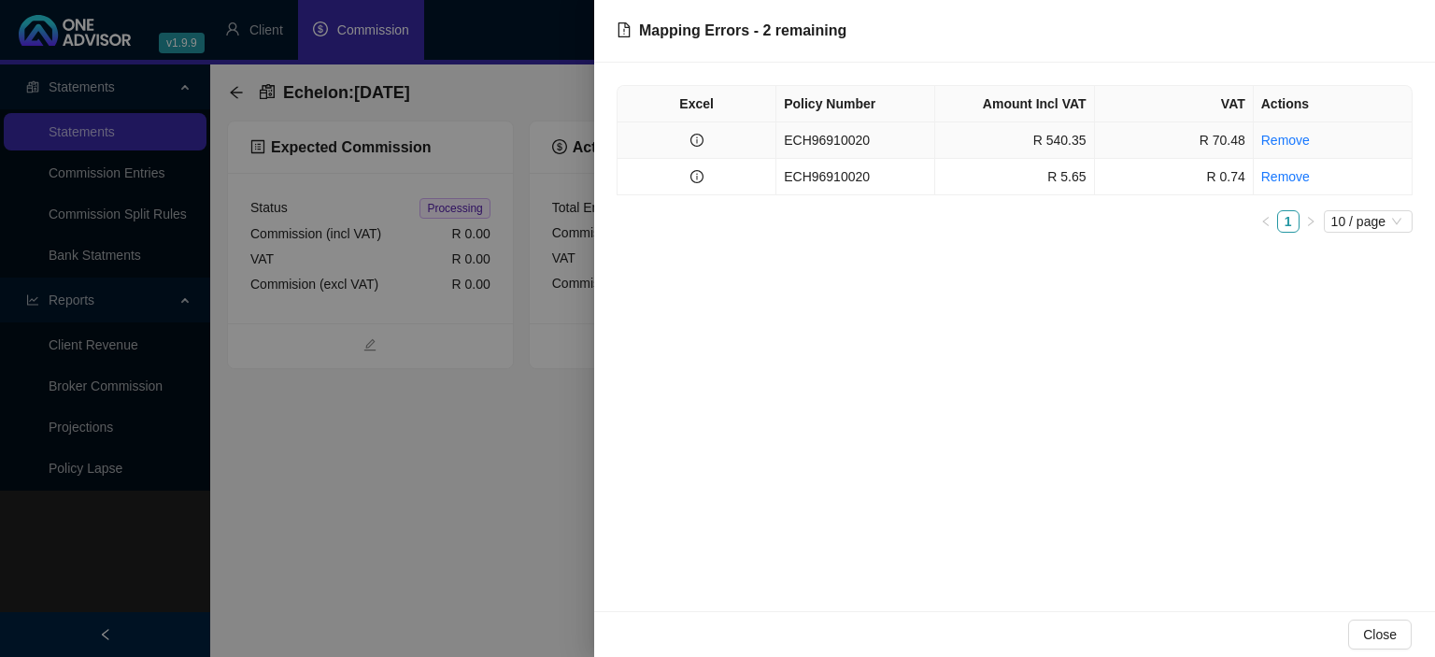
click at [840, 143] on td "ECH96910020" at bounding box center [855, 140] width 159 height 36
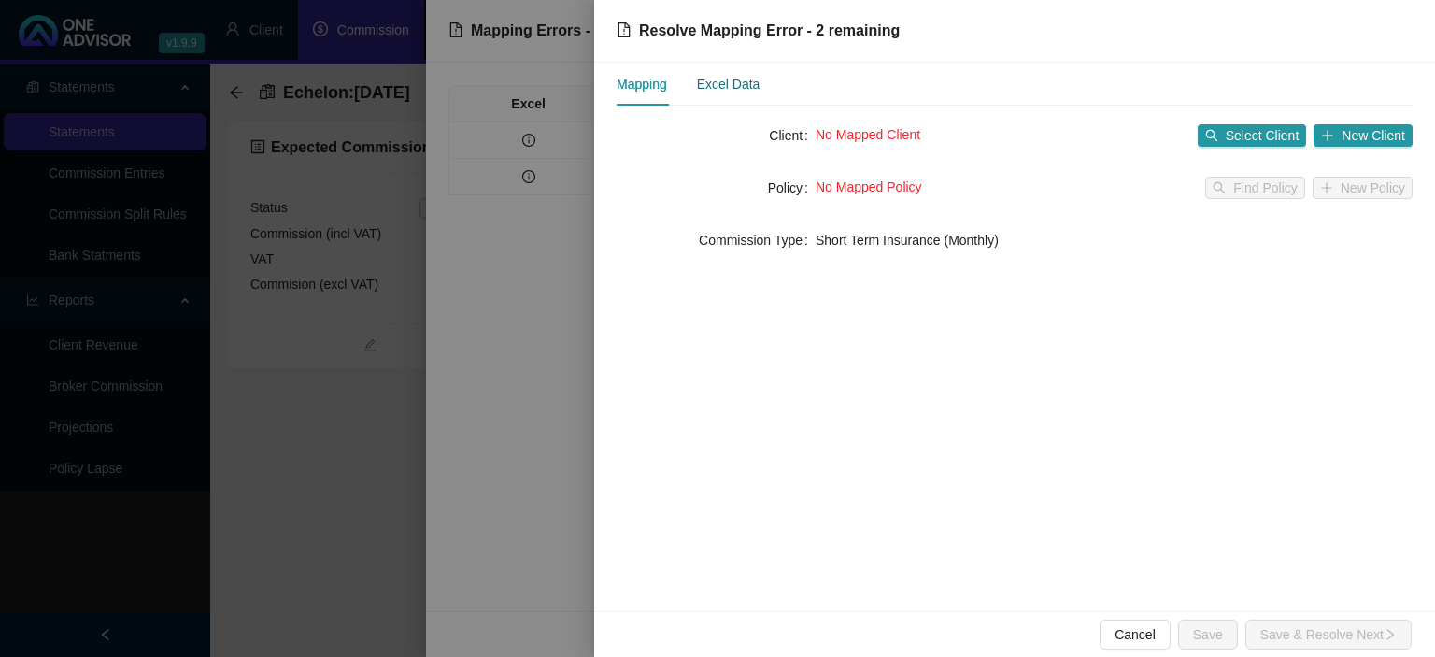
click at [710, 92] on div "Excel Data" at bounding box center [729, 84] width 64 height 21
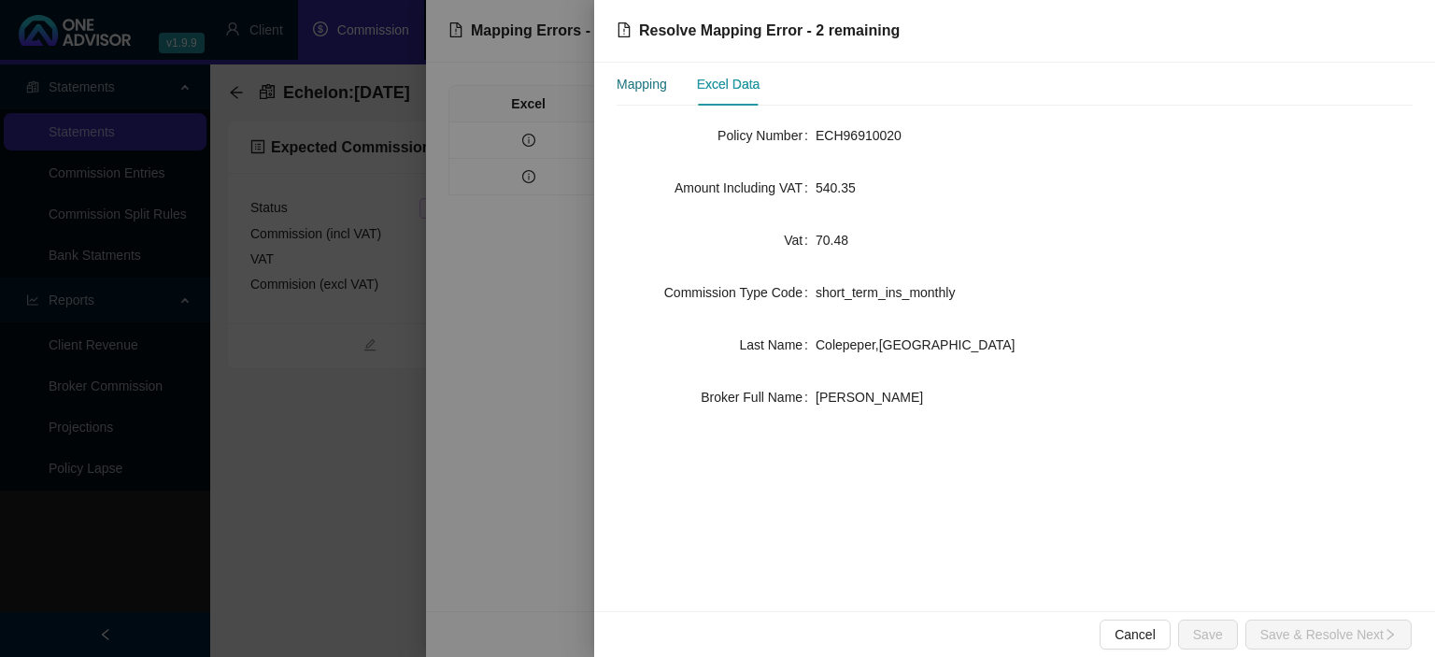
click at [626, 87] on div "Mapping" at bounding box center [642, 84] width 50 height 21
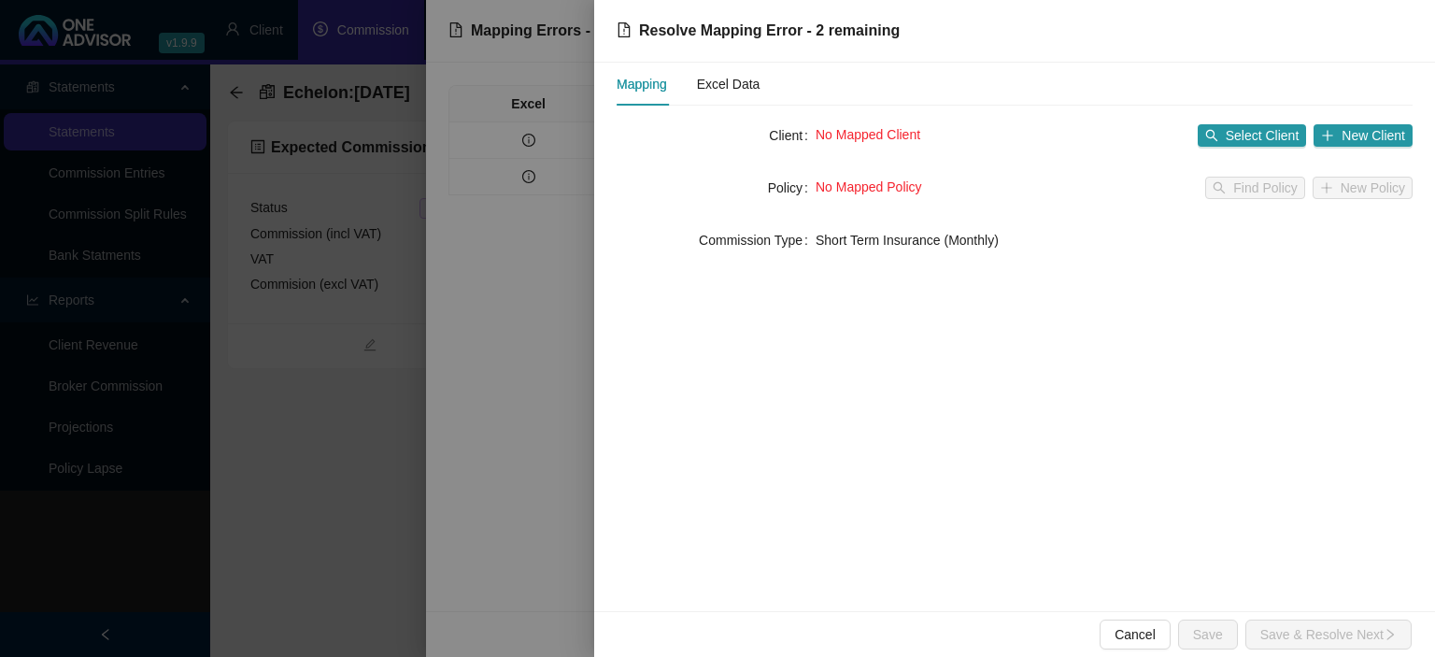
click at [1234, 122] on div "No Mapped Client Select Client New Client" at bounding box center [1114, 136] width 597 height 30
click at [1231, 133] on span "Select Client" at bounding box center [1263, 135] width 74 height 21
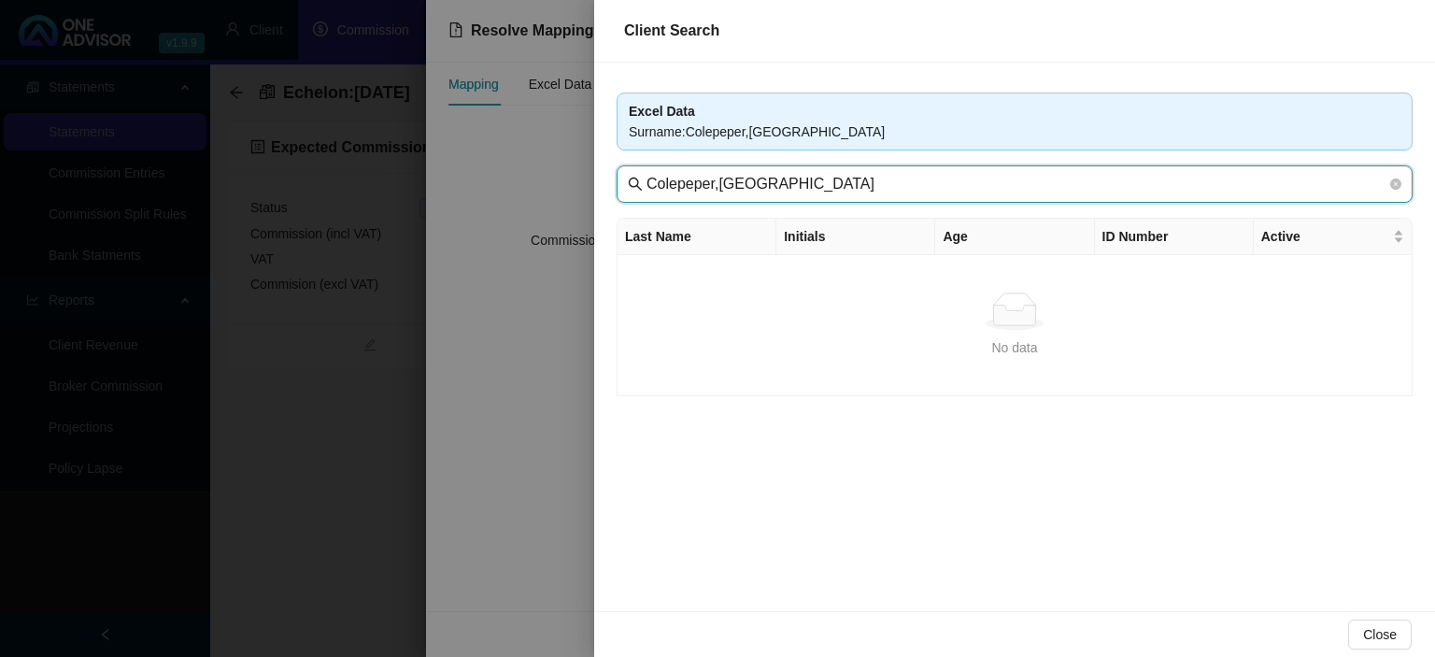
drag, startPoint x: 719, startPoint y: 179, endPoint x: 839, endPoint y: 179, distance: 119.6
click at [839, 179] on input "Colepeper,[GEOGRAPHIC_DATA]" at bounding box center [1016, 184] width 740 height 22
type input "Colepeper"
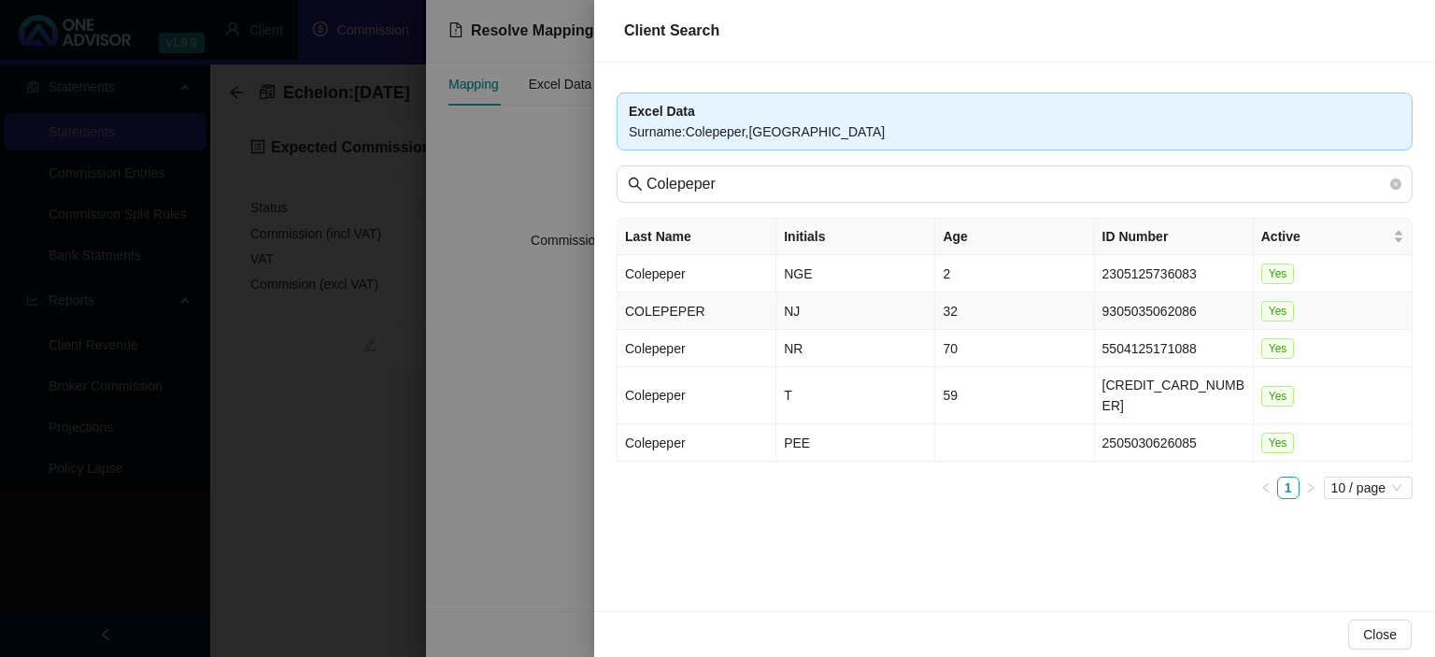
click at [779, 312] on td "NJ" at bounding box center [855, 310] width 159 height 37
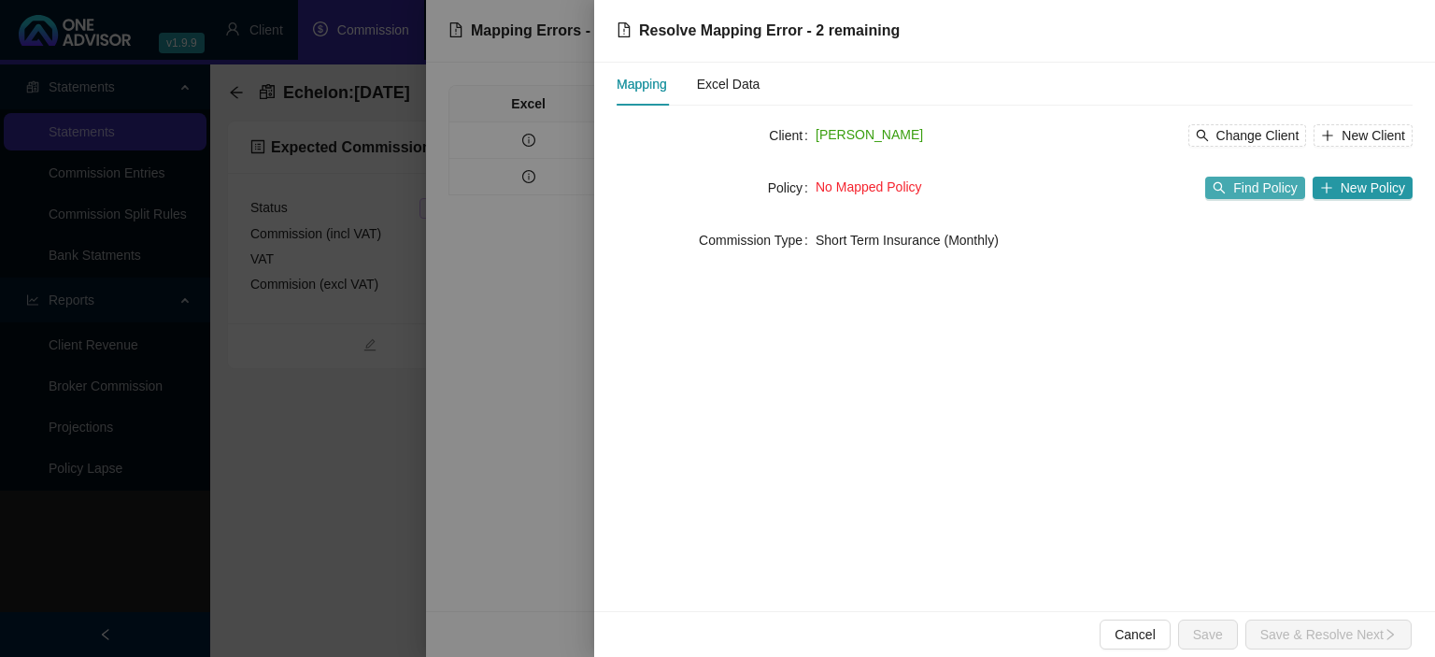
click at [1231, 192] on button "Find Policy" at bounding box center [1254, 188] width 99 height 22
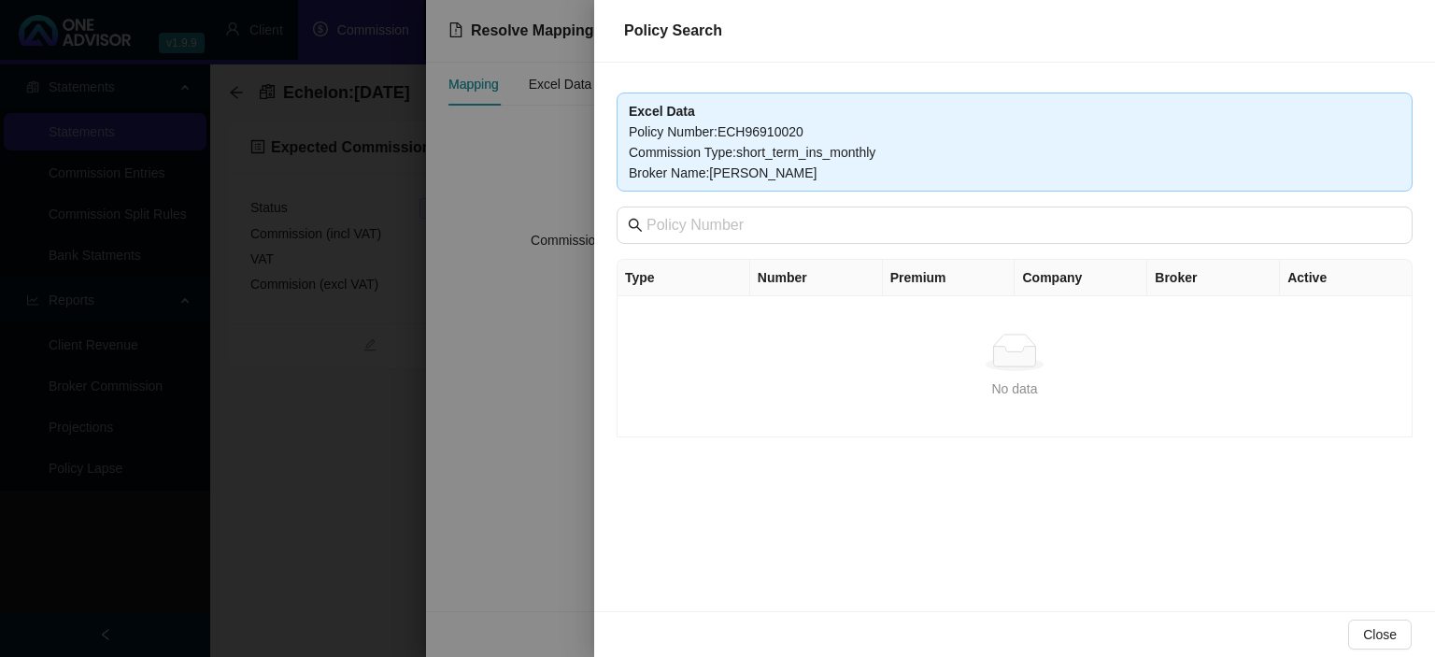
click at [498, 476] on div at bounding box center [717, 328] width 1435 height 657
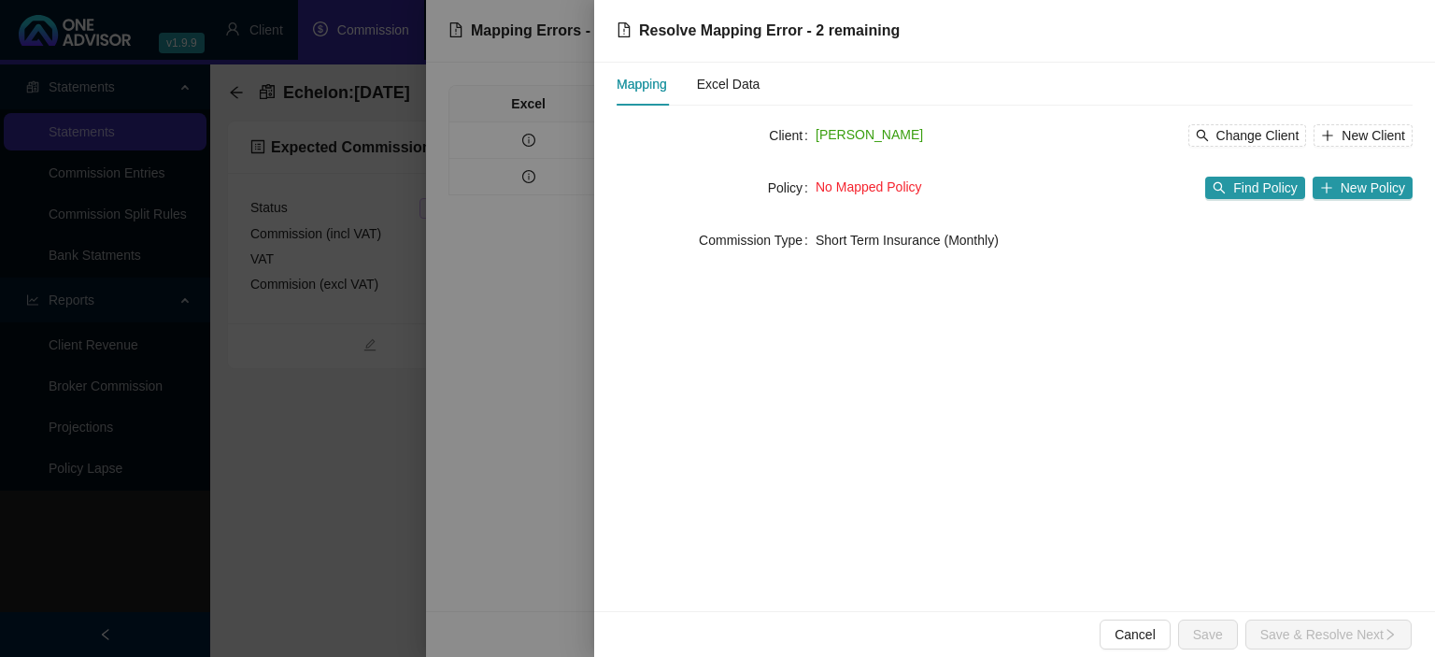
click at [498, 476] on div at bounding box center [717, 328] width 1435 height 657
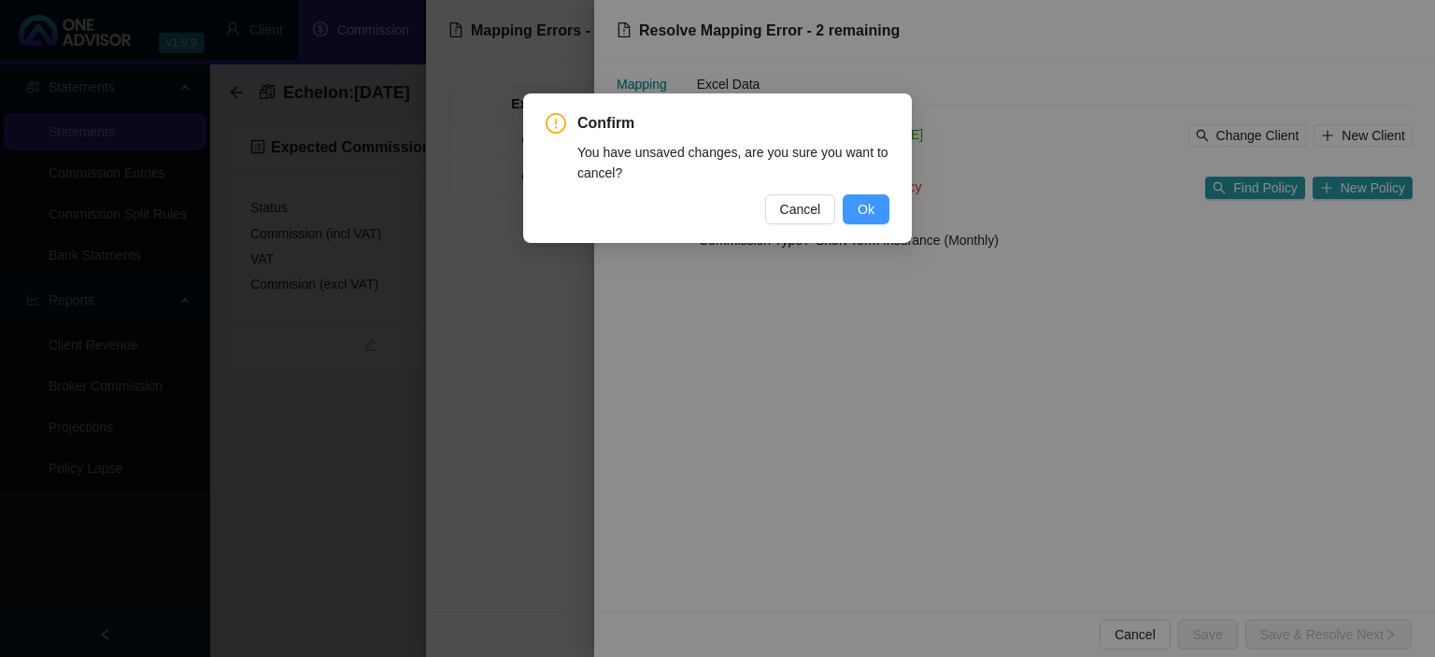
click at [863, 212] on span "Ok" at bounding box center [866, 209] width 17 height 21
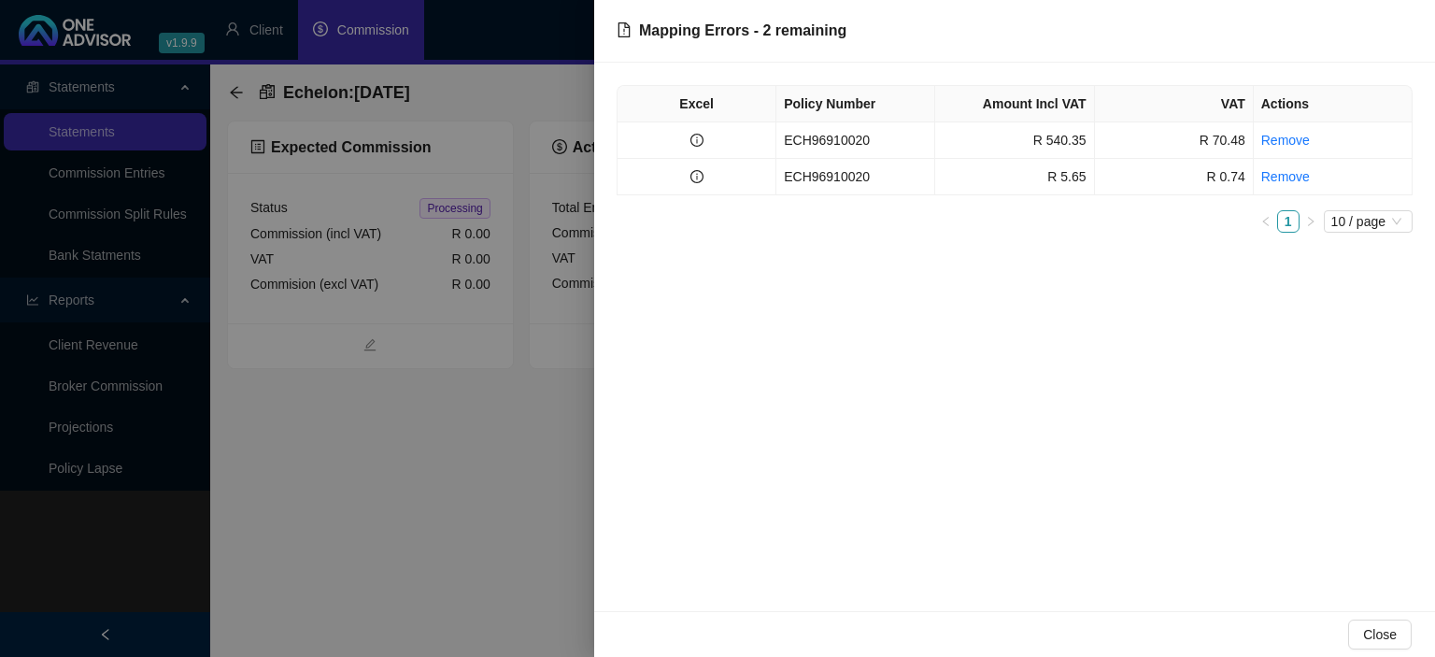
click at [477, 445] on div at bounding box center [717, 328] width 1435 height 657
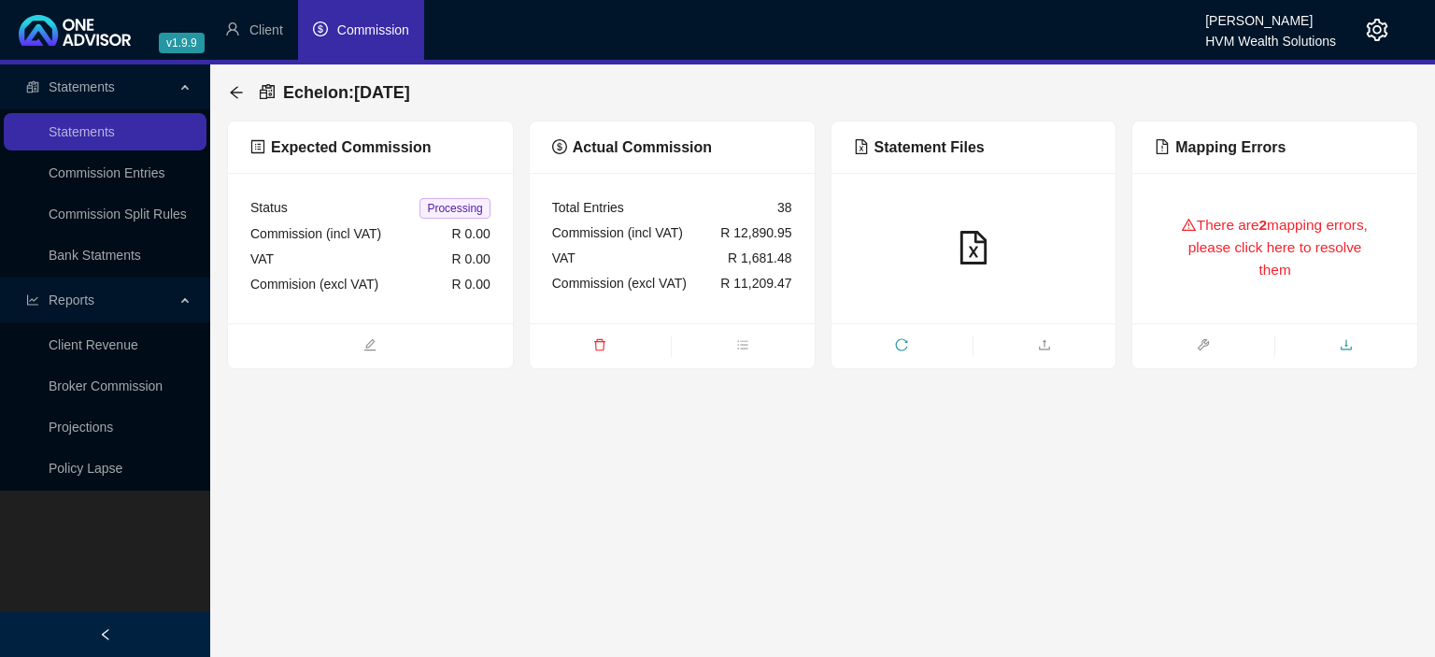
click at [1342, 338] on span "download" at bounding box center [1346, 346] width 142 height 21
click at [235, 88] on icon "arrow-left" at bounding box center [236, 92] width 15 height 15
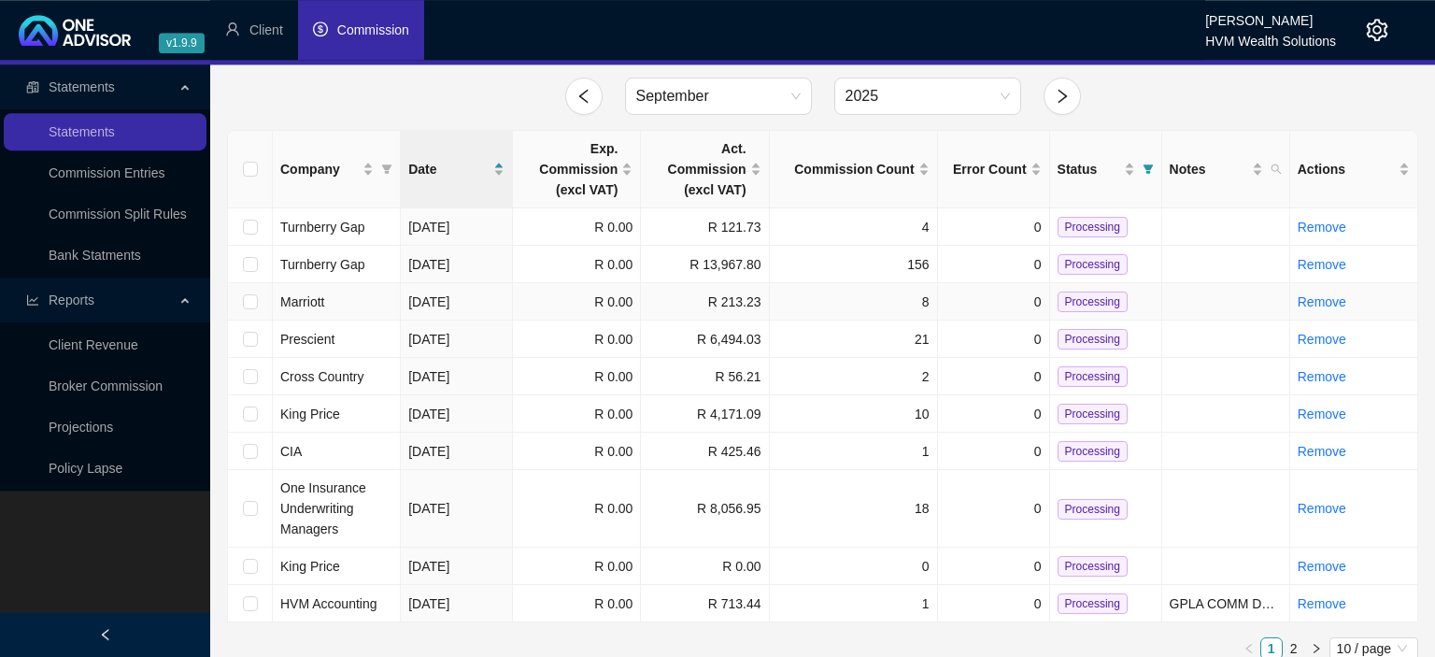
scroll to position [58, 0]
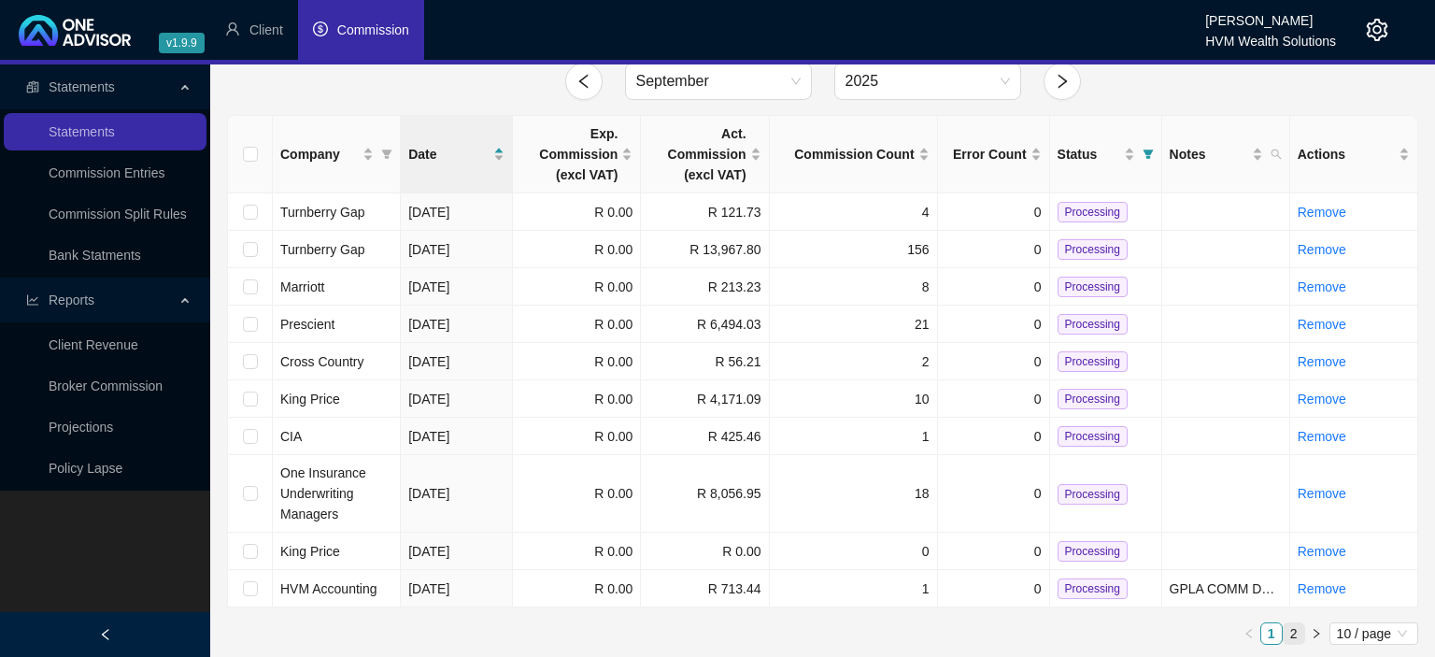
click at [1298, 633] on link "2" at bounding box center [1294, 633] width 21 height 21
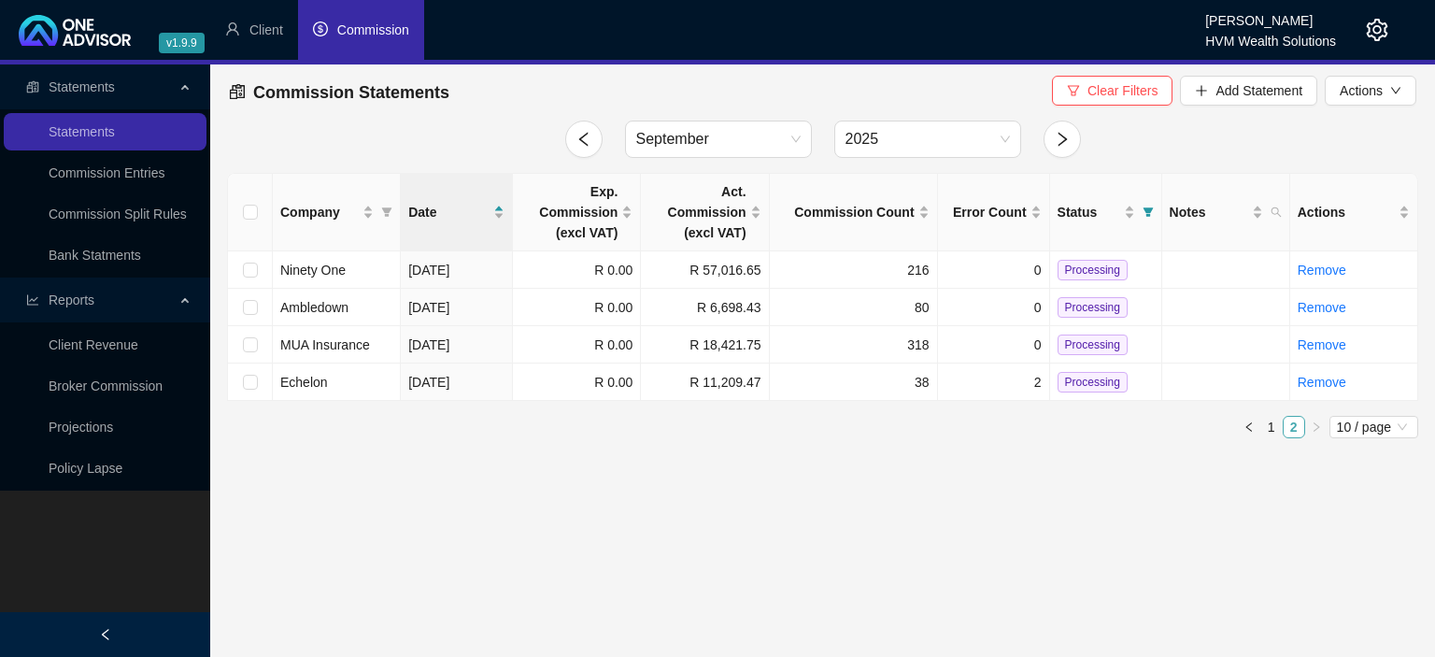
scroll to position [0, 0]
click at [956, 387] on td "2" at bounding box center [994, 381] width 112 height 37
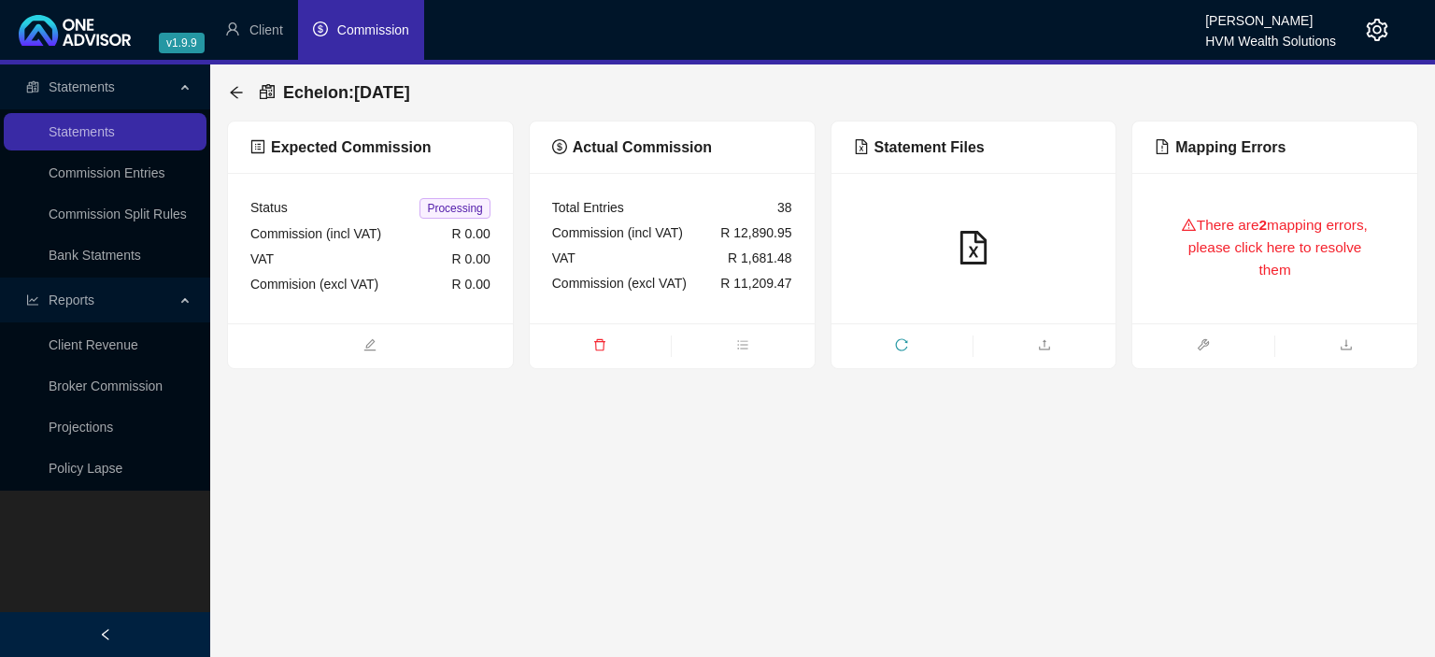
click at [1158, 219] on div "There are 2 mapping errors, please click here to resolve them" at bounding box center [1275, 248] width 240 height 106
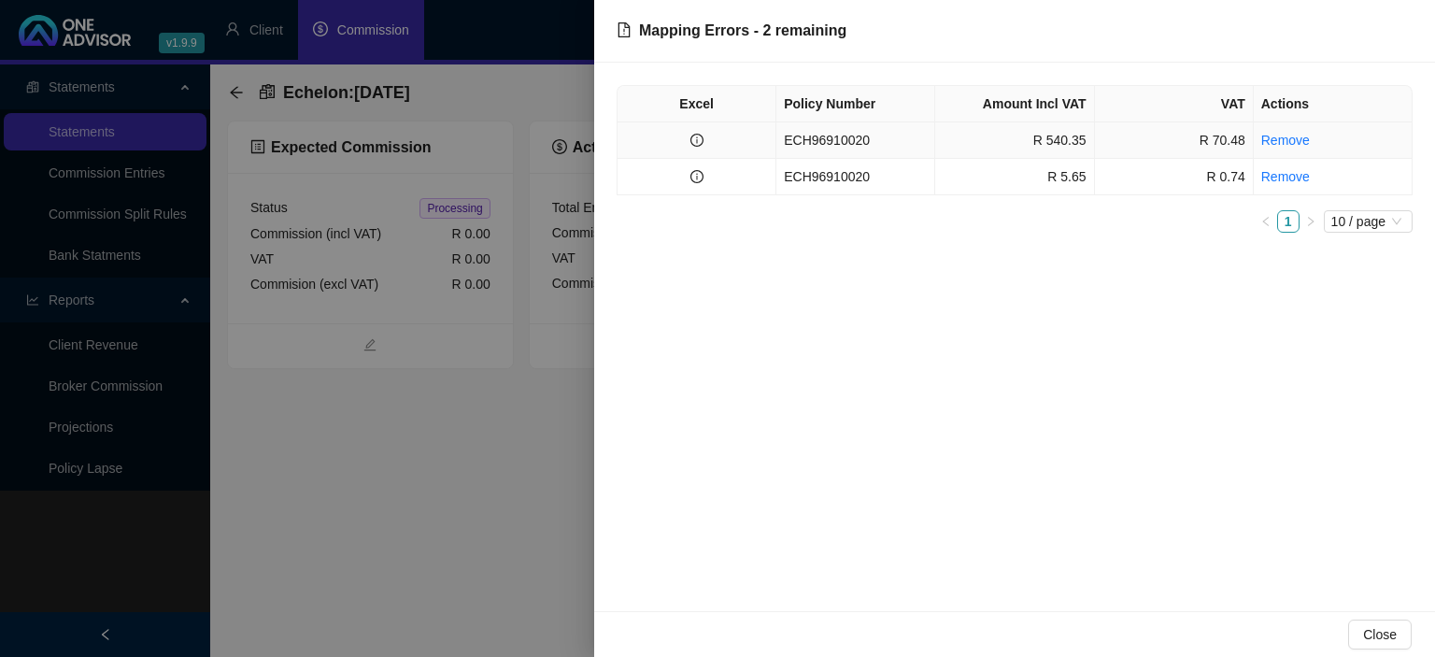
click at [854, 144] on td "ECH96910020" at bounding box center [855, 140] width 159 height 36
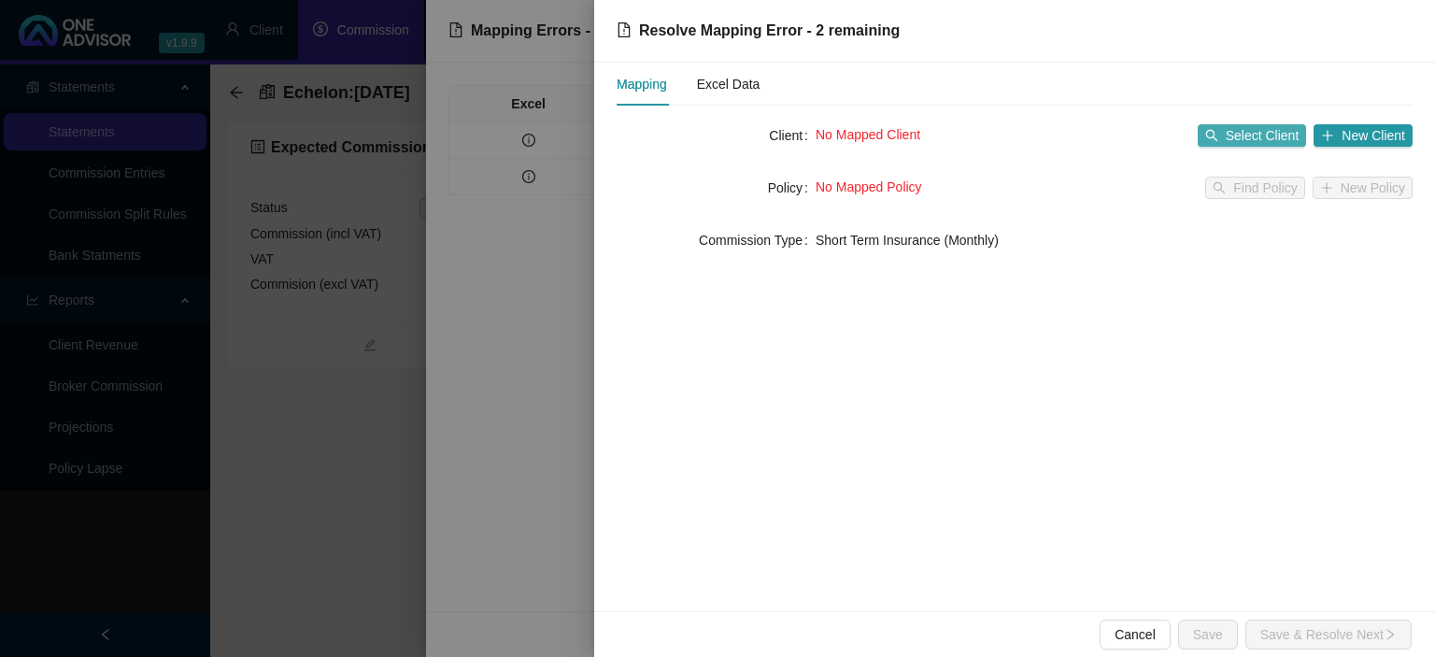
click at [1248, 132] on span "Select Client" at bounding box center [1263, 135] width 74 height 21
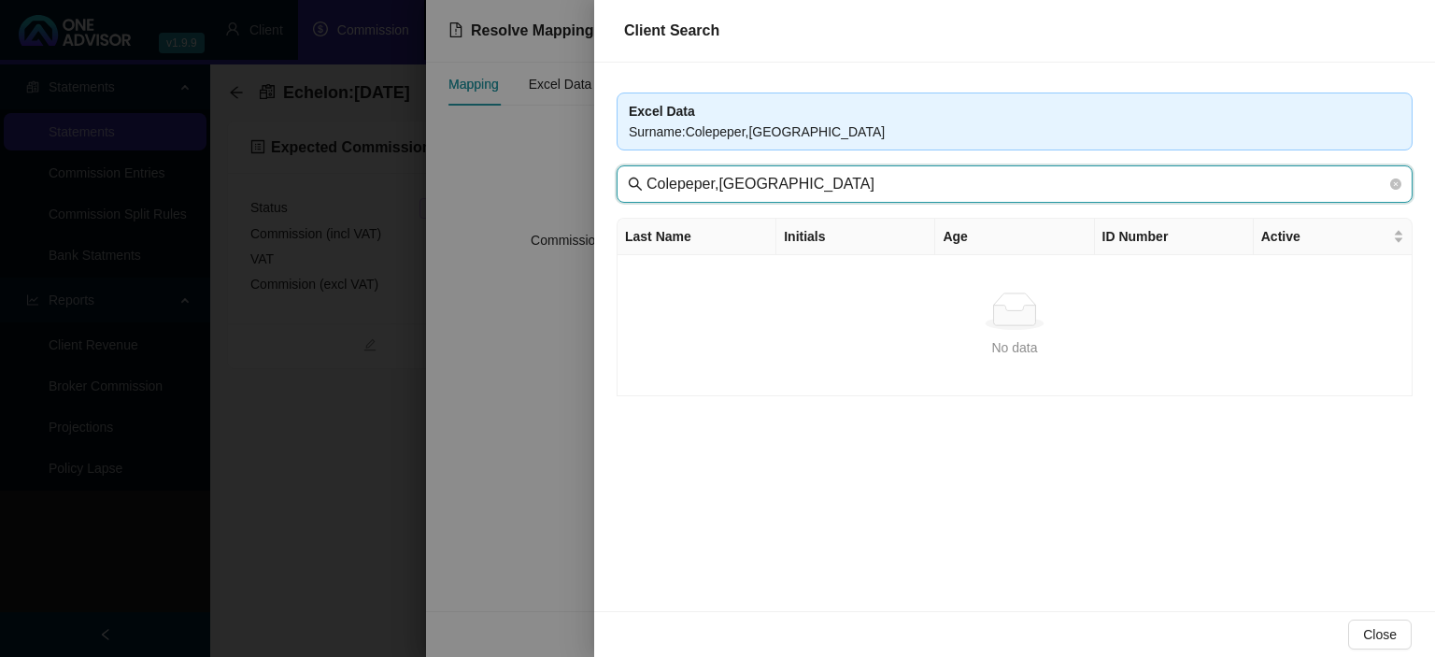
drag, startPoint x: 716, startPoint y: 187, endPoint x: 839, endPoint y: 181, distance: 123.4
click at [841, 185] on input "Colepeper,[GEOGRAPHIC_DATA]" at bounding box center [1016, 184] width 740 height 22
type input "Colepeper"
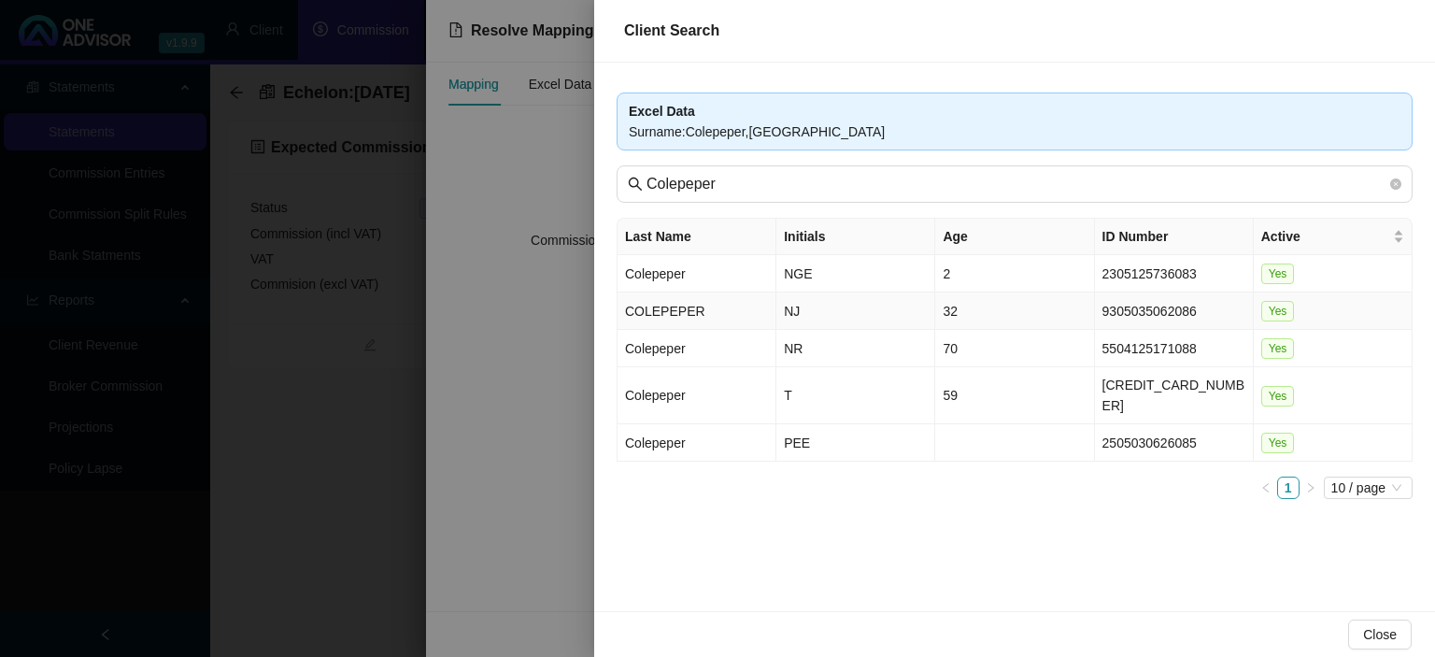
click at [831, 318] on td "NJ" at bounding box center [855, 310] width 159 height 37
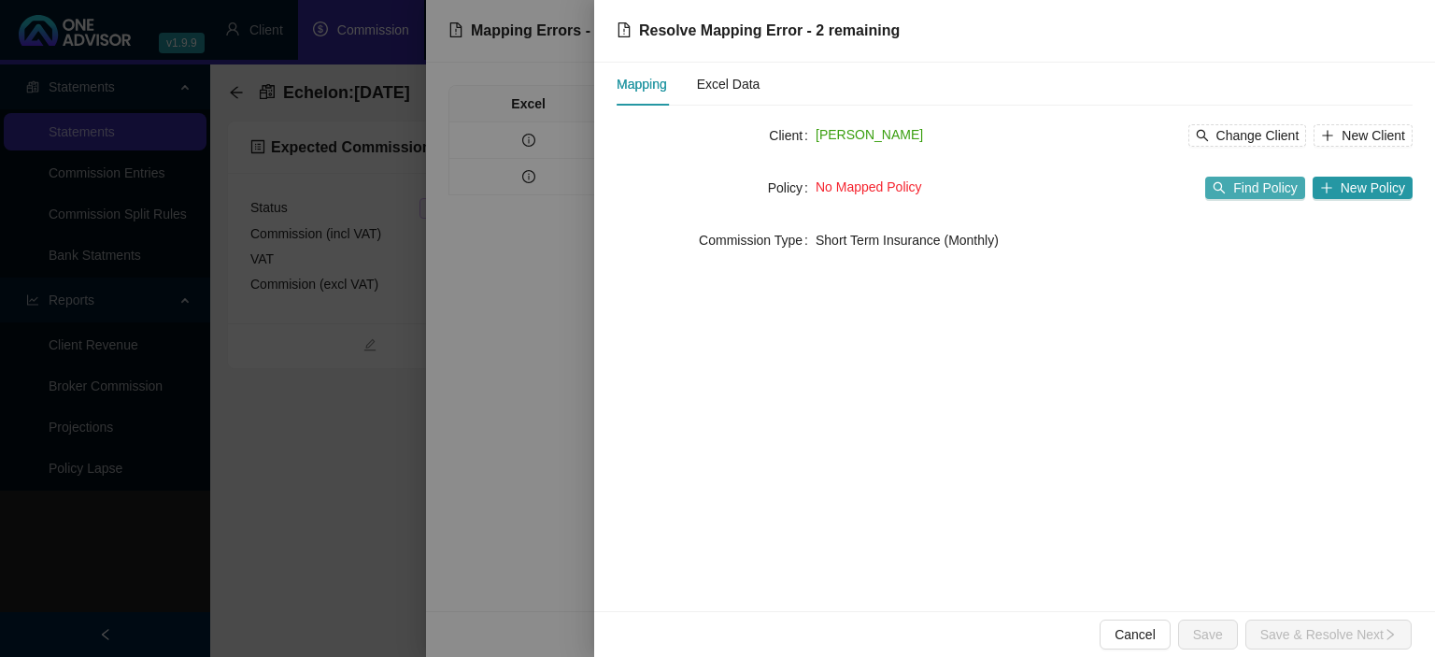
click at [1243, 183] on span "Find Policy" at bounding box center [1265, 188] width 64 height 21
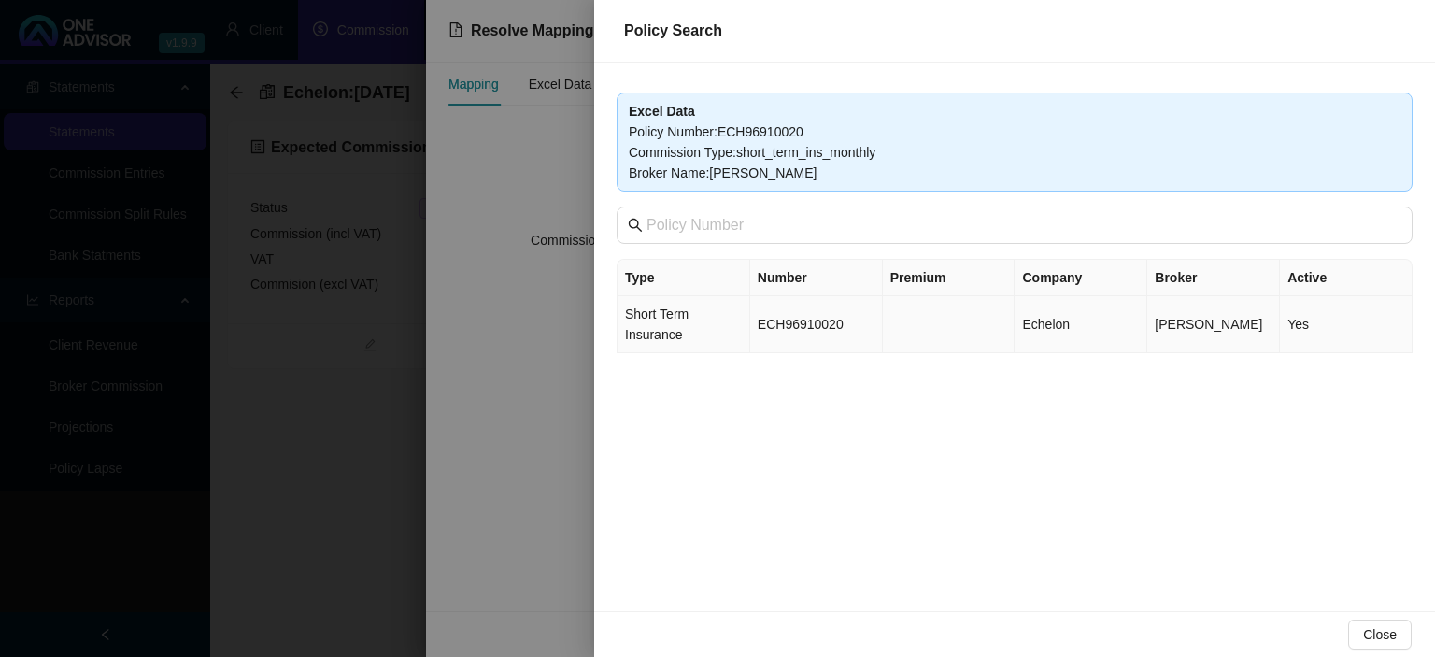
click at [835, 319] on td "ECH96910020" at bounding box center [816, 324] width 133 height 57
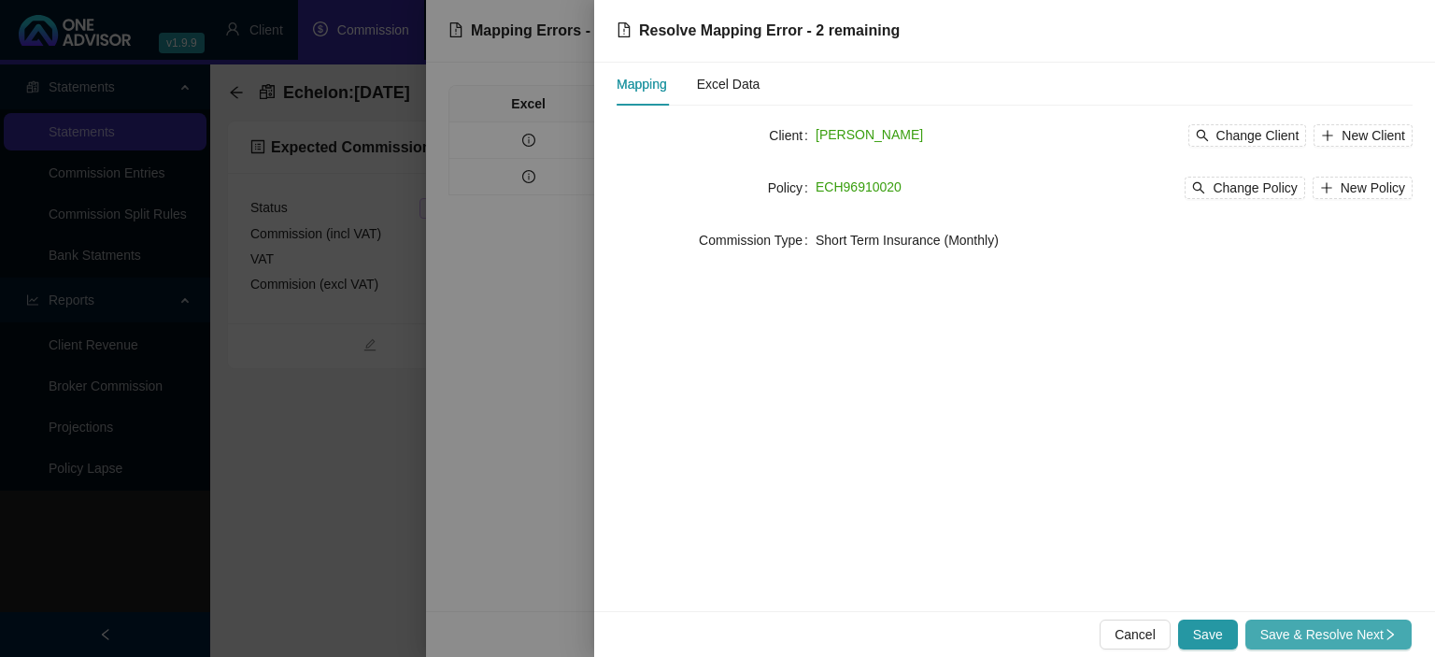
click at [1271, 632] on span "Save & Resolve Next" at bounding box center [1328, 634] width 136 height 21
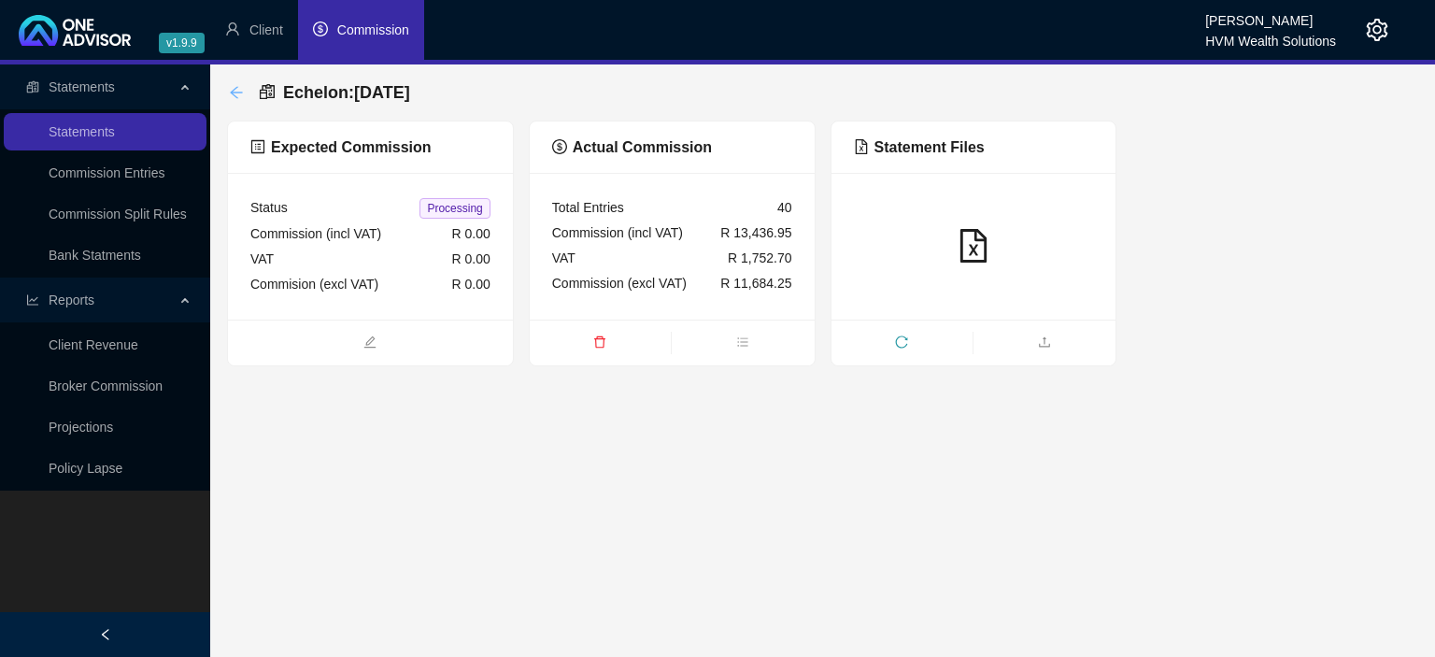
click at [239, 95] on icon "arrow-left" at bounding box center [236, 92] width 15 height 15
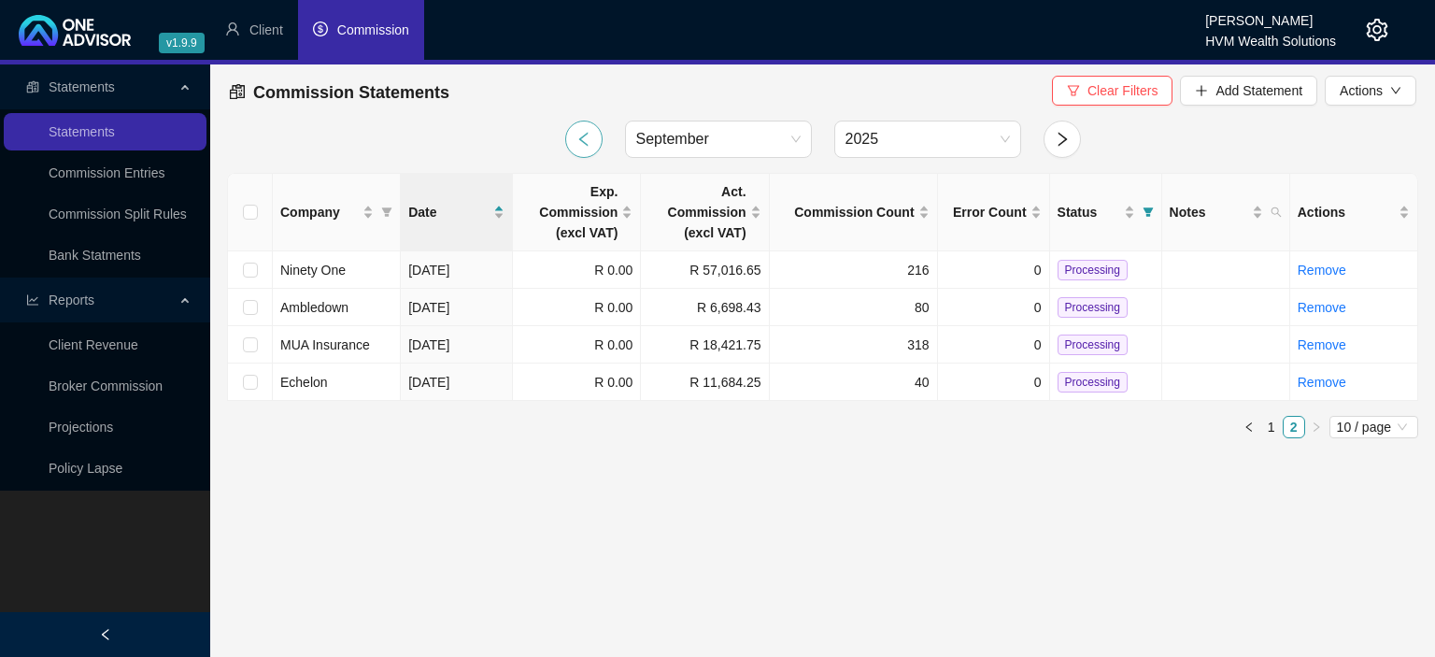
click at [580, 148] on icon "left" at bounding box center [583, 139] width 17 height 17
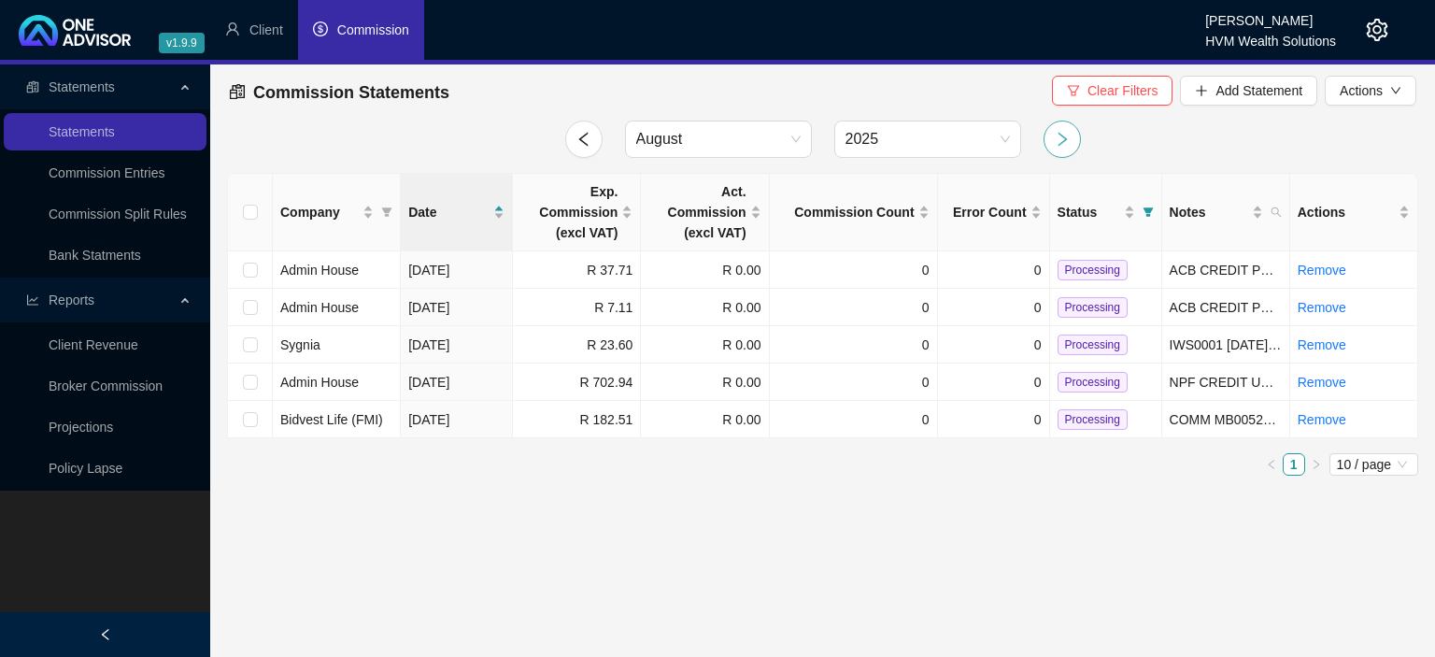
click at [1063, 136] on icon "right" at bounding box center [1062, 139] width 9 height 14
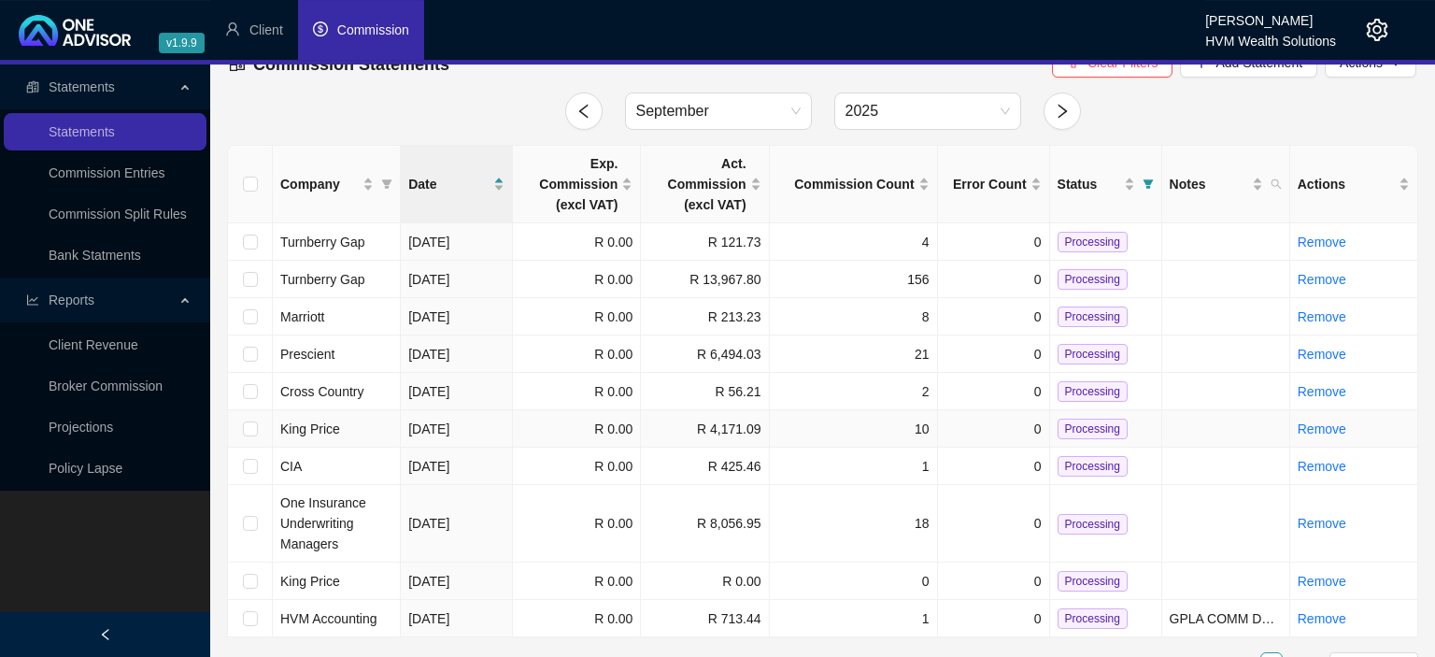
scroll to position [58, 0]
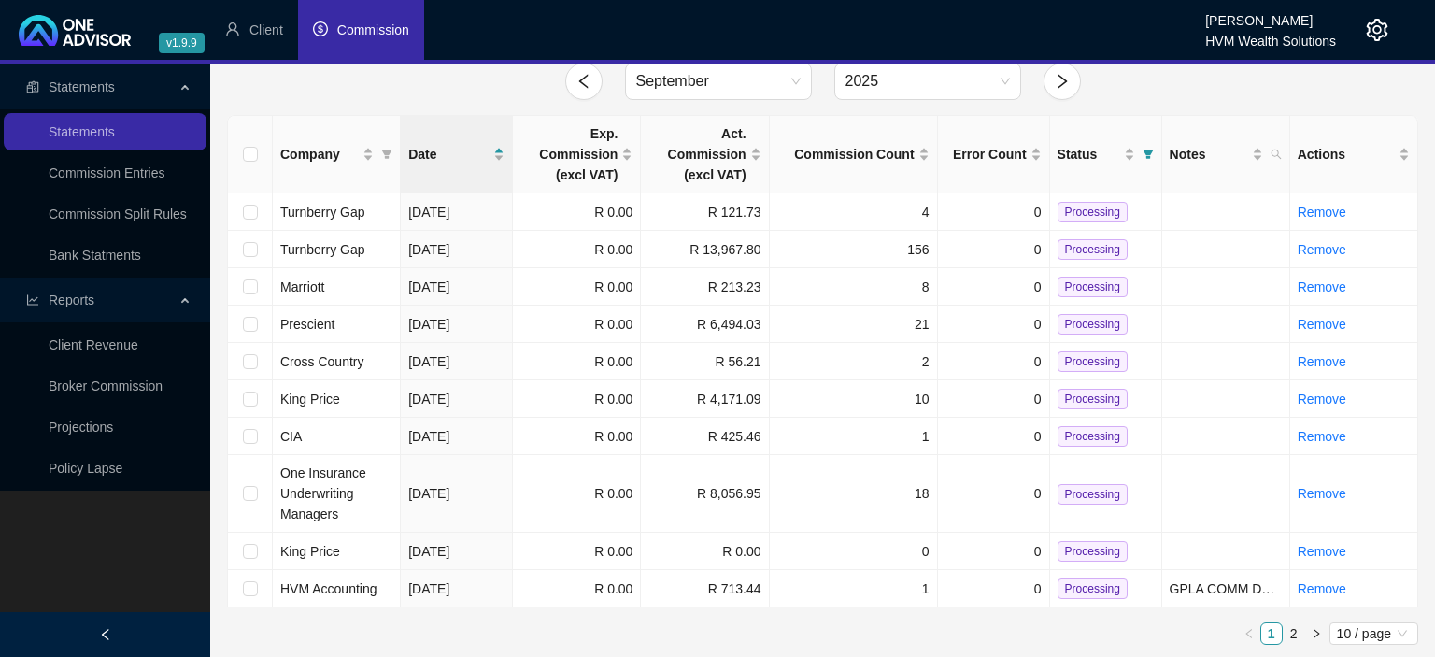
click at [1372, 36] on icon "setting" at bounding box center [1377, 30] width 21 height 22
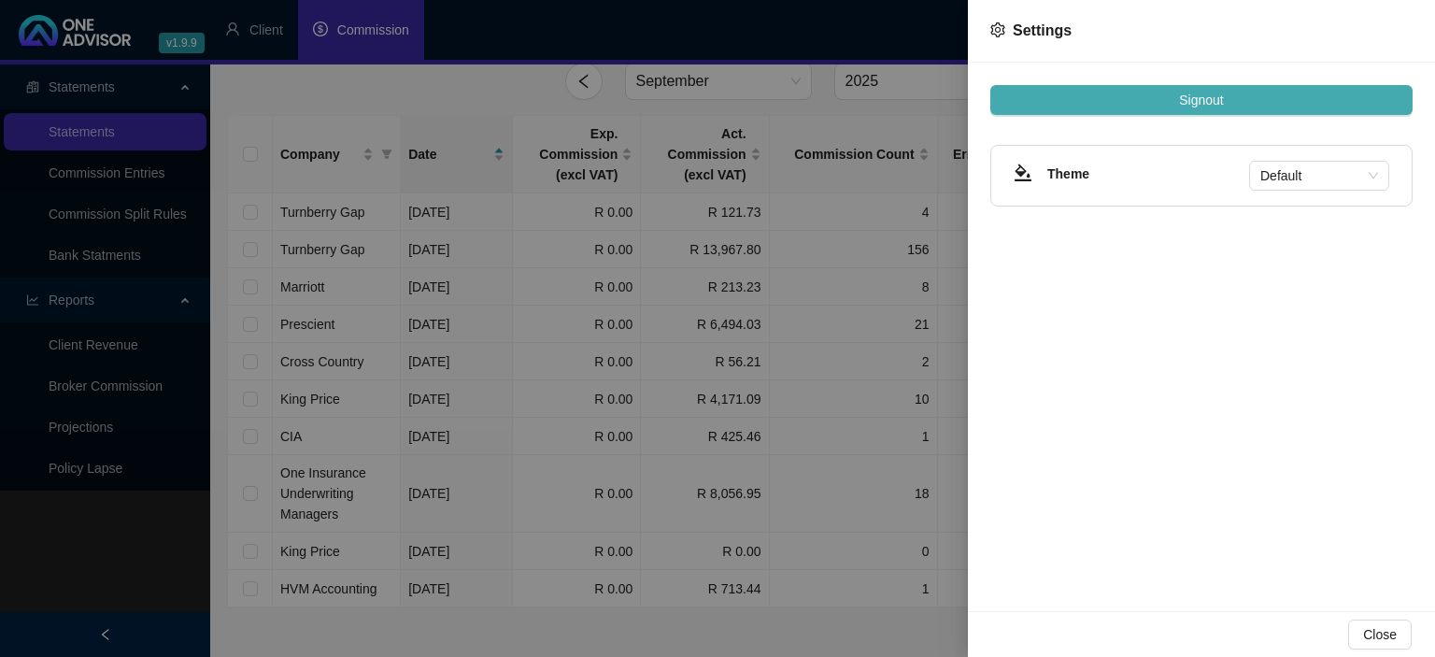
click at [1198, 96] on span "Signout" at bounding box center [1201, 100] width 44 height 21
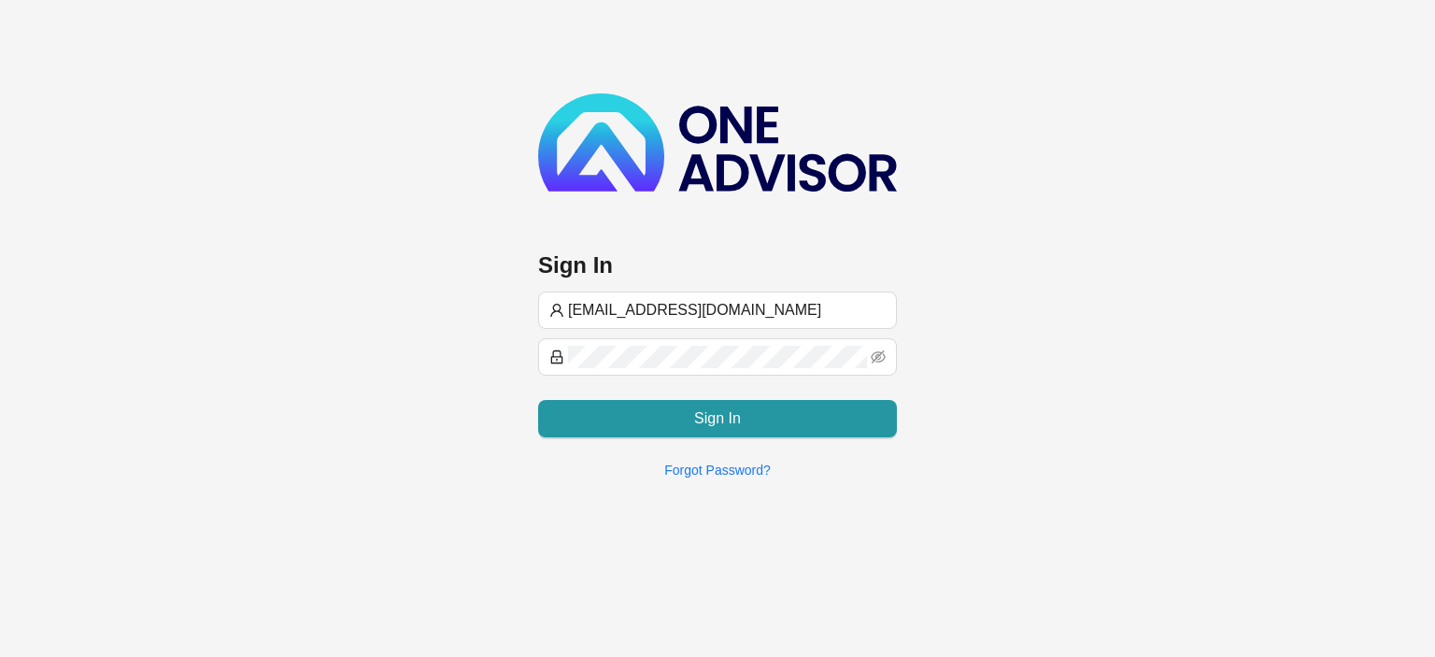
type input "[EMAIL_ADDRESS][DOMAIN_NAME]"
